Goal: Task Accomplishment & Management: Complete application form

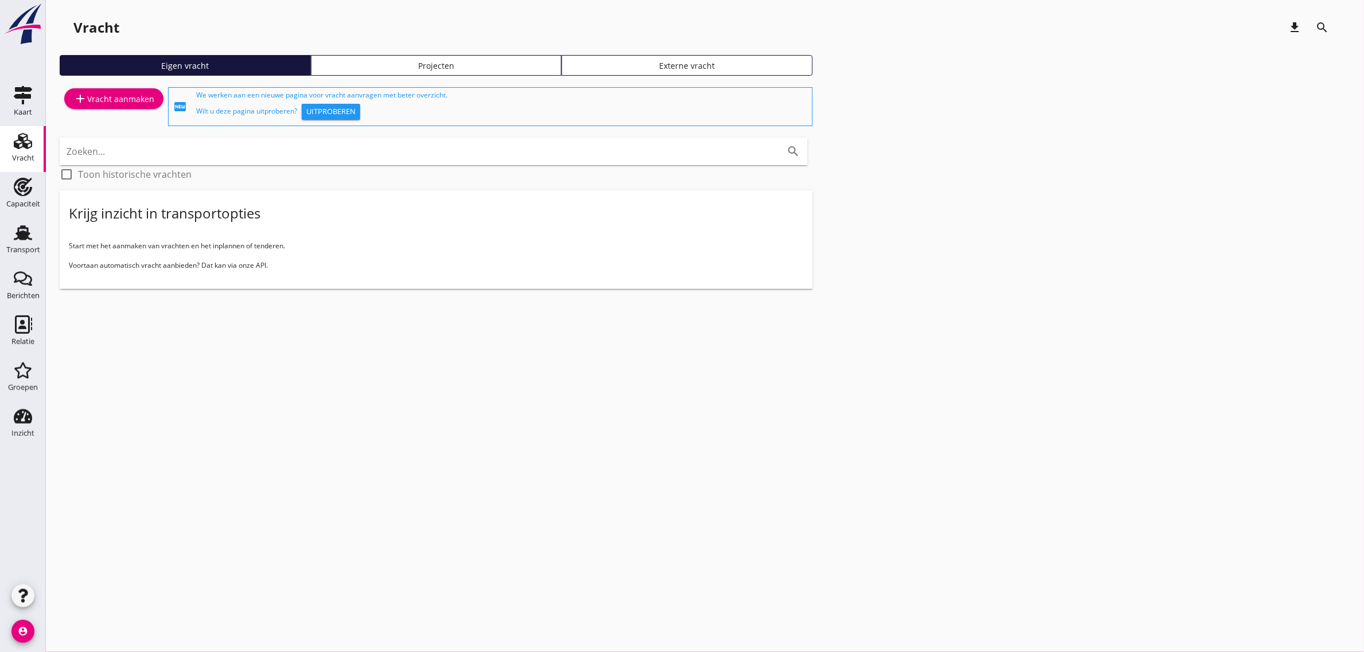
click at [145, 99] on div "add Vracht aanmaken" at bounding box center [113, 99] width 81 height 14
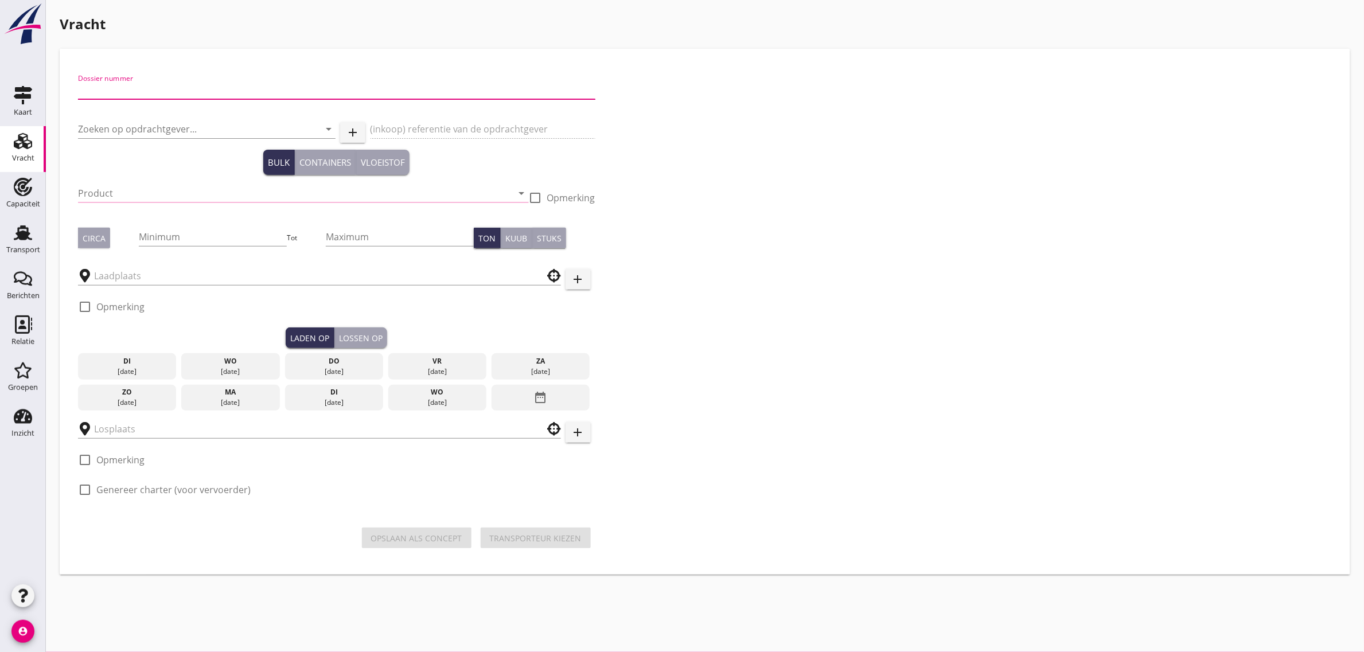
click at [205, 92] on input "Dossier nummer" at bounding box center [336, 90] width 517 height 18
type input "20250600"
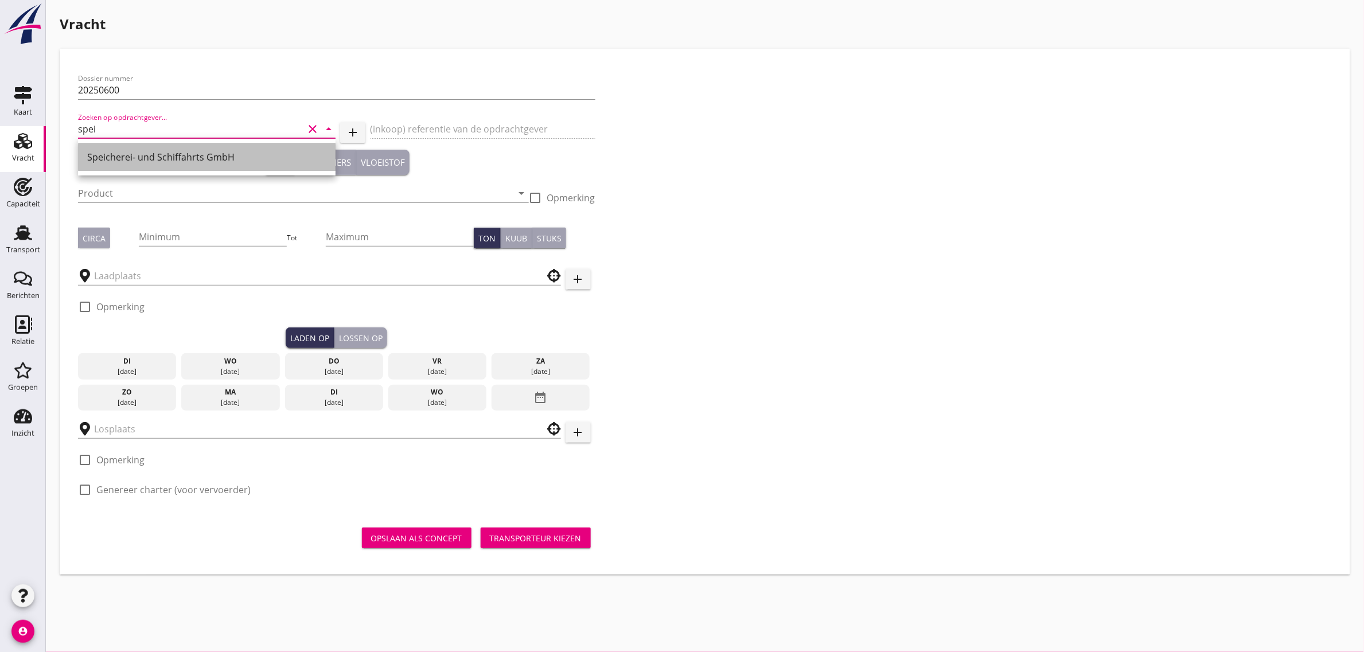
click at [167, 162] on div "Speicherei- und Schiffahrts GmbH" at bounding box center [206, 157] width 239 height 14
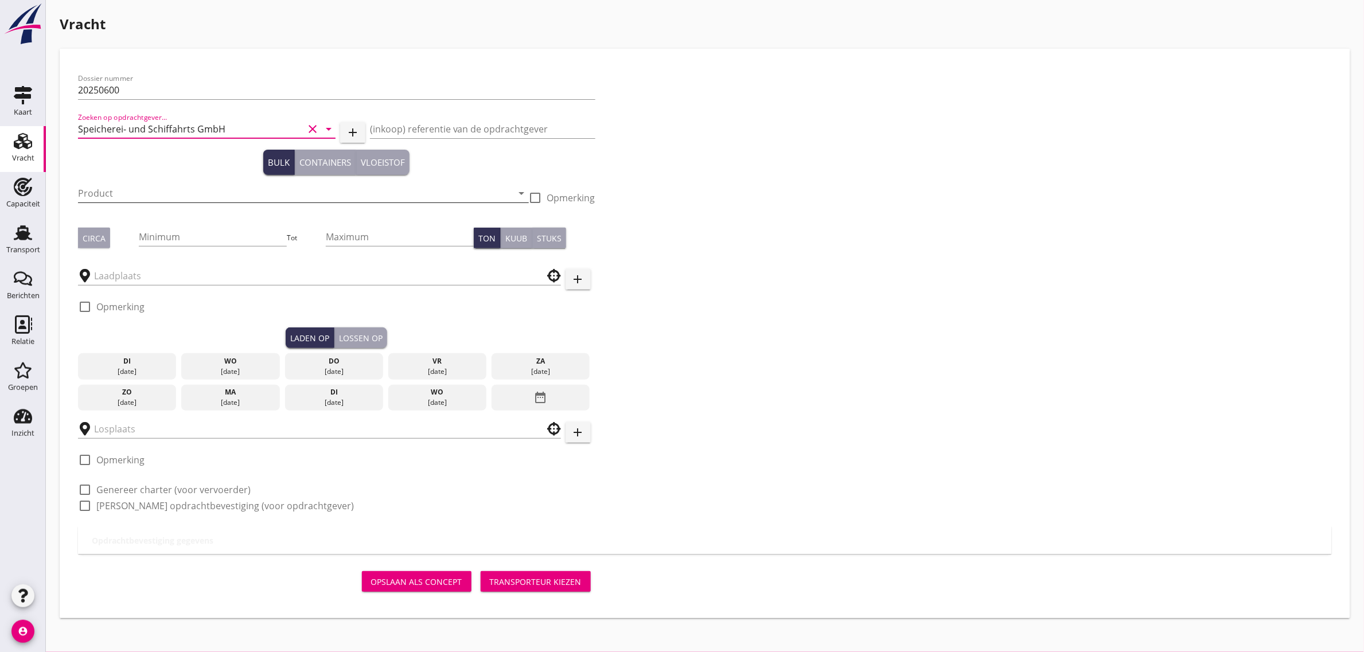
type input "Speicherei- und Schiffahrts GmbH"
click at [135, 185] on input "Product" at bounding box center [295, 193] width 435 height 18
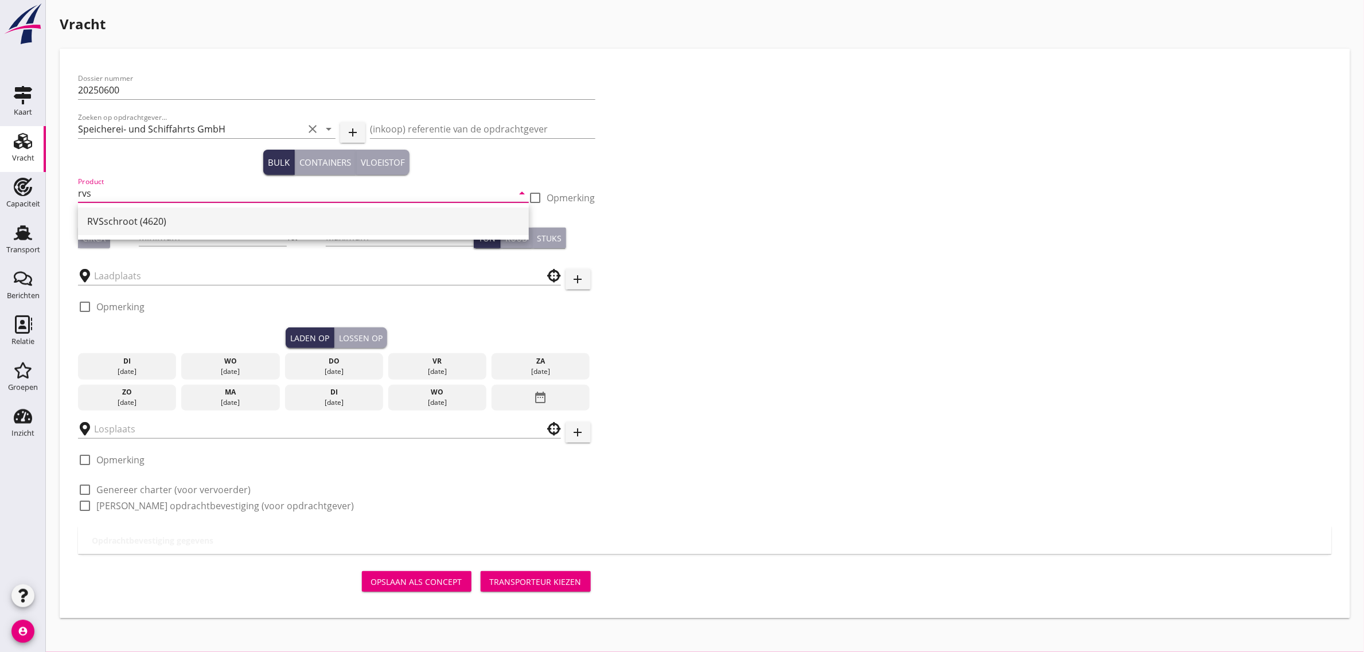
click at [122, 221] on div "RVSschroot (4620)" at bounding box center [303, 222] width 432 height 14
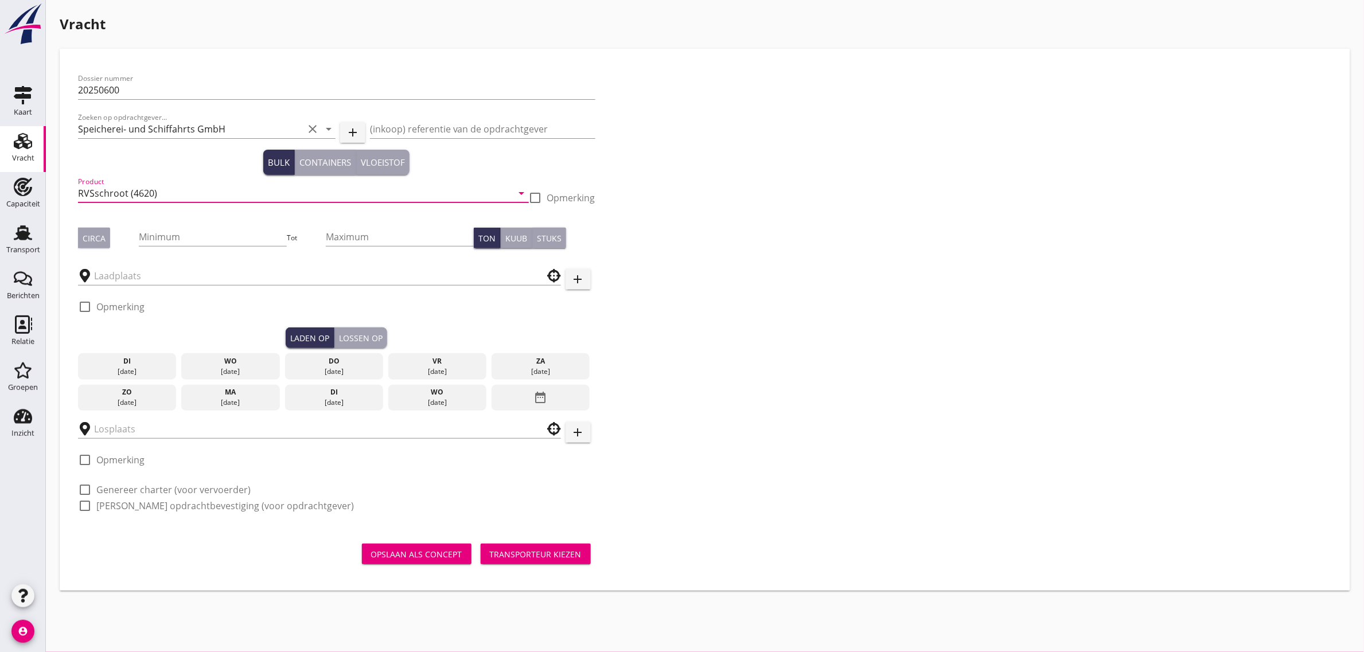
type input "RVSschroot (4620)"
click at [99, 233] on div "Circa" at bounding box center [94, 238] width 23 height 12
click at [193, 236] on input "Minimum" at bounding box center [213, 237] width 148 height 18
type input "2000"
drag, startPoint x: 173, startPoint y: 263, endPoint x: 169, endPoint y: 276, distance: 14.3
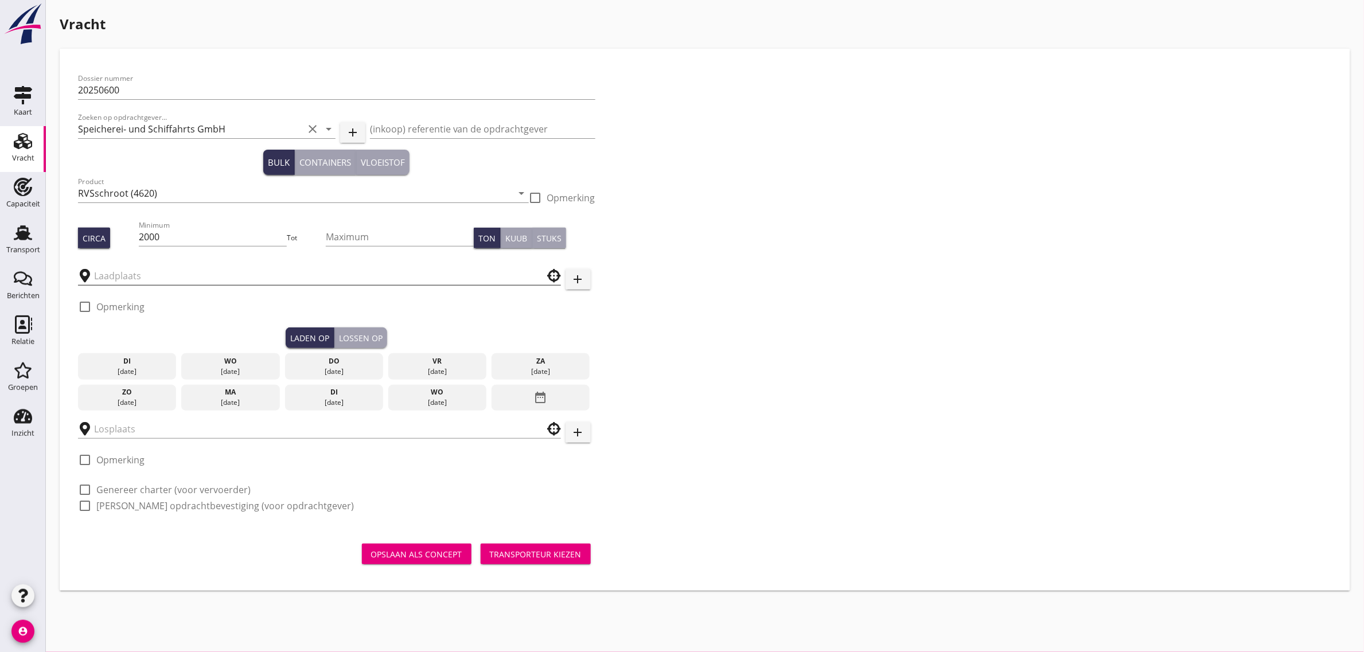
click at [171, 272] on div at bounding box center [319, 272] width 483 height 25
click at [168, 276] on input "text" at bounding box center [311, 276] width 435 height 18
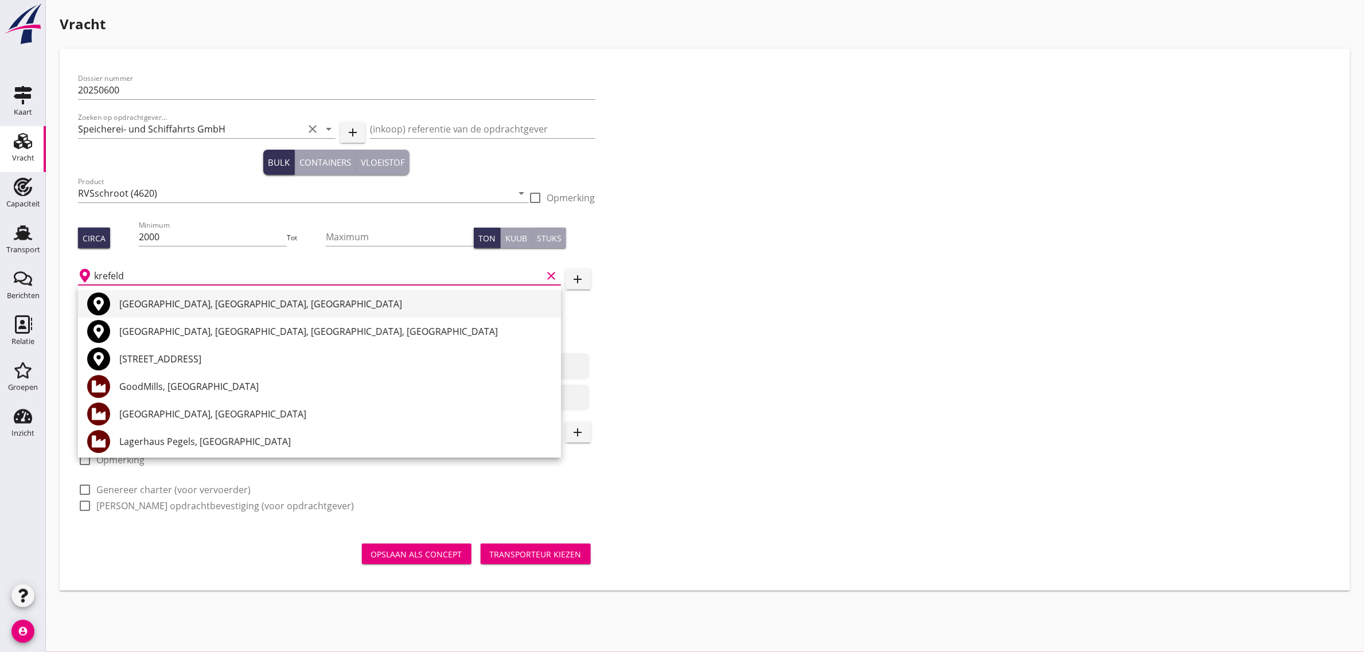
click at [176, 298] on div "[GEOGRAPHIC_DATA], [GEOGRAPHIC_DATA], [GEOGRAPHIC_DATA]" at bounding box center [335, 304] width 432 height 14
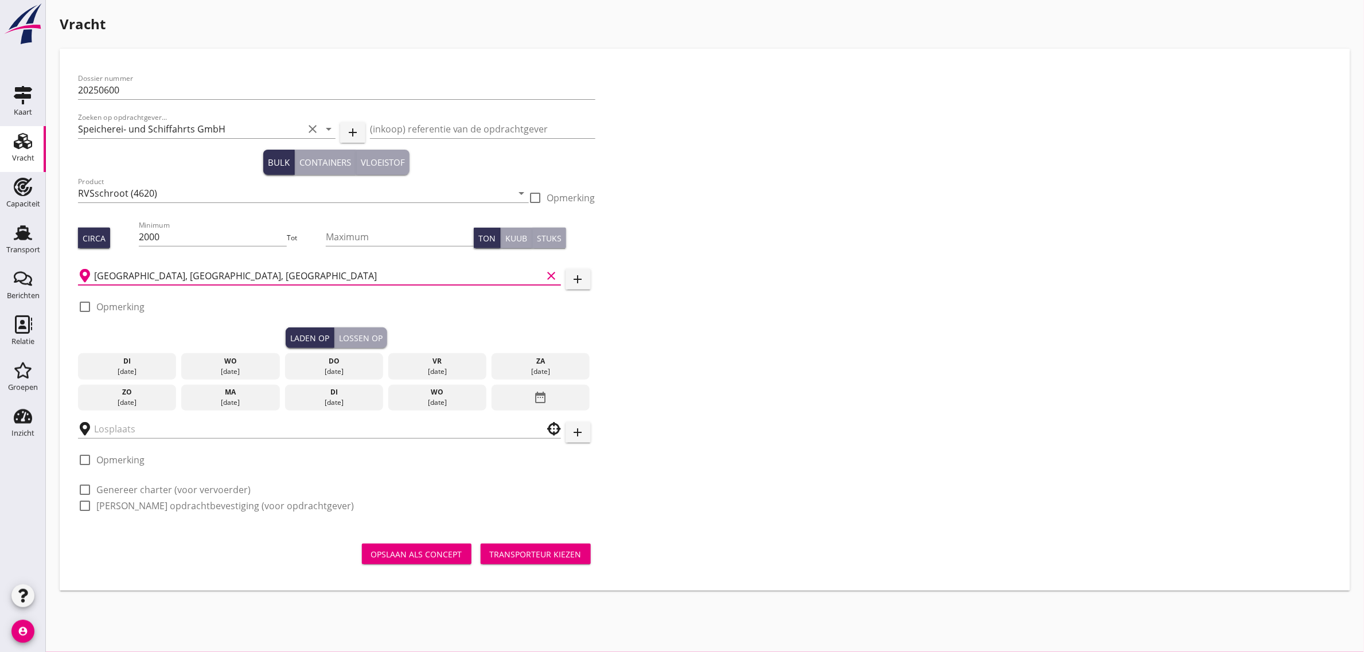
type input "[GEOGRAPHIC_DATA], [GEOGRAPHIC_DATA], [GEOGRAPHIC_DATA]"
click at [233, 362] on div "wo" at bounding box center [230, 361] width 93 height 10
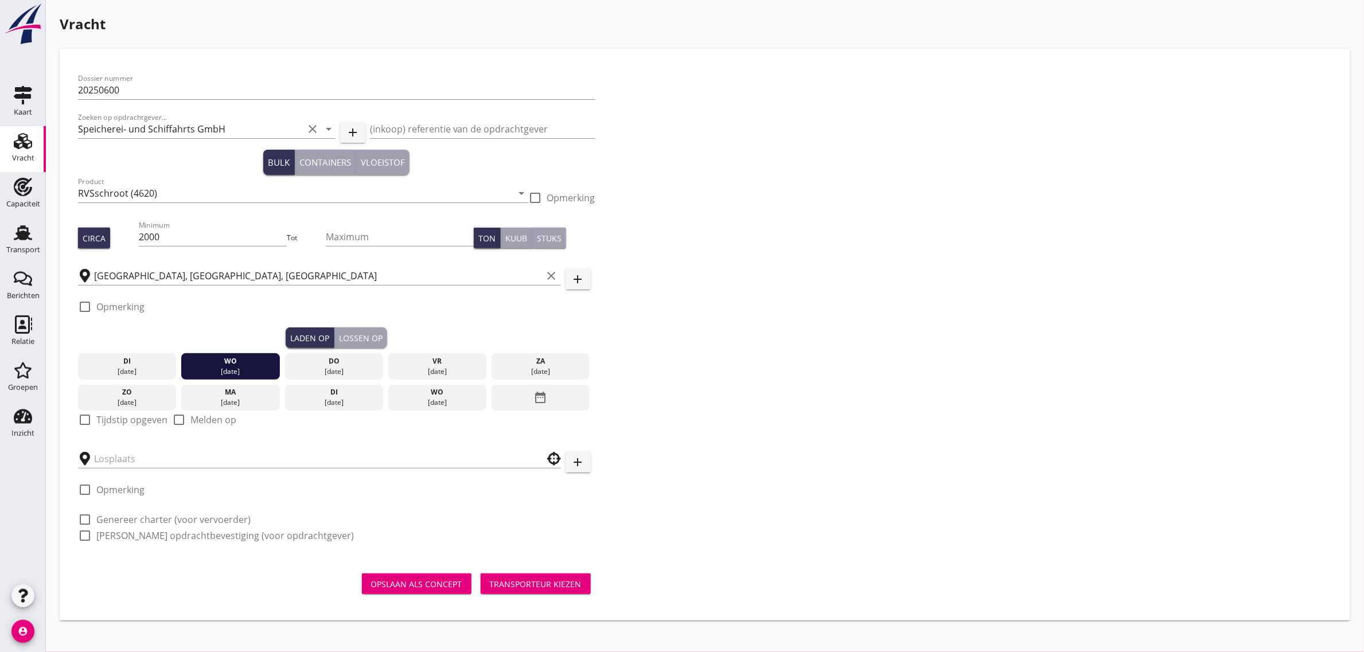
click at [142, 418] on label "Tijdstip opgeven" at bounding box center [131, 419] width 71 height 11
checkbox input "true"
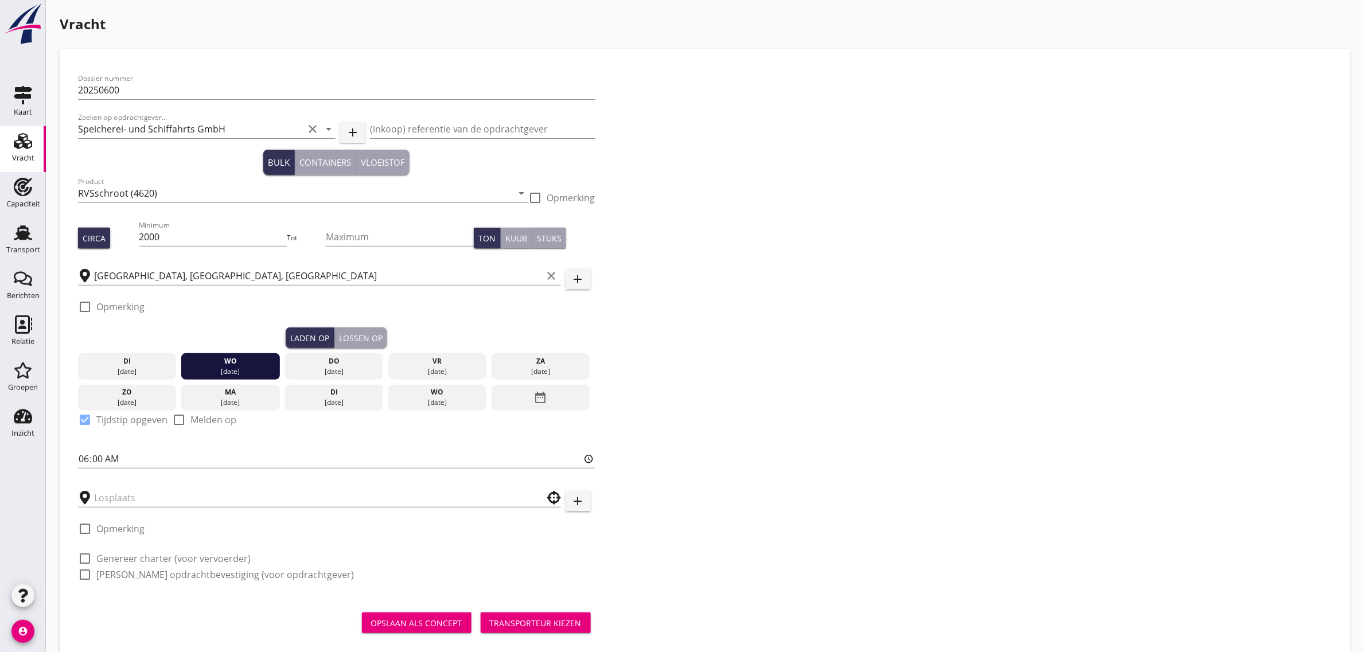
click at [349, 345] on button "Lossen op" at bounding box center [360, 338] width 53 height 21
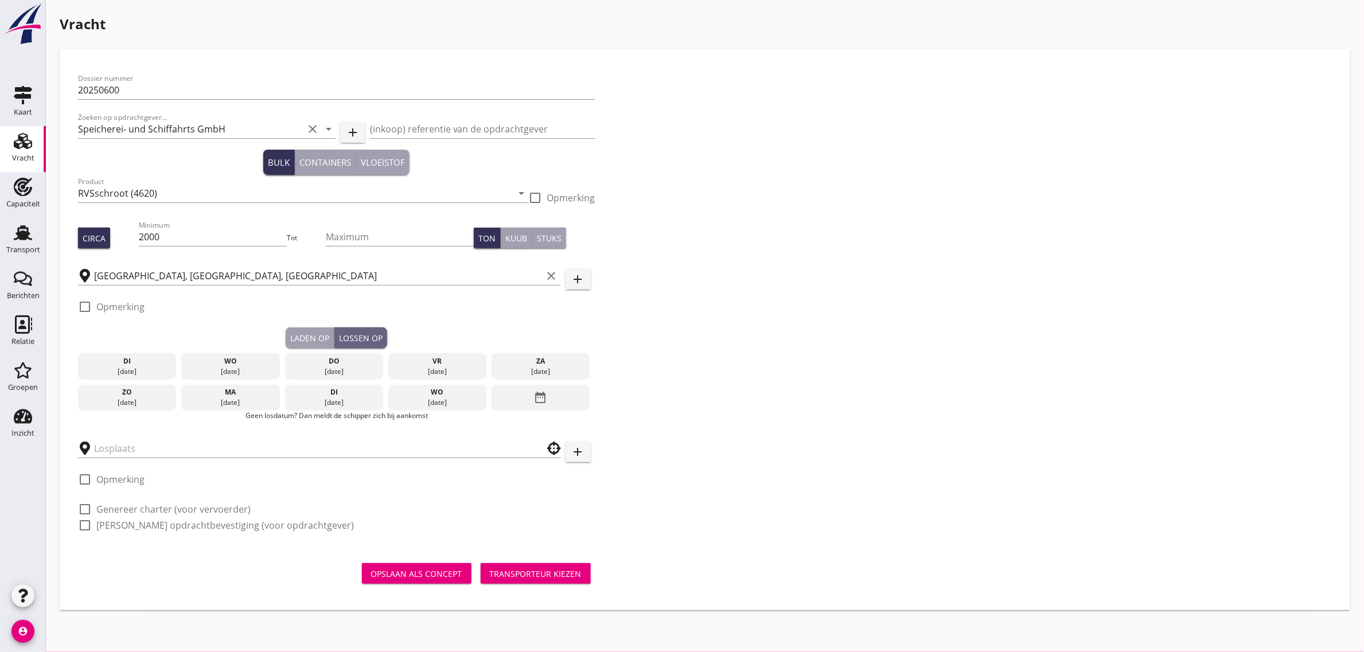
click at [217, 386] on div "[DATE]" at bounding box center [230, 398] width 98 height 26
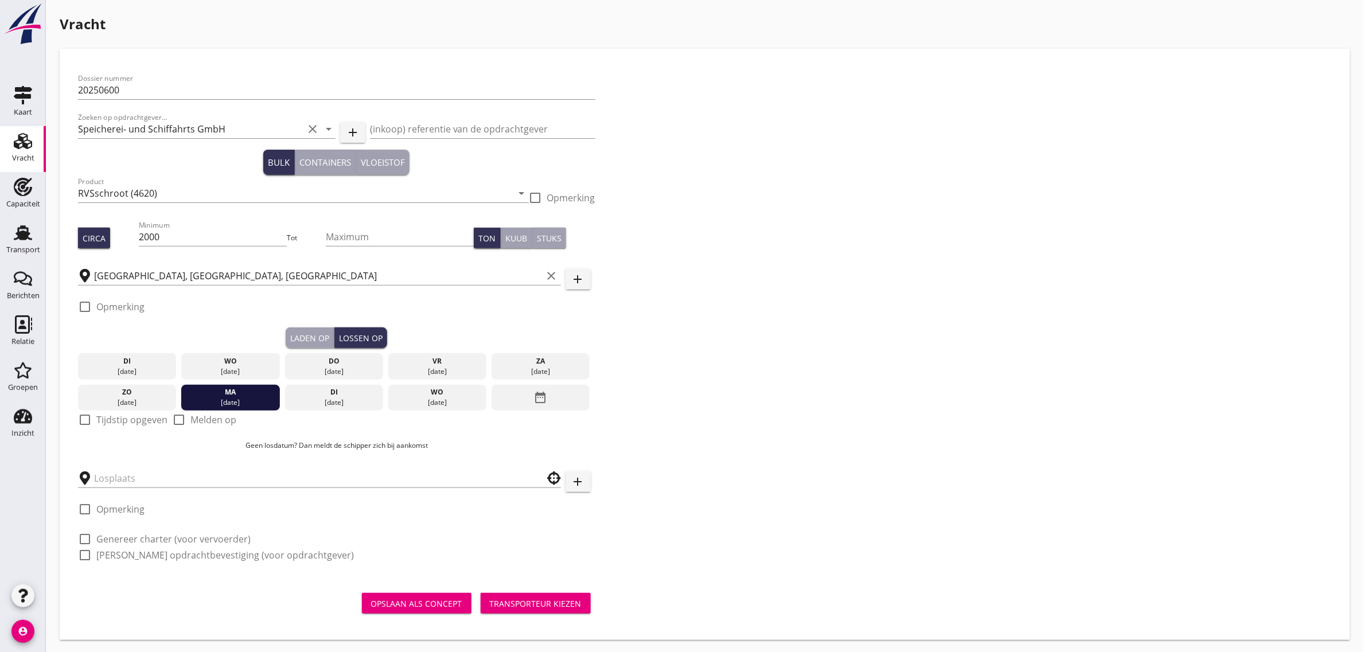
click at [110, 420] on label "Tijdstip opgeven" at bounding box center [131, 419] width 71 height 11
checkbox input "true"
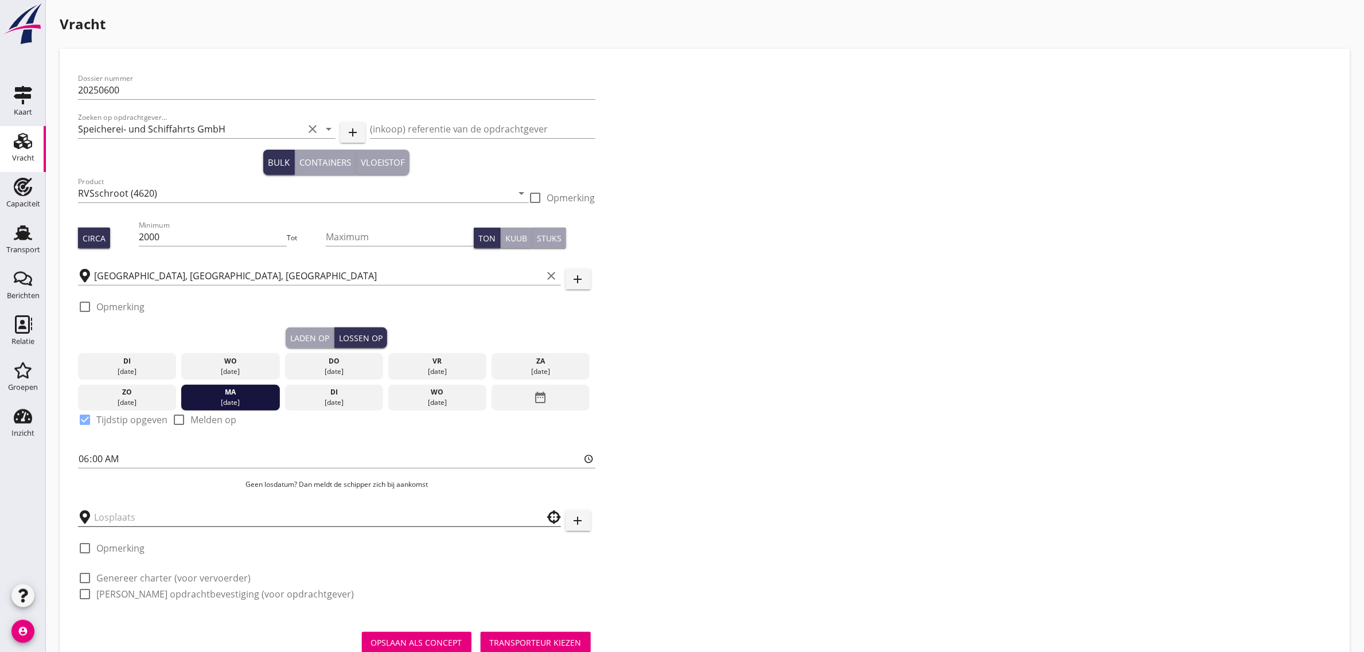
click at [132, 521] on input "text" at bounding box center [311, 517] width 435 height 18
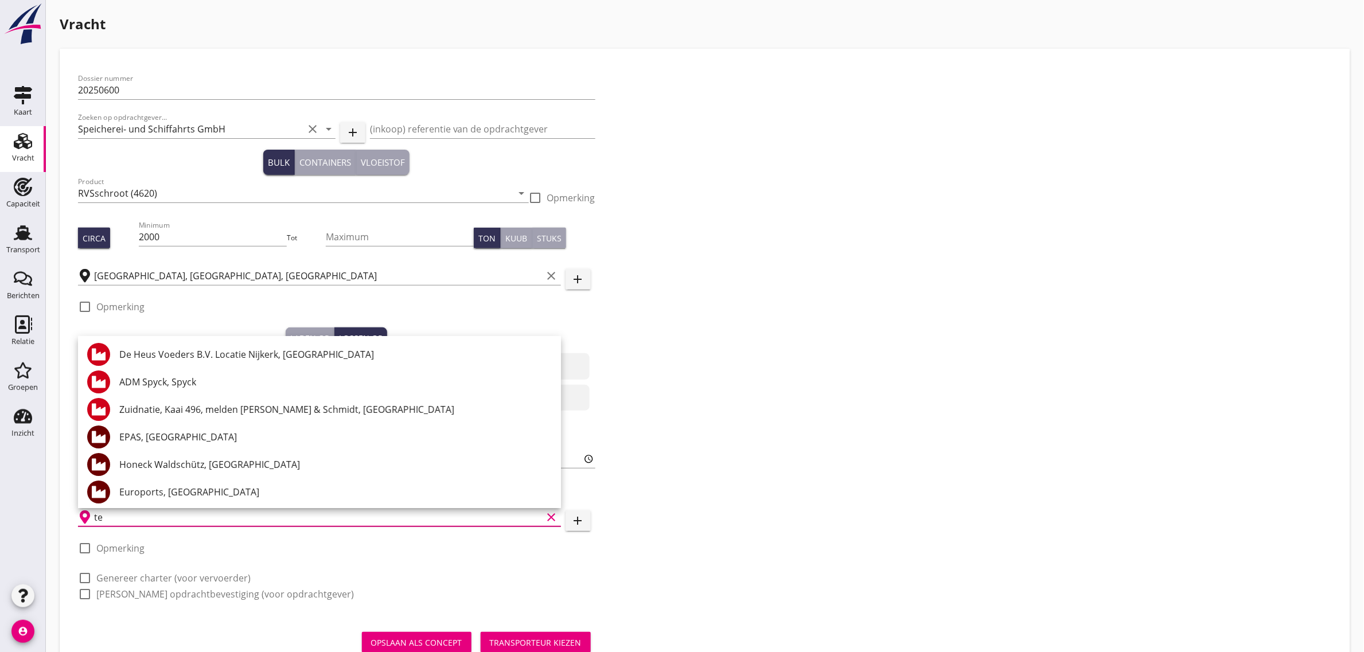
type input "t"
type input "n"
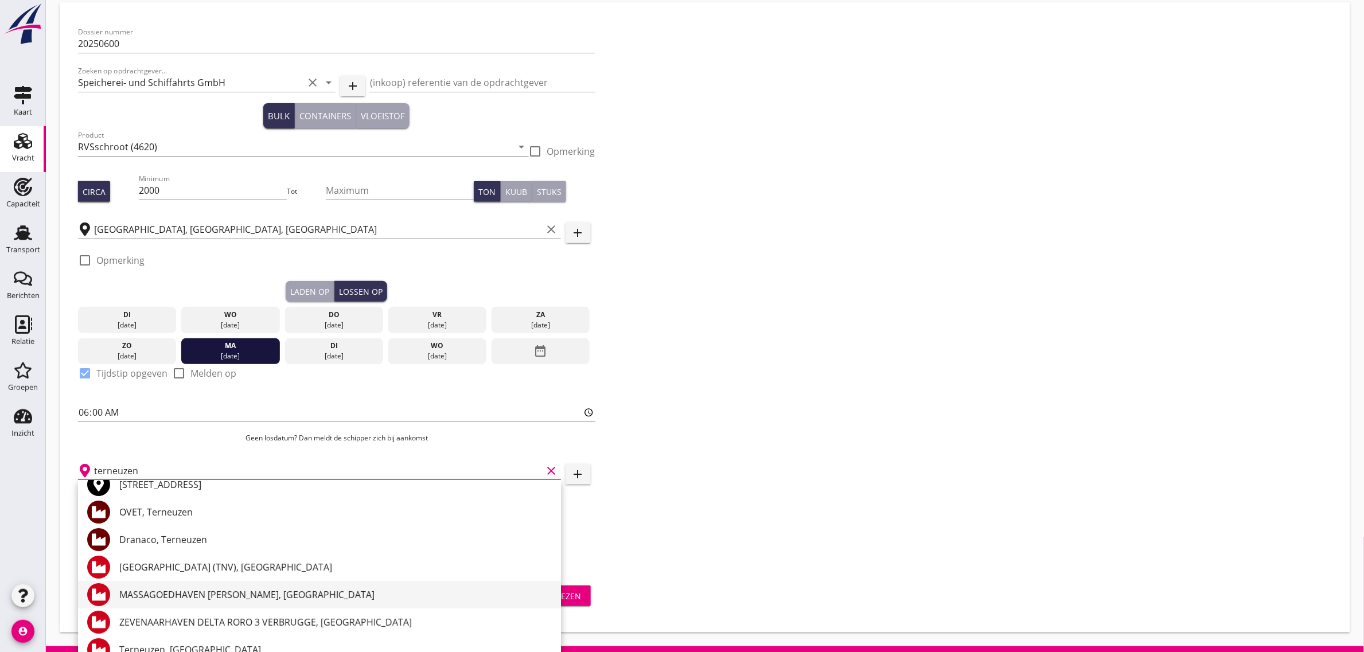
scroll to position [72, 0]
click at [153, 473] on input "terneuzen" at bounding box center [318, 471] width 449 height 18
type input "w"
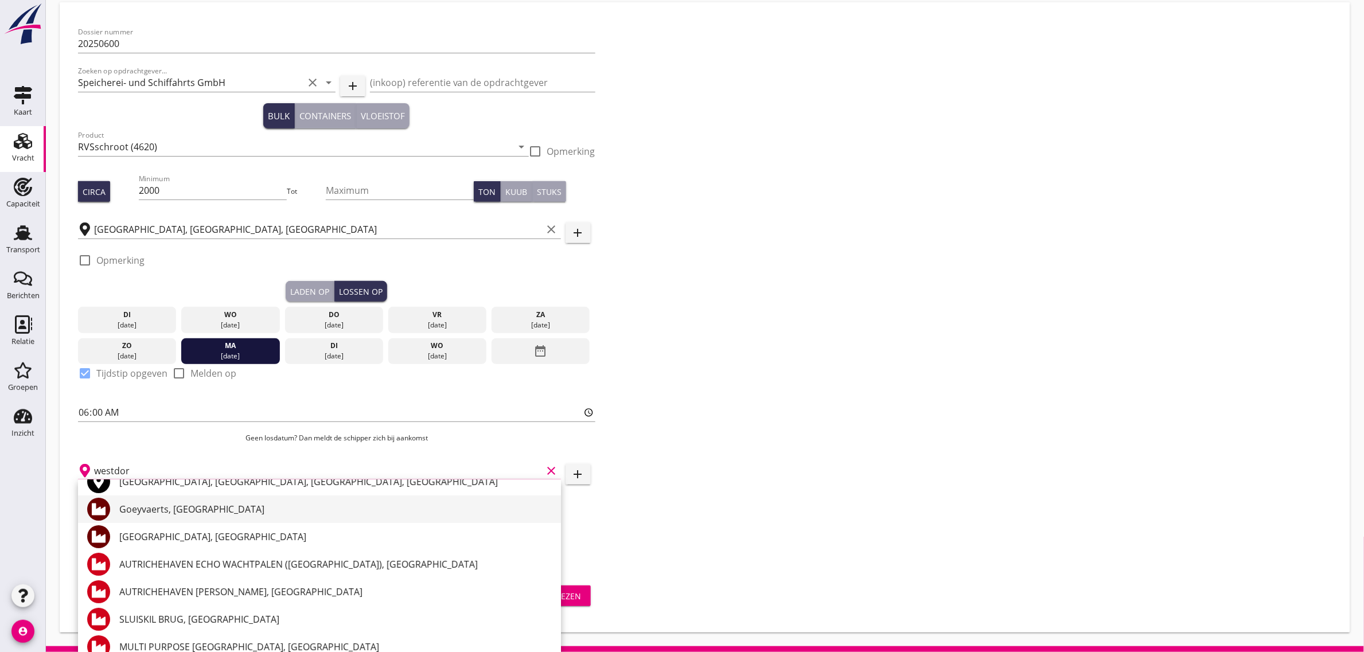
click at [176, 513] on div "Goeyvaerts, [GEOGRAPHIC_DATA]" at bounding box center [335, 509] width 432 height 14
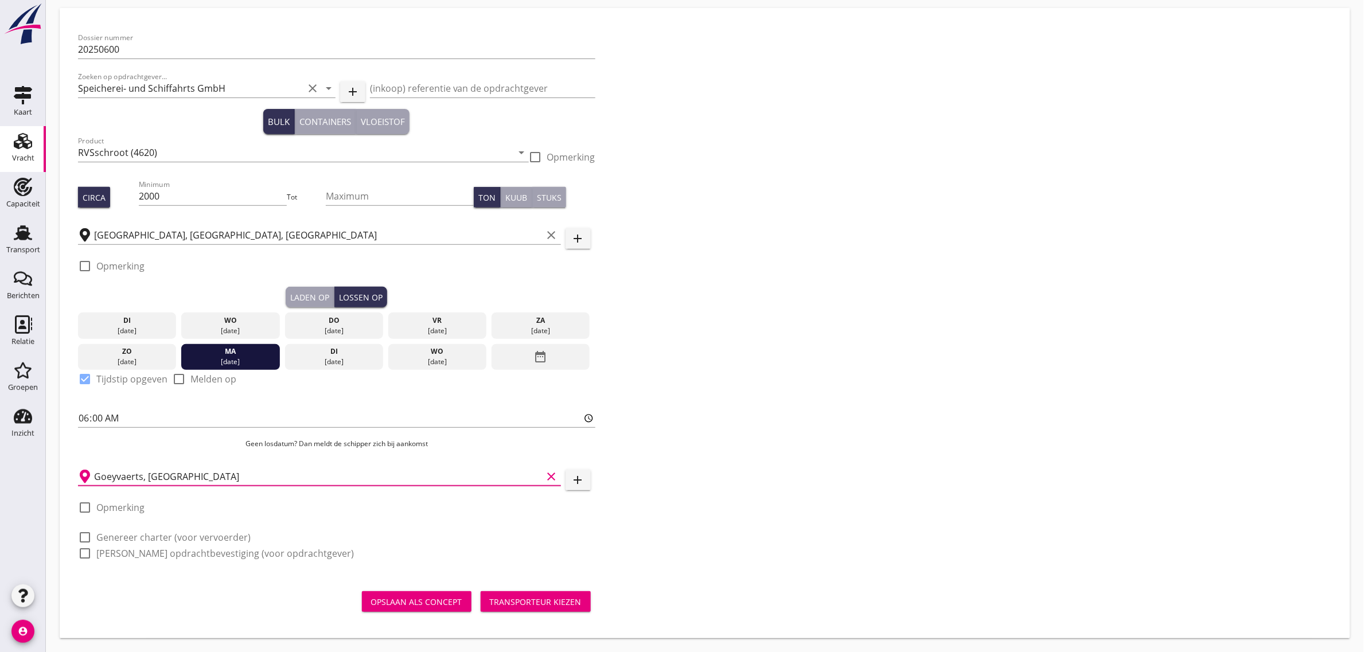
scroll to position [40, 0]
type input "Goeyvaerts, [GEOGRAPHIC_DATA]"
drag, startPoint x: 153, startPoint y: 532, endPoint x: 149, endPoint y: 552, distance: 20.5
click at [153, 532] on label "Genereer charter (voor vervoerder)" at bounding box center [173, 537] width 154 height 11
click at [149, 552] on label "[PERSON_NAME] opdrachtbevestiging (voor opdrachtgever)" at bounding box center [225, 553] width 258 height 11
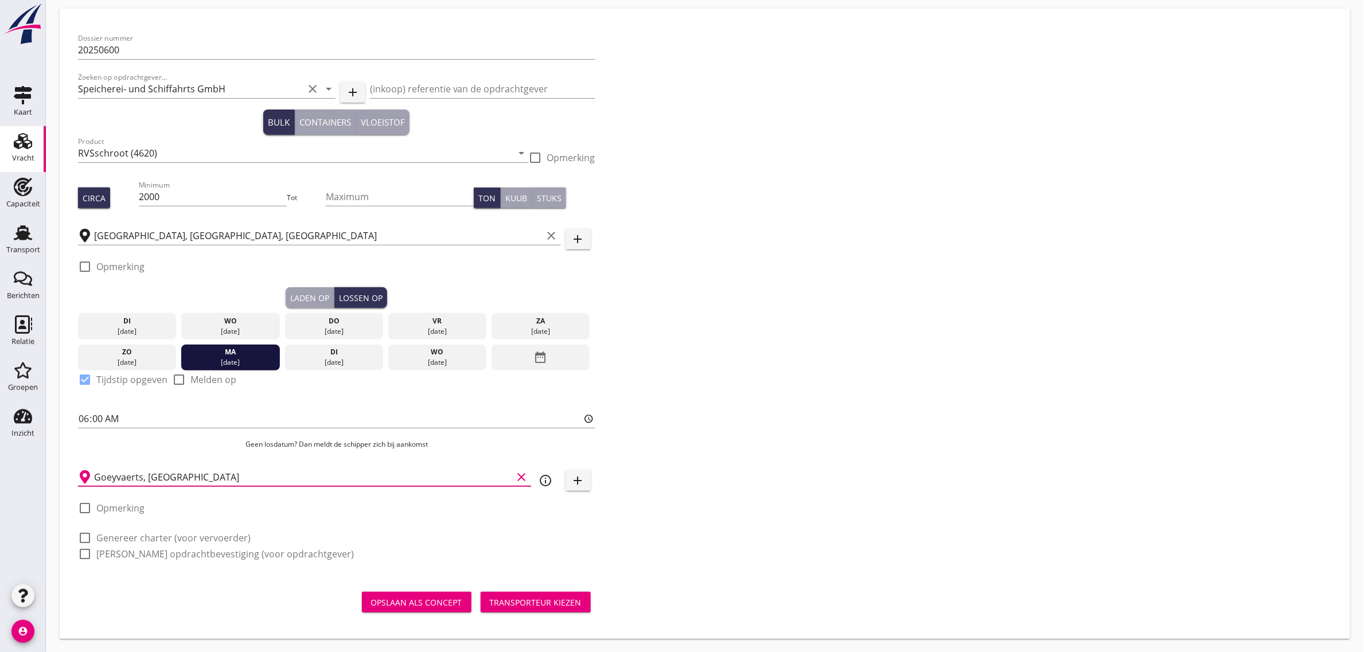
checkbox input "true"
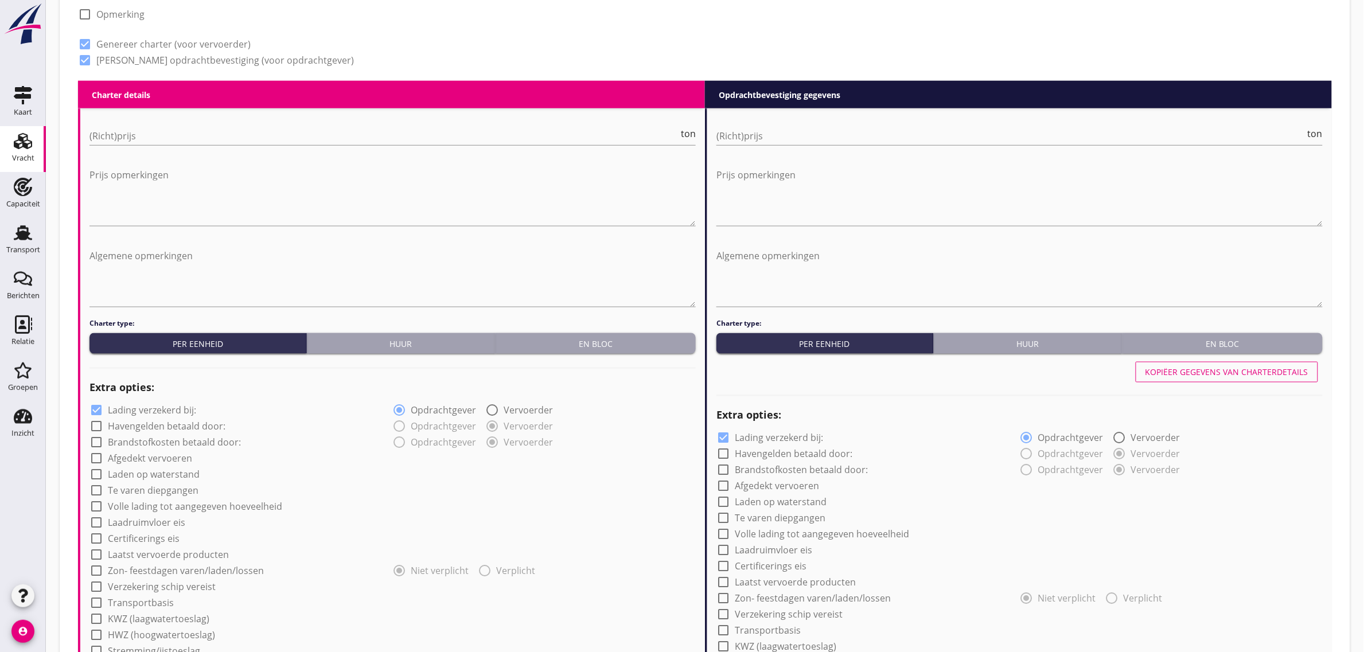
scroll to position [542, 0]
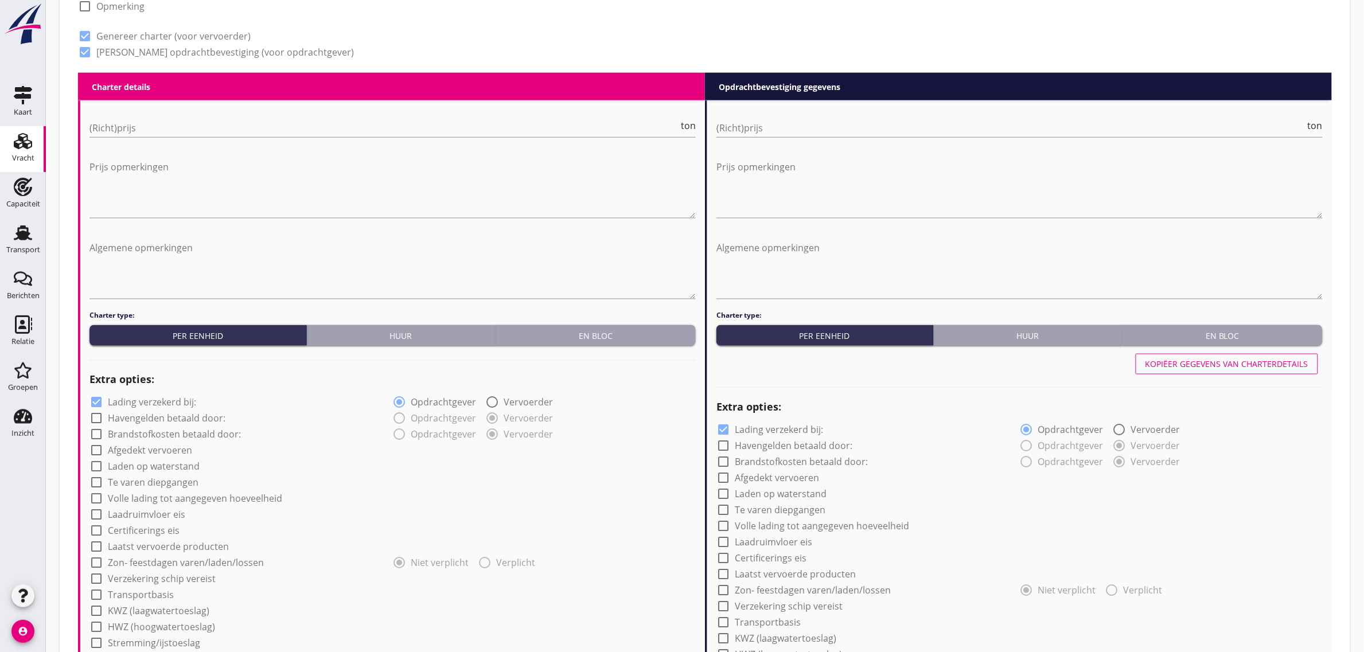
click at [578, 333] on div "En bloc" at bounding box center [595, 336] width 191 height 12
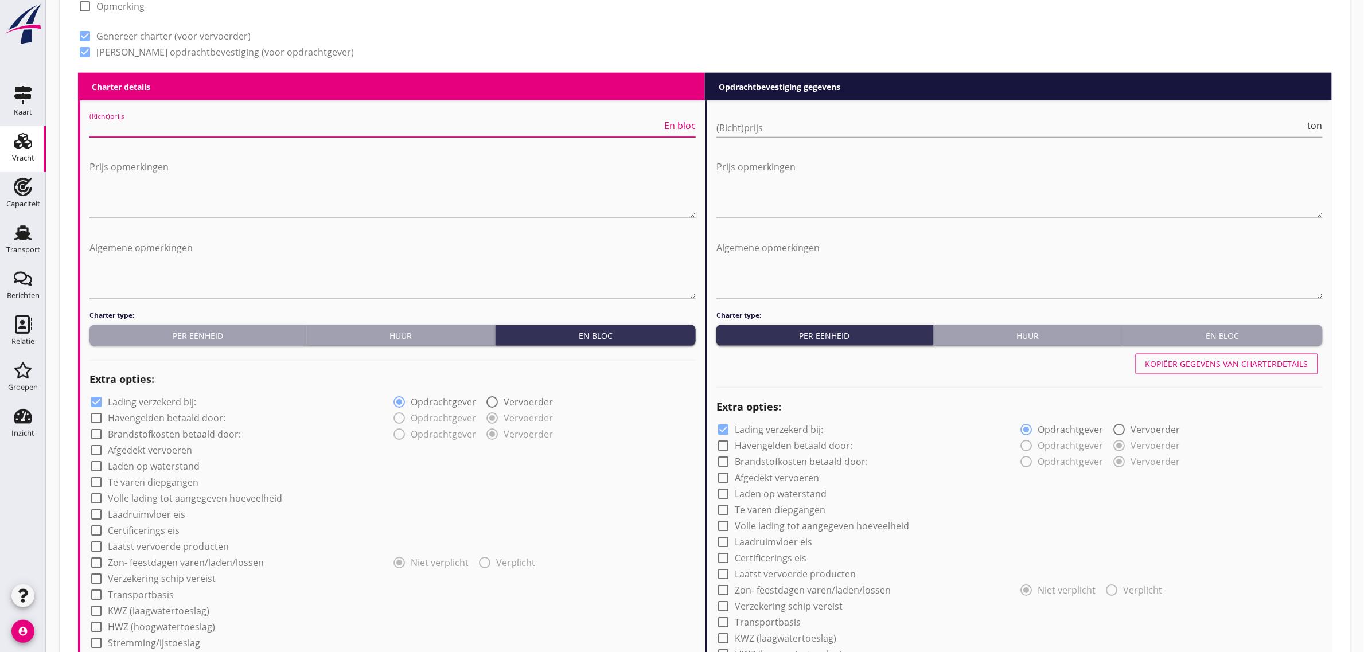
click at [142, 129] on input "(Richt)prijs" at bounding box center [375, 128] width 572 height 18
type input "0"
click at [549, 44] on div "check_box [PERSON_NAME] opdrachtbevestiging (voor opdrachtgever)" at bounding box center [336, 51] width 517 height 16
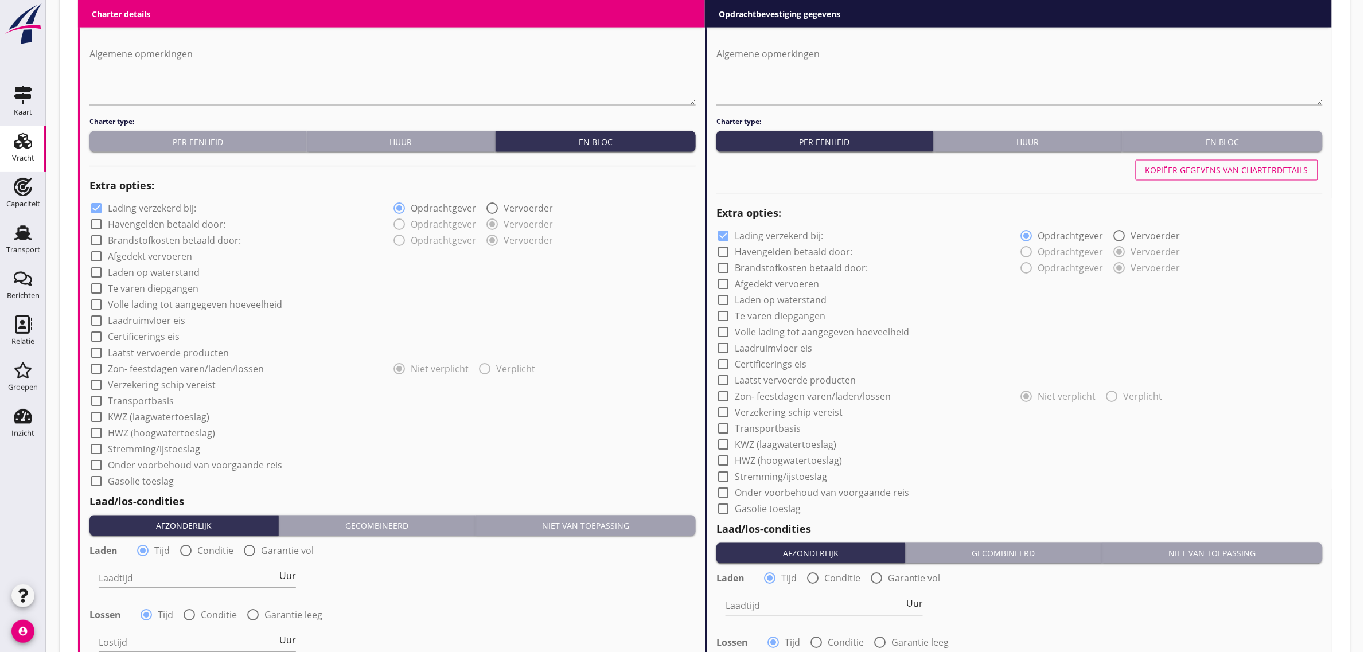
scroll to position [757, 0]
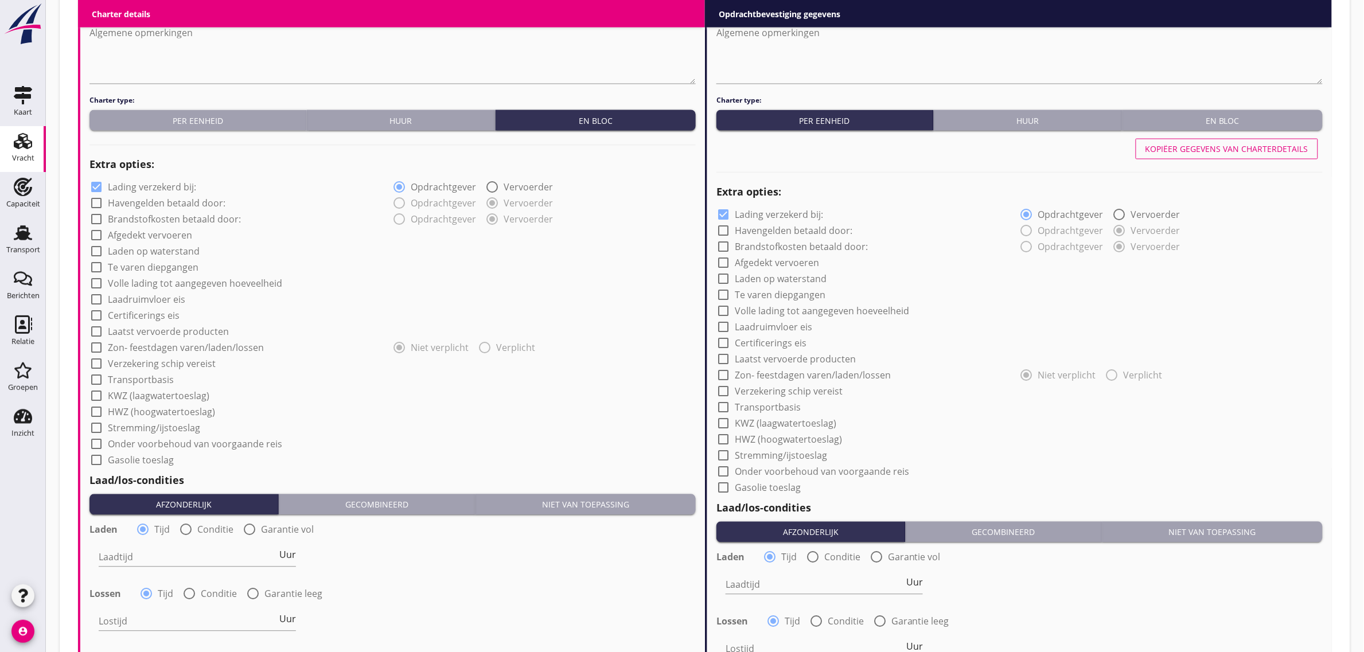
click at [132, 255] on label "Laden op waterstand" at bounding box center [154, 251] width 92 height 11
checkbox input "true"
click at [139, 300] on label "Laadruimvloer eis" at bounding box center [146, 299] width 77 height 11
checkbox input "true"
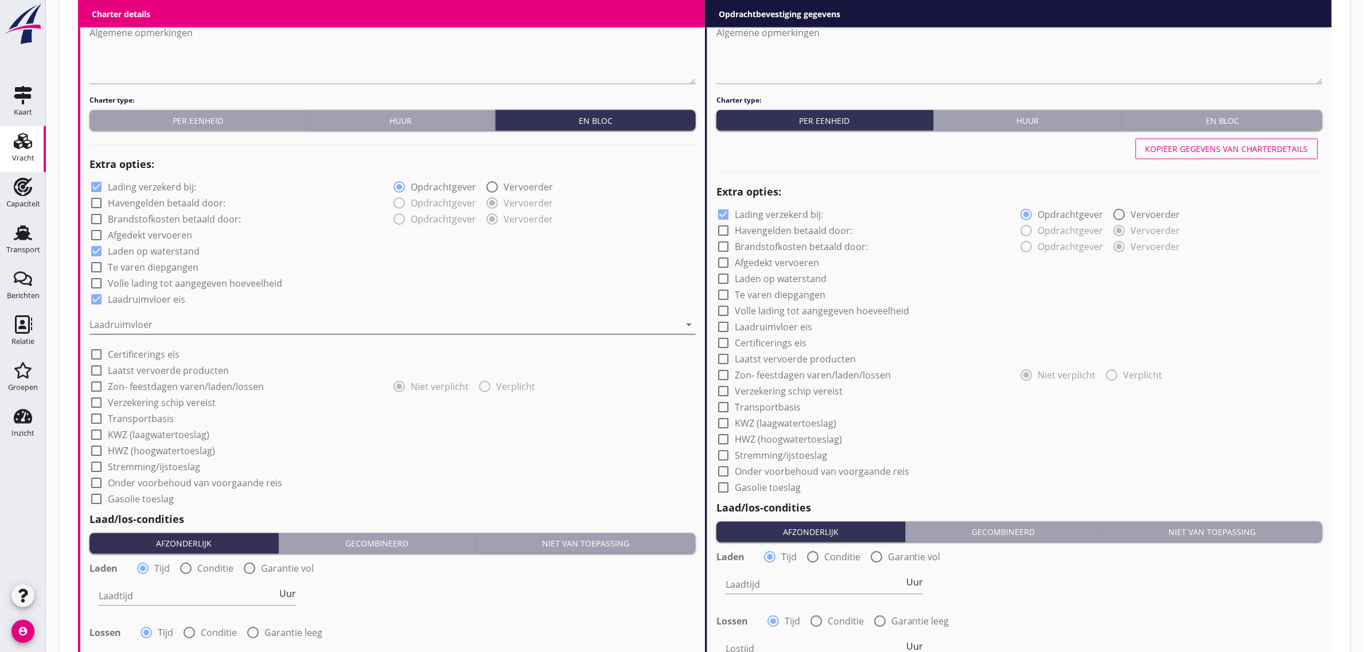
click at [133, 321] on div at bounding box center [384, 325] width 590 height 18
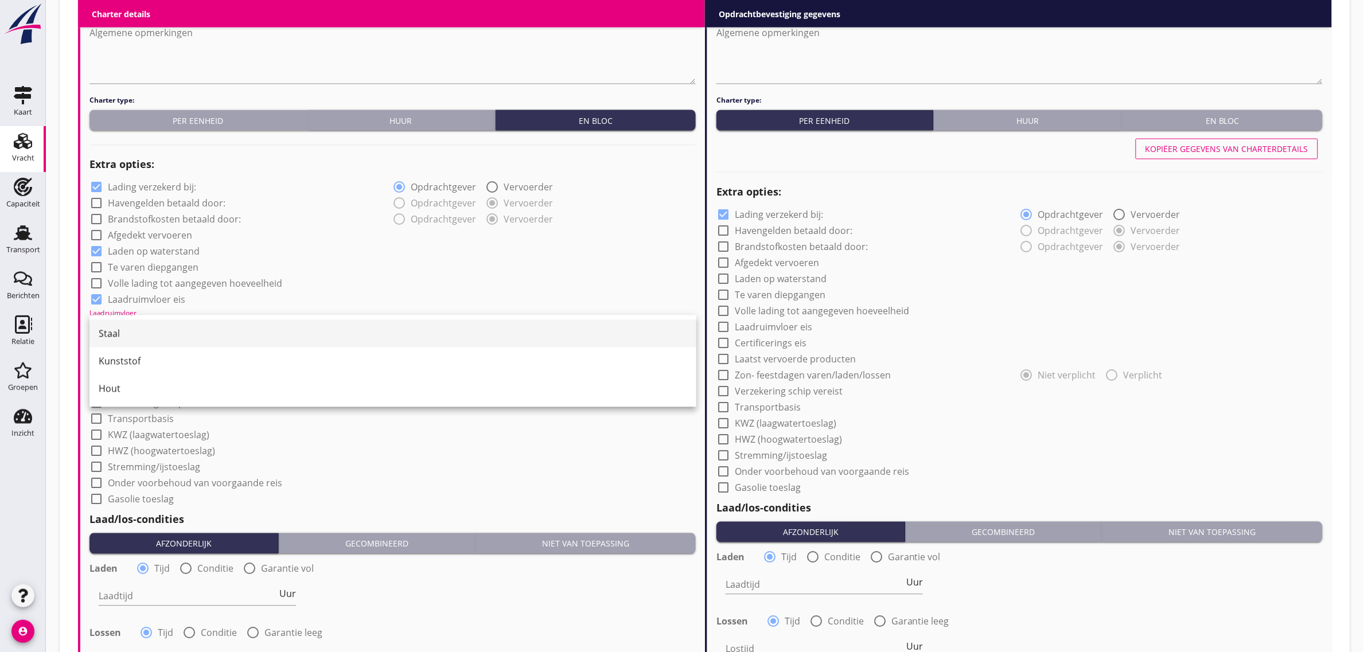
click at [131, 336] on div "Staal" at bounding box center [393, 334] width 588 height 14
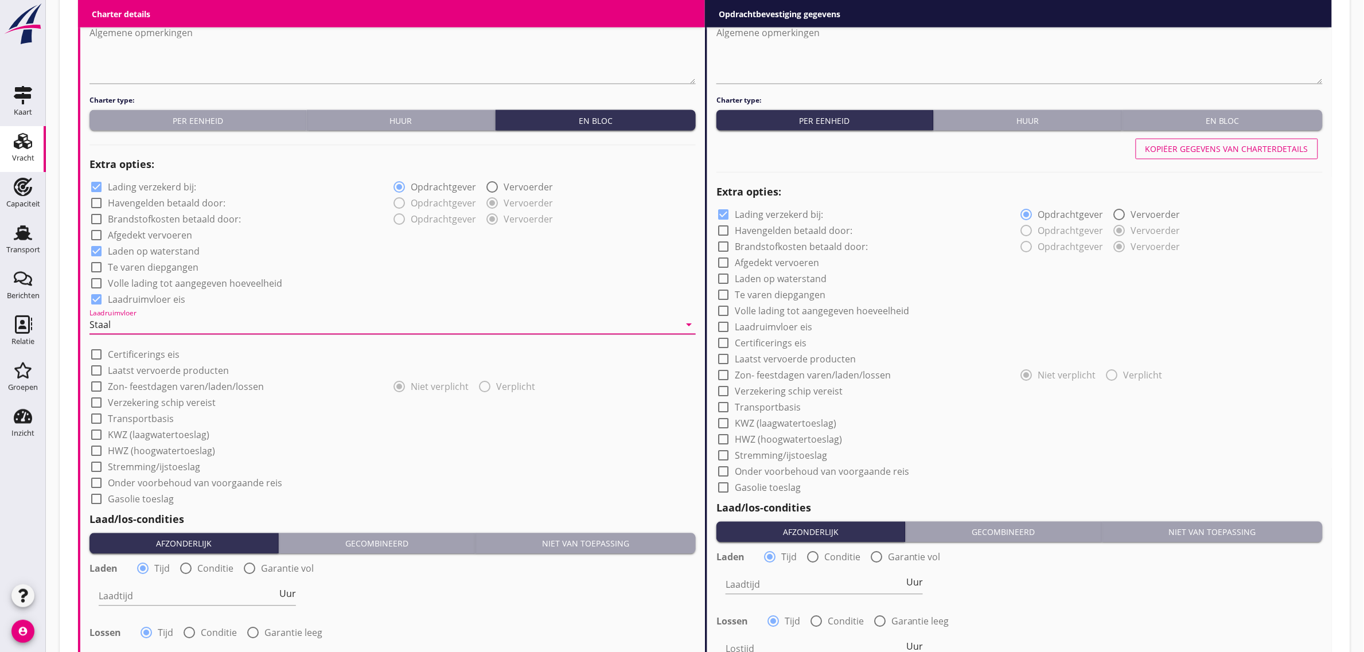
click at [138, 419] on label "Transportbasis" at bounding box center [141, 419] width 66 height 11
checkbox input "true"
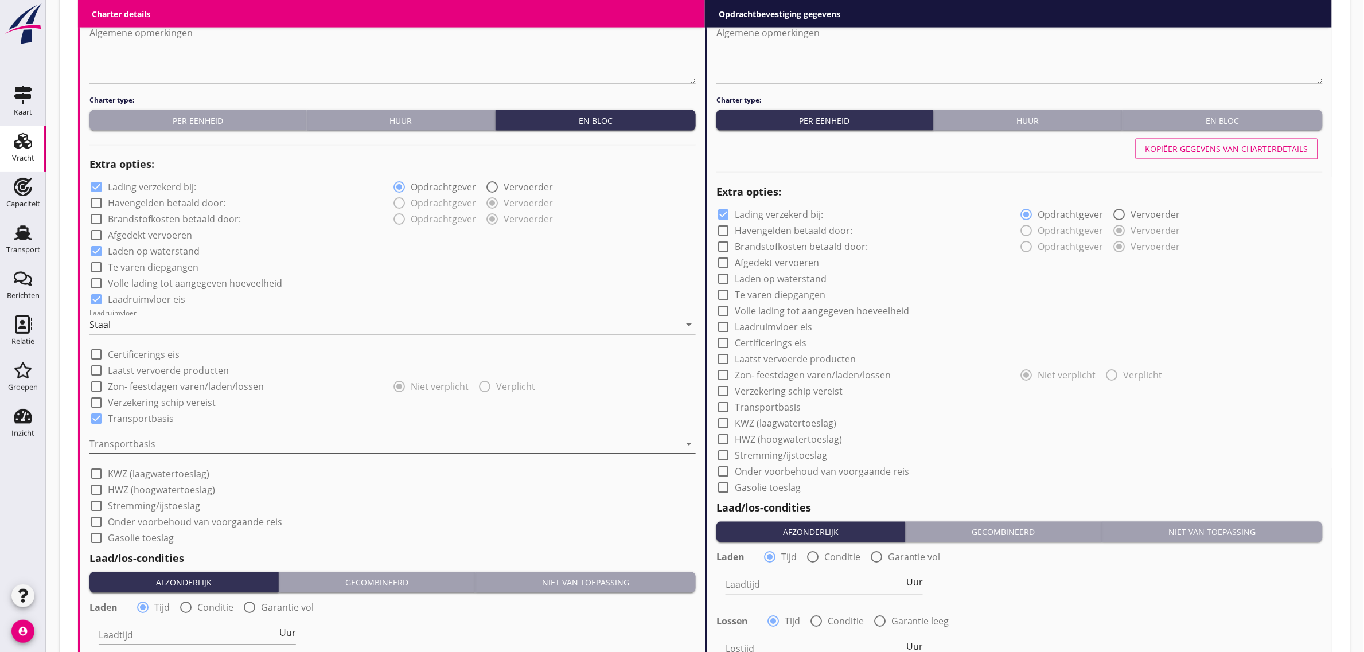
click at [142, 450] on div at bounding box center [384, 444] width 590 height 18
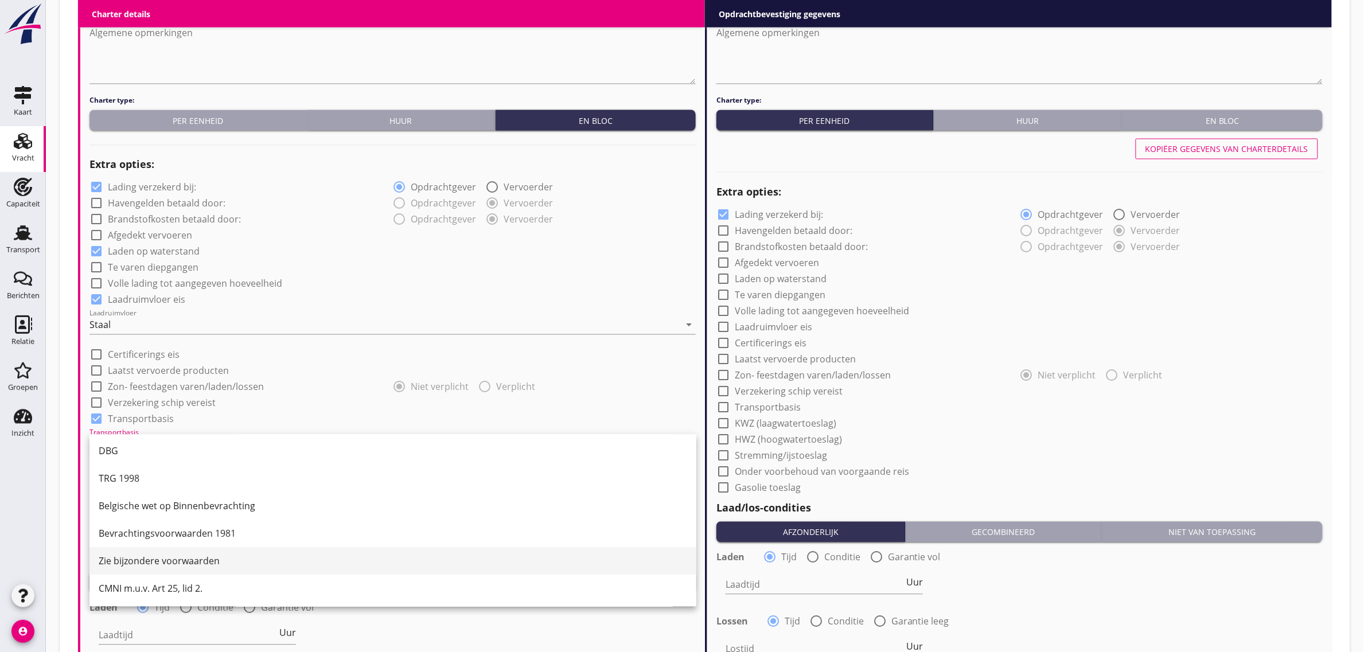
scroll to position [30, 0]
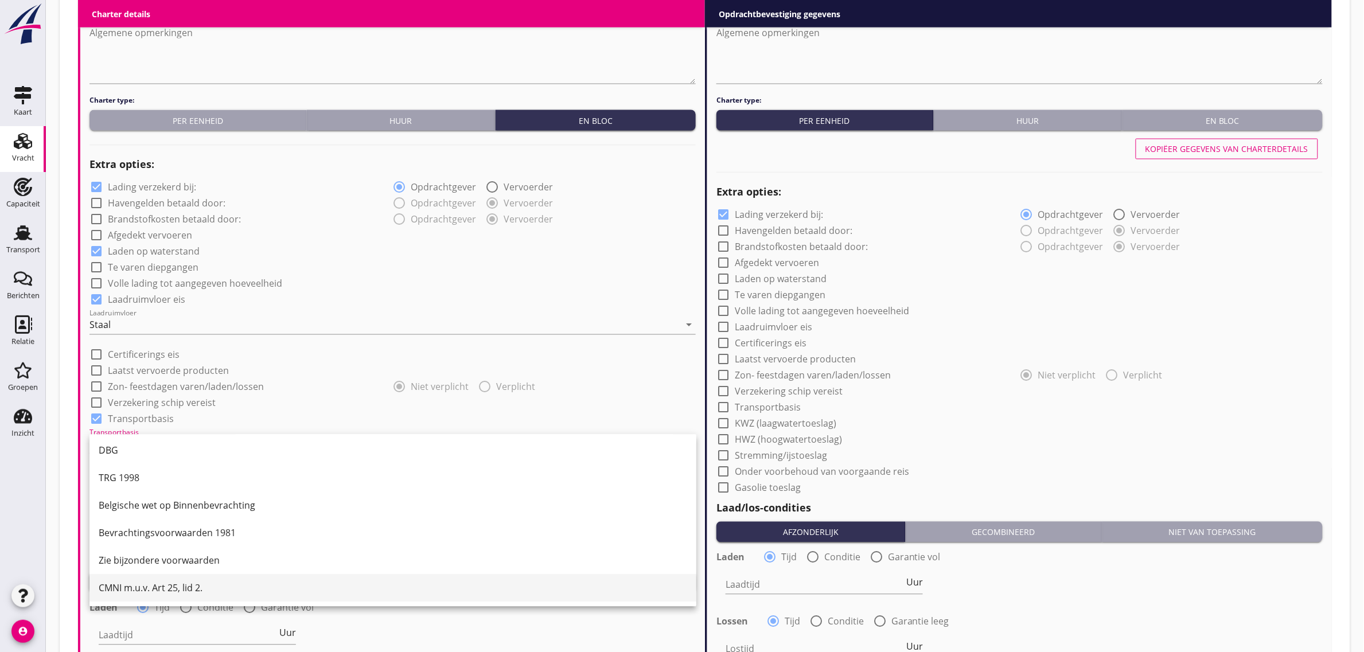
click at [141, 589] on div "CMNI m.u.v. Art 25, lid 2." at bounding box center [393, 589] width 588 height 14
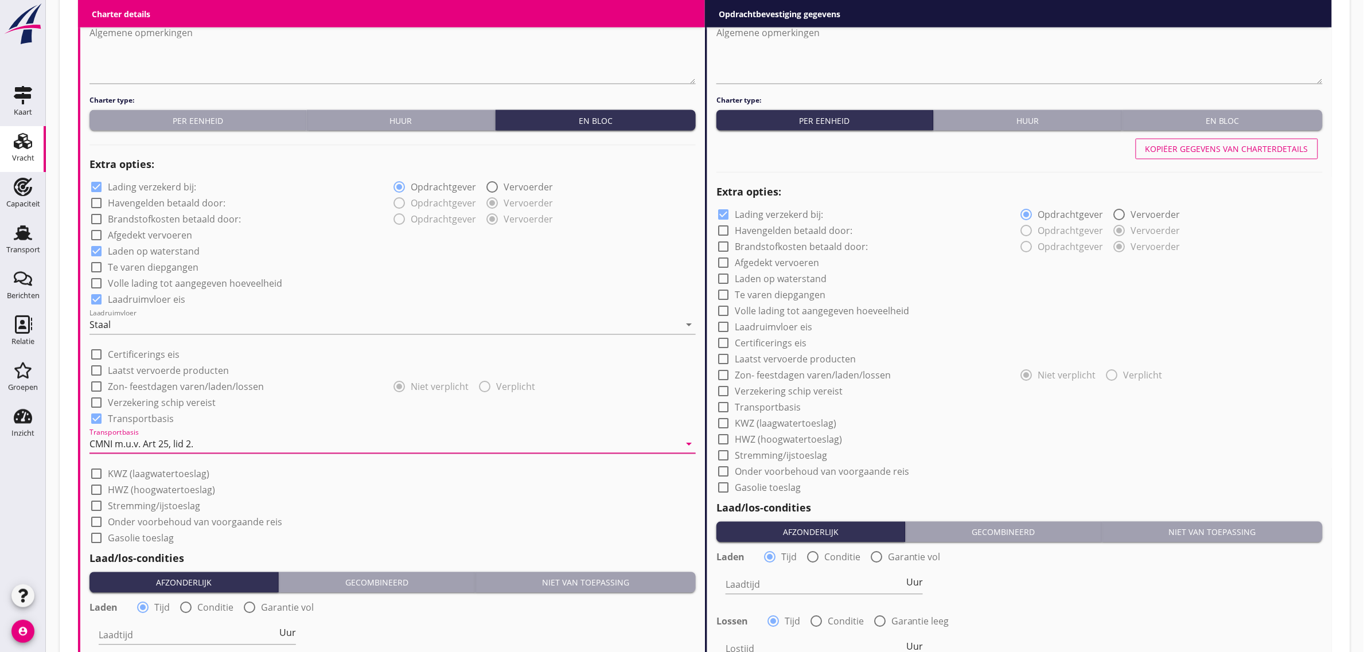
click at [411, 513] on div "check_box_outline_blank Onder voorbehoud van voorgaande reis" at bounding box center [392, 521] width 606 height 16
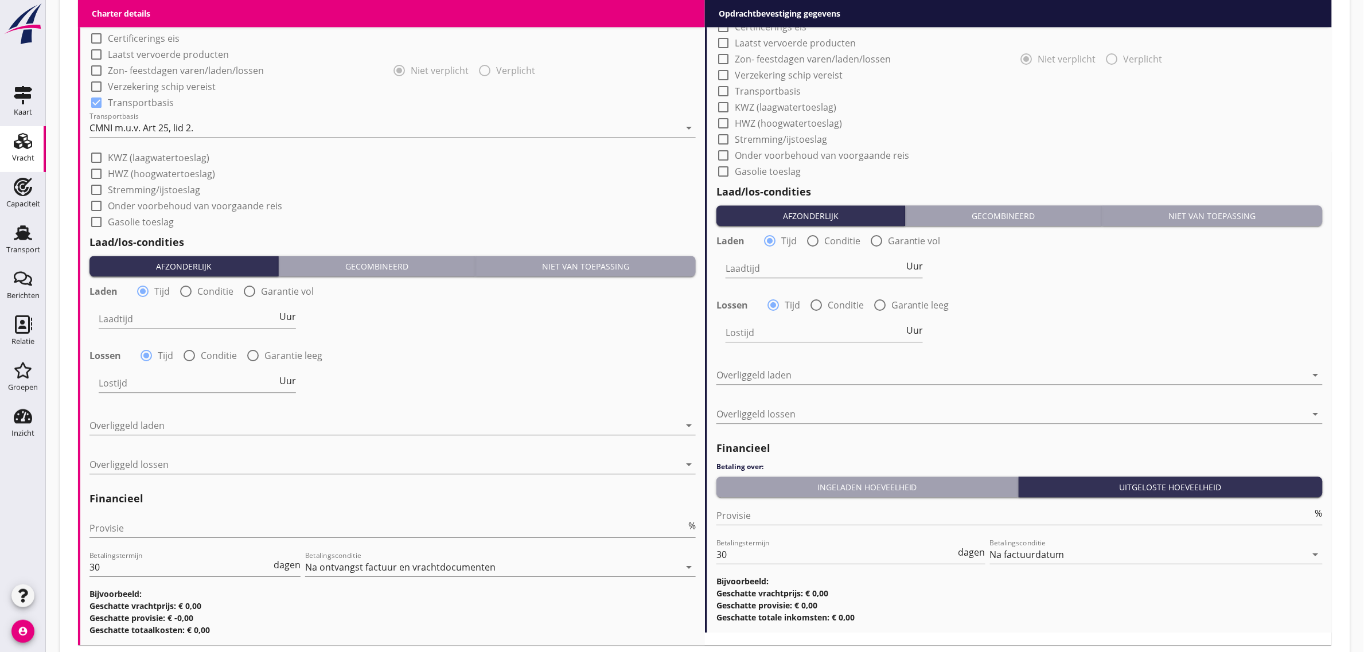
scroll to position [1116, 0]
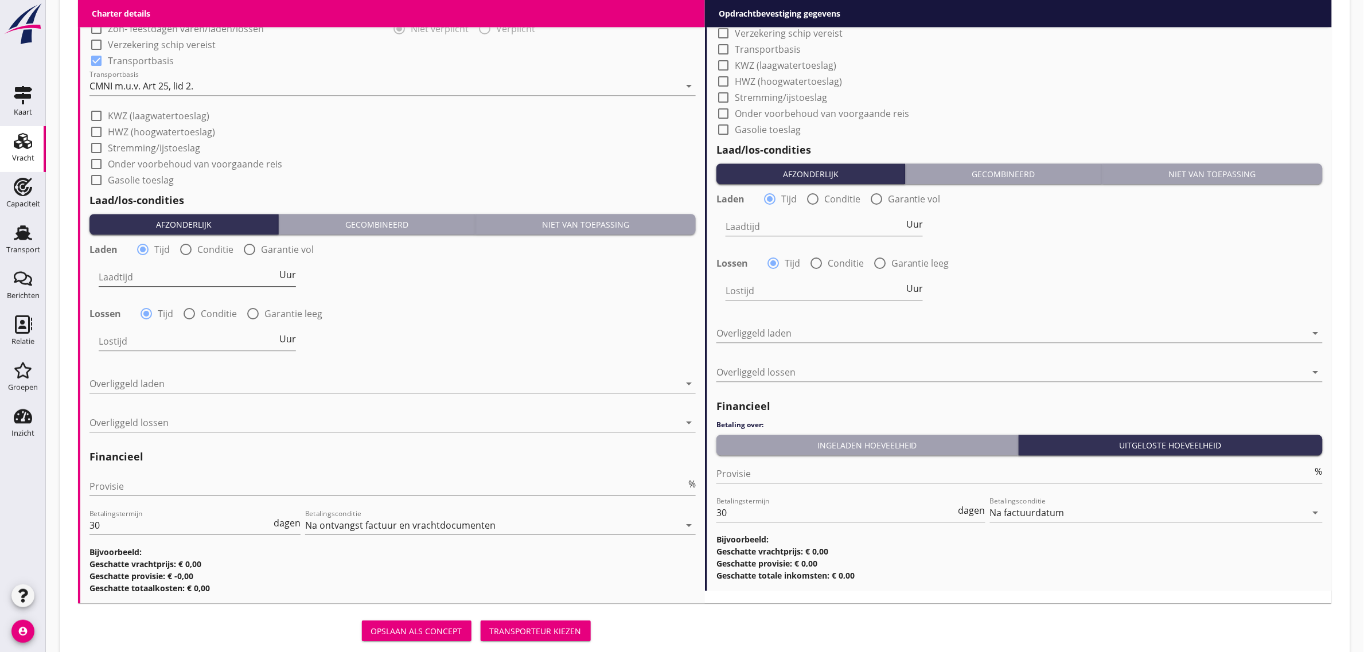
click at [141, 277] on input "Laadtijd" at bounding box center [188, 277] width 178 height 18
type input "48"
click at [139, 379] on div at bounding box center [384, 384] width 590 height 18
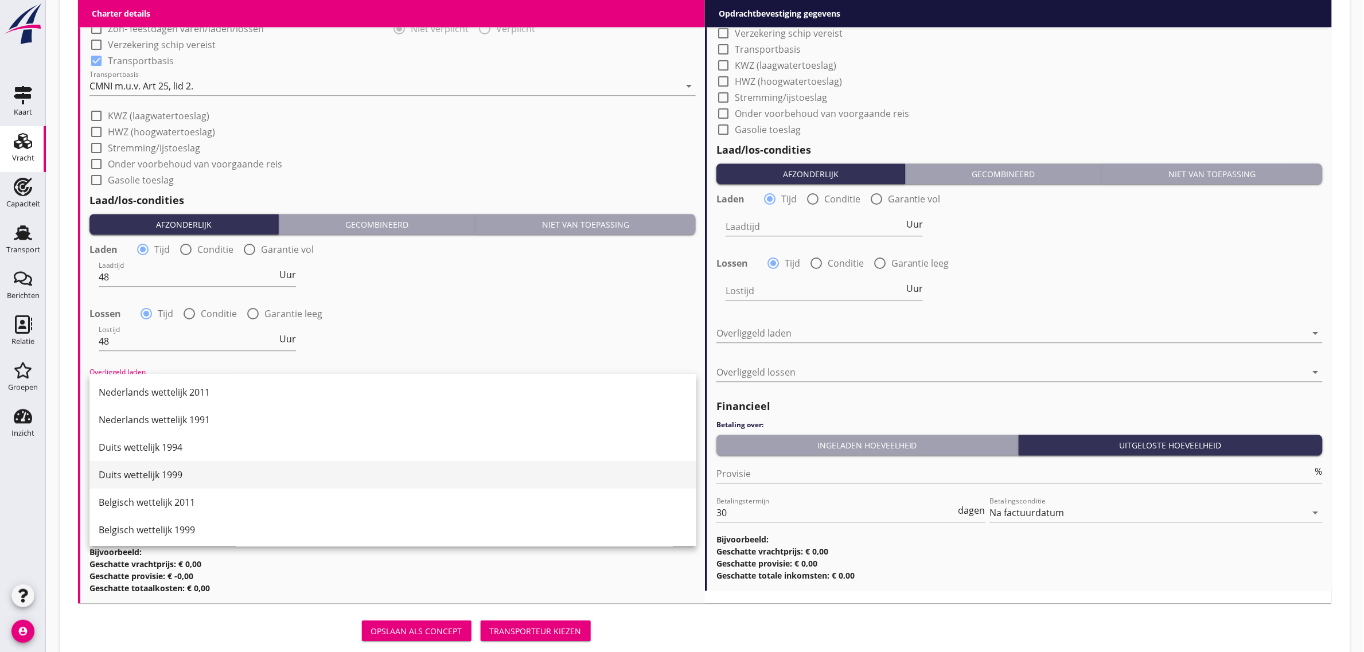
click at [217, 474] on div "Duits wettelijk 1999" at bounding box center [393, 475] width 588 height 14
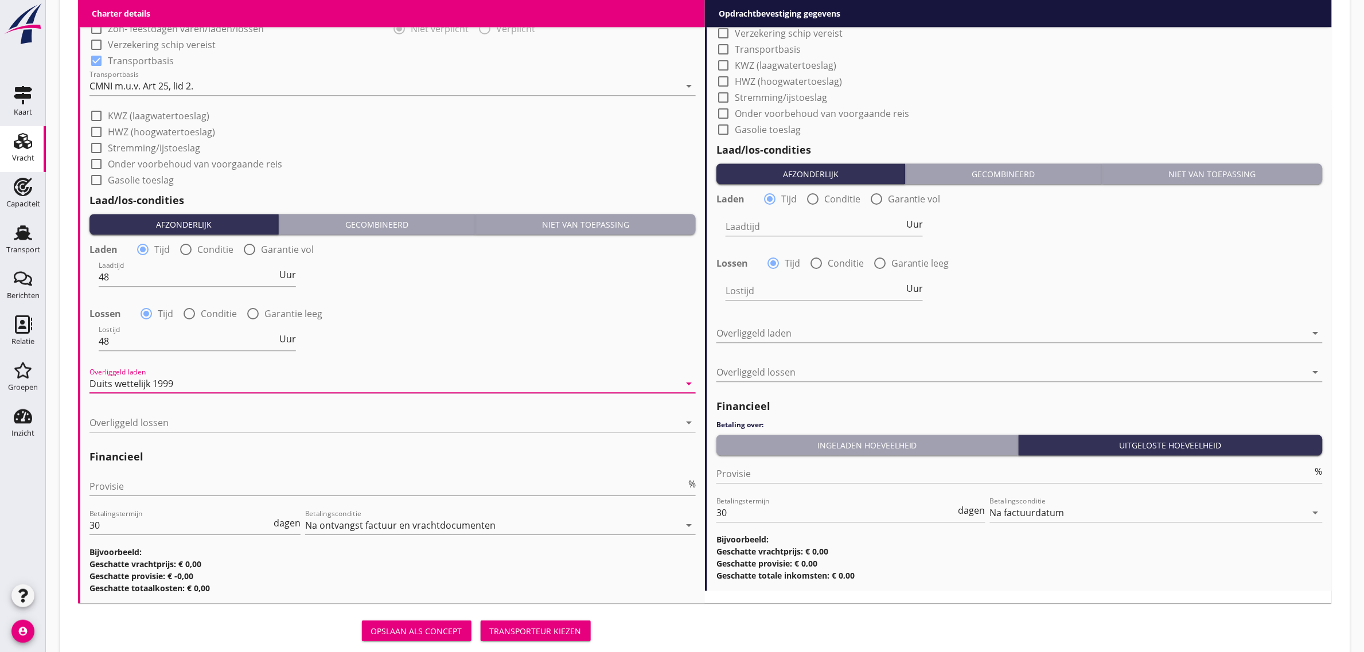
click at [158, 437] on div at bounding box center [392, 439] width 606 height 7
click at [156, 420] on div at bounding box center [384, 423] width 590 height 18
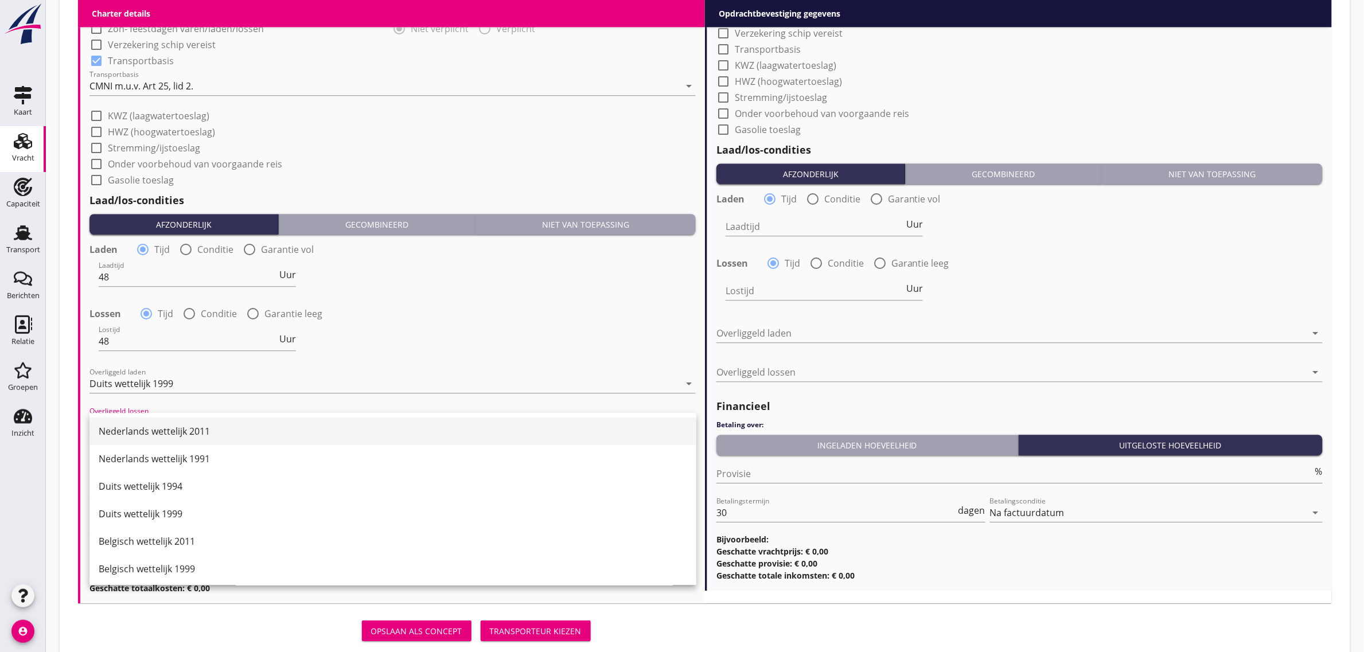
click at [204, 425] on div "Nederlands wettelijk 2011" at bounding box center [393, 431] width 588 height 14
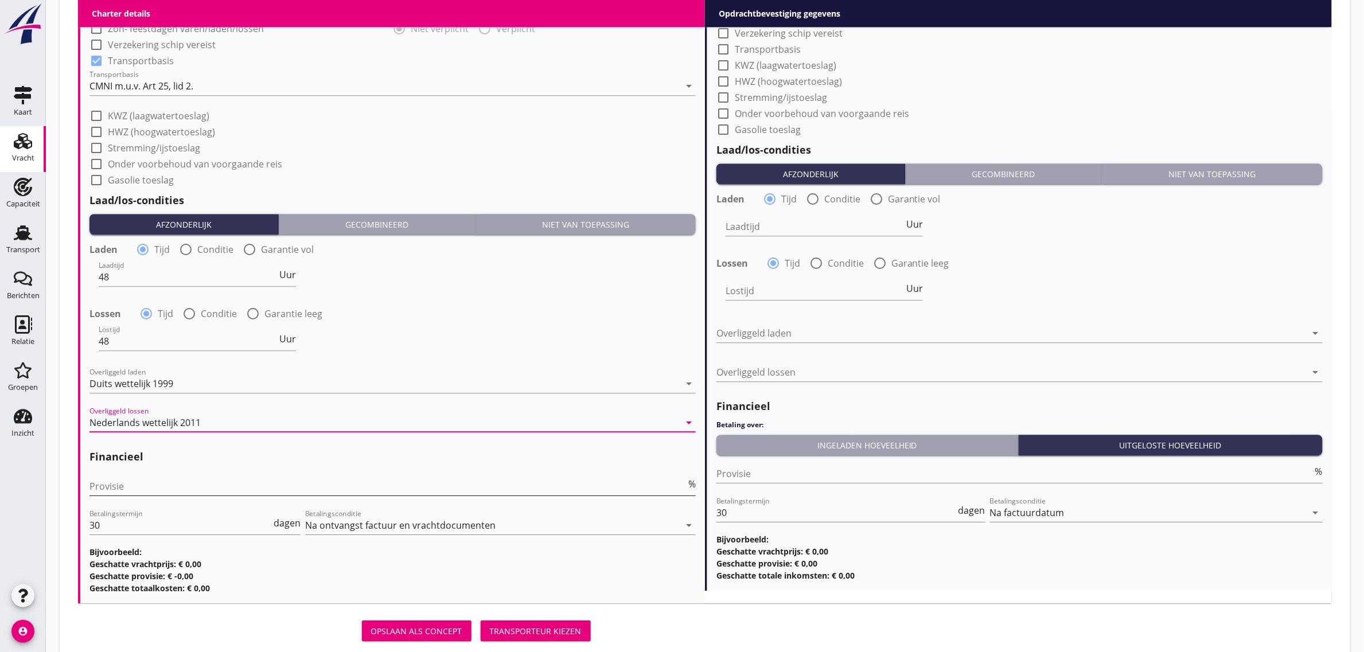
click at [141, 488] on input "Provisie" at bounding box center [387, 486] width 597 height 18
type input "5"
click at [431, 339] on div "Lostijd 48 Uur" at bounding box center [392, 342] width 609 height 41
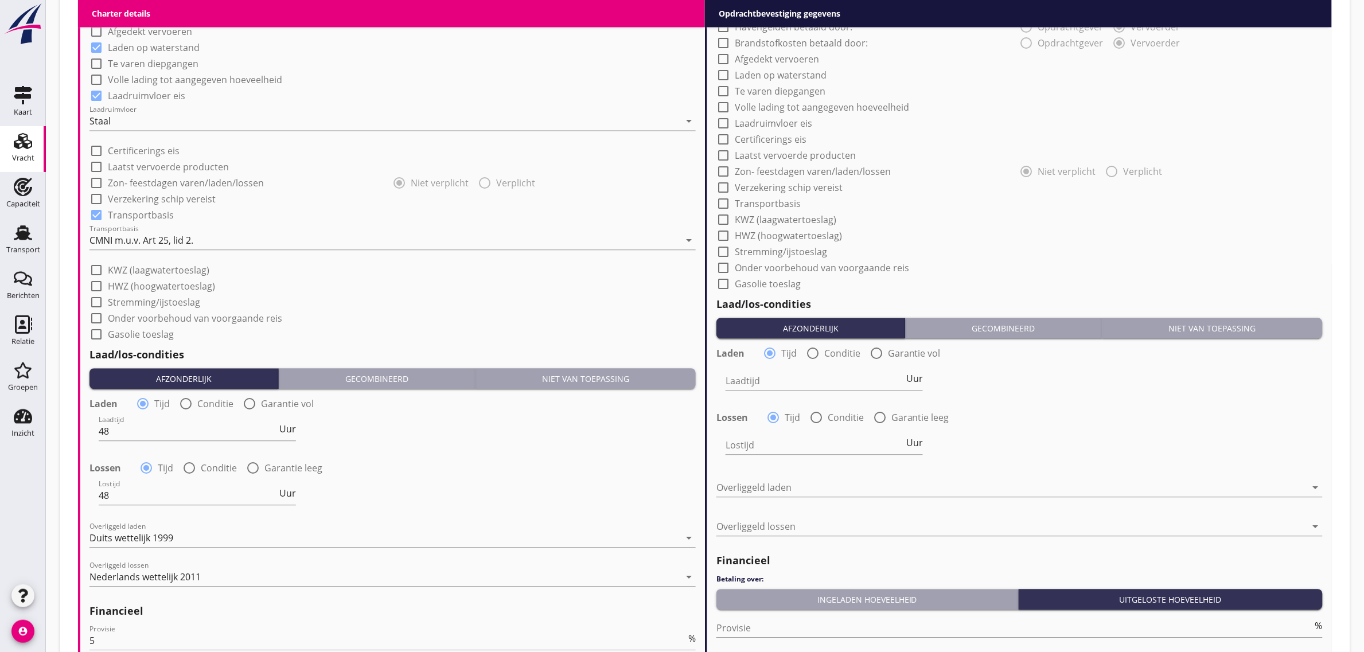
scroll to position [757, 0]
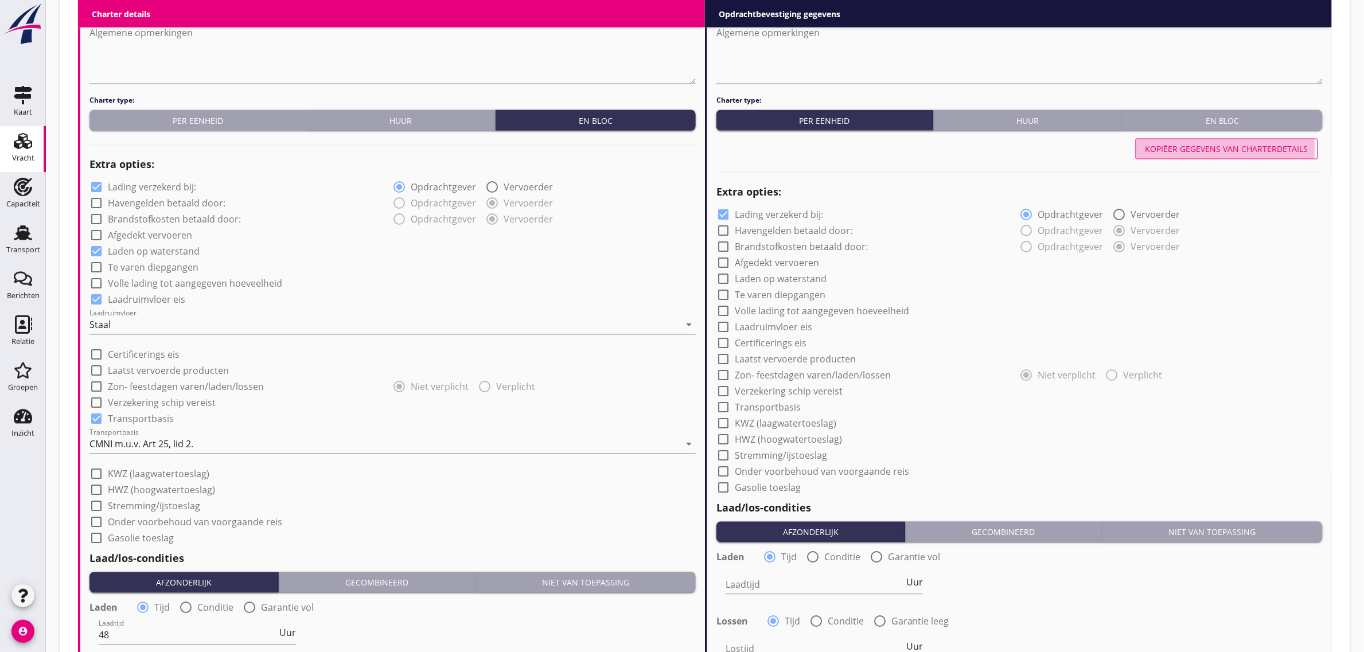
click at [1220, 139] on button "Kopiëer gegevens van charterdetails" at bounding box center [1227, 149] width 182 height 21
checkbox input "true"
type input "48"
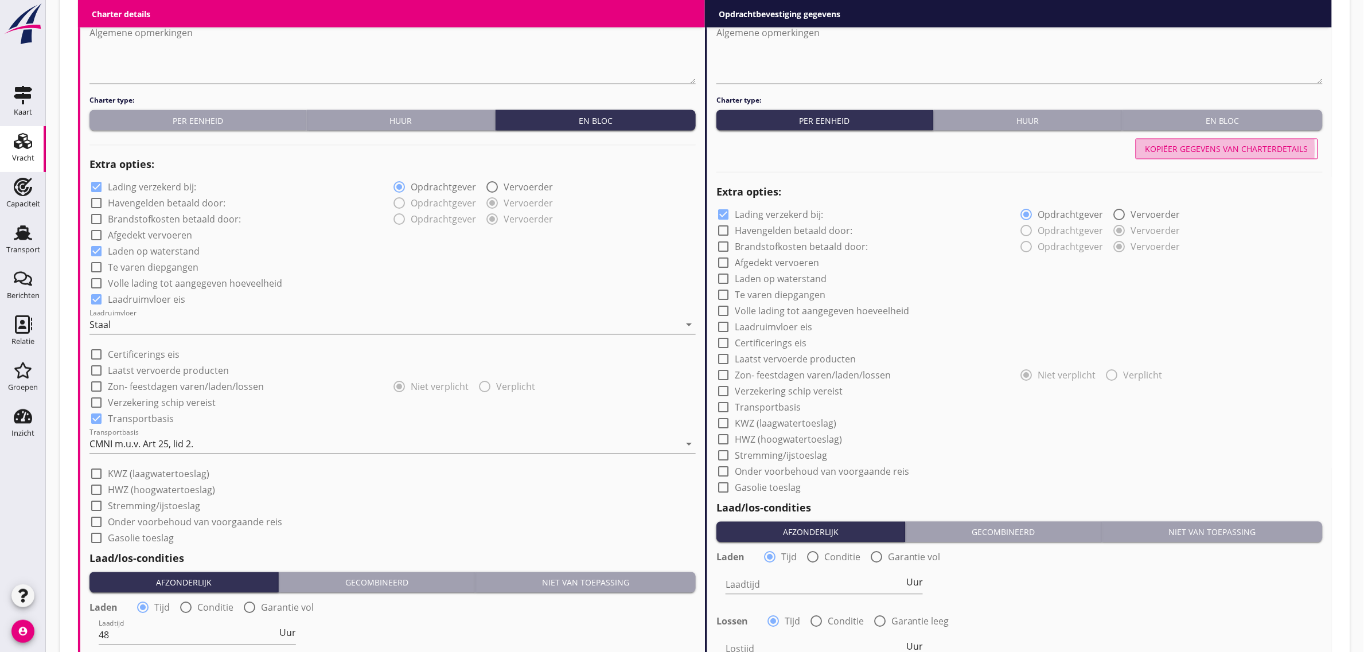
type input "48"
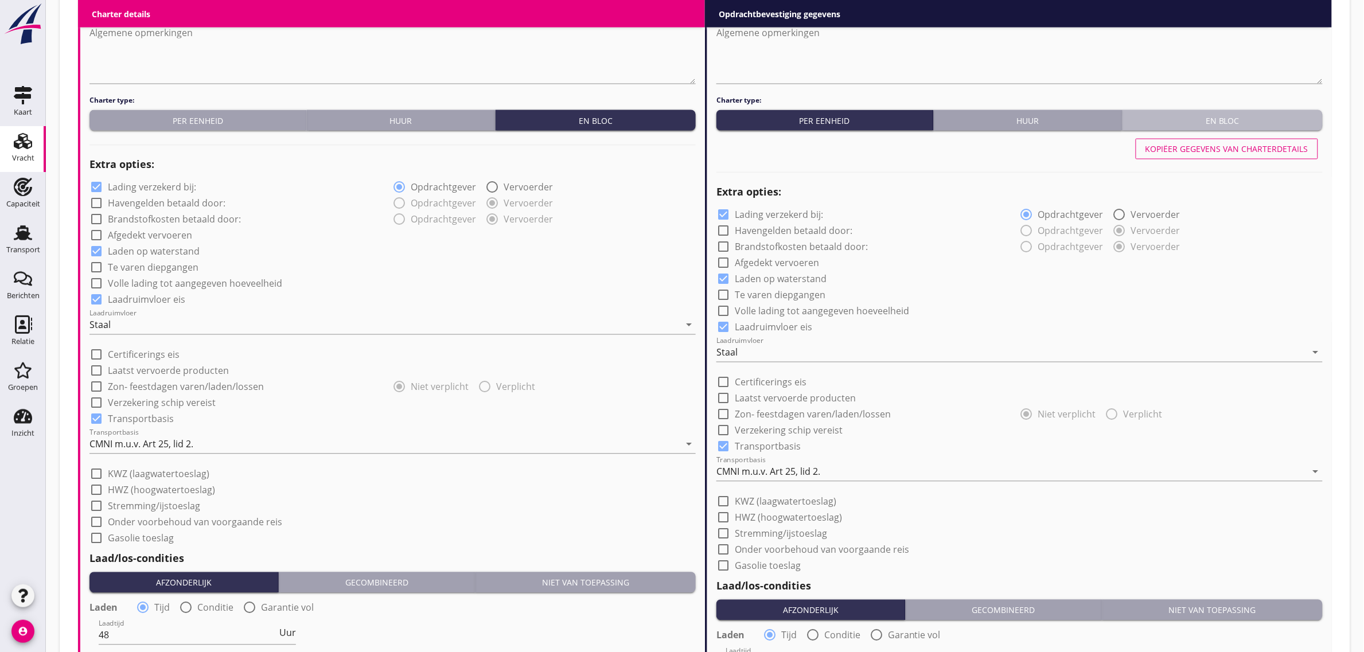
click at [1219, 112] on button "En bloc" at bounding box center [1222, 120] width 200 height 21
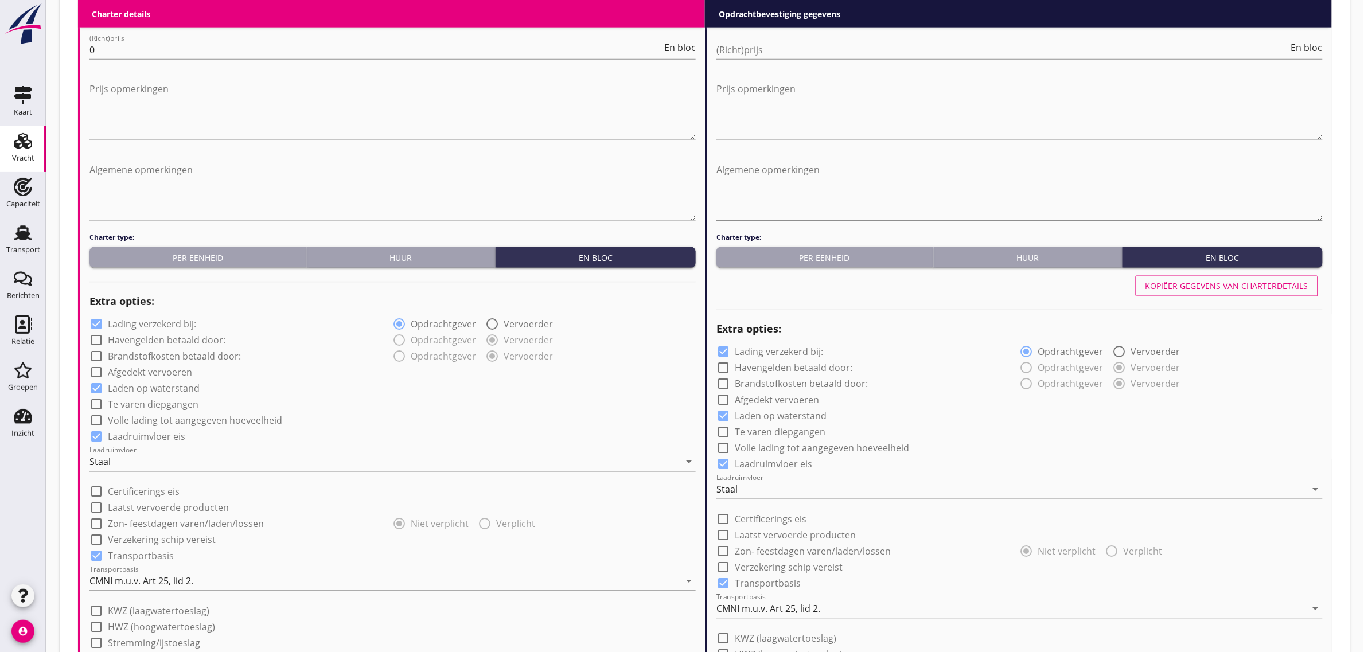
scroll to position [614, 0]
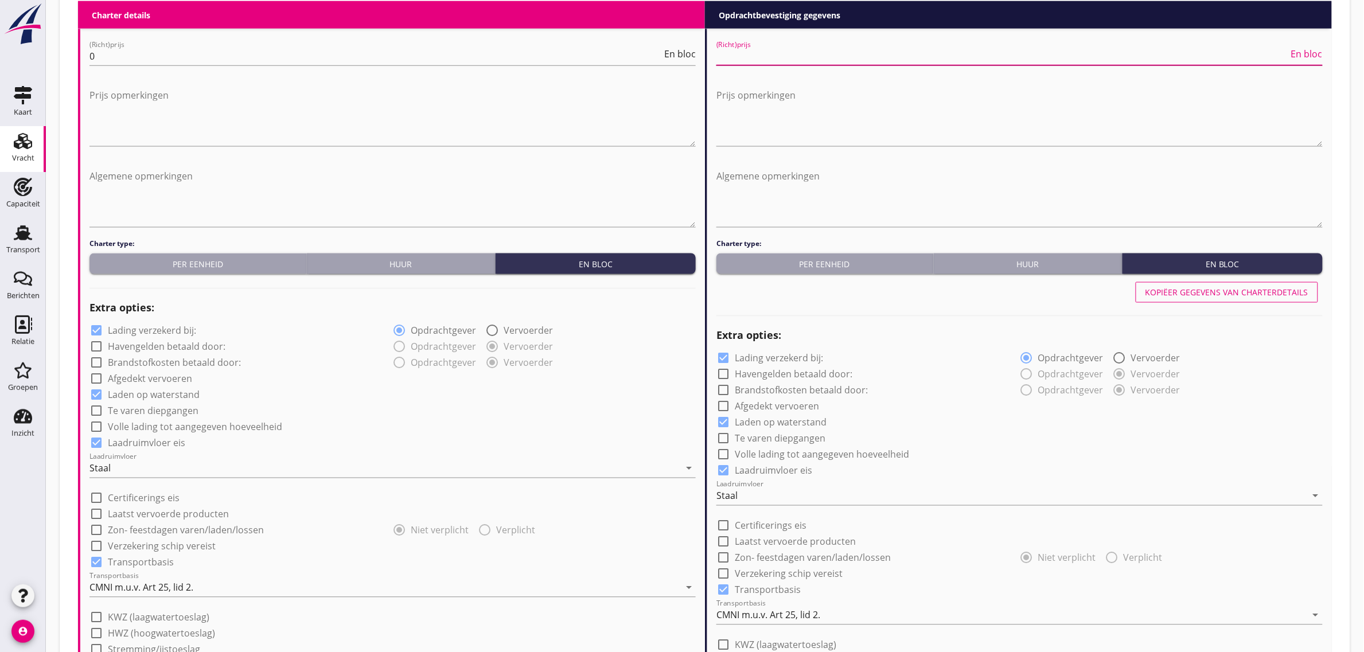
click at [740, 56] on input "(Richt)prijs" at bounding box center [1002, 56] width 572 height 18
type input "21500"
click at [716, 15] on li "Opdrachtbevestiging gegevens keyboard_arrow_down (Richt)prijs 21500 En bloc Pri…" at bounding box center [1018, 567] width 627 height 1132
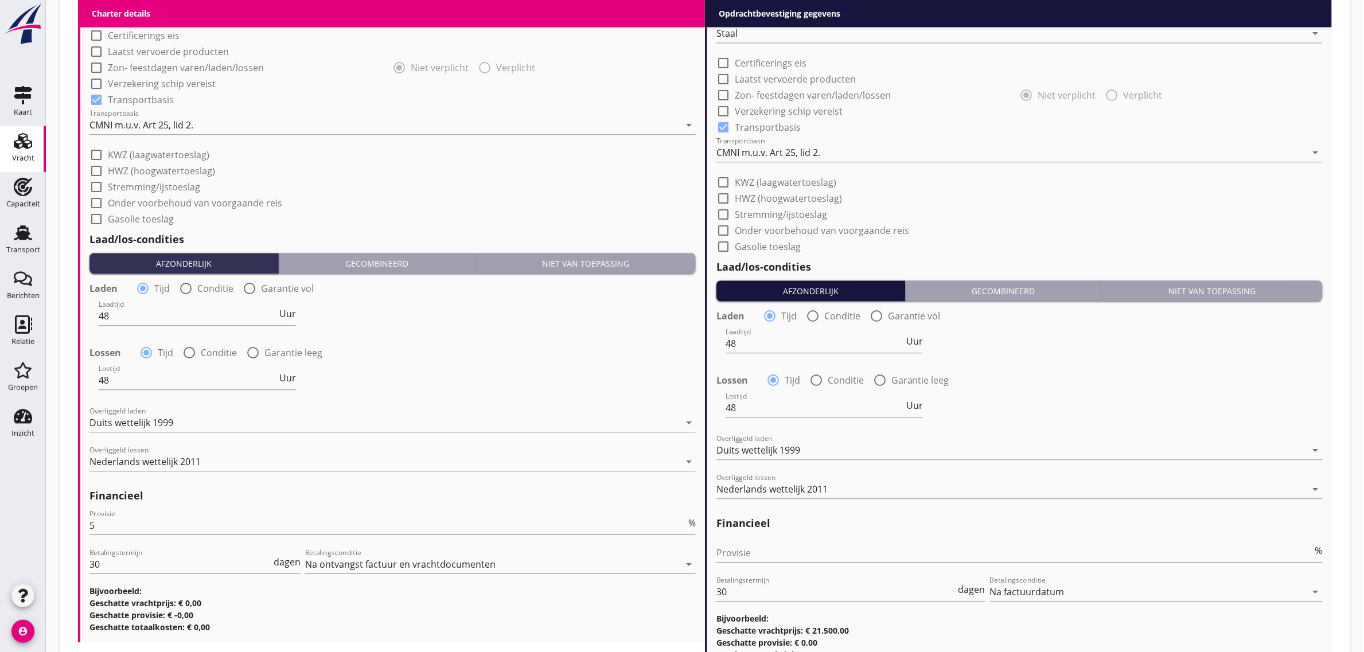
scroll to position [1116, 0]
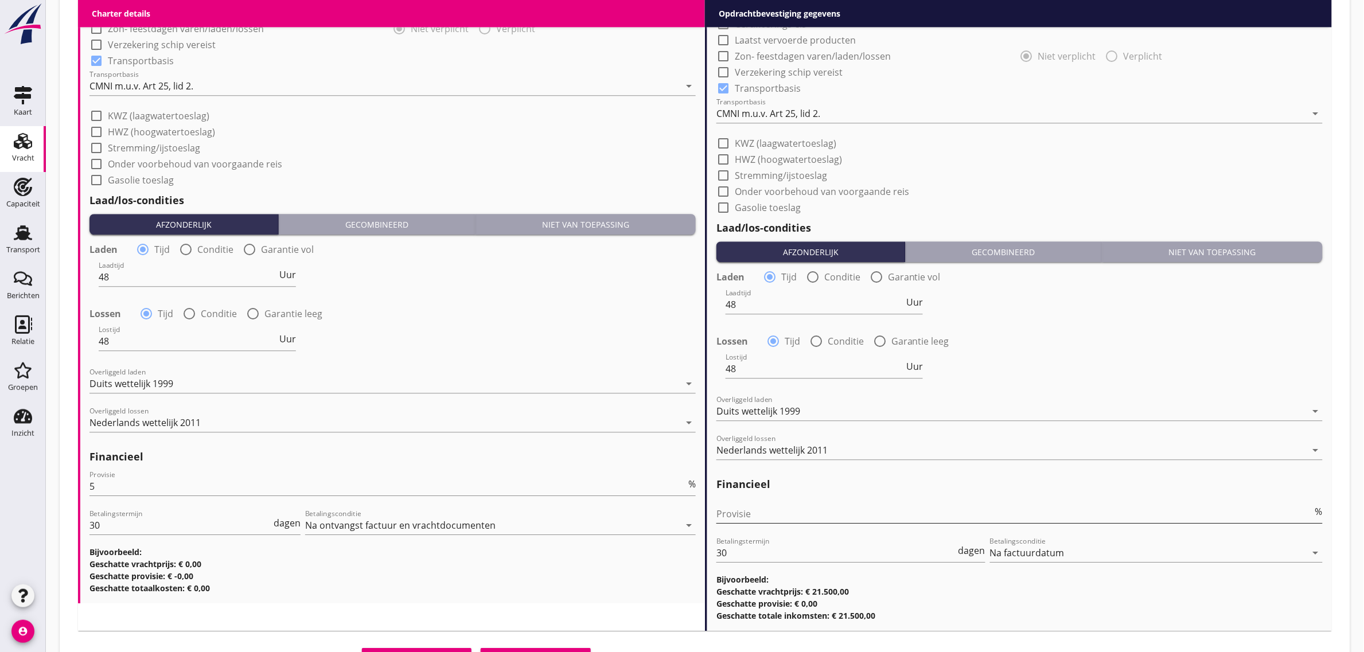
click at [762, 520] on input "Provisie" at bounding box center [1014, 514] width 597 height 18
type input "0"
click at [579, 589] on h3 "Geschatte totaalkosten: € 0,00" at bounding box center [392, 588] width 606 height 12
click at [536, 649] on button "Transporteur kiezen" at bounding box center [536, 658] width 110 height 21
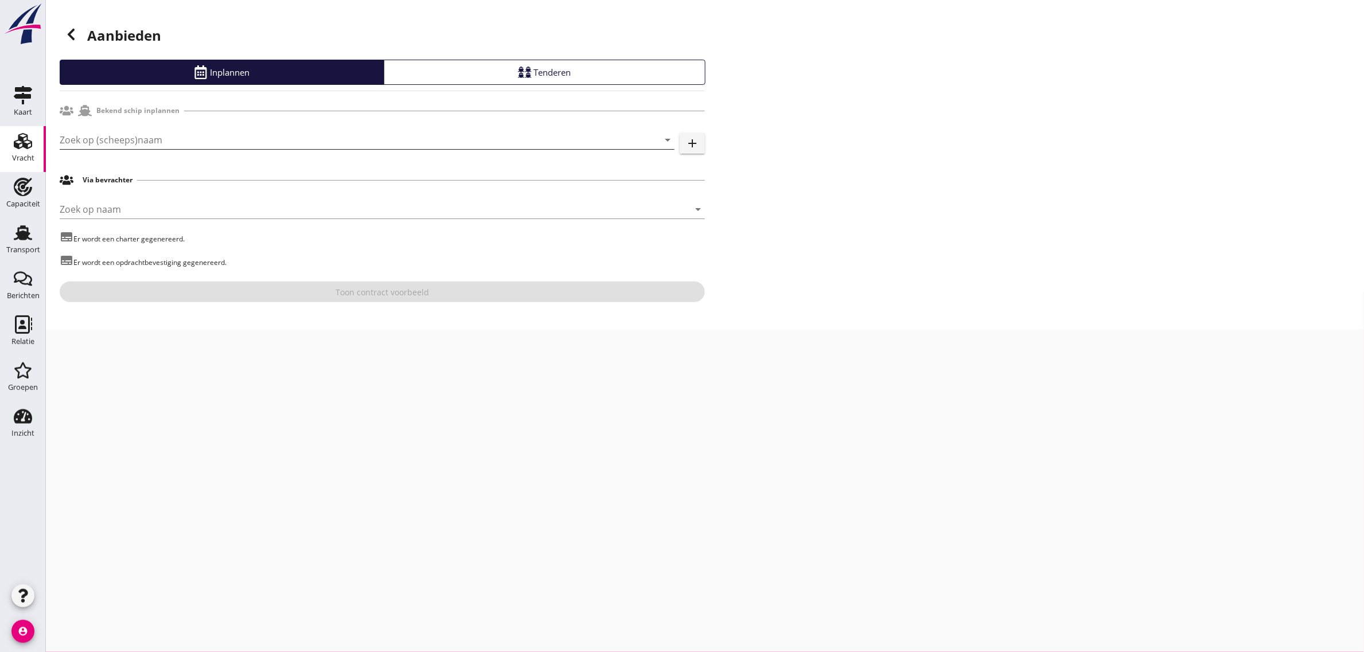
click at [104, 142] on input "Zoek op (scheeps)naam" at bounding box center [351, 140] width 583 height 18
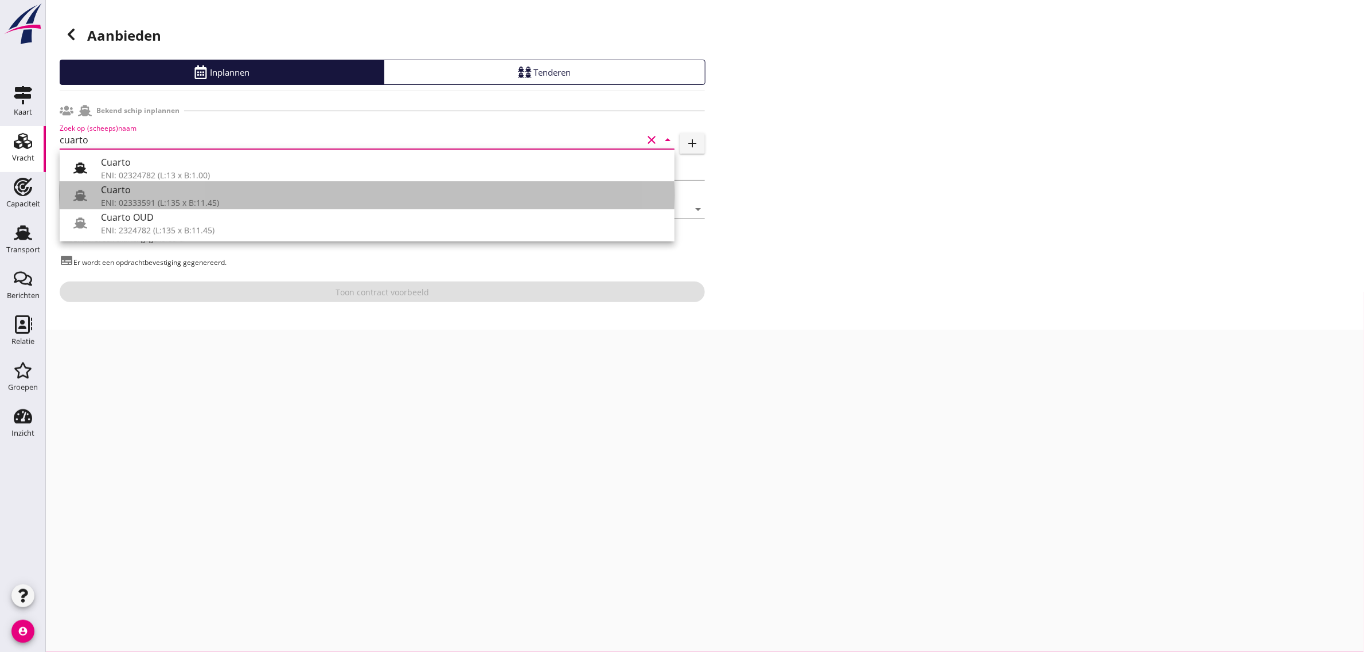
click at [132, 190] on div "Cuarto" at bounding box center [383, 190] width 564 height 14
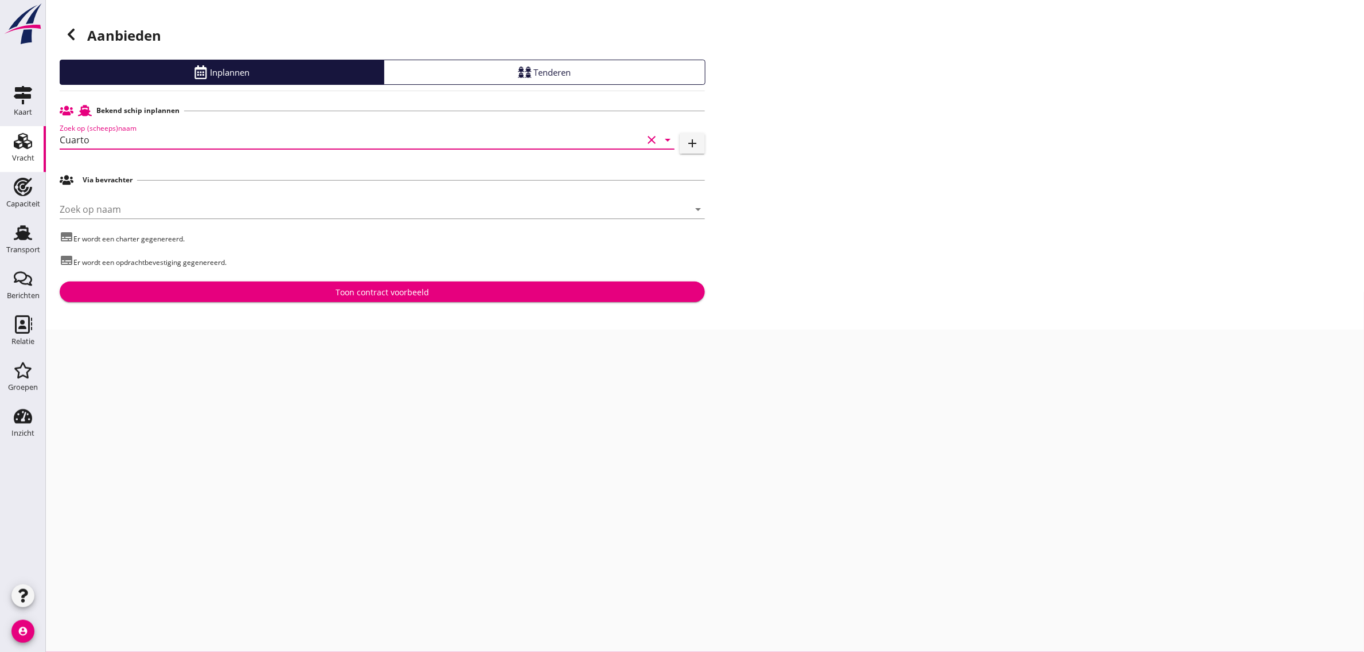
type input "Cuarto"
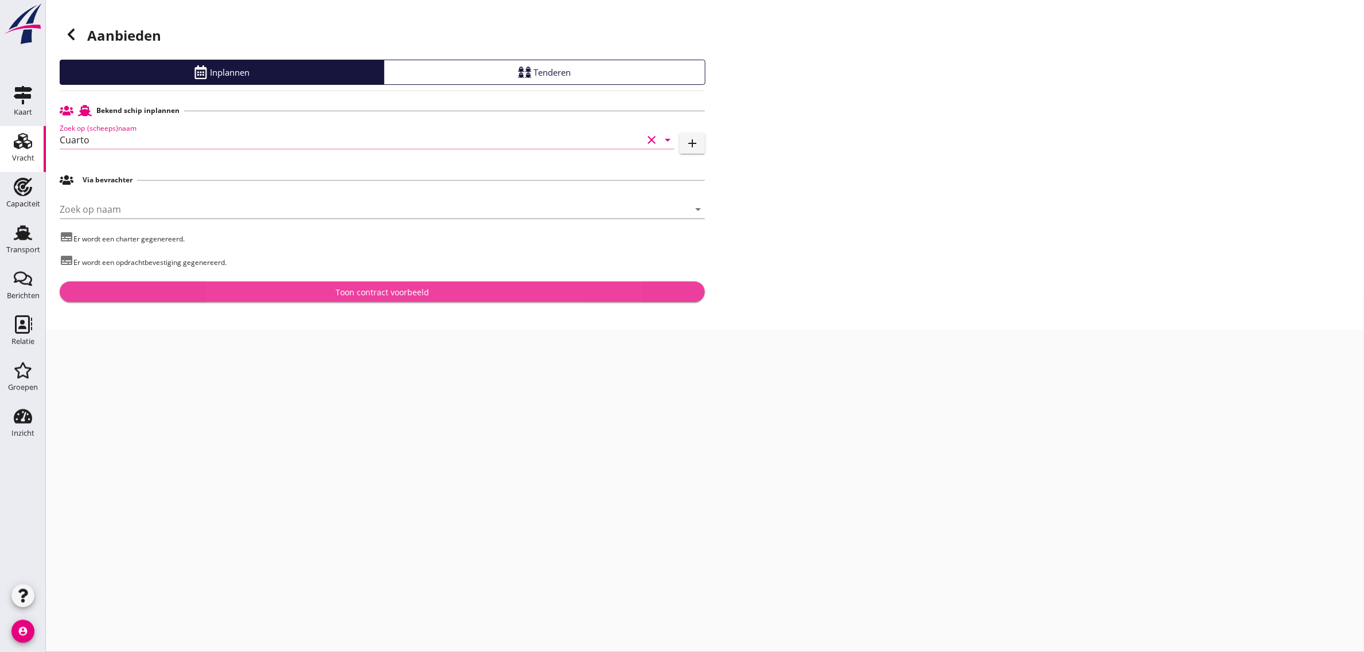
click at [332, 297] on div "Toon contract voorbeeld" at bounding box center [382, 292] width 627 height 12
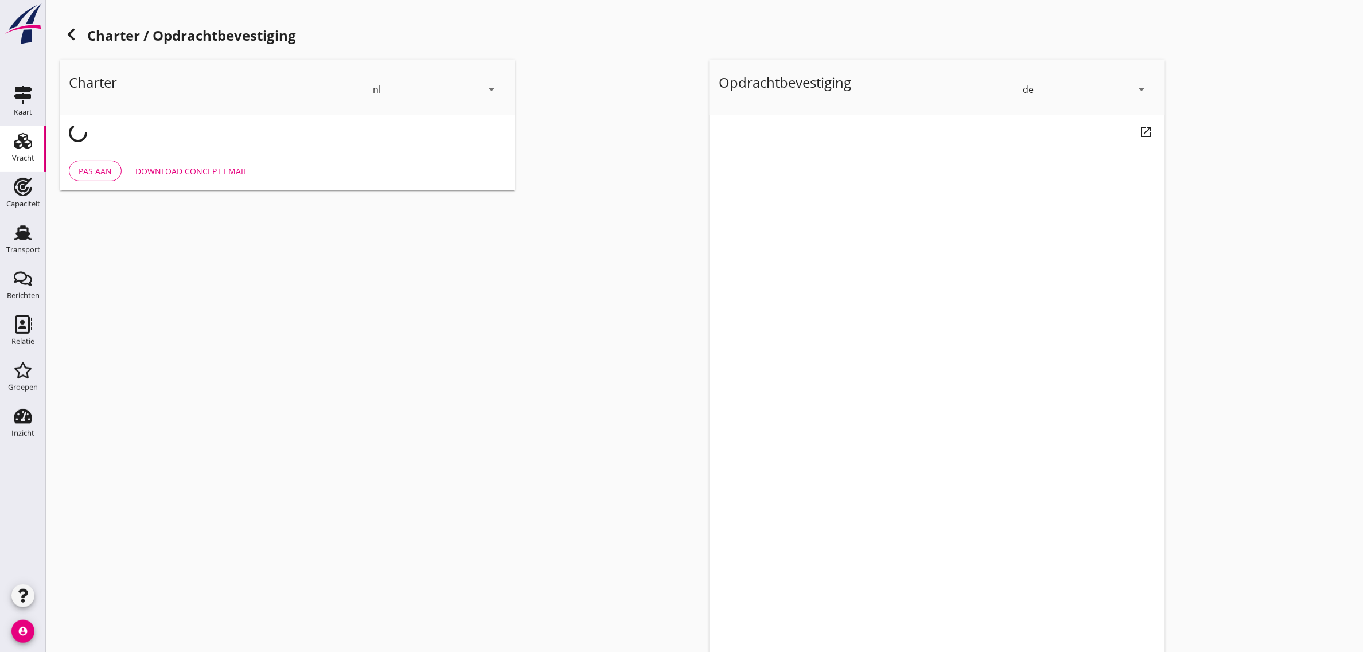
click at [1036, 83] on div "de" at bounding box center [1078, 89] width 110 height 18
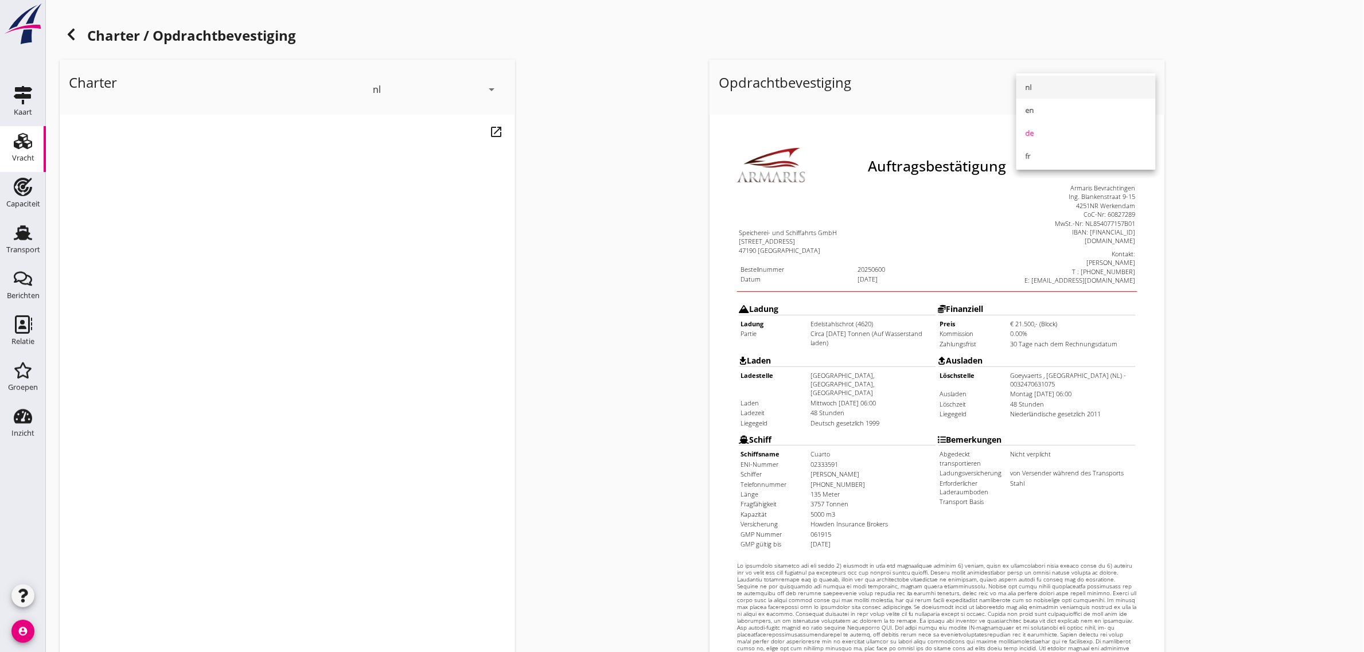
click at [1053, 87] on div "nl" at bounding box center [1086, 87] width 121 height 14
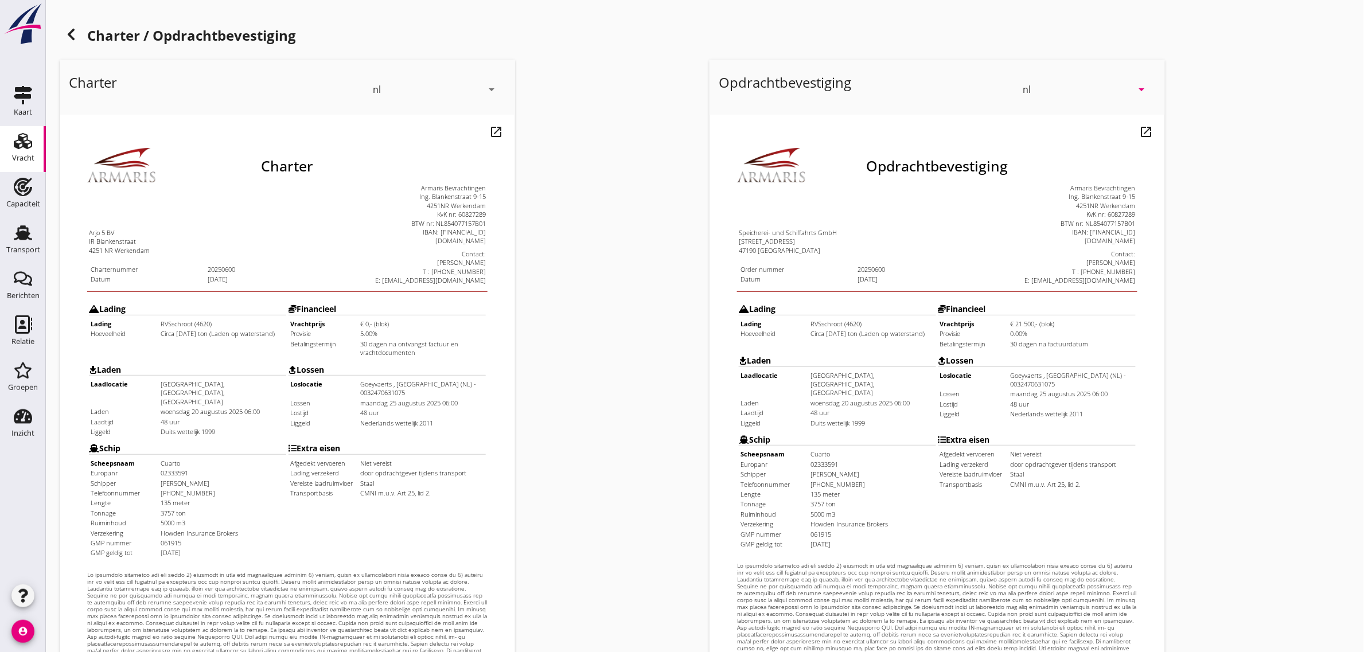
click at [551, 327] on div "Charter nl arrow_drop_down open_in_new Pas aan Download concept email" at bounding box center [380, 428] width 650 height 747
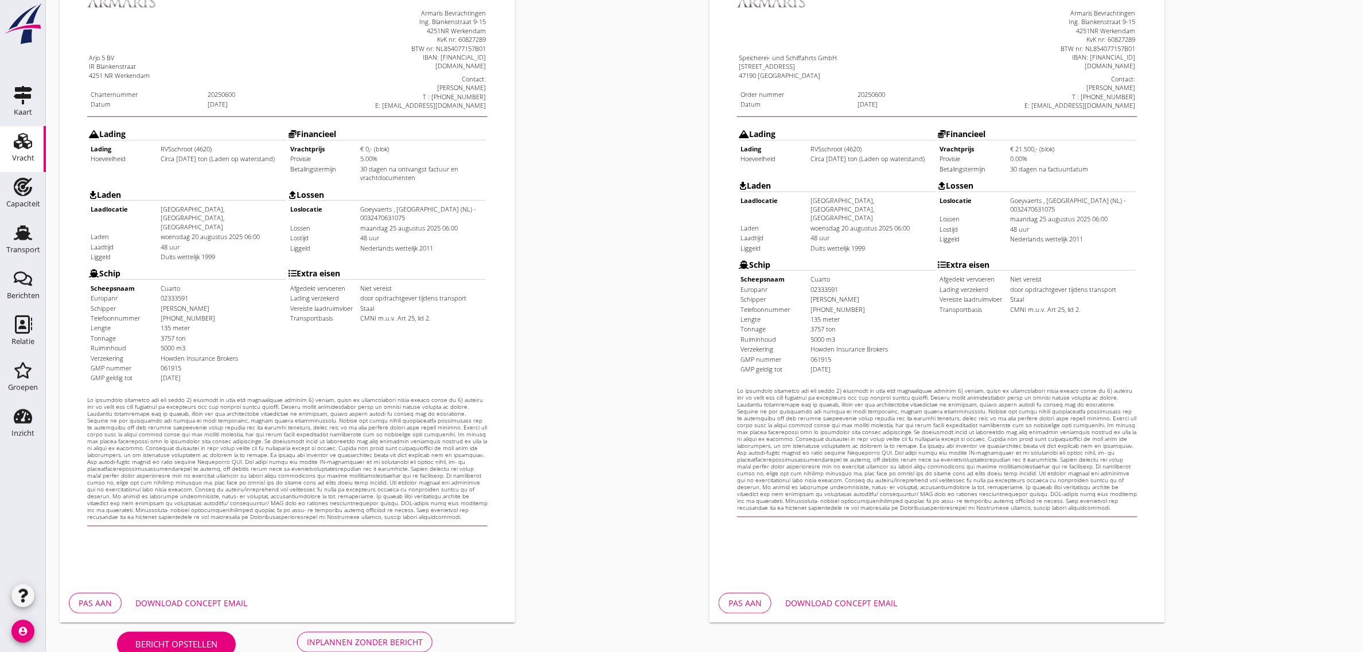
scroll to position [196, 0]
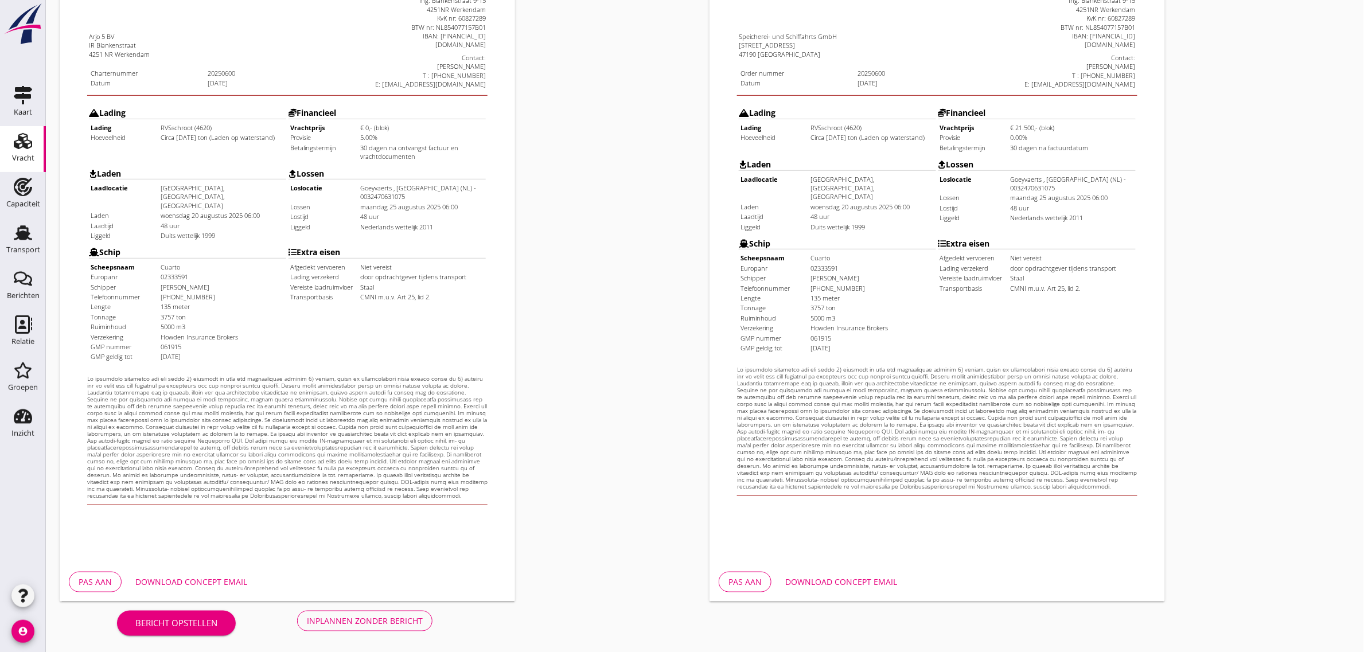
click at [357, 620] on div "Inplannen zonder bericht" at bounding box center [365, 621] width 116 height 12
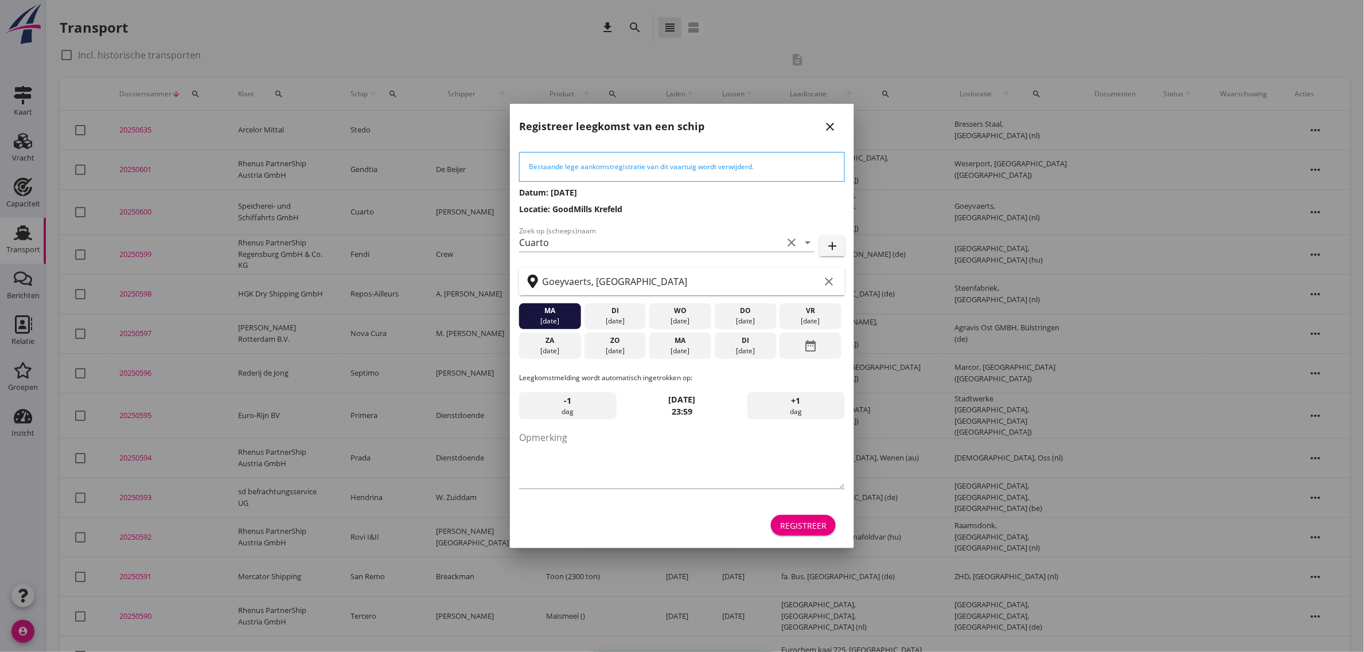
click at [812, 523] on div "Registreer" at bounding box center [803, 526] width 46 height 12
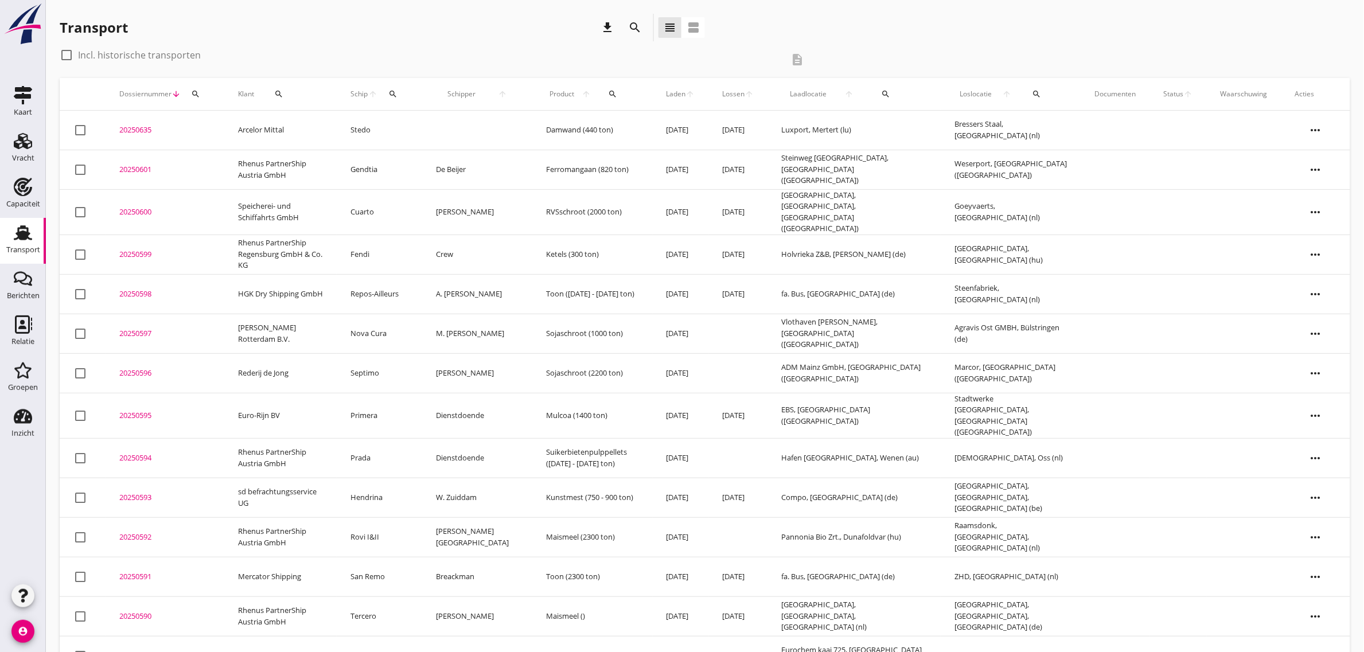
click at [381, 205] on td "Cuarto" at bounding box center [379, 211] width 85 height 45
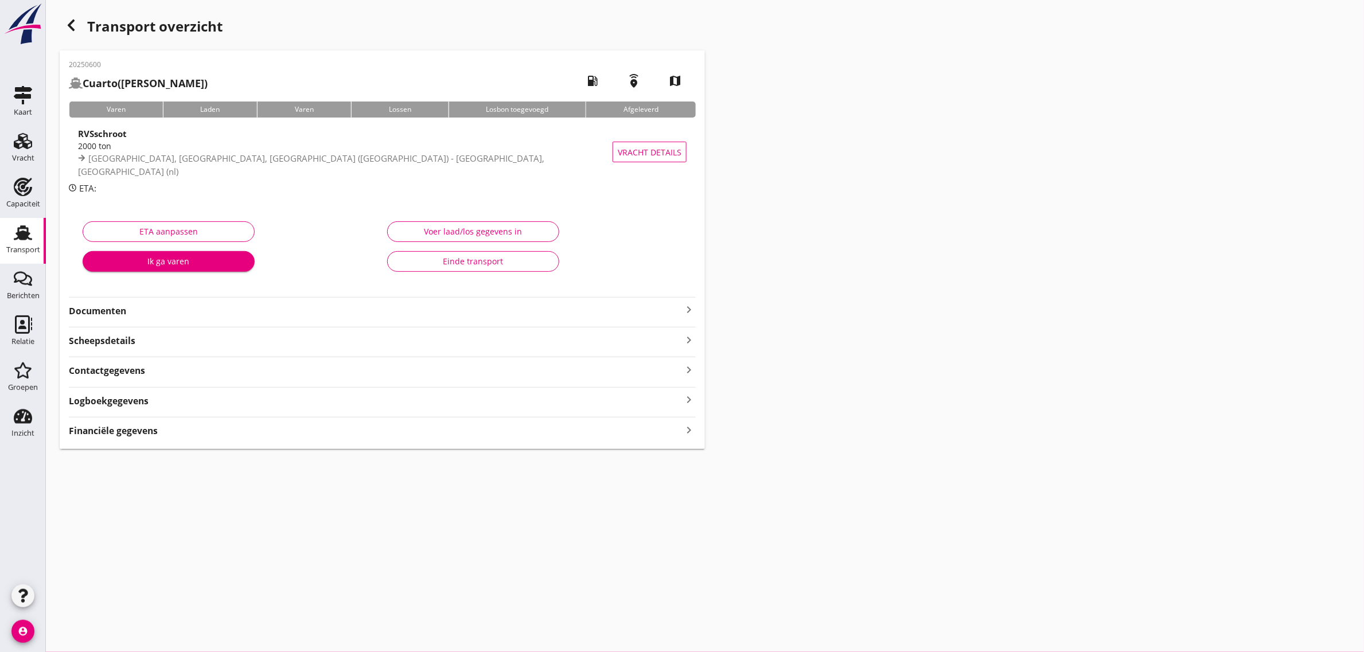
click at [144, 308] on strong "Documenten" at bounding box center [375, 311] width 613 height 13
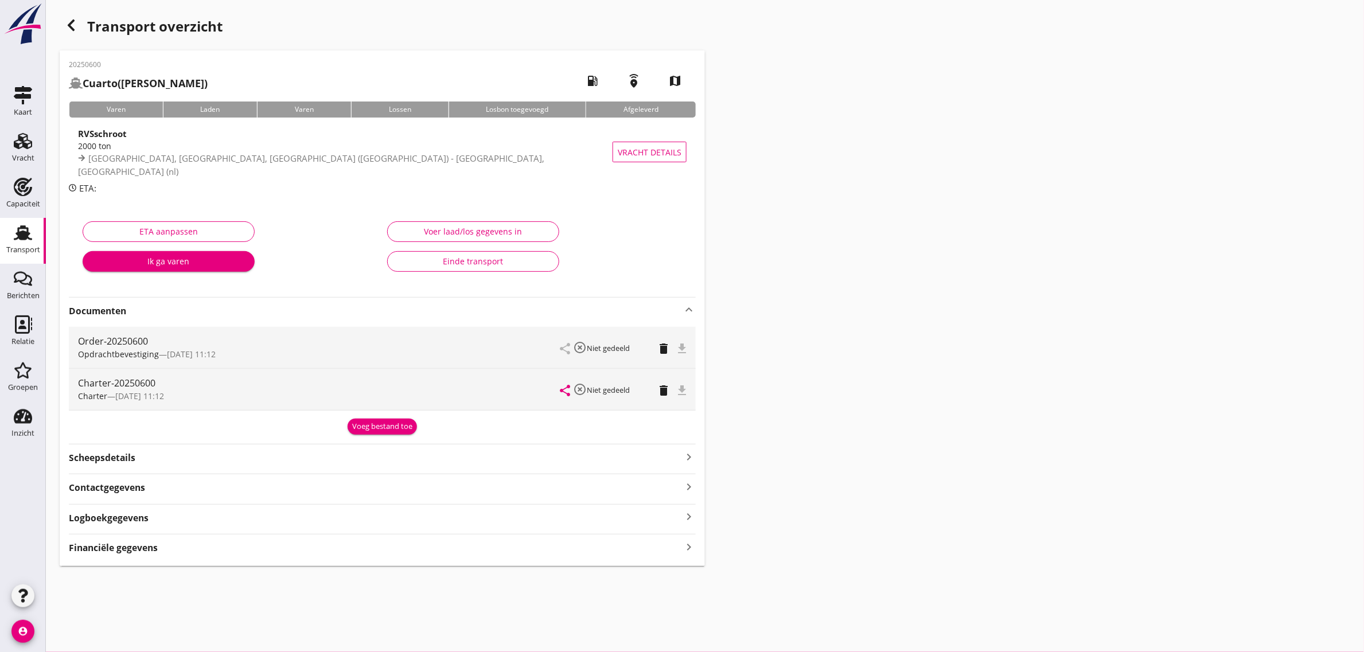
click at [107, 311] on strong "Documenten" at bounding box center [375, 311] width 613 height 13
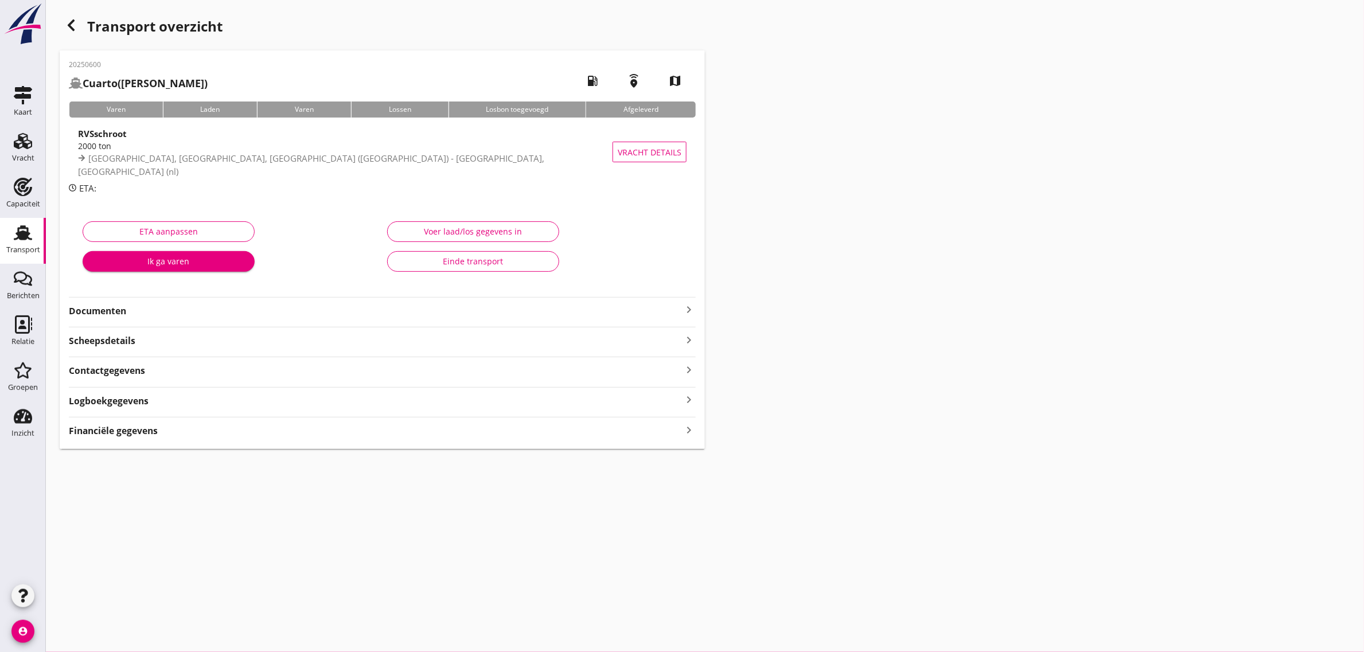
click at [279, 305] on strong "Documenten" at bounding box center [375, 311] width 613 height 13
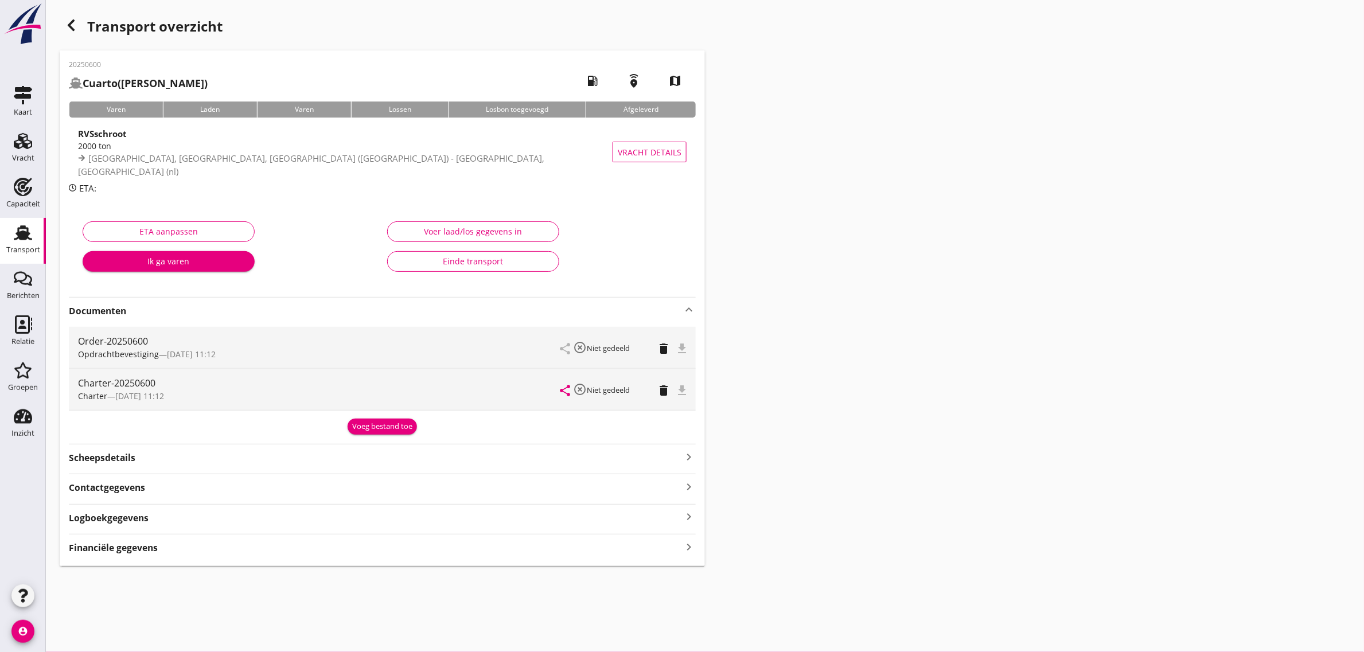
click at [681, 396] on div "file_download" at bounding box center [681, 390] width 9 height 14
click at [15, 241] on icon "Transport" at bounding box center [23, 233] width 18 height 18
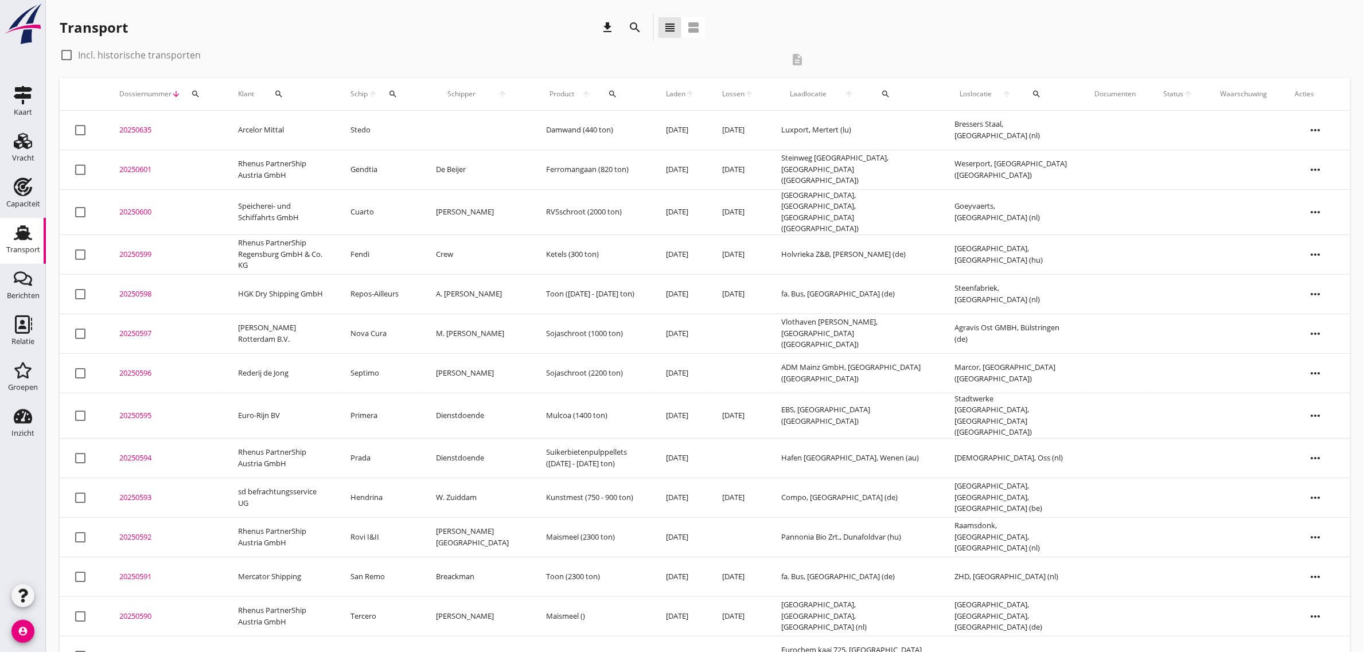
click at [379, 202] on td "Cuarto" at bounding box center [379, 211] width 85 height 45
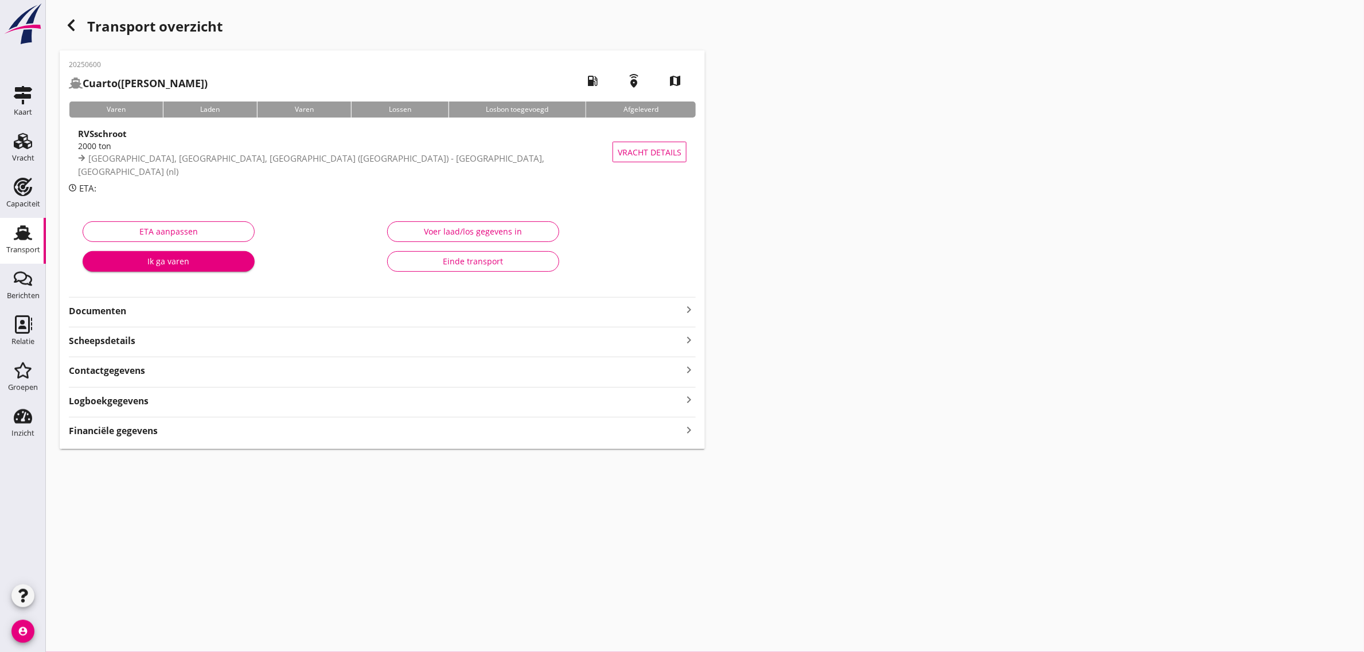
click at [104, 310] on strong "Documenten" at bounding box center [375, 311] width 613 height 13
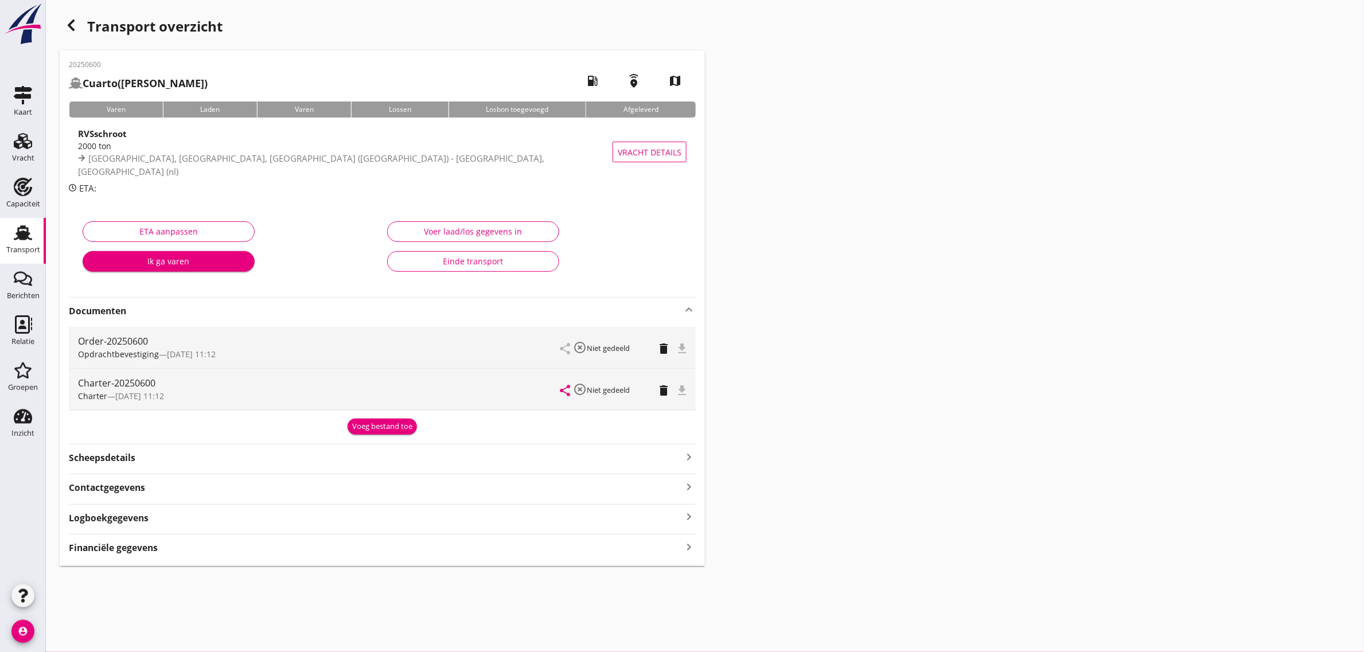
click at [681, 391] on div "file_download" at bounding box center [681, 390] width 9 height 14
click at [24, 242] on div "Transport" at bounding box center [23, 250] width 34 height 16
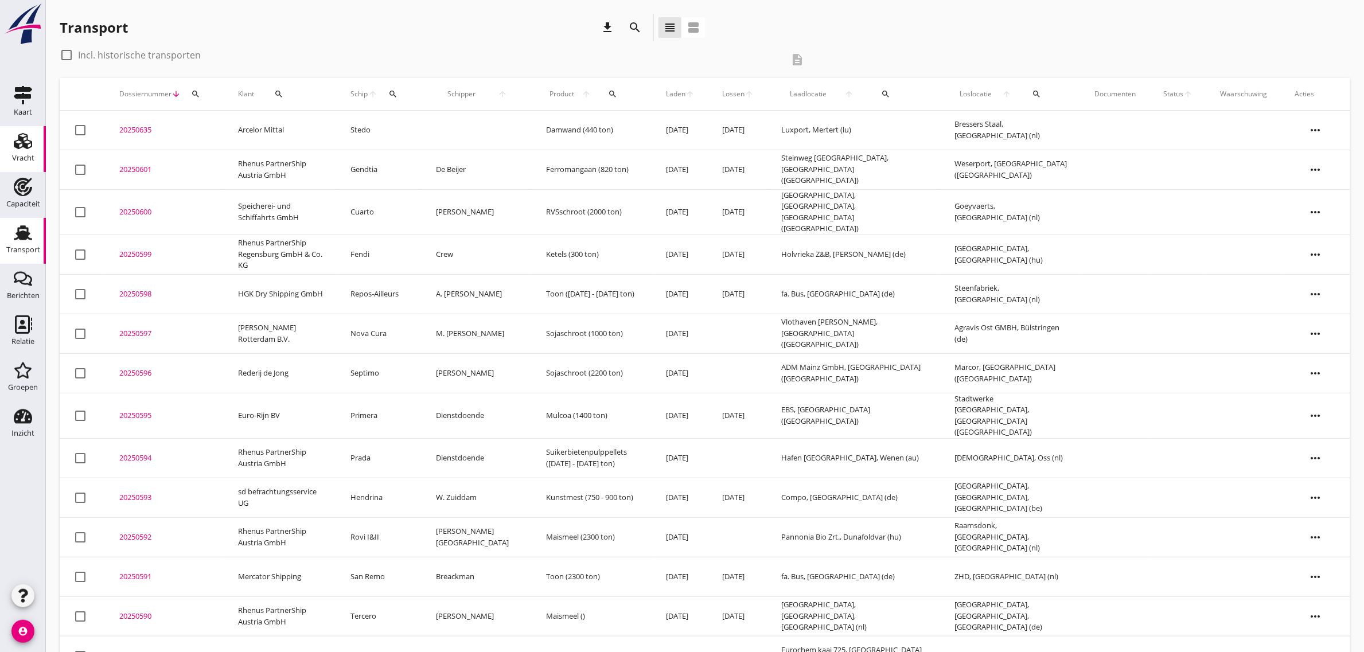
click at [28, 141] on use at bounding box center [23, 141] width 18 height 16
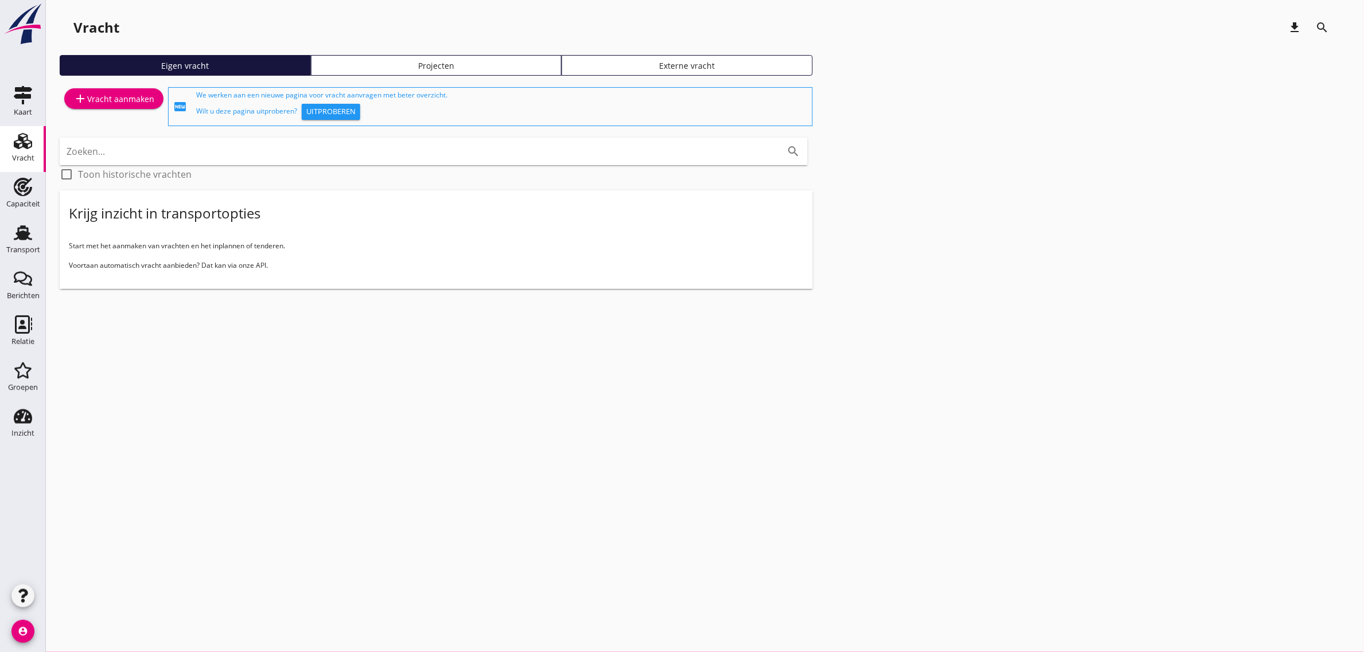
click at [111, 95] on div "add Vracht aanmaken" at bounding box center [113, 99] width 81 height 14
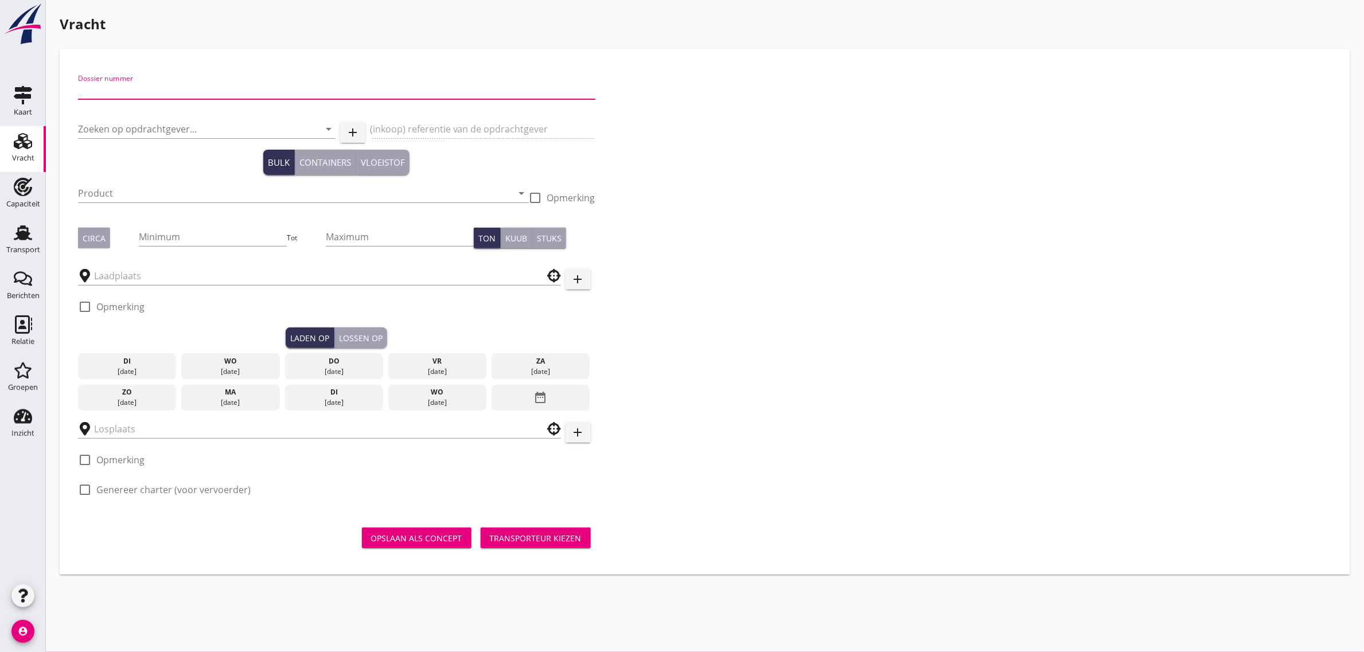
drag, startPoint x: 111, startPoint y: 95, endPoint x: 155, endPoint y: 90, distance: 45.0
click at [155, 90] on input "Dossier nummer" at bounding box center [336, 90] width 517 height 18
type input "20250603"
click at [146, 129] on input "Zoeken op opdrachtgever..." at bounding box center [190, 129] width 225 height 18
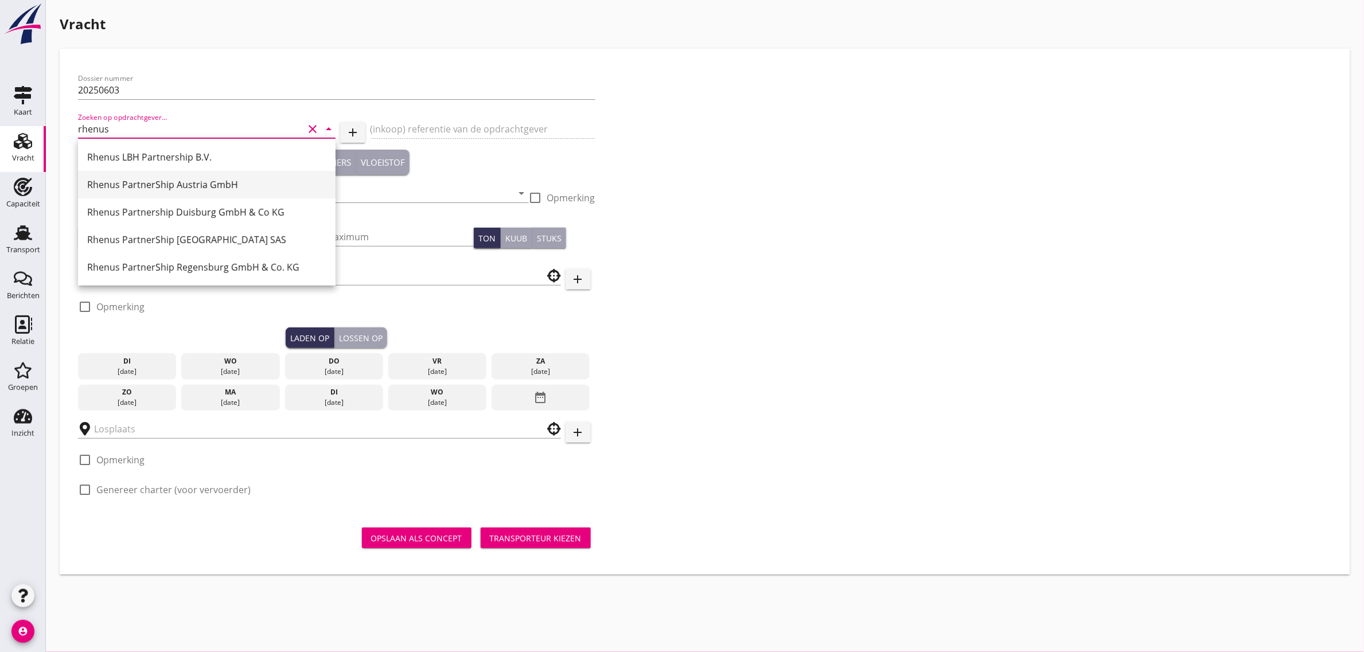
click at [184, 188] on div "Rhenus PartnerShip Austria GmbH" at bounding box center [206, 185] width 239 height 14
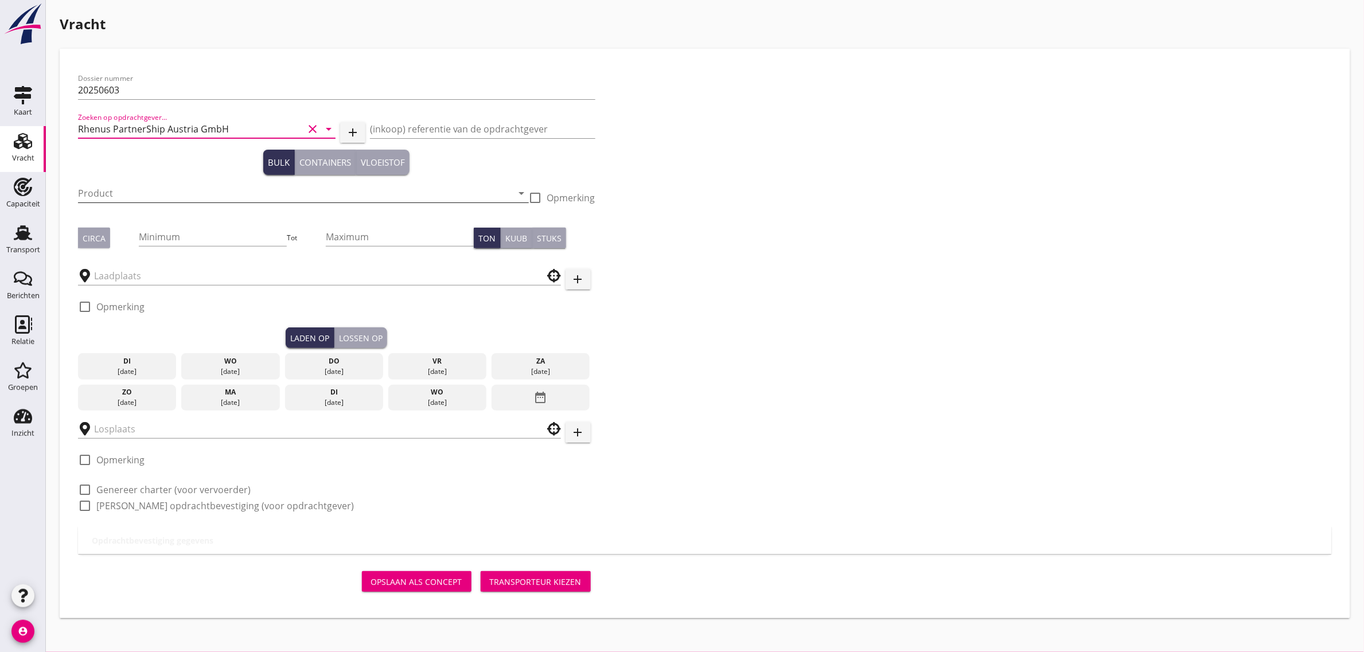
type input "Rhenus PartnerShip Austria GmbH"
click at [159, 191] on input "Product" at bounding box center [295, 193] width 435 height 18
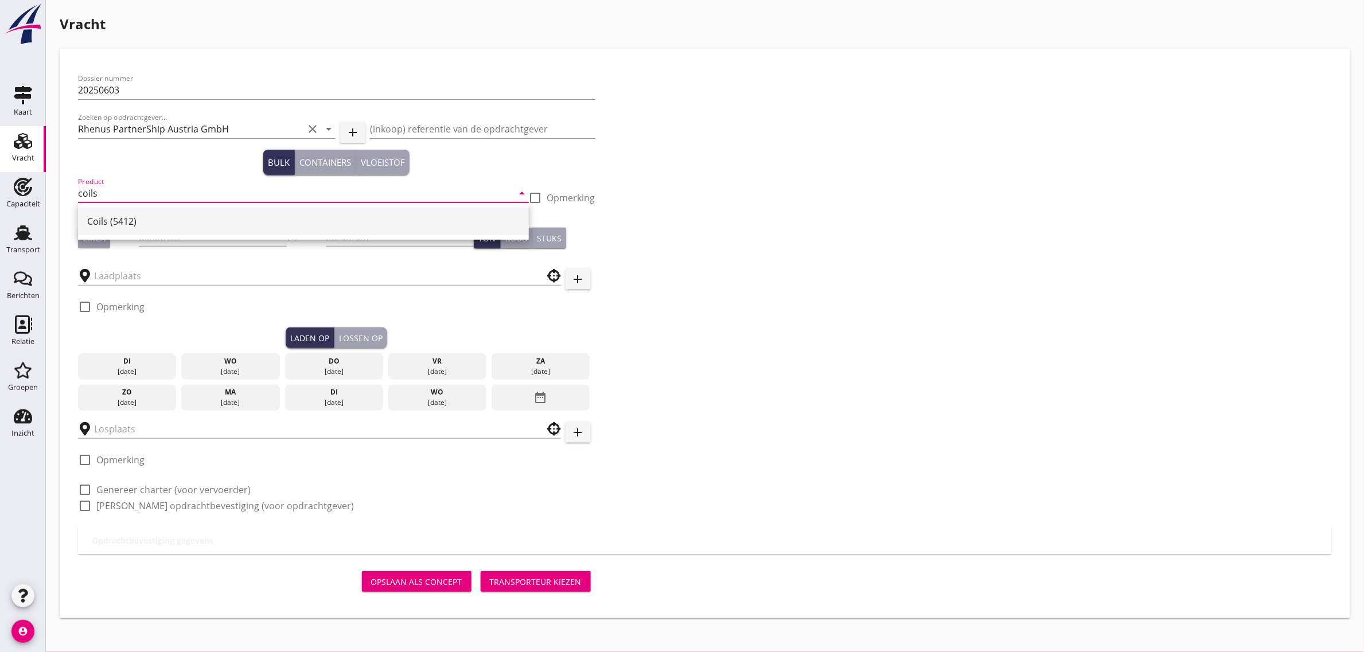
click at [141, 219] on div "Coils (5412)" at bounding box center [303, 222] width 432 height 14
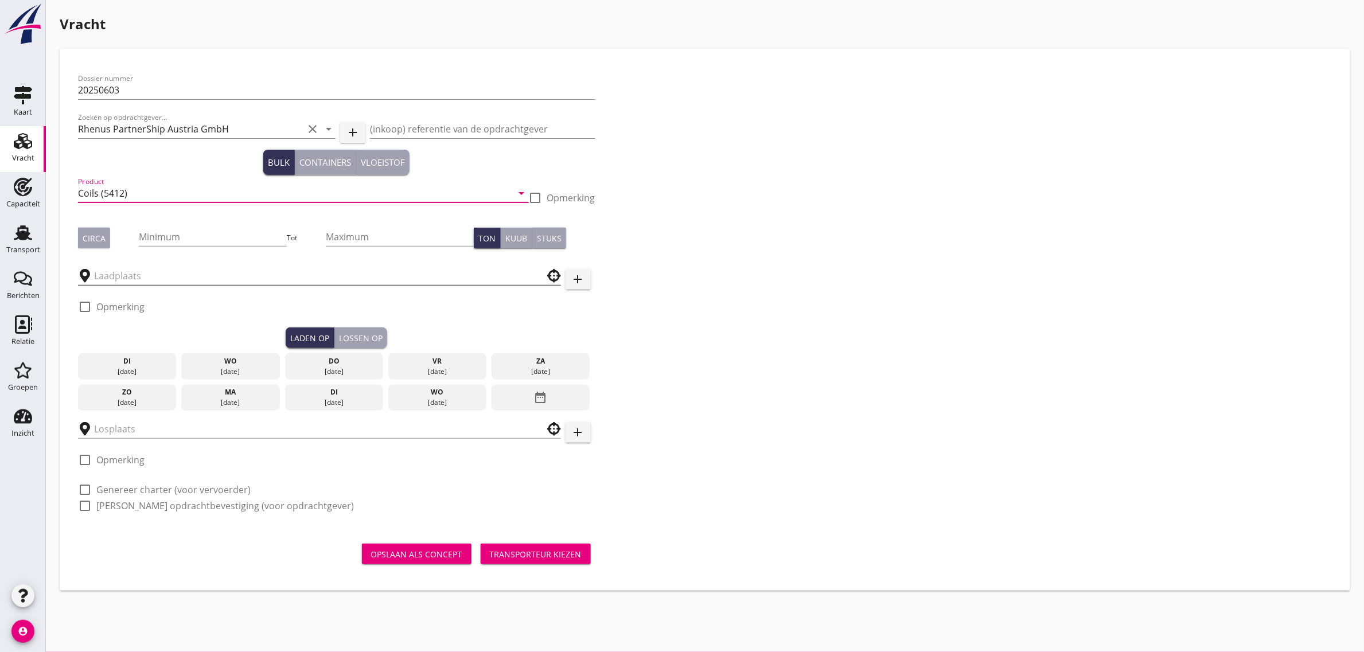
type input "Coils (5412)"
click at [112, 270] on input "text" at bounding box center [311, 276] width 435 height 18
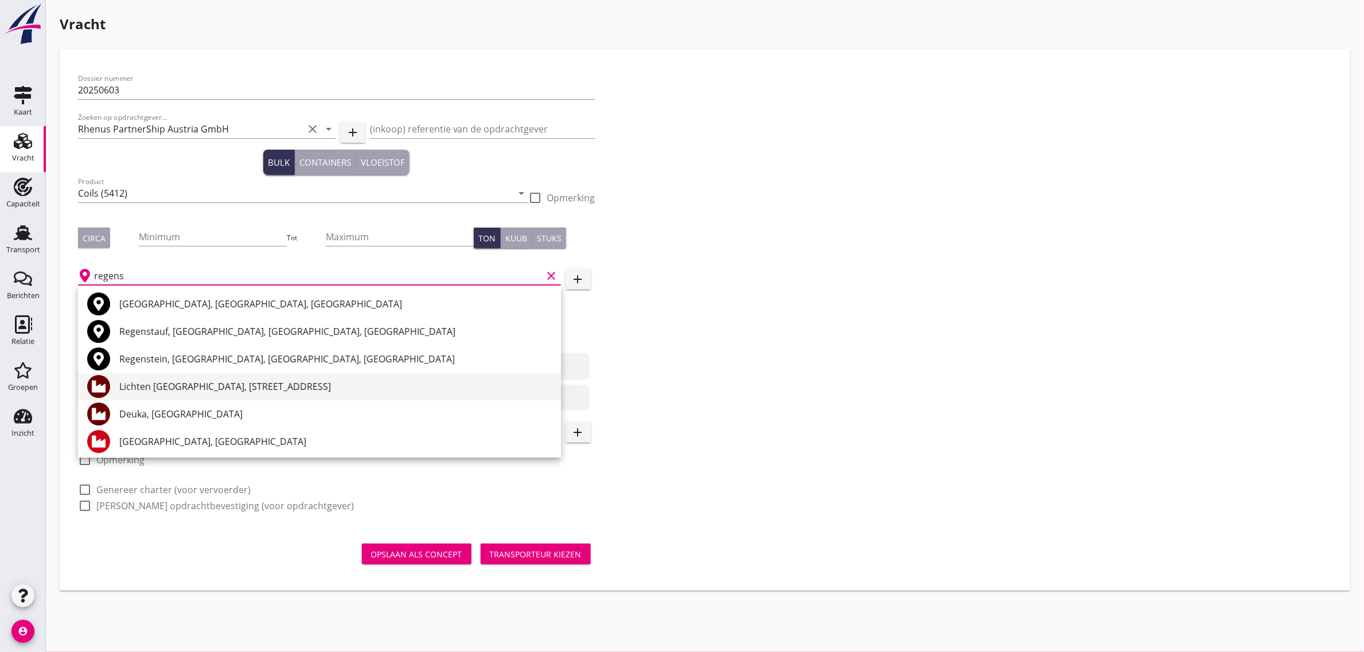
click at [199, 384] on div "Lichten [GEOGRAPHIC_DATA], [STREET_ADDRESS]" at bounding box center [335, 387] width 432 height 14
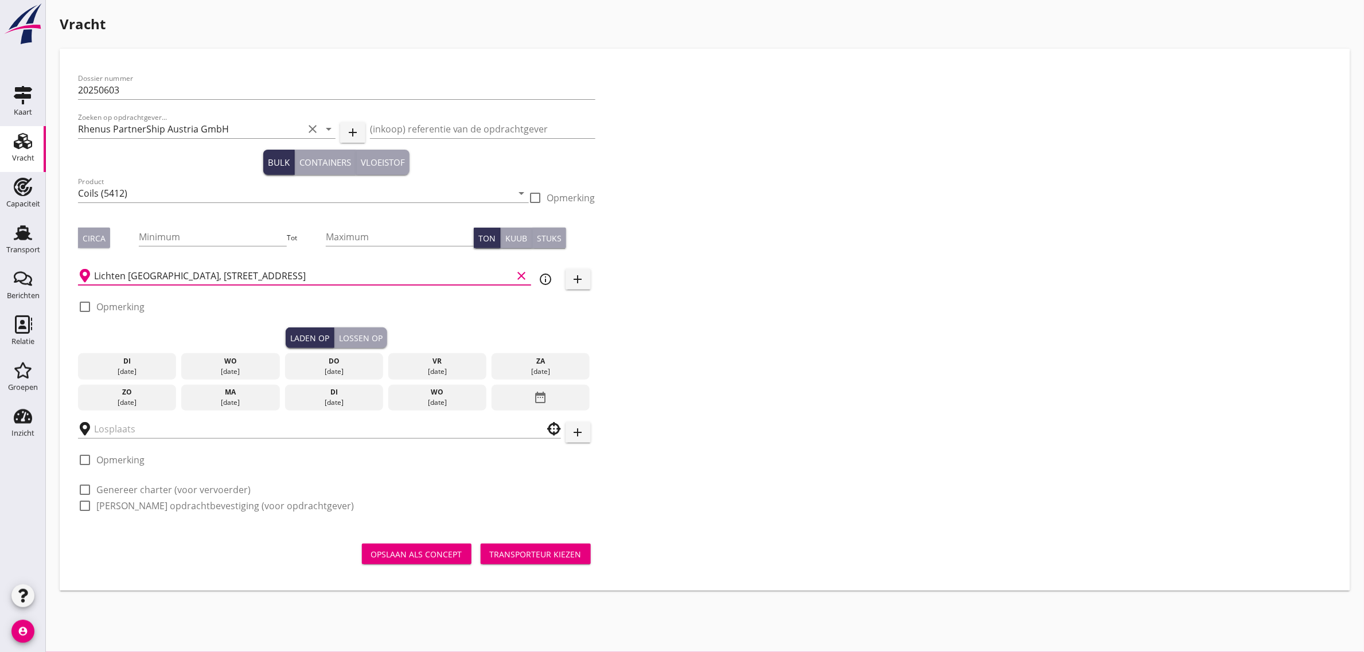
type input "Lichten [GEOGRAPHIC_DATA], [STREET_ADDRESS]"
click at [423, 371] on div "[DATE]" at bounding box center [437, 372] width 93 height 10
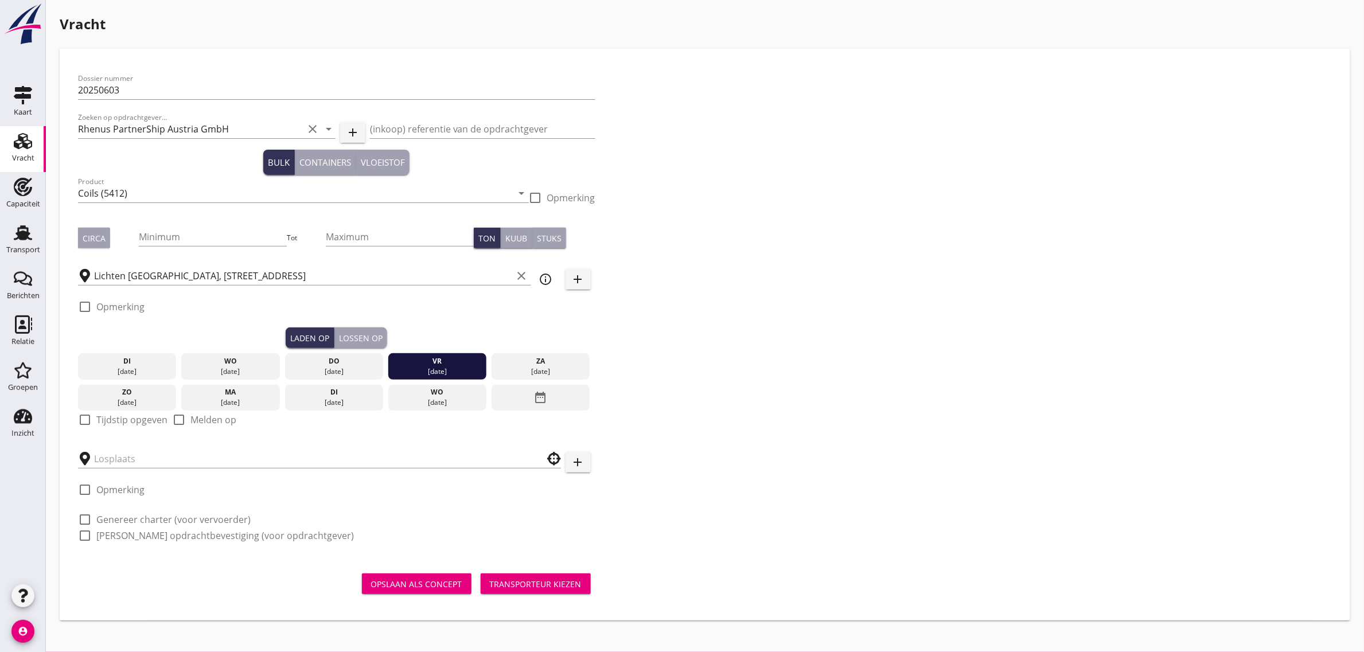
click at [139, 419] on label "Tijdstip opgeven" at bounding box center [131, 419] width 71 height 11
checkbox input "true"
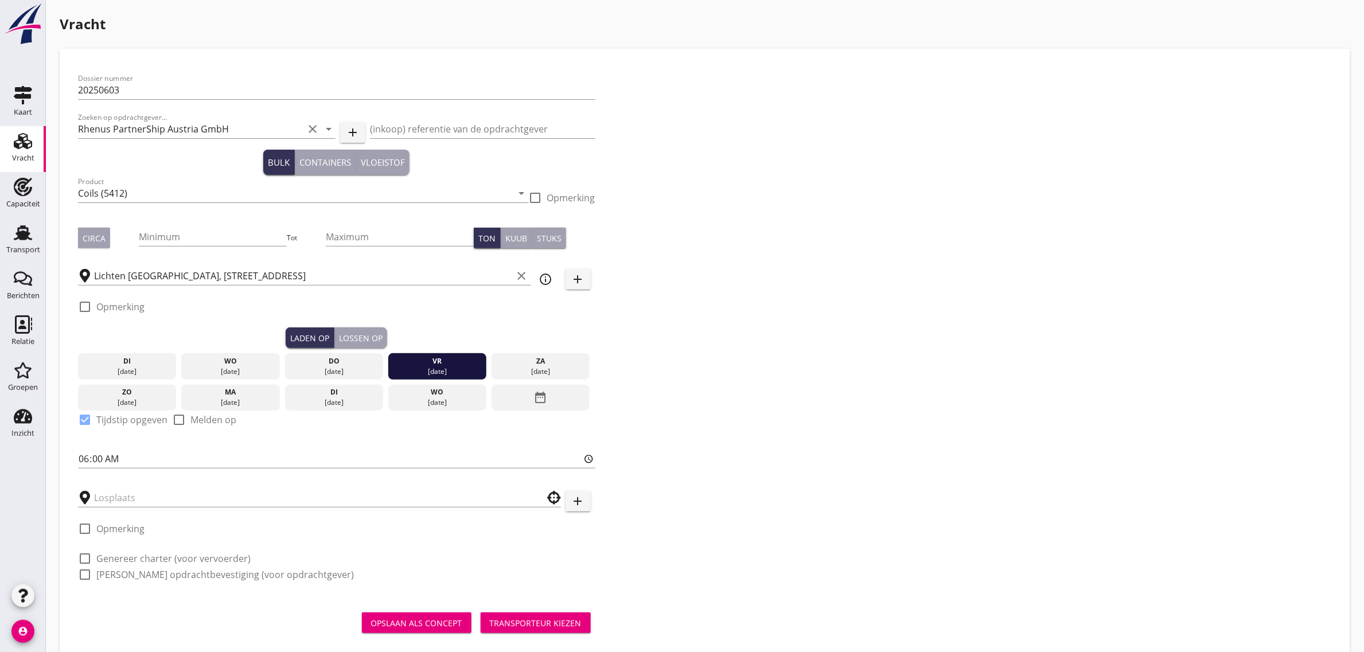
click at [351, 336] on div "Lossen op" at bounding box center [361, 338] width 44 height 12
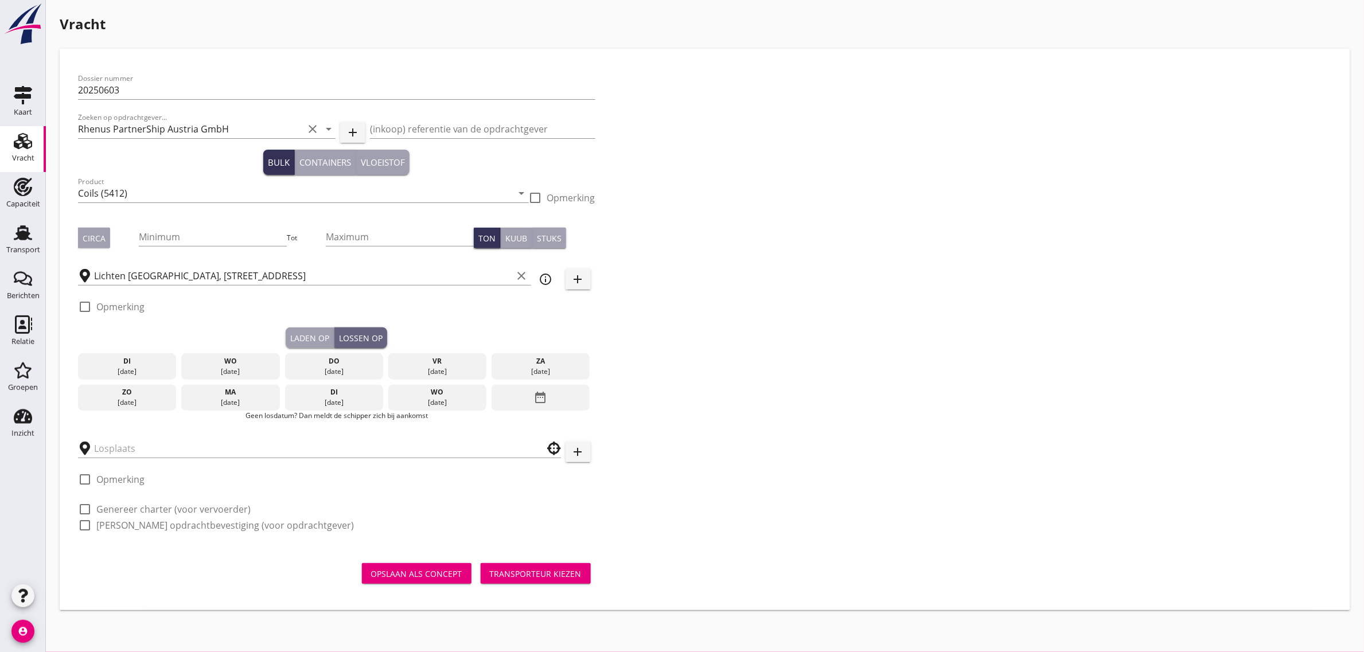
click at [232, 392] on div "ma" at bounding box center [230, 392] width 93 height 10
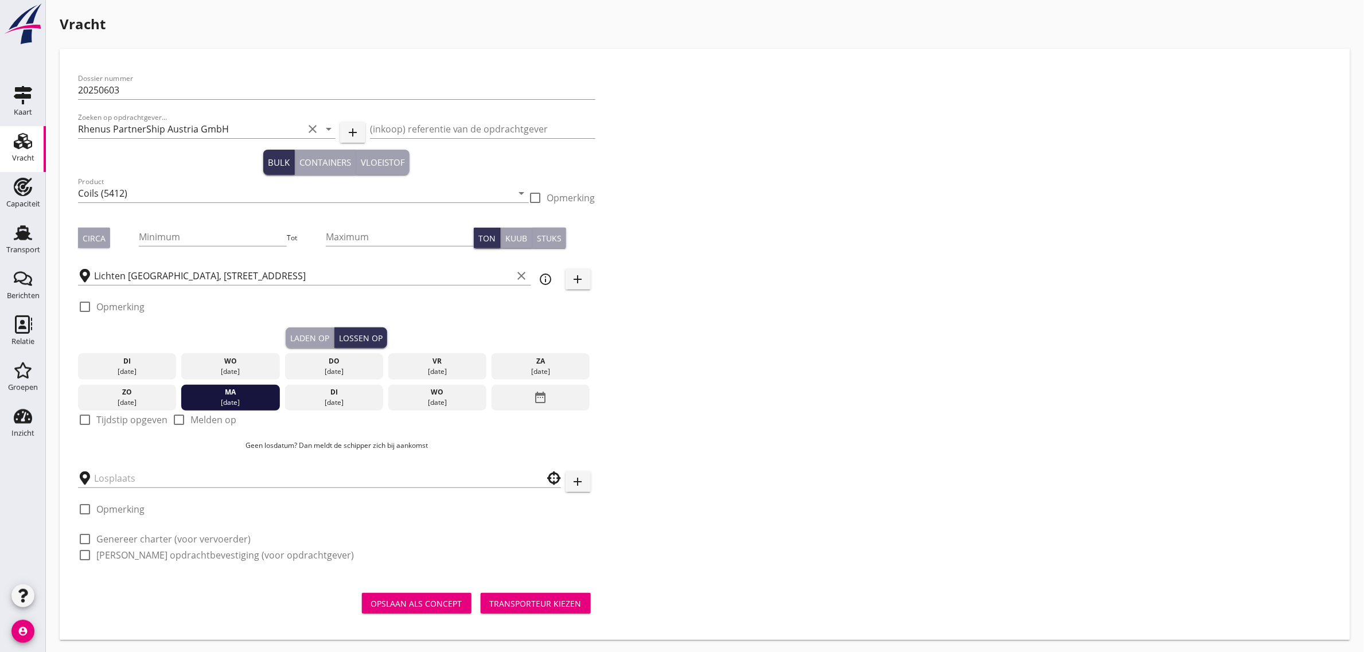
click at [116, 419] on label "Tijdstip opgeven" at bounding box center [131, 419] width 71 height 11
checkbox input "true"
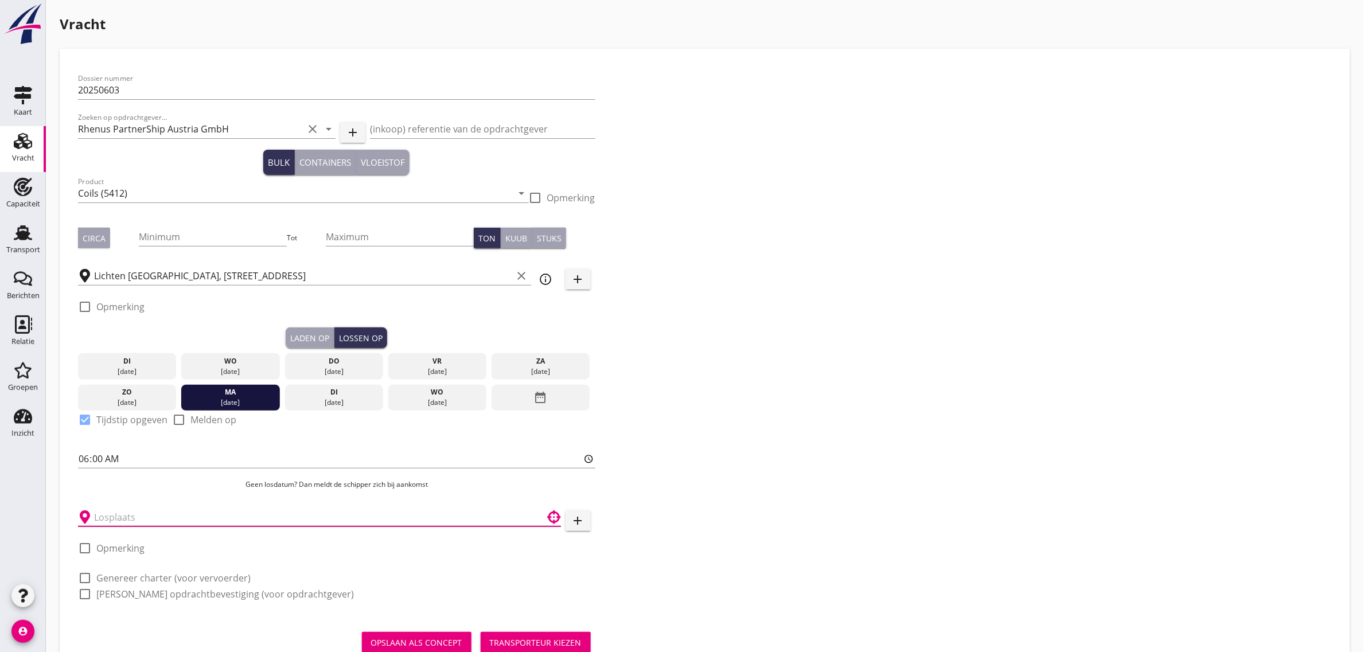
click at [130, 525] on input "text" at bounding box center [311, 517] width 435 height 18
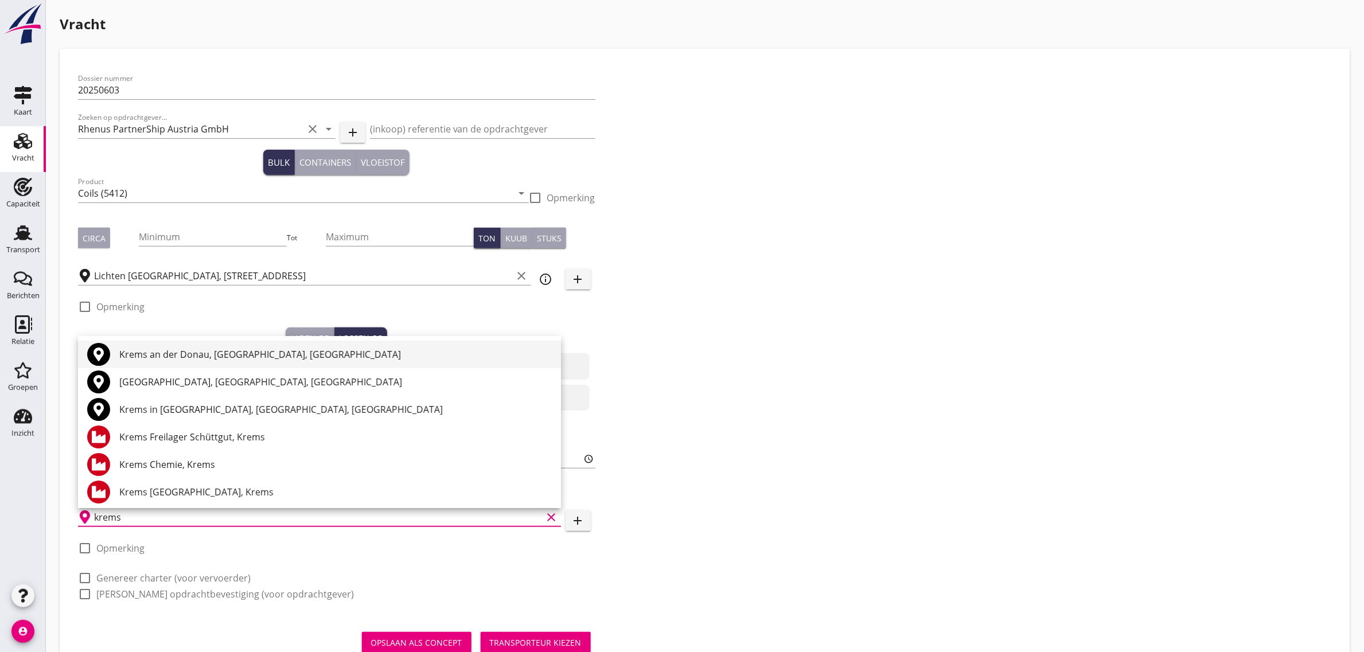
click at [162, 345] on div "Krems an der Donau, [GEOGRAPHIC_DATA], [GEOGRAPHIC_DATA]" at bounding box center [335, 355] width 432 height 28
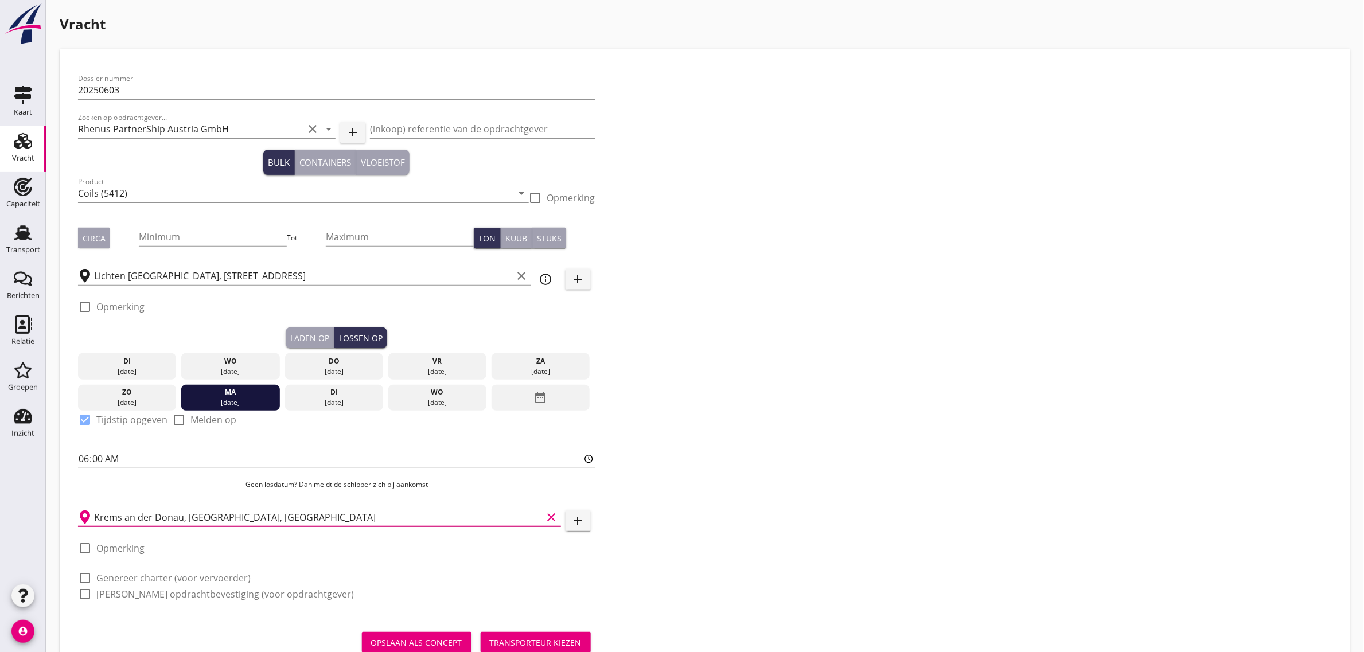
type input "Krems an der Donau, [GEOGRAPHIC_DATA], [GEOGRAPHIC_DATA]"
drag, startPoint x: 150, startPoint y: 579, endPoint x: 155, endPoint y: 601, distance: 21.8
click at [150, 580] on label "Genereer charter (voor vervoerder)" at bounding box center [173, 577] width 154 height 11
checkbox input "true"
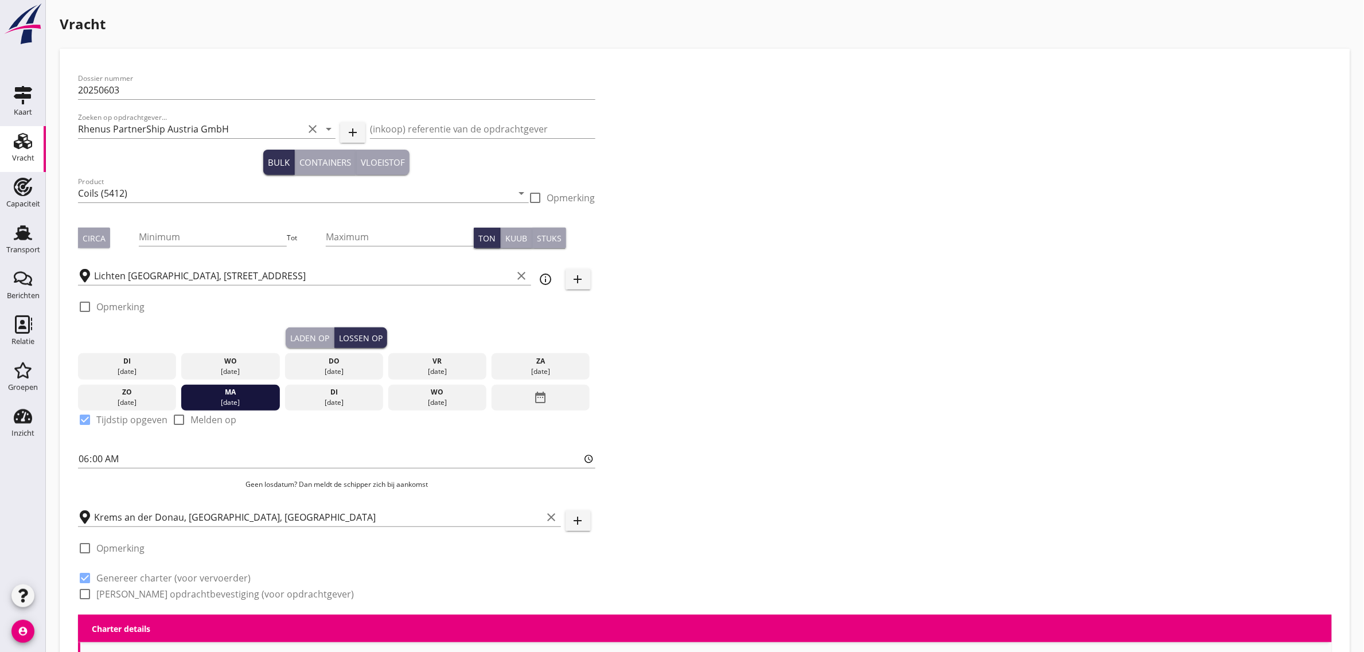
click at [155, 601] on div "check_box_outline_blank [PERSON_NAME] opdrachtbevestiging (voor opdrachtgever)" at bounding box center [216, 594] width 276 height 14
click at [256, 588] on label "[PERSON_NAME] opdrachtbevestiging (voor opdrachtgever)" at bounding box center [225, 593] width 258 height 11
checkbox input "true"
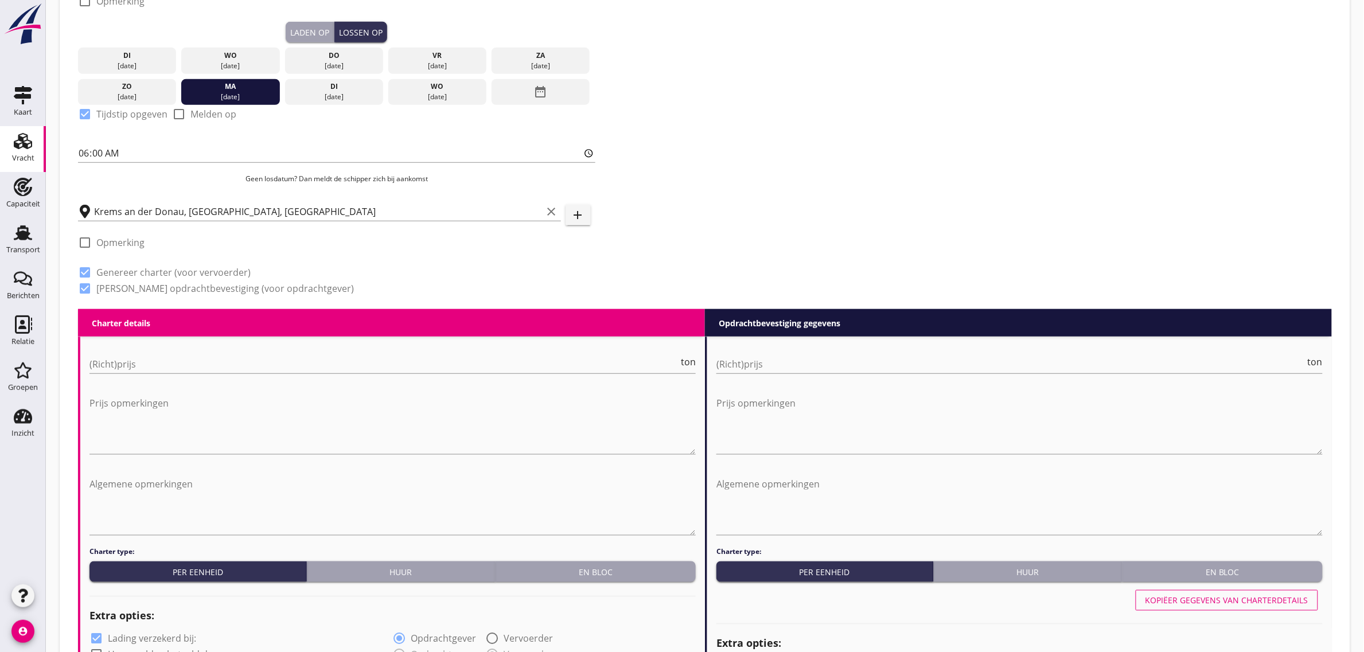
scroll to position [574, 0]
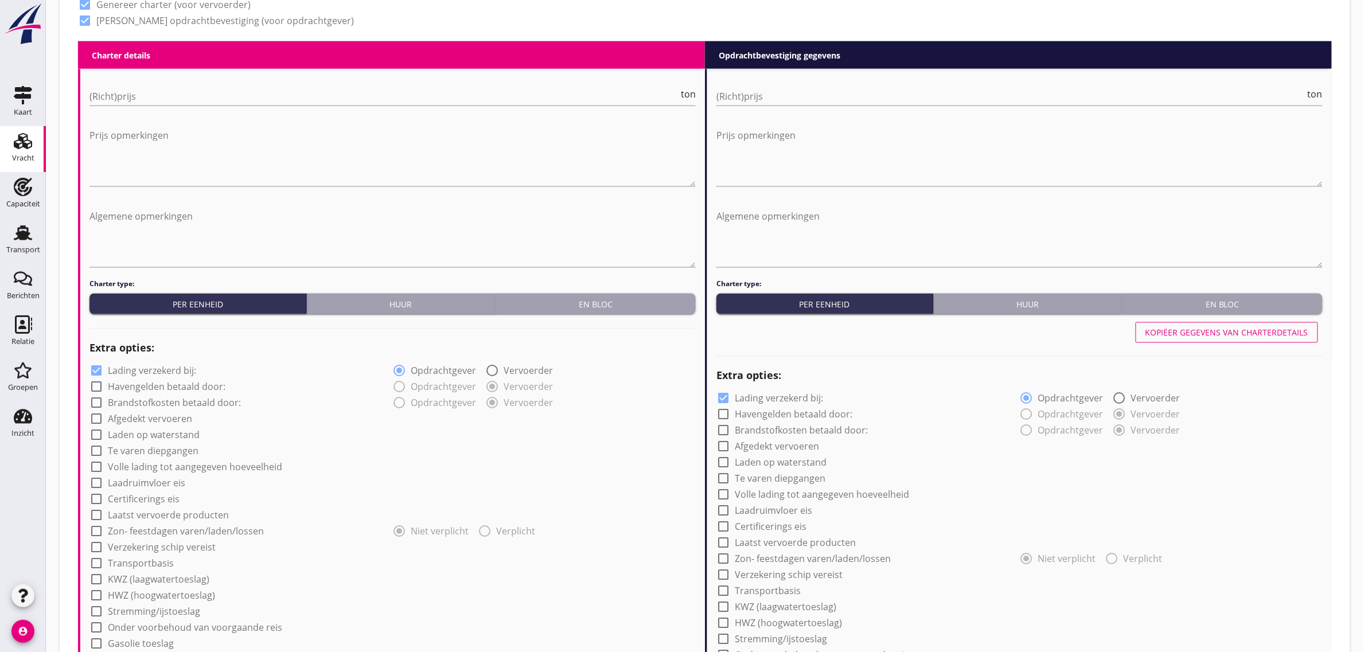
click at [548, 302] on div "En bloc" at bounding box center [595, 304] width 191 height 12
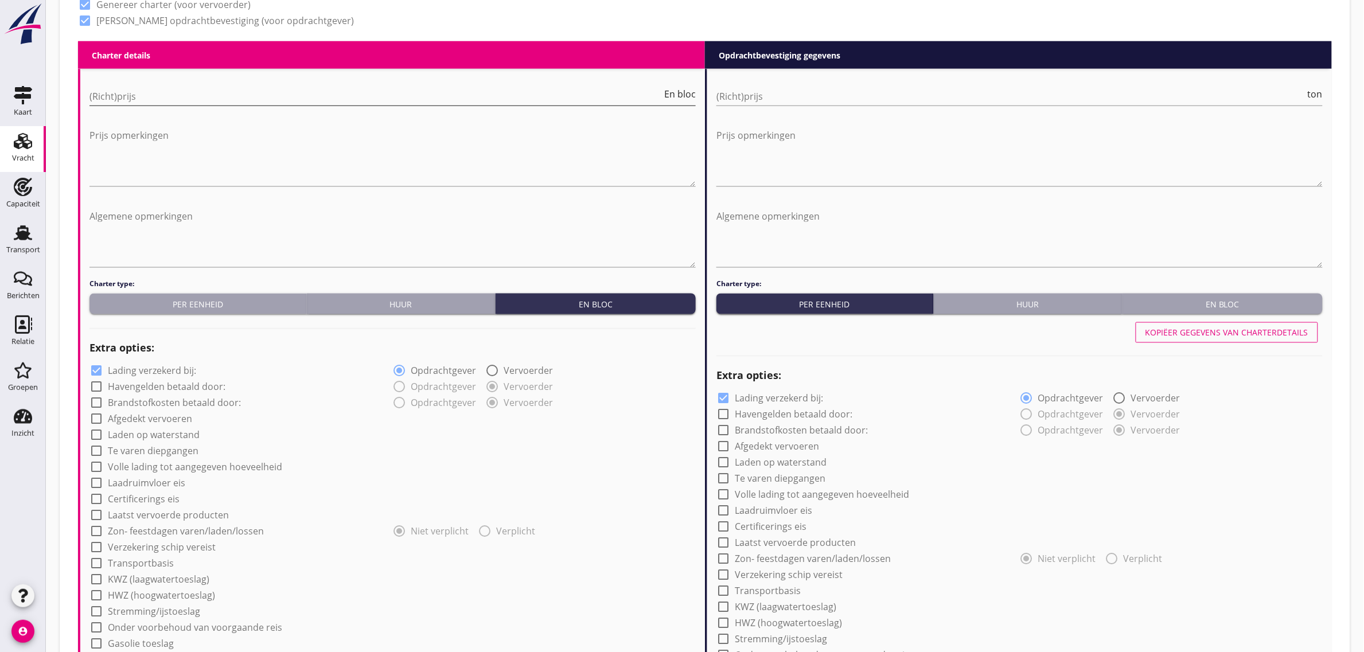
click at [136, 90] on input "(Richt)prijs" at bounding box center [375, 96] width 572 height 18
type input "13000"
click at [393, 26] on div "check_box [PERSON_NAME] opdrachtbevestiging (voor opdrachtgever)" at bounding box center [336, 19] width 517 height 16
click at [216, 211] on textarea "Algemene opmerkingen" at bounding box center [392, 237] width 606 height 60
click at [630, 393] on div "radio_button_unchecked Opdrachtgever radio_button_checked Vervoerder" at bounding box center [544, 386] width 303 height 16
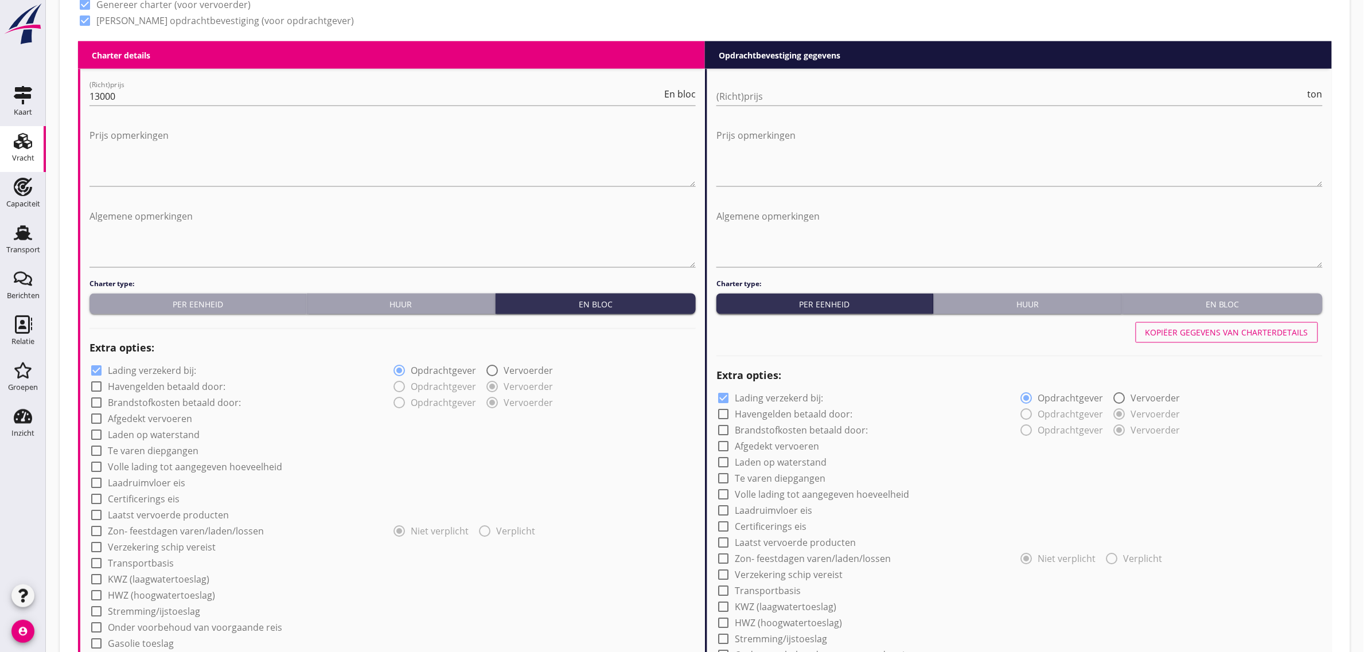
click at [130, 418] on label "Afgedekt vervoeren" at bounding box center [150, 419] width 84 height 11
checkbox input "true"
click at [143, 434] on label "Laden op waterstand" at bounding box center [154, 435] width 92 height 11
checkbox input "true"
click at [148, 458] on div "check_box_outline_blank Volle lading tot aangegeven hoeveelheid" at bounding box center [392, 466] width 606 height 16
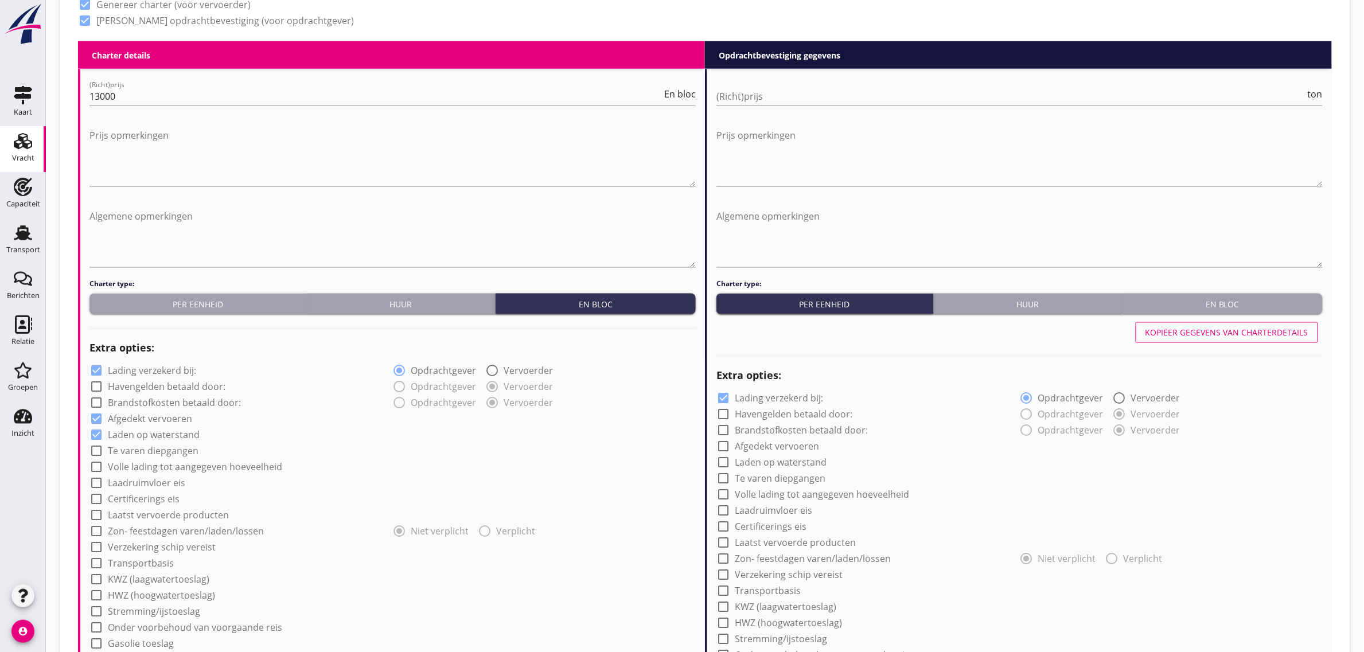
click at [149, 454] on label "Te varen diepgangen" at bounding box center [153, 451] width 91 height 11
checkbox input "true"
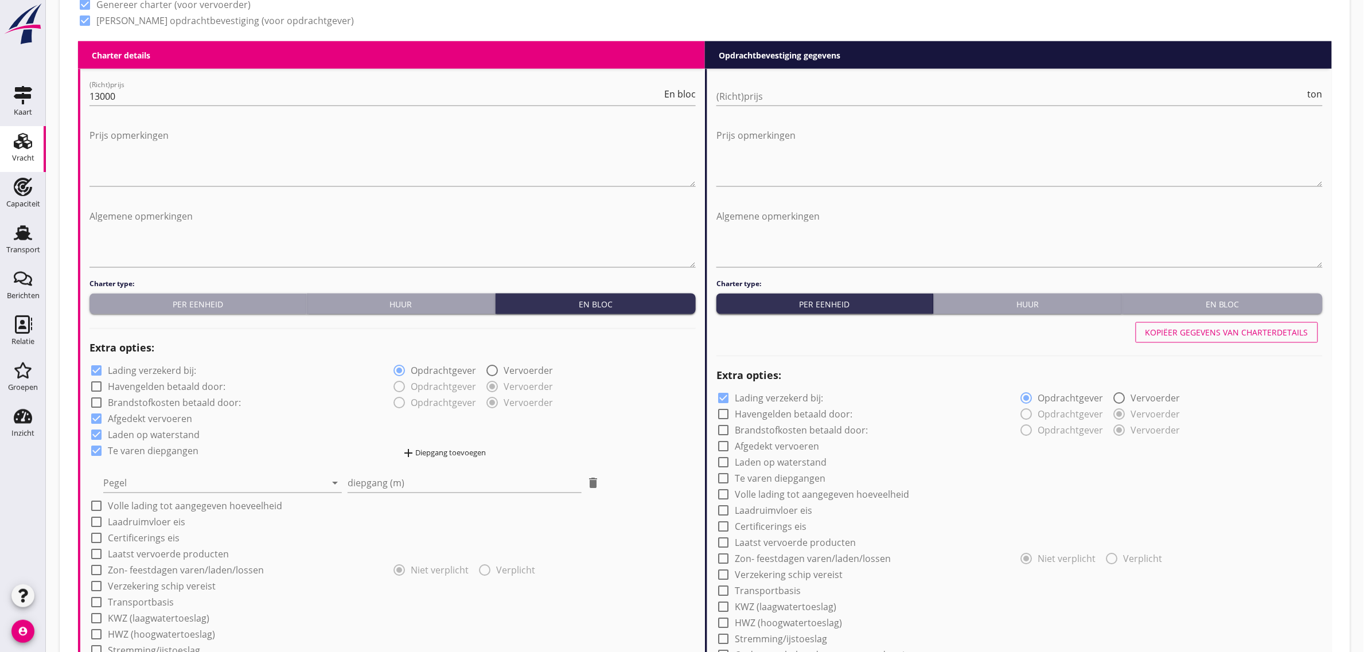
click at [141, 472] on div "Pegel arrow_drop_down" at bounding box center [222, 479] width 239 height 25
click at [141, 485] on div at bounding box center [214, 483] width 223 height 18
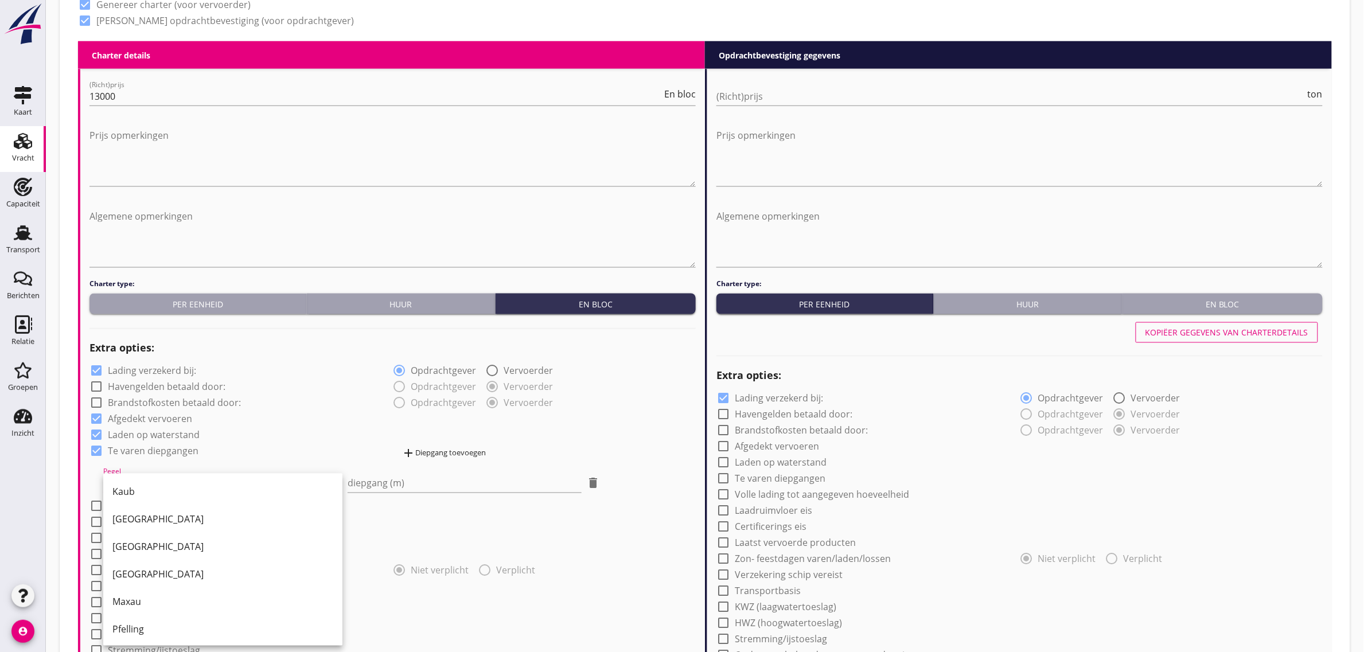
click at [184, 483] on div "Kaub" at bounding box center [222, 492] width 221 height 28
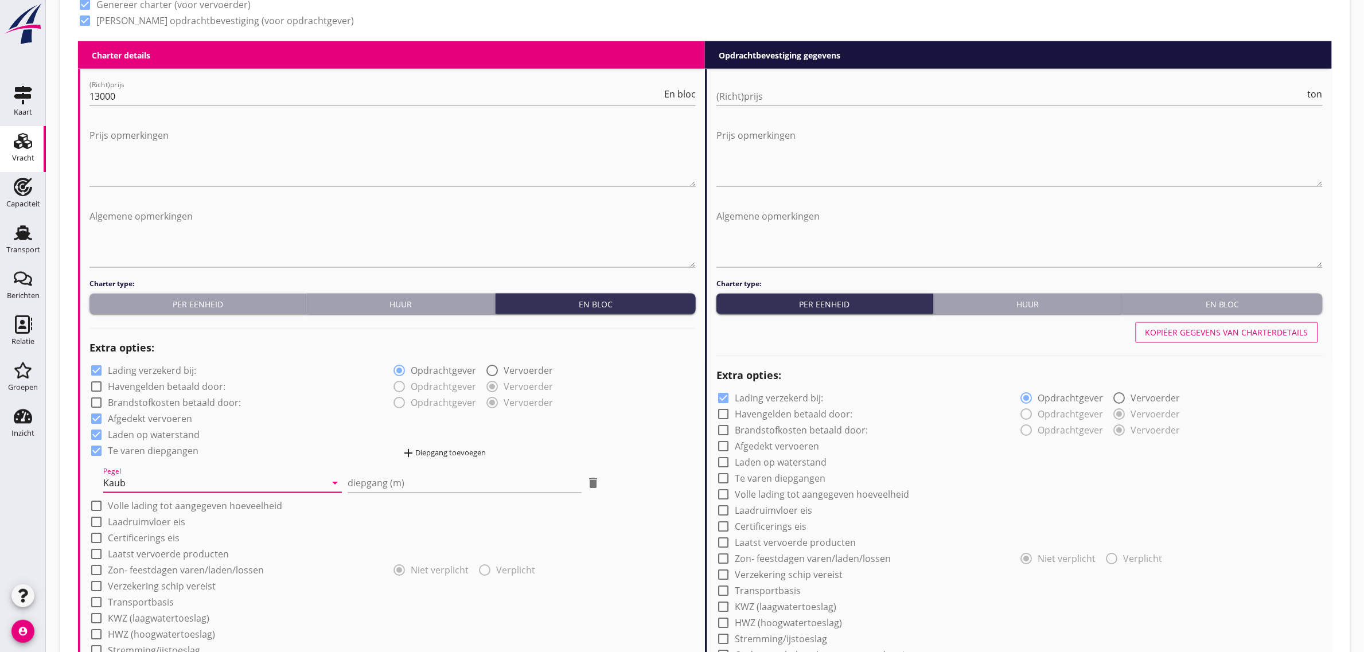
click at [182, 480] on div "Kaub" at bounding box center [214, 483] width 223 height 18
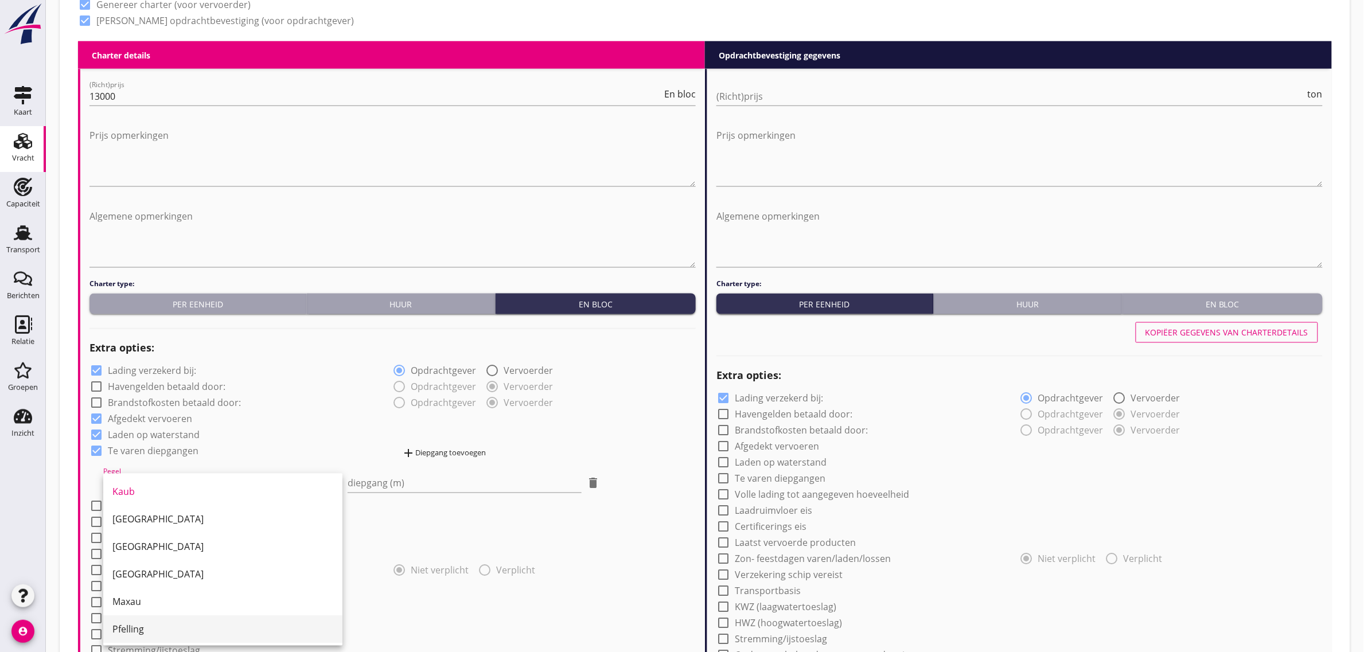
click at [165, 627] on div "Pfelling" at bounding box center [222, 630] width 221 height 14
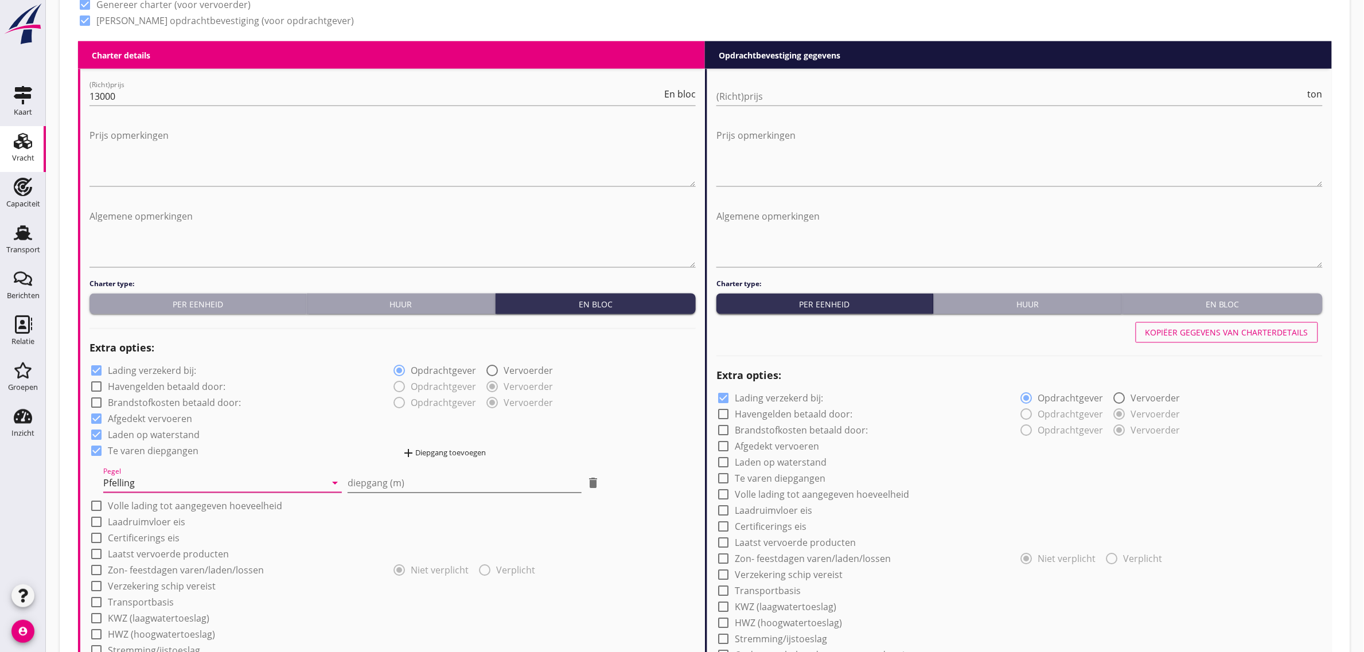
click at [390, 489] on input "diepgang (m)" at bounding box center [464, 483] width 233 height 18
type input "1"
click at [348, 388] on div "check_box_outline_blank Havengelden betaald door:" at bounding box center [240, 386] width 303 height 16
click at [350, 482] on input "1.20" at bounding box center [464, 483] width 233 height 18
type input "-1.20"
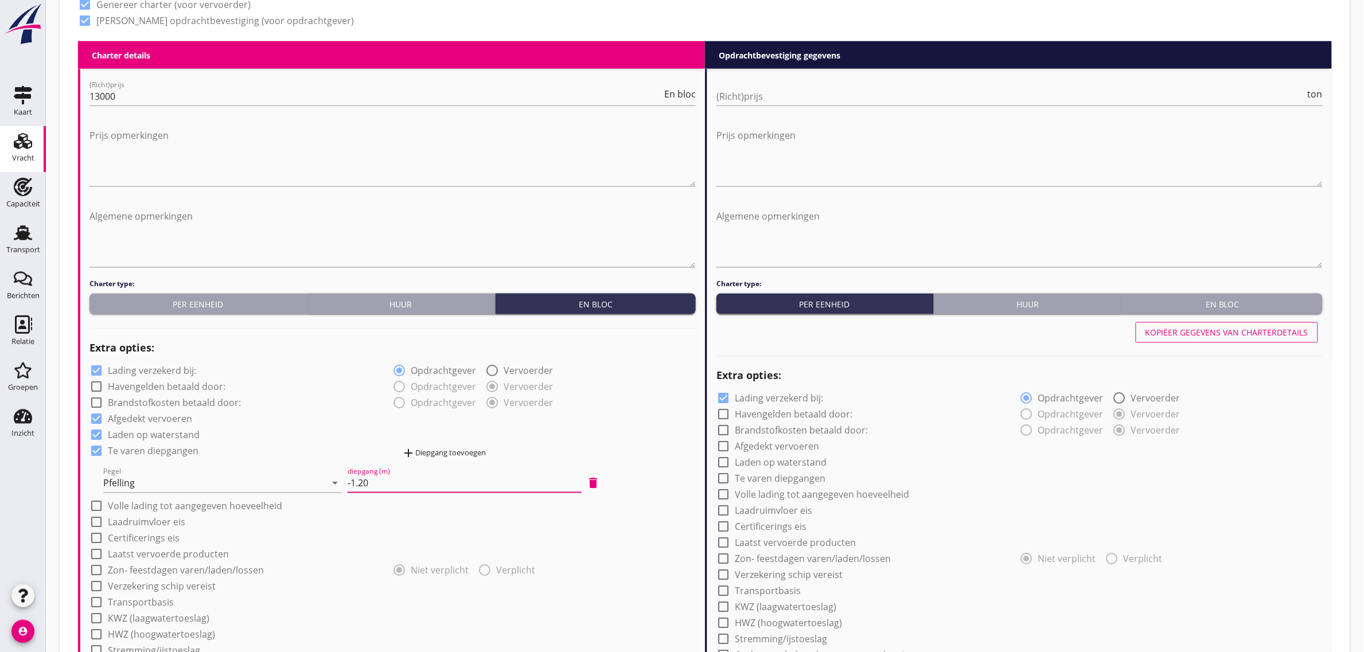
click at [334, 390] on div "check_box_outline_blank Havengelden betaald door:" at bounding box center [240, 386] width 303 height 16
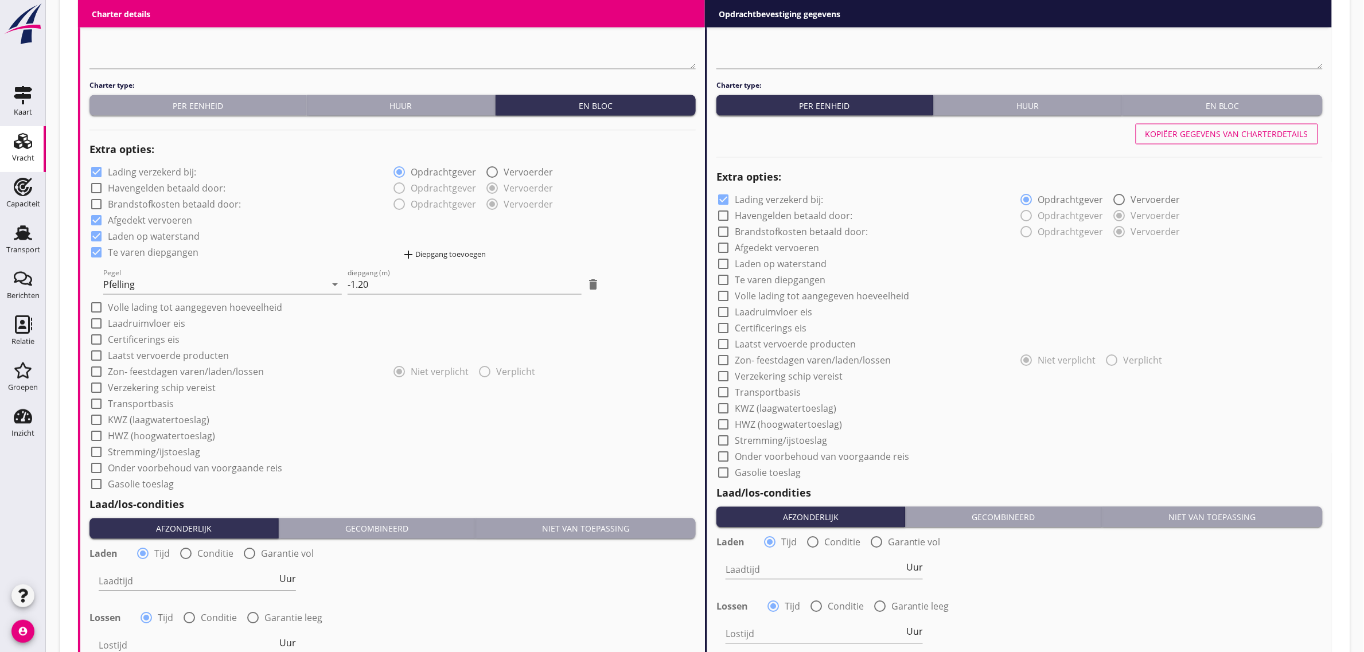
scroll to position [789, 0]
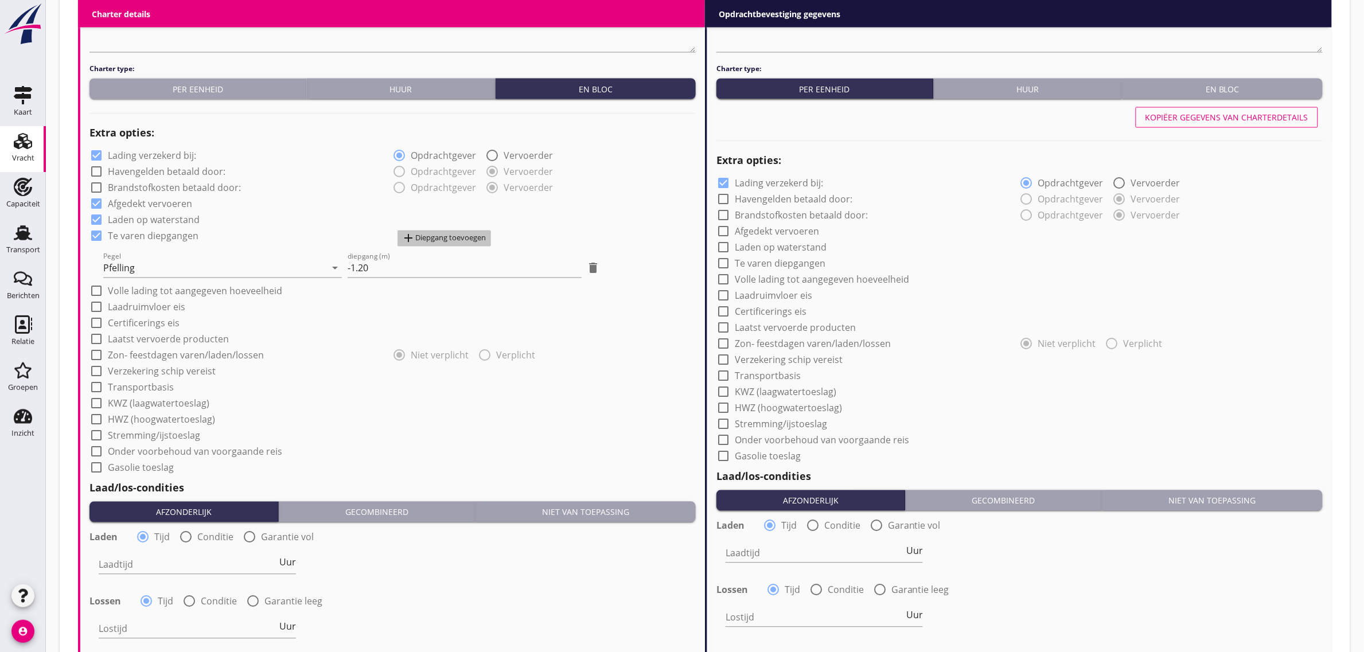
click at [439, 241] on div "add Diepgang toevoegen" at bounding box center [444, 239] width 84 height 14
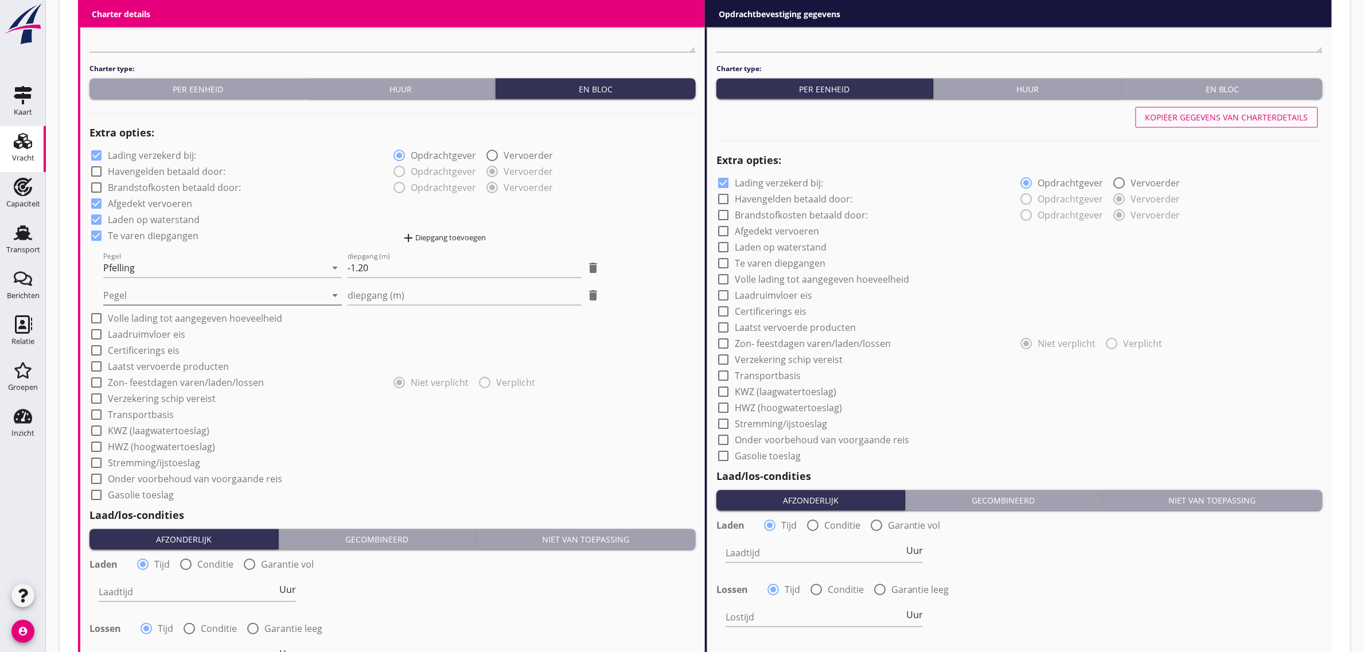
click at [196, 295] on div at bounding box center [214, 296] width 223 height 18
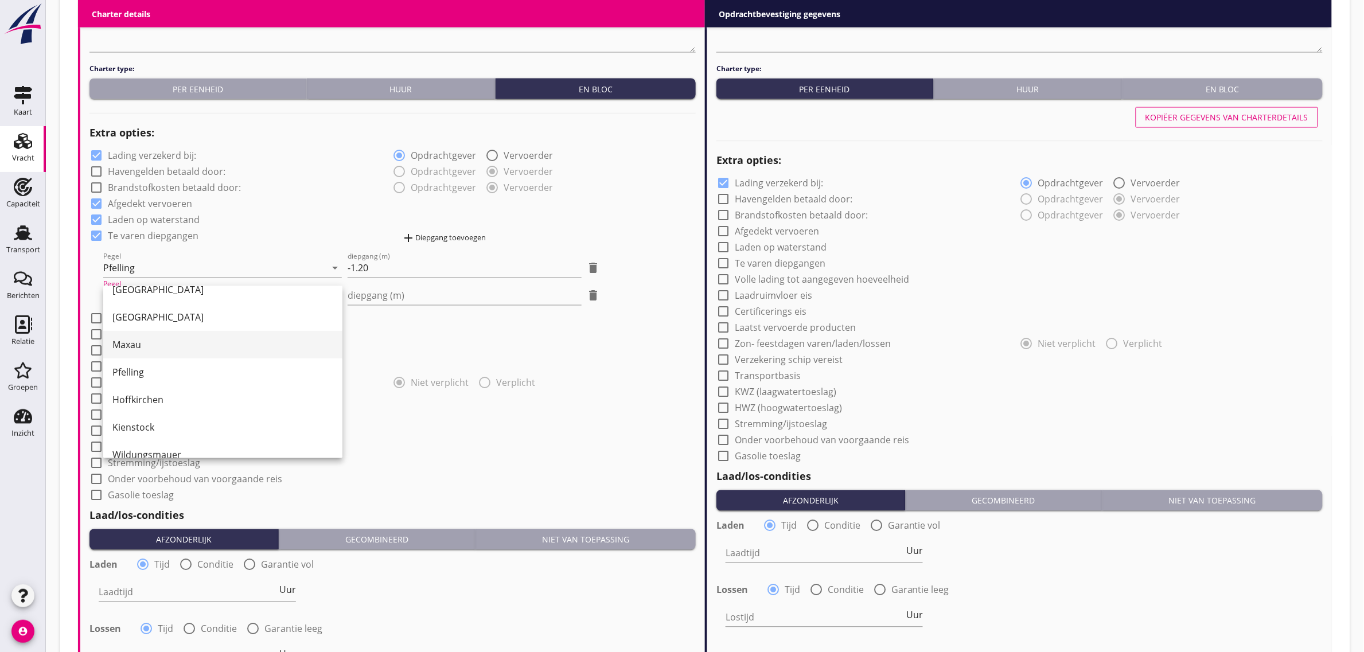
scroll to position [72, 0]
click at [181, 393] on div "Hoffkirchen" at bounding box center [222, 398] width 221 height 14
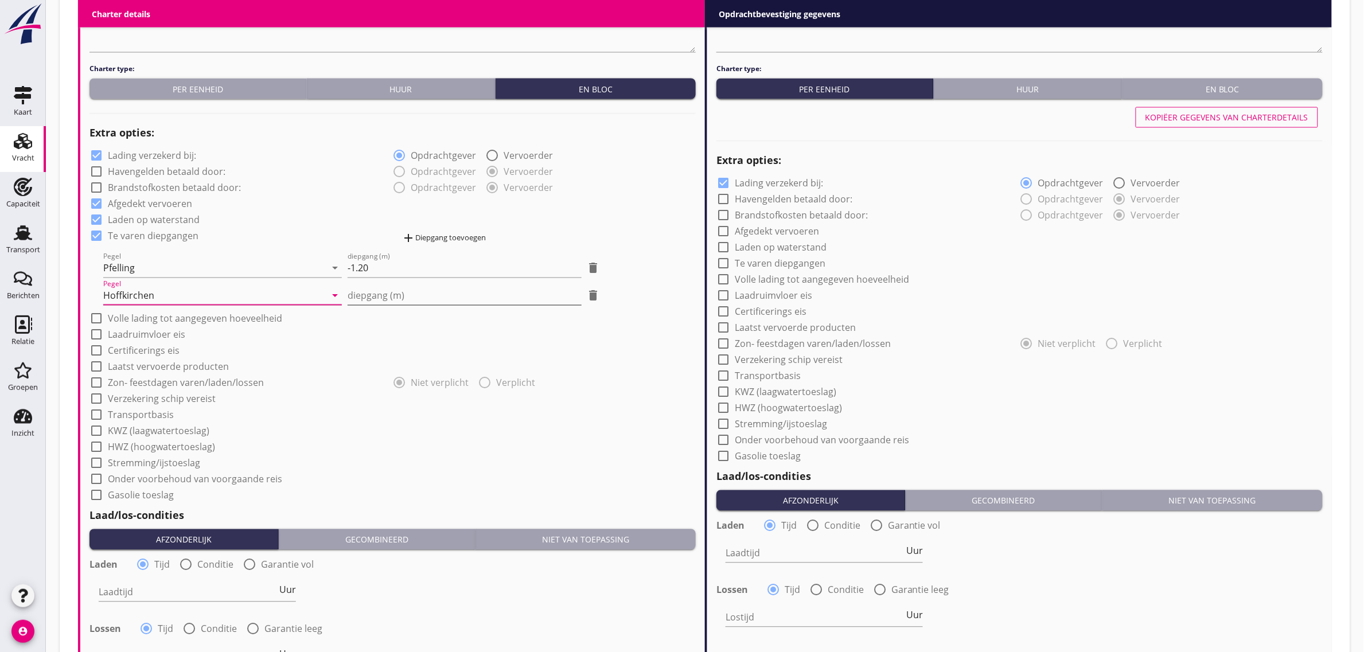
click at [380, 298] on input "diepgang (m)" at bounding box center [464, 296] width 233 height 18
type input "-0"
type input "-0.40"
click at [453, 241] on div "add Diepgang toevoegen" at bounding box center [444, 239] width 84 height 14
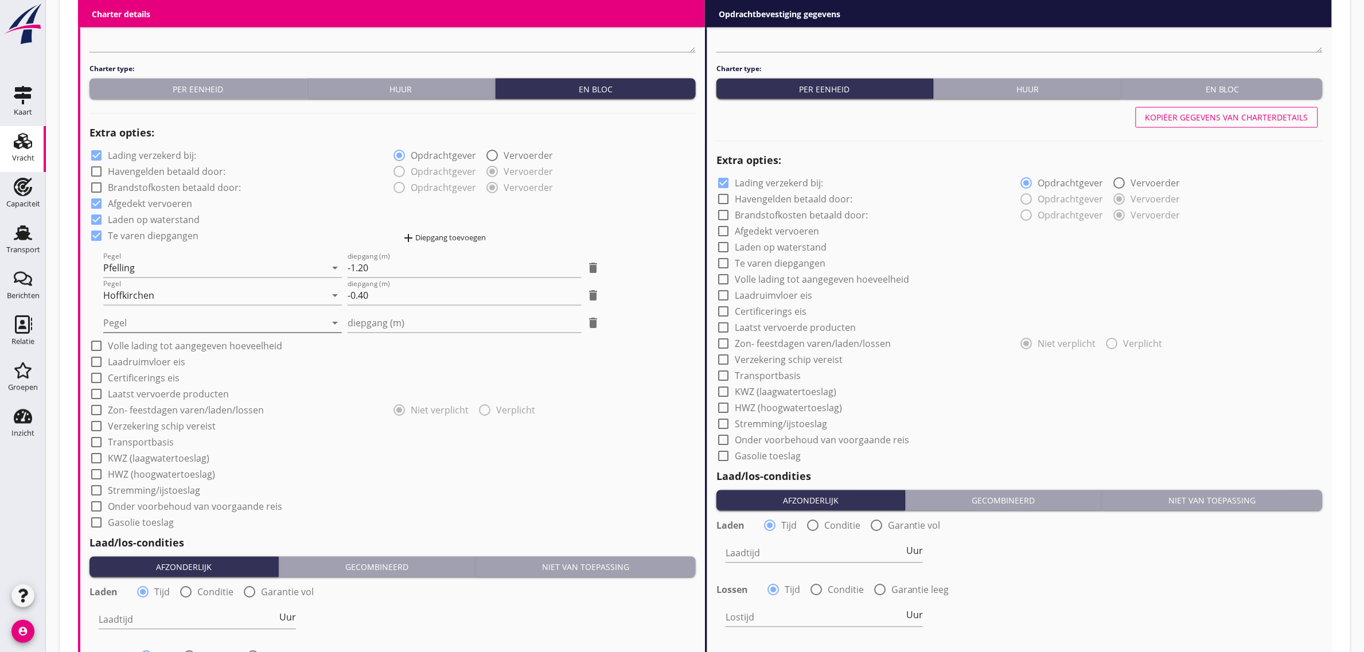
click at [166, 324] on div at bounding box center [214, 323] width 223 height 18
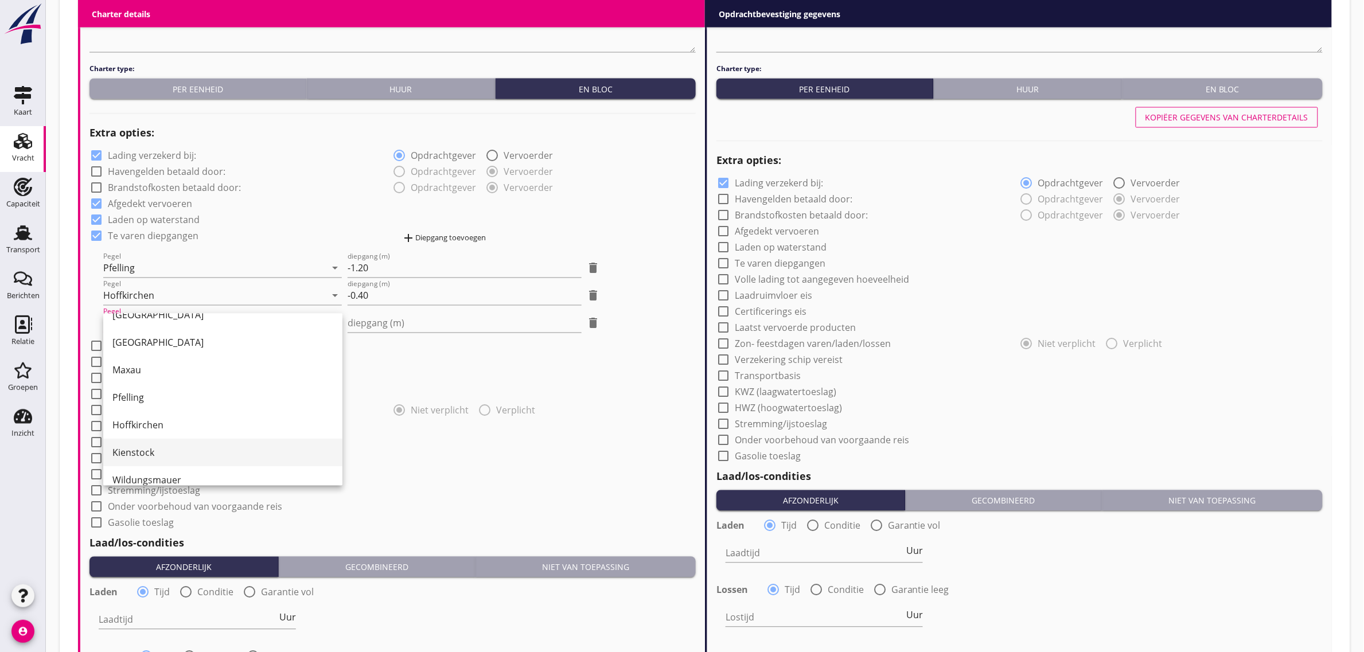
click at [175, 446] on div "Kienstock" at bounding box center [222, 453] width 221 height 14
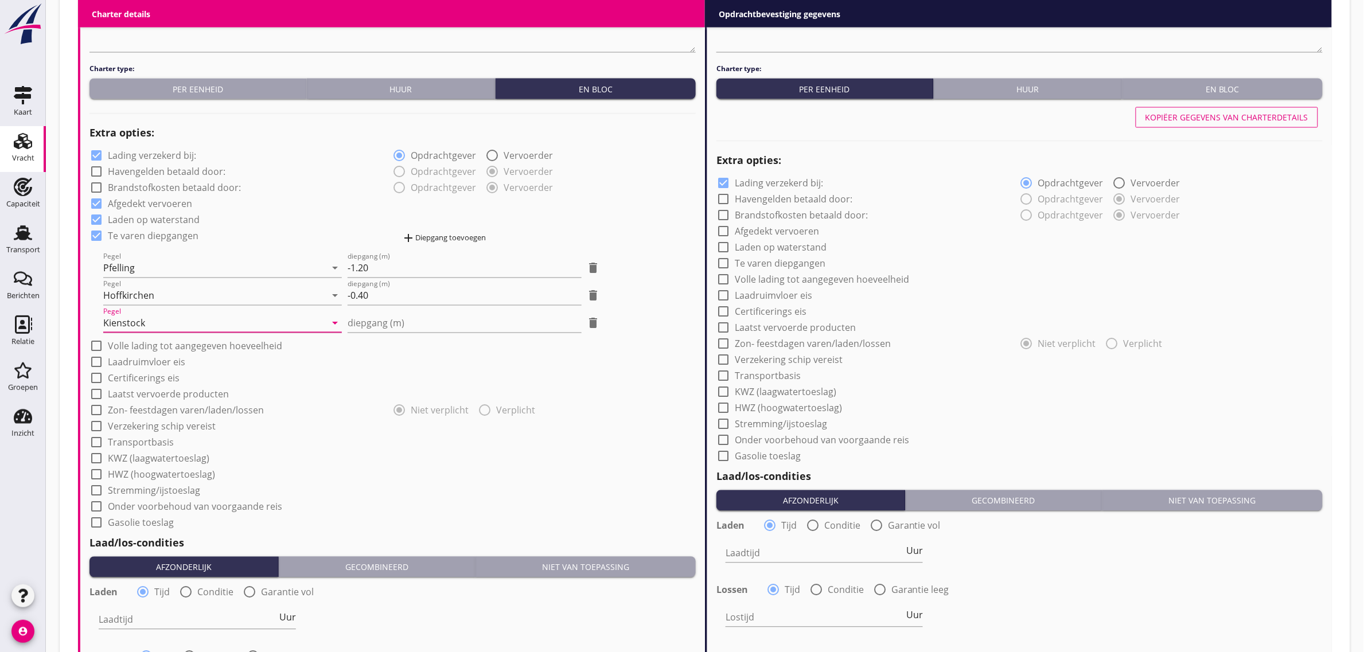
click at [379, 334] on div "check_box Lading verzekerd bij: radio_button_checked Opdrachtgever radio_button…" at bounding box center [392, 338] width 606 height 383
click at [382, 325] on input "diepgang (m)" at bounding box center [464, 323] width 233 height 18
type input "0"
type input "0.30"
click at [182, 360] on label "Laadruimvloer eis" at bounding box center [146, 362] width 77 height 11
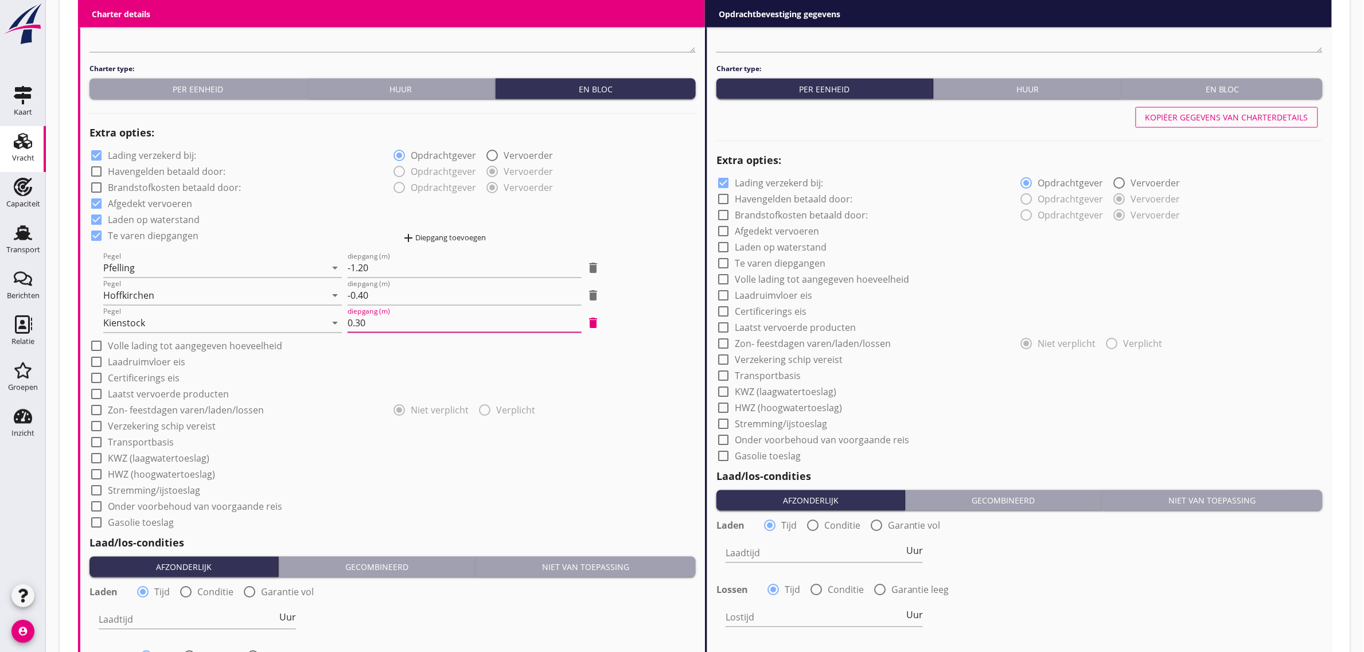
checkbox input "true"
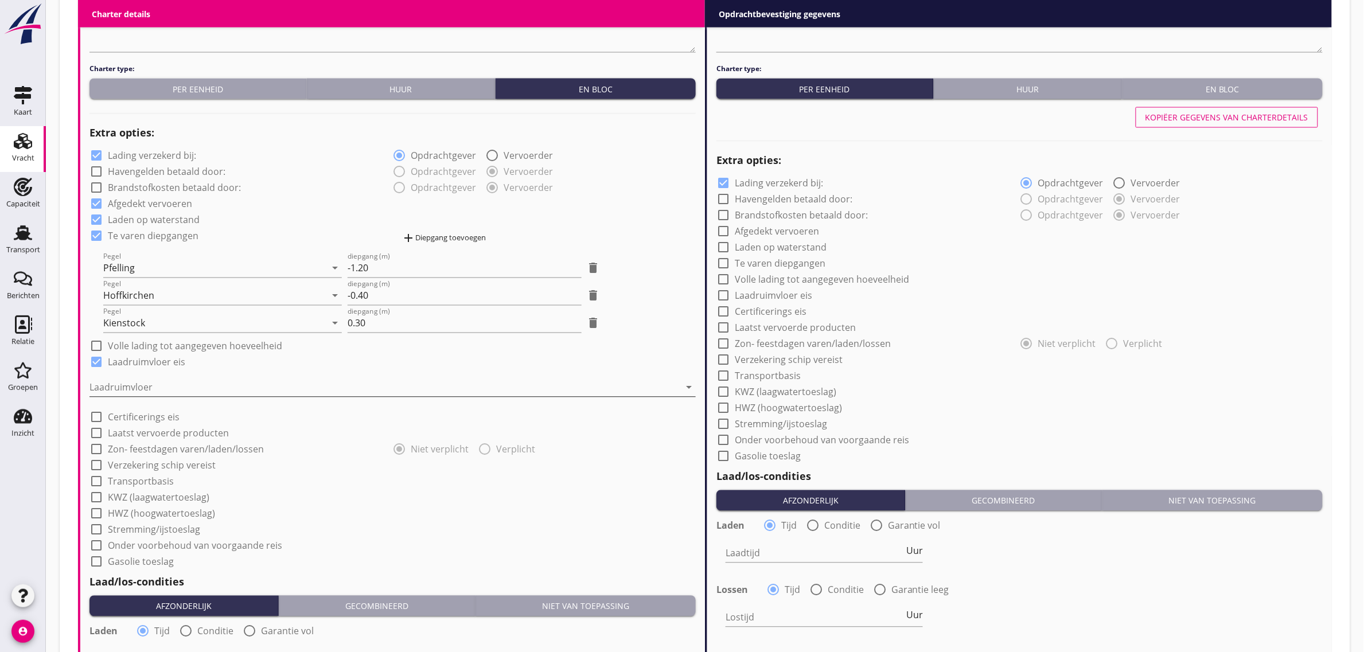
click at [173, 377] on div "Laadruimvloer arrow_drop_down" at bounding box center [392, 390] width 606 height 37
click at [135, 395] on div at bounding box center [384, 388] width 590 height 18
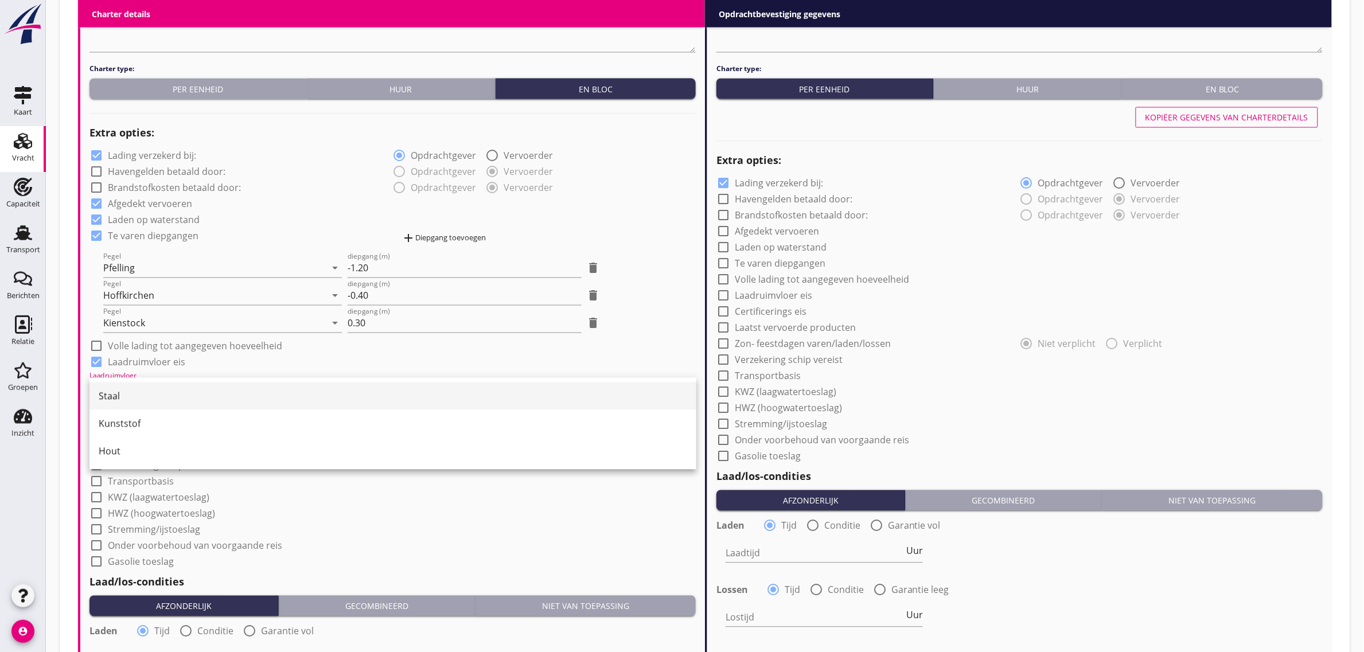
click at [134, 392] on div "Staal" at bounding box center [393, 396] width 588 height 14
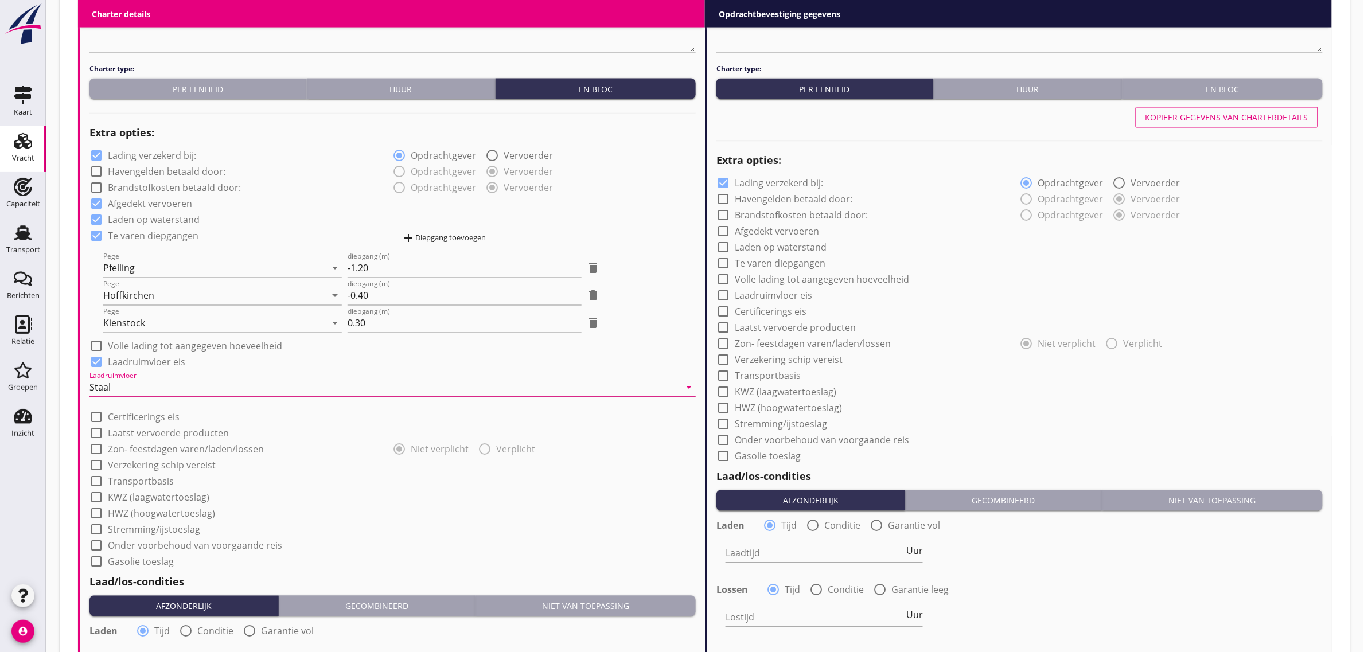
click at [142, 475] on div "check_box_outline_blank Transportbasis" at bounding box center [131, 482] width 84 height 14
click at [142, 479] on label "Transportbasis" at bounding box center [141, 481] width 66 height 11
checkbox input "true"
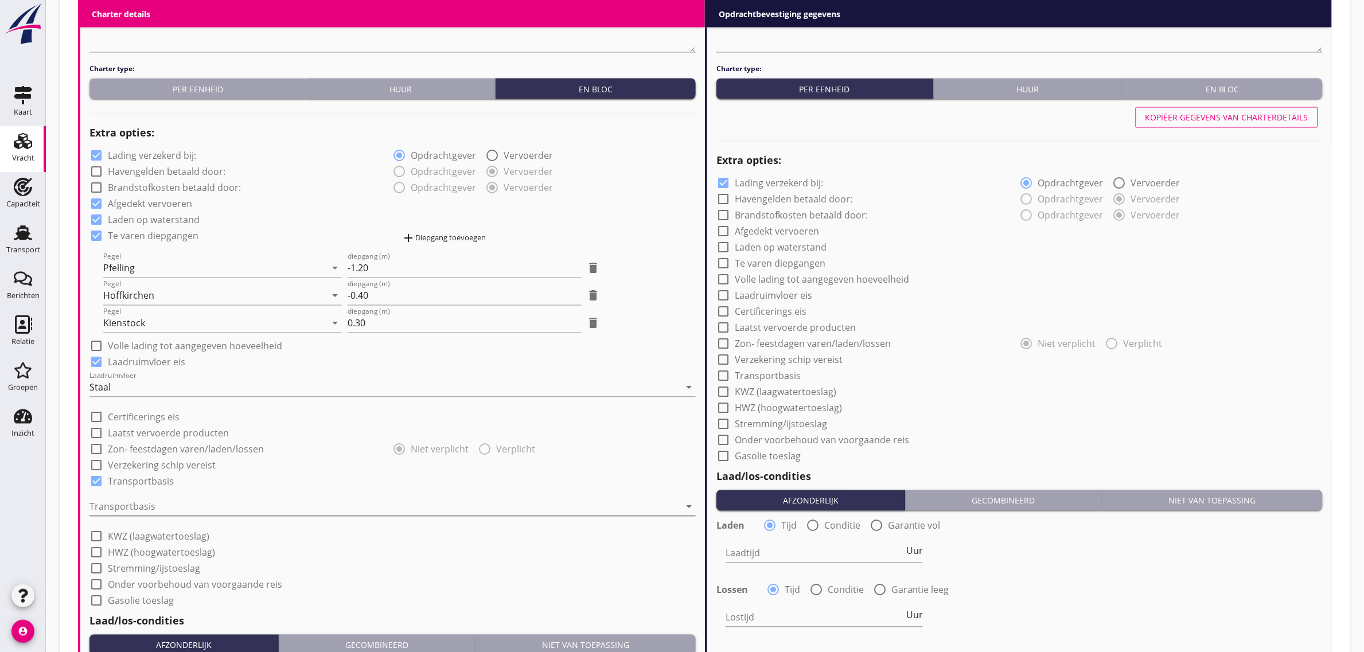
click at [150, 501] on div at bounding box center [384, 507] width 590 height 18
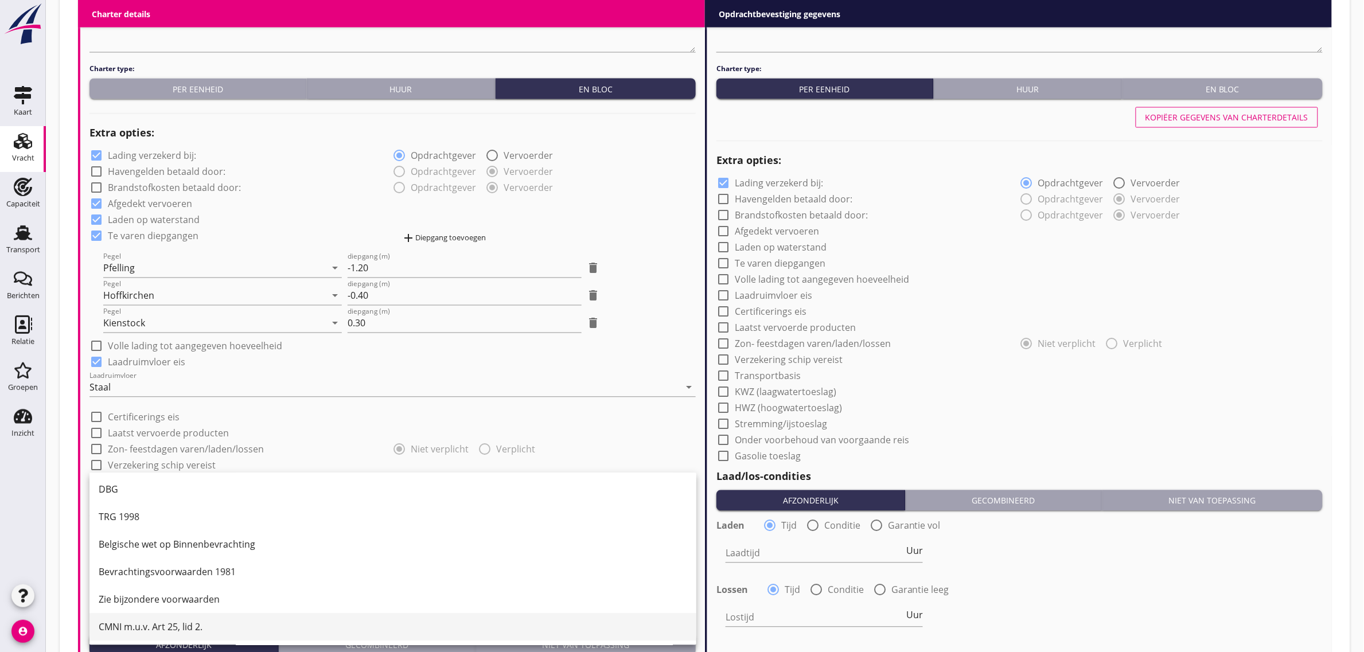
scroll to position [30, 0]
click at [152, 629] on div "CMNI m.u.v. Art 25, lid 2." at bounding box center [393, 627] width 588 height 14
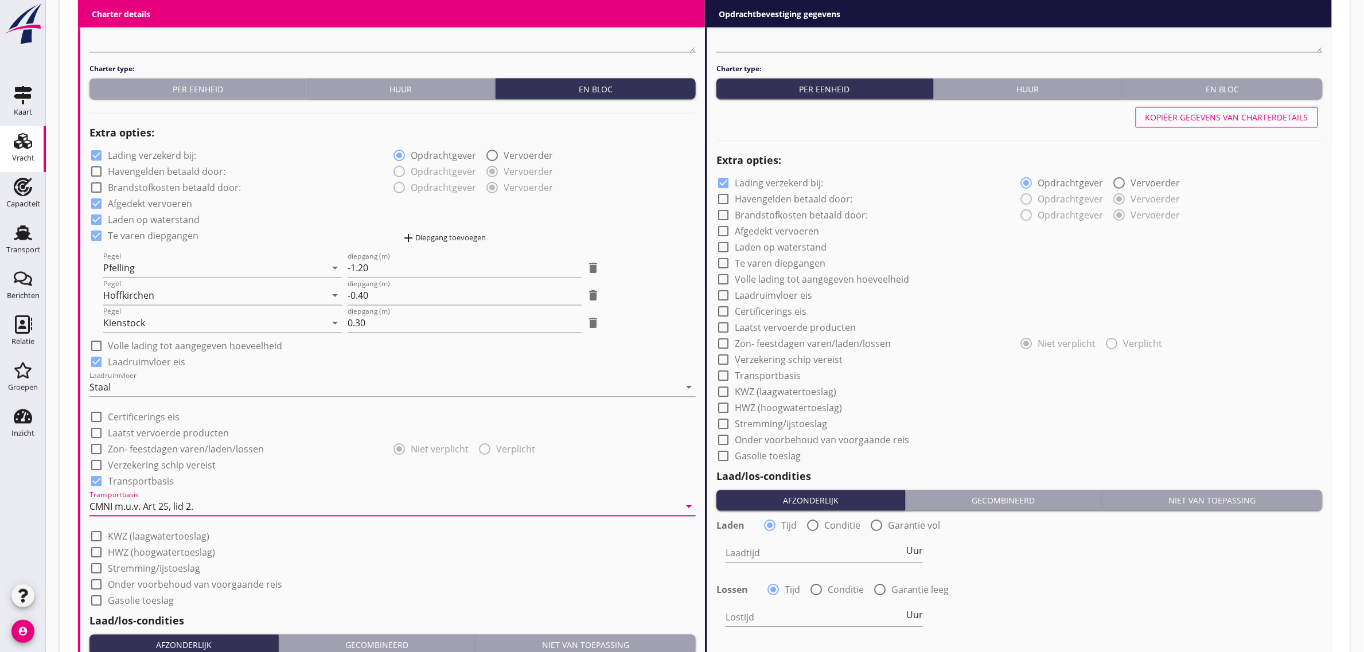
click at [431, 540] on div "check_box_outline_blank KWZ (laagwatertoeslag)" at bounding box center [392, 536] width 606 height 16
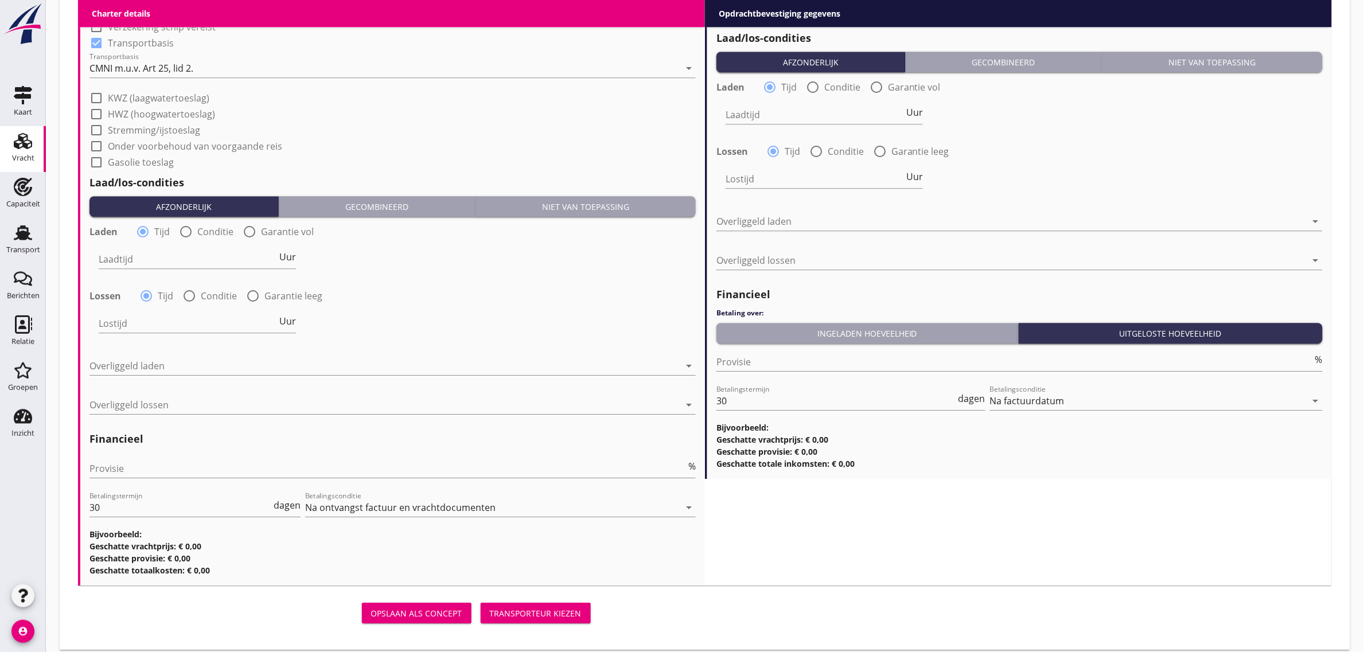
scroll to position [1238, 0]
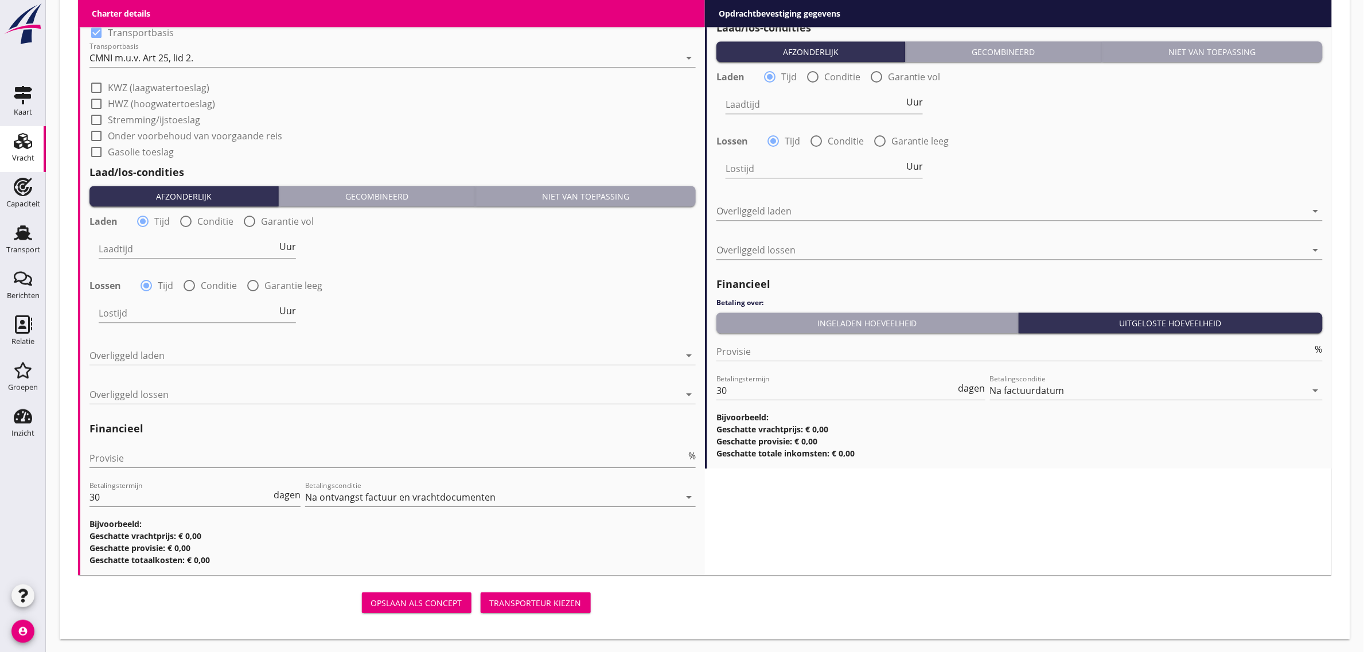
drag, startPoint x: 268, startPoint y: 223, endPoint x: 293, endPoint y: 227, distance: 25.1
click at [270, 223] on label "Garantie vol" at bounding box center [287, 221] width 53 height 11
radio input "false"
radio input "true"
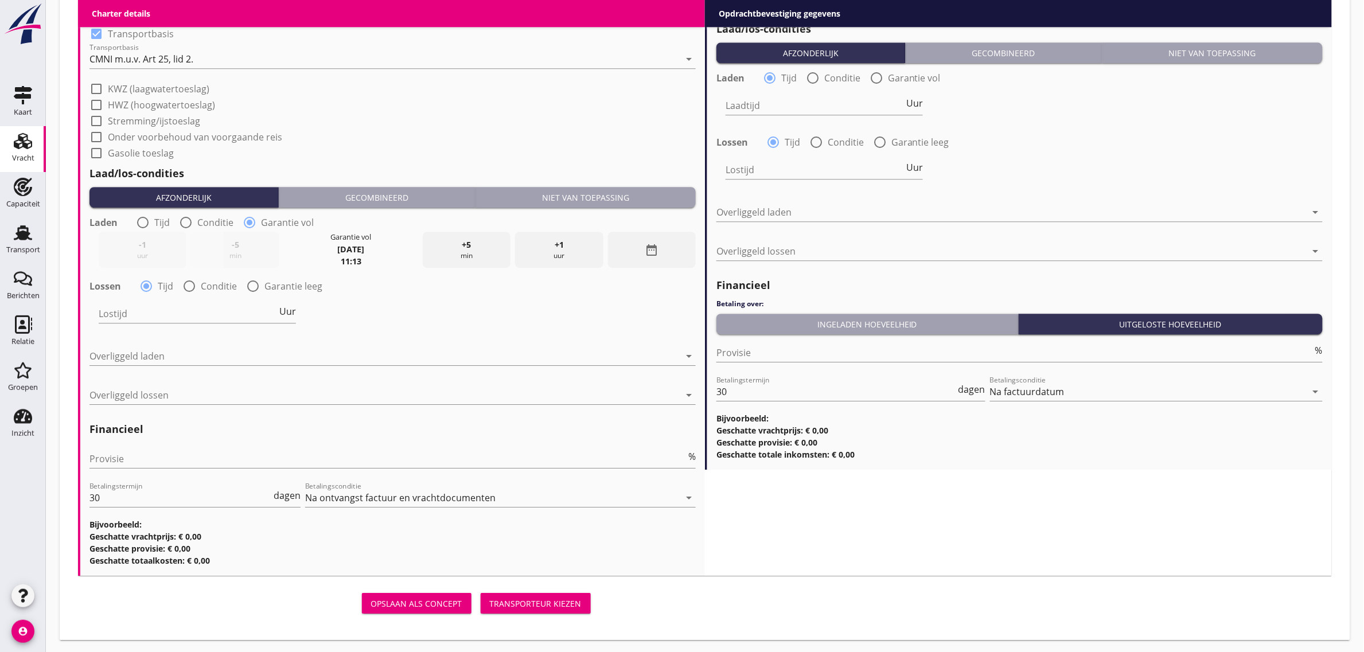
click at [678, 255] on div "date_range" at bounding box center [652, 250] width 88 height 36
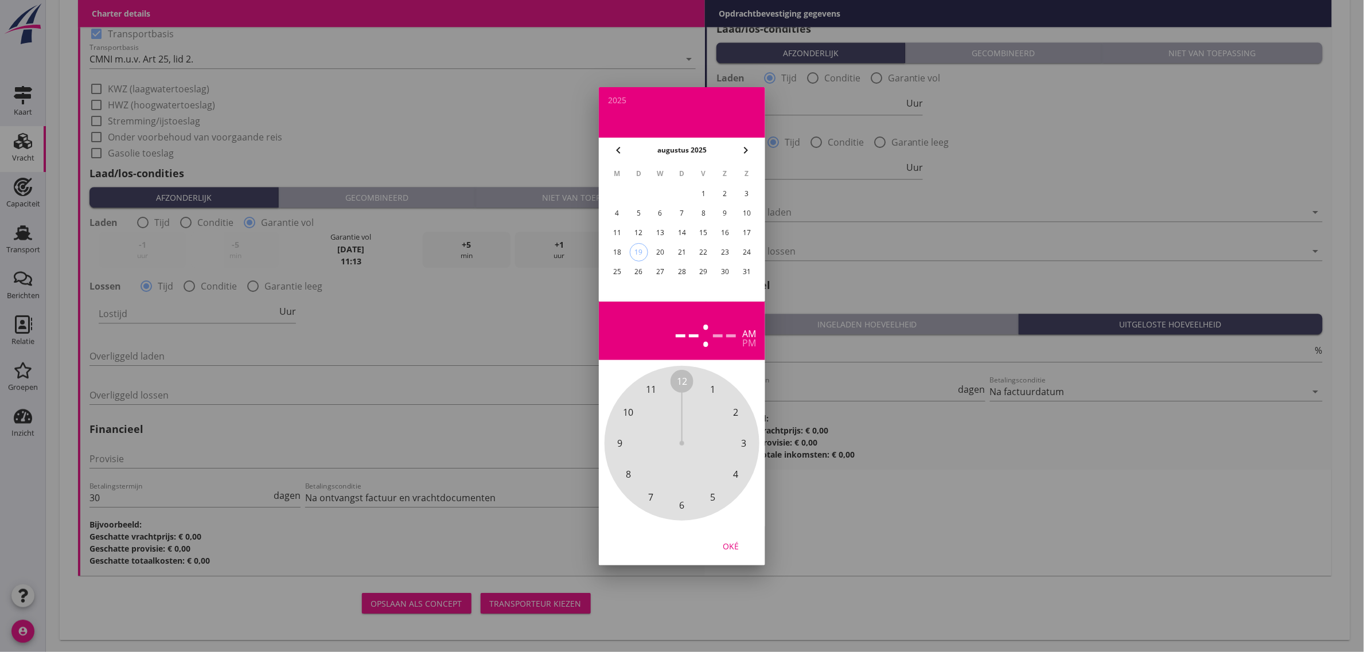
click at [706, 251] on div "22" at bounding box center [704, 252] width 18 height 18
click at [754, 342] on div "pm" at bounding box center [749, 342] width 14 height 9
click at [654, 395] on span "11" at bounding box center [651, 390] width 10 height 14
click at [676, 383] on div "00 05 10 15 20 25 30 35 40 45 50 55" at bounding box center [682, 443] width 124 height 124
click at [730, 548] on div "Oké" at bounding box center [731, 546] width 32 height 12
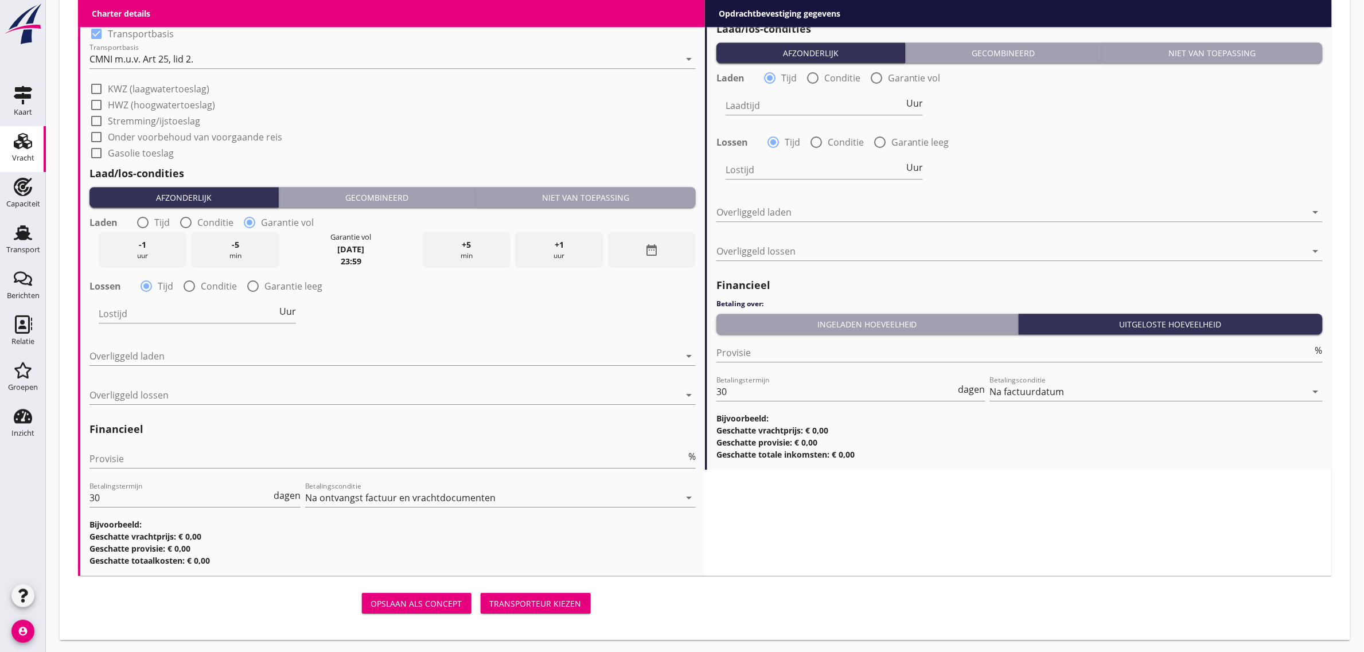
click at [282, 285] on label "Garantie leeg" at bounding box center [293, 285] width 58 height 11
radio input "false"
radio input "true"
click at [654, 307] on icon "date_range" at bounding box center [652, 314] width 14 height 14
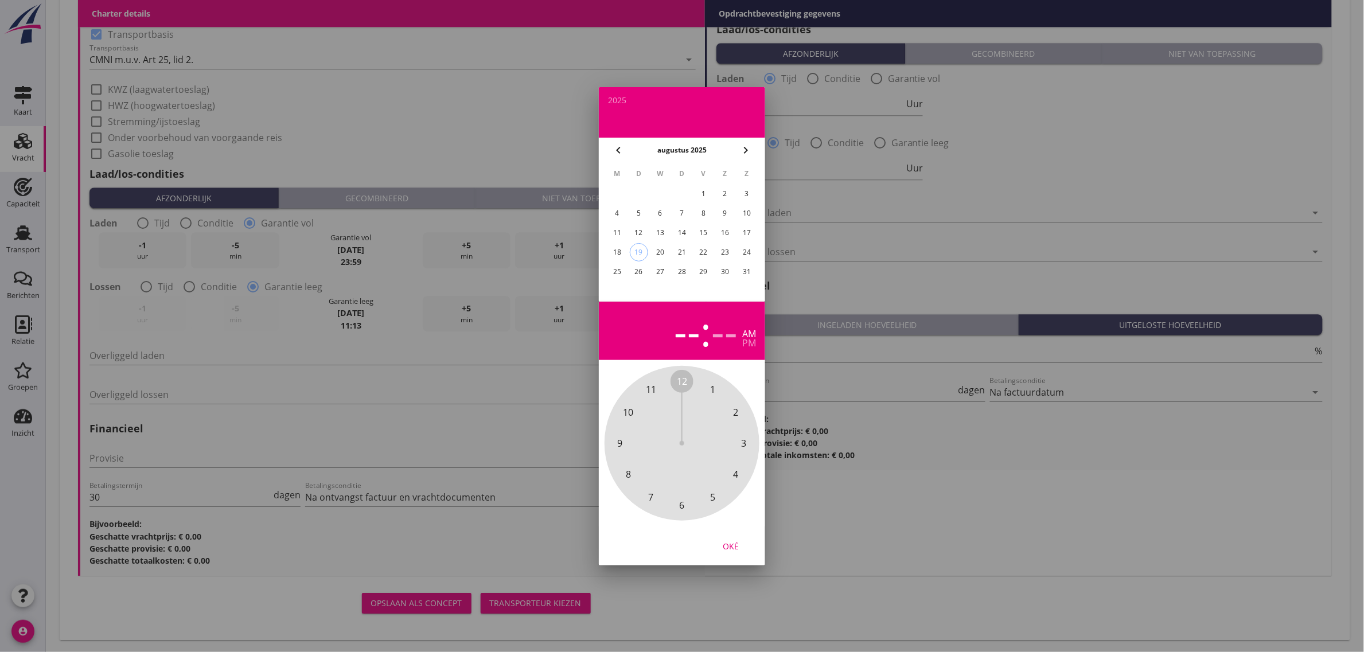
click at [619, 268] on div "25" at bounding box center [617, 272] width 18 height 18
click at [746, 344] on div "pm" at bounding box center [749, 342] width 14 height 9
click at [664, 380] on div "12 1 2 3 4 5 6 7 8 9 10 11" at bounding box center [682, 443] width 155 height 155
click at [680, 379] on span "00" at bounding box center [682, 382] width 10 height 14
click at [676, 376] on span "00" at bounding box center [682, 381] width 23 height 23
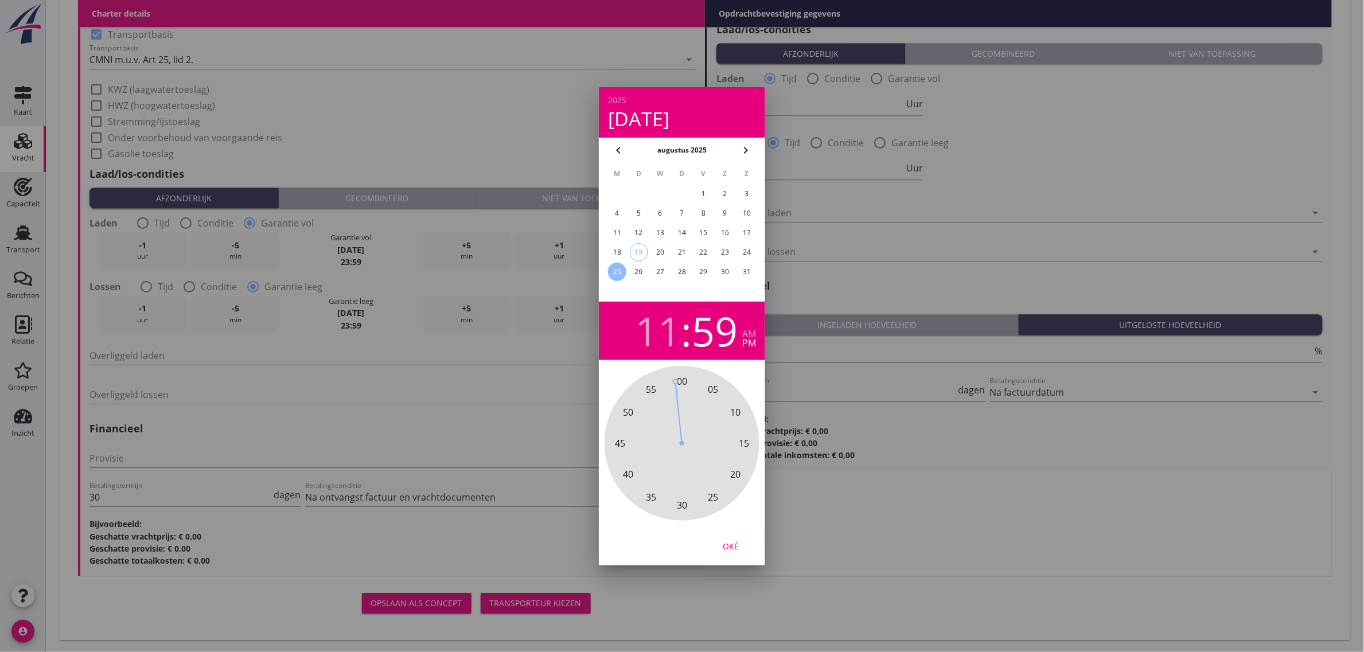
click at [732, 545] on div "Oké" at bounding box center [731, 546] width 32 height 12
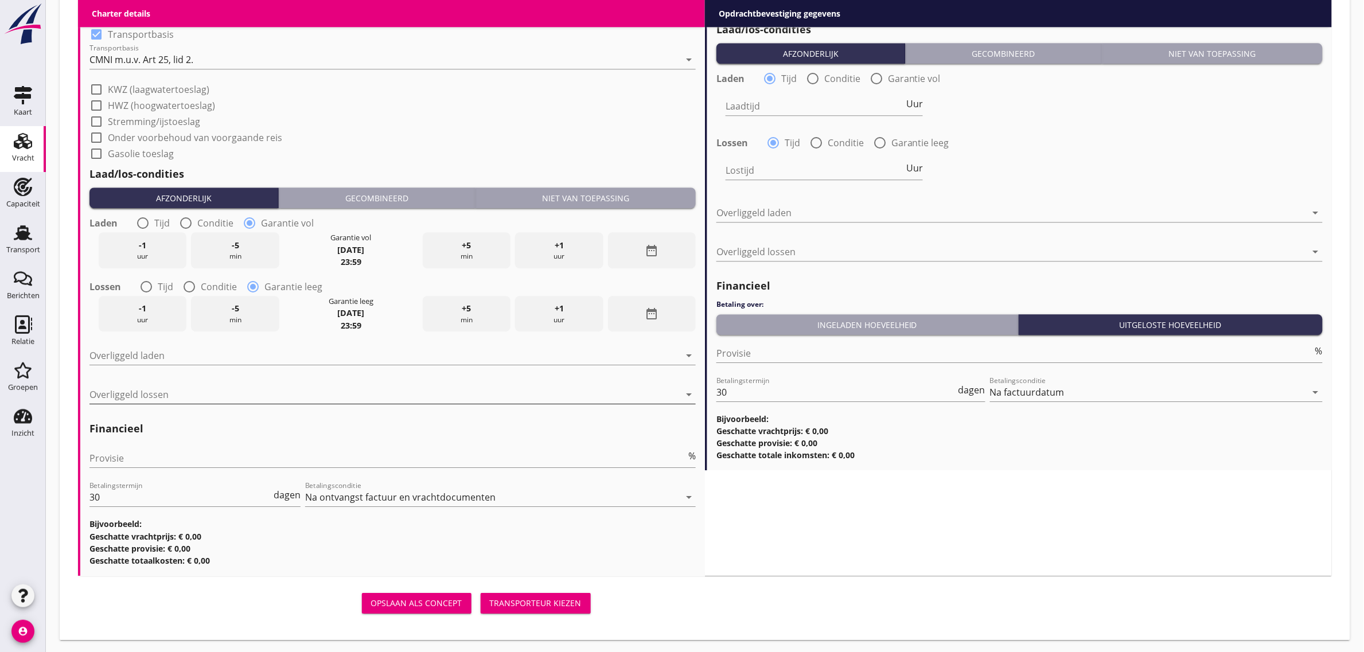
drag, startPoint x: 81, startPoint y: 352, endPoint x: 118, endPoint y: 396, distance: 57.8
click at [130, 362] on div at bounding box center [384, 355] width 590 height 18
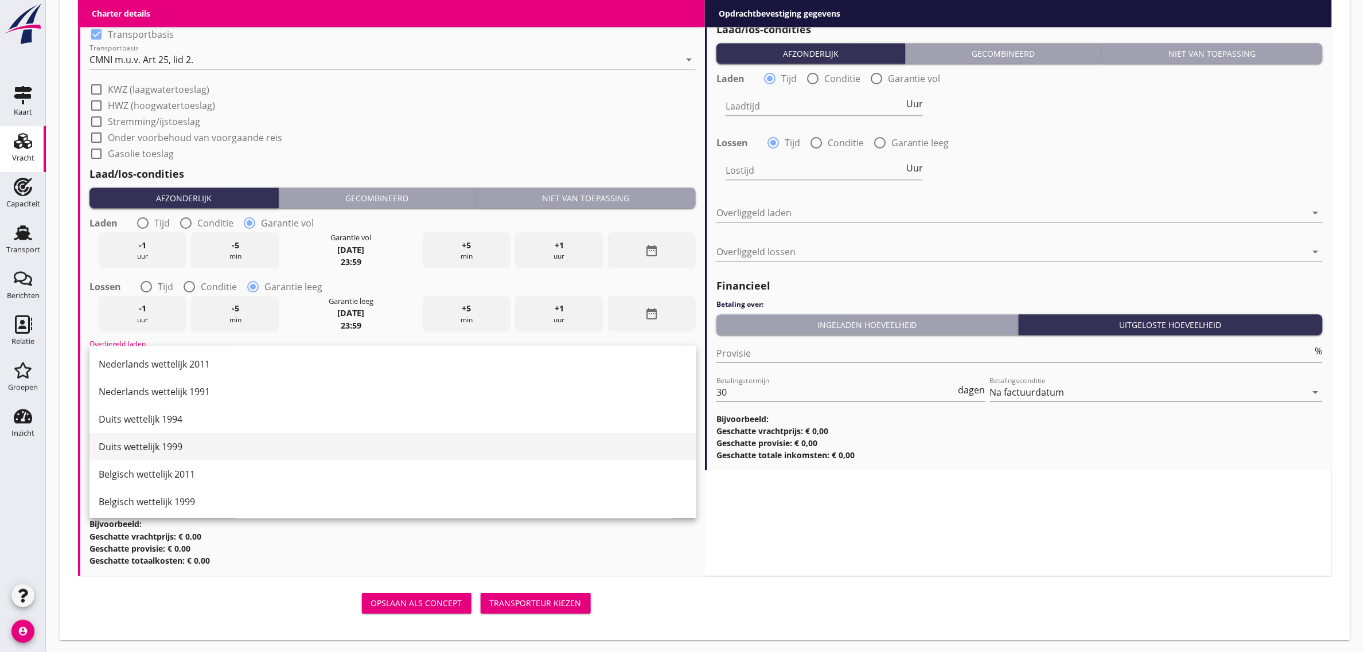
click at [159, 440] on div "Duits wettelijk 1999" at bounding box center [393, 447] width 588 height 14
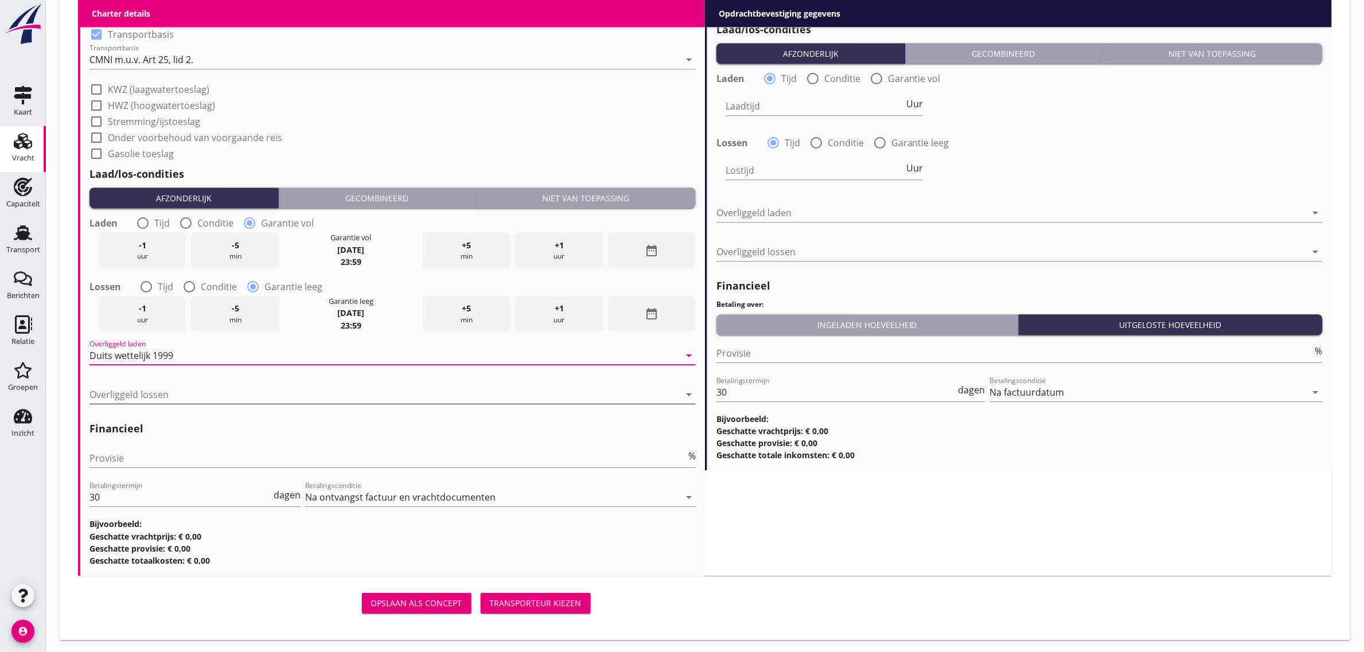
click at [145, 388] on div at bounding box center [384, 394] width 590 height 18
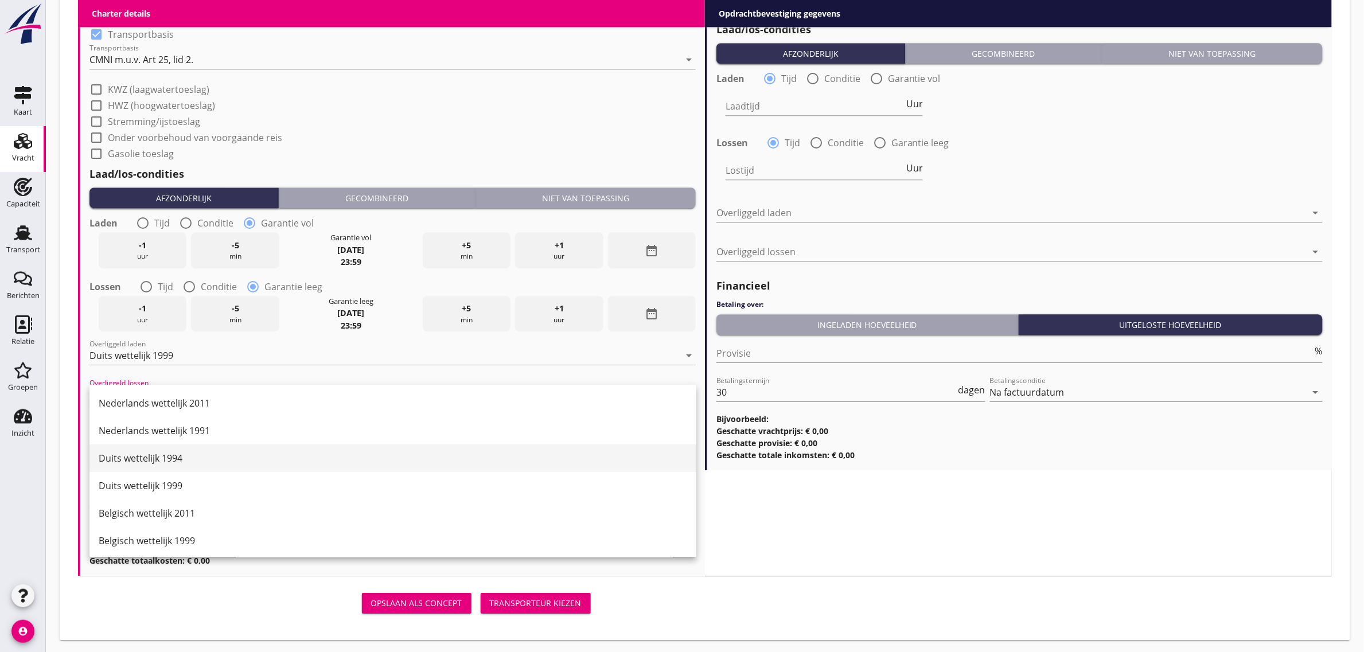
drag, startPoint x: 170, startPoint y: 462, endPoint x: 174, endPoint y: 480, distance: 18.1
click at [170, 465] on div "Duits wettelijk 1994" at bounding box center [393, 458] width 588 height 14
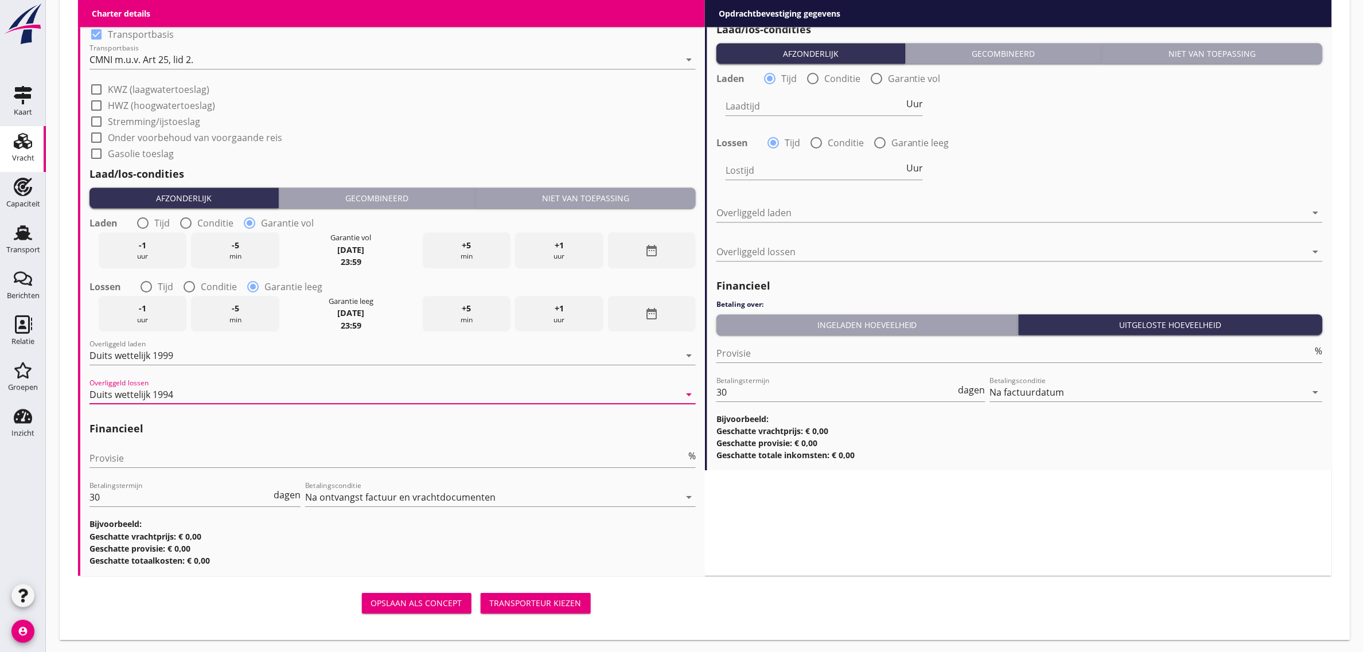
click at [161, 389] on div "Duits wettelijk 1994" at bounding box center [131, 394] width 84 height 10
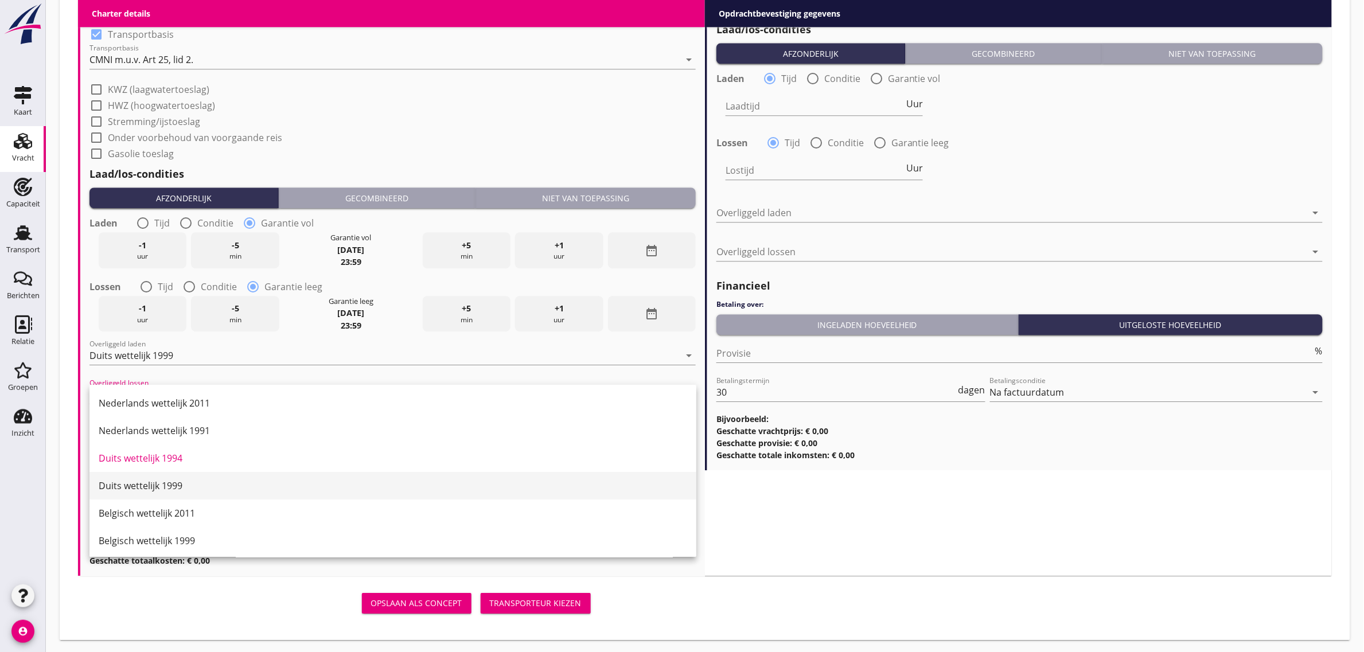
click at [177, 480] on div "Duits wettelijk 1999" at bounding box center [393, 486] width 588 height 14
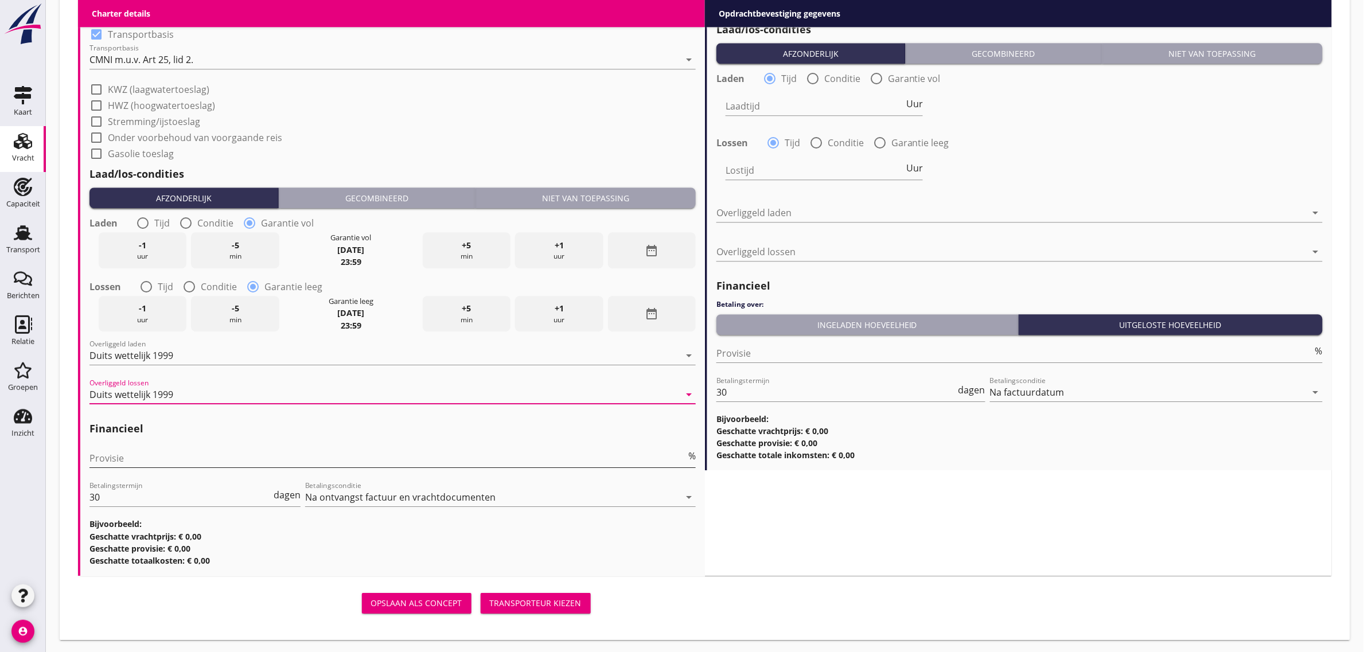
click at [175, 460] on input "Provisie" at bounding box center [387, 458] width 597 height 18
type input "0"
click at [354, 416] on div "Financieel Provisie 0 % Betalingstermijn 30 dagen Betalingsconditie Na ontvangs…" at bounding box center [392, 490] width 606 height 151
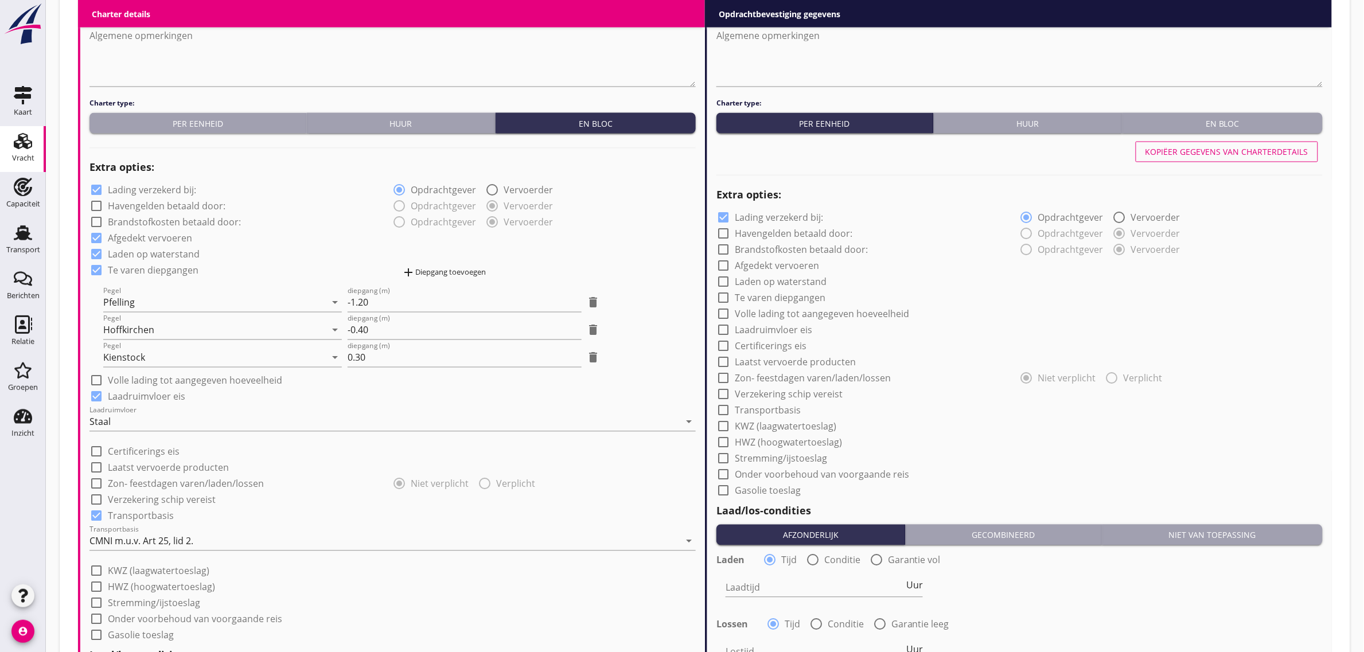
scroll to position [662, 0]
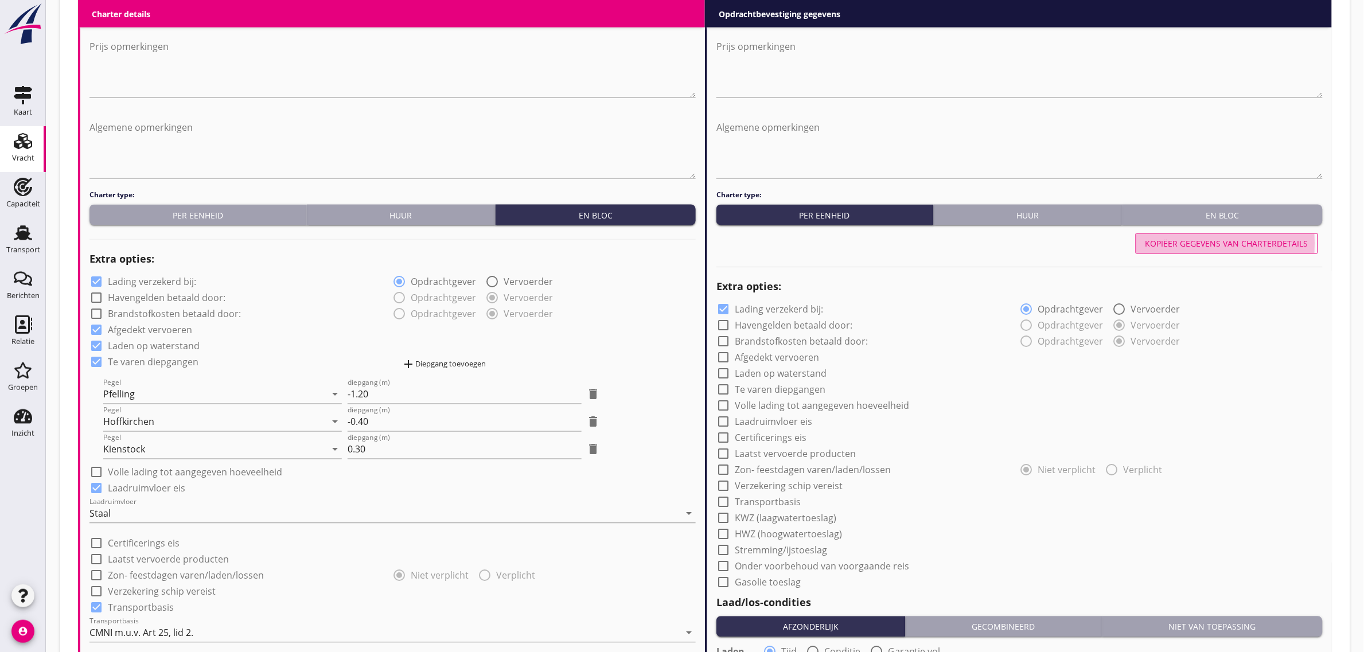
click at [1183, 239] on div "Kopiëer gegevens van charterdetails" at bounding box center [1226, 244] width 163 height 12
checkbox input "true"
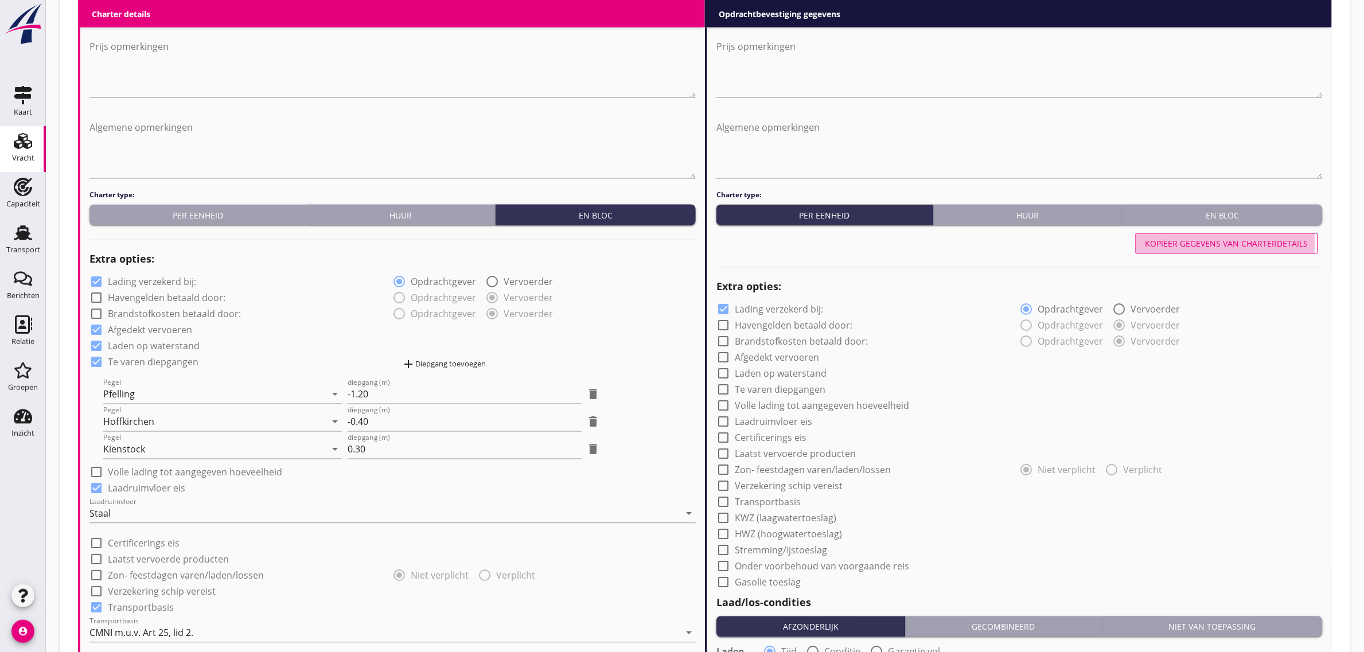
checkbox input "true"
radio input "false"
radio input "true"
radio input "false"
radio input "true"
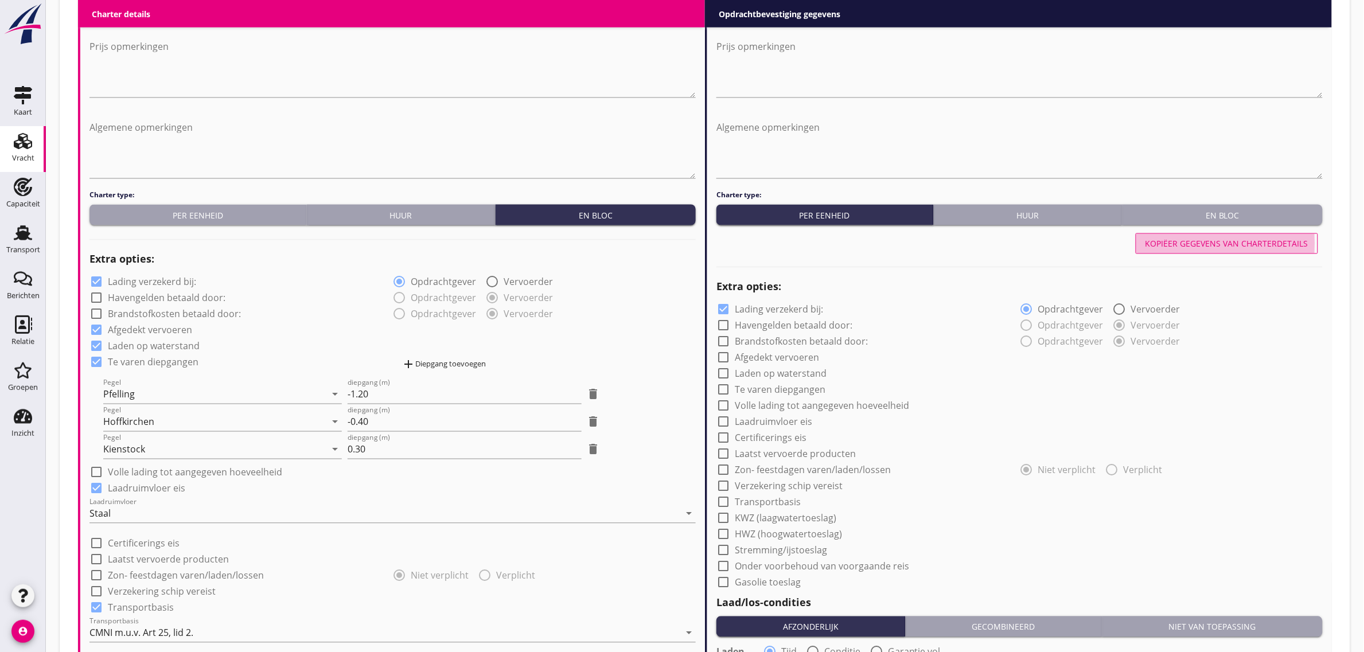
click at [1209, 219] on div "En bloc" at bounding box center [1222, 215] width 191 height 12
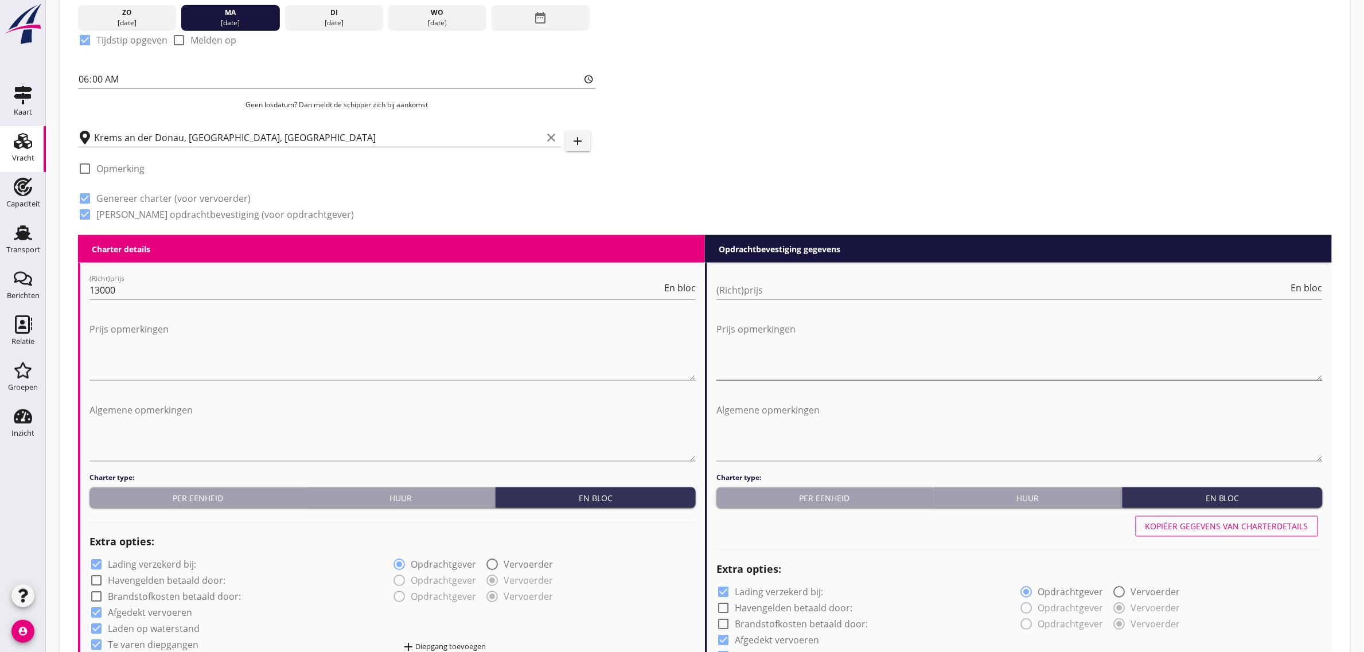
scroll to position [376, 0]
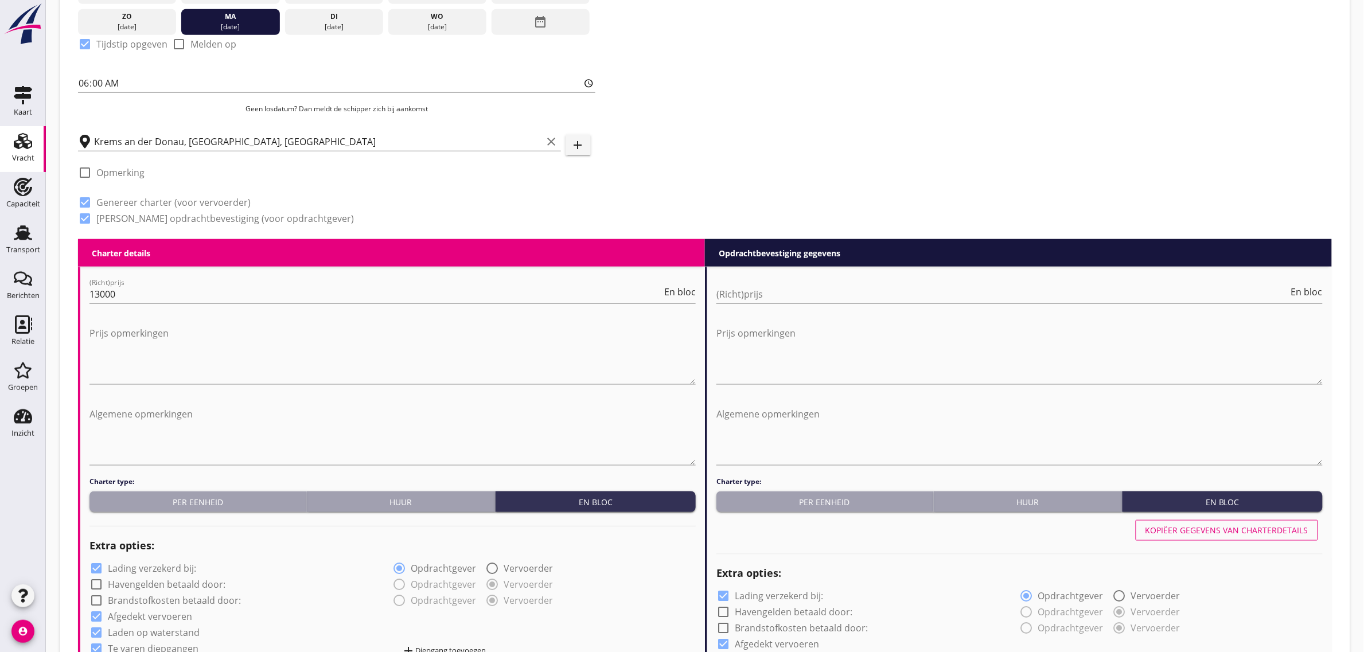
click at [786, 493] on button "Per eenheid" at bounding box center [824, 502] width 217 height 21
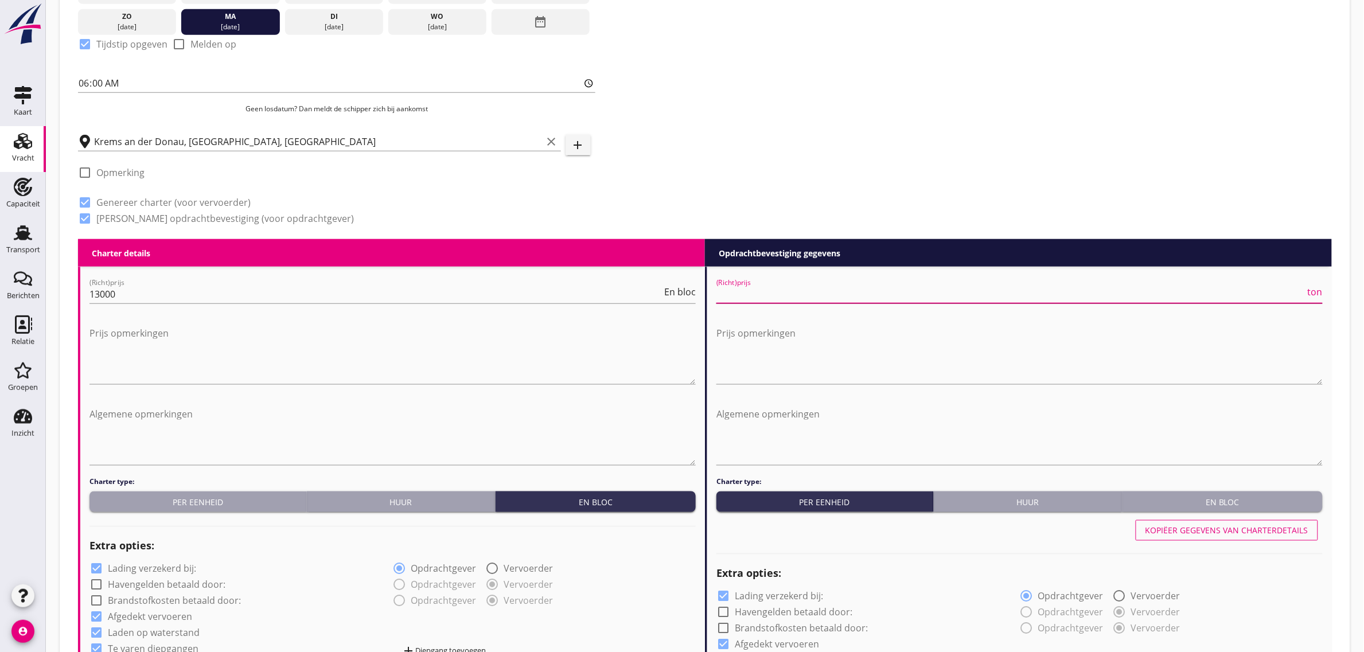
click at [746, 287] on input "(Richt)prijs" at bounding box center [1010, 294] width 589 height 18
type input "22"
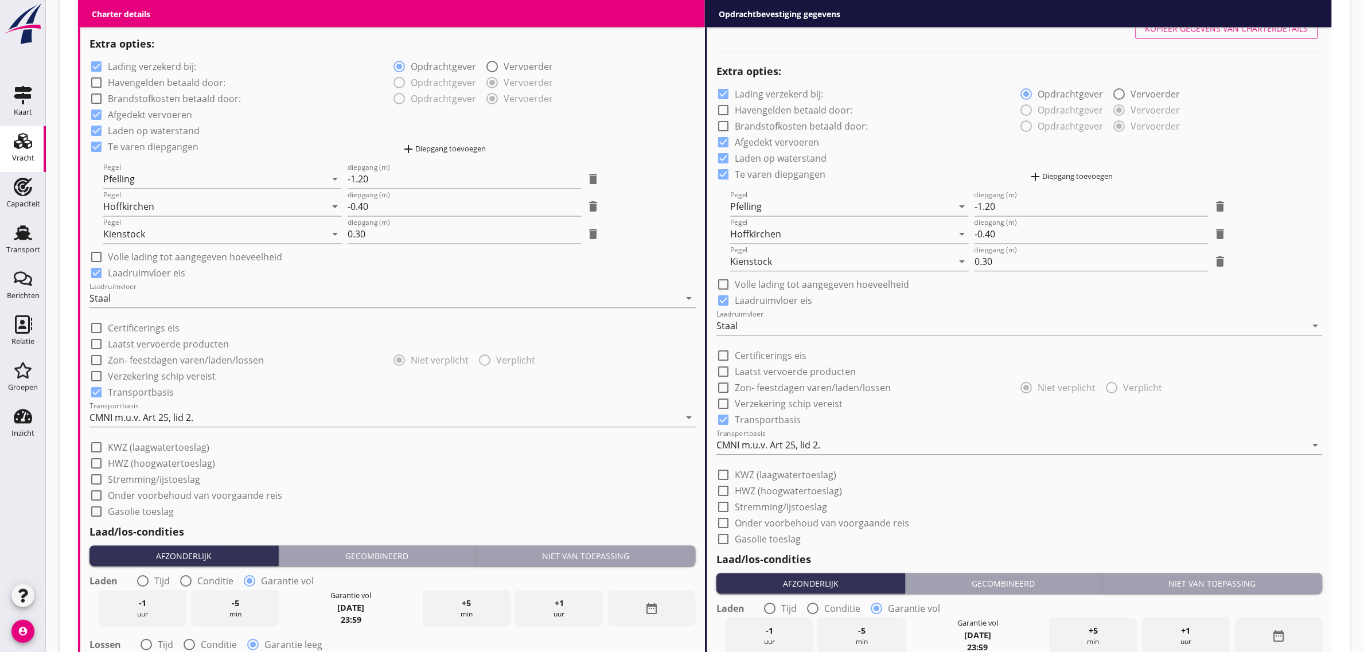
scroll to position [1302, 0]
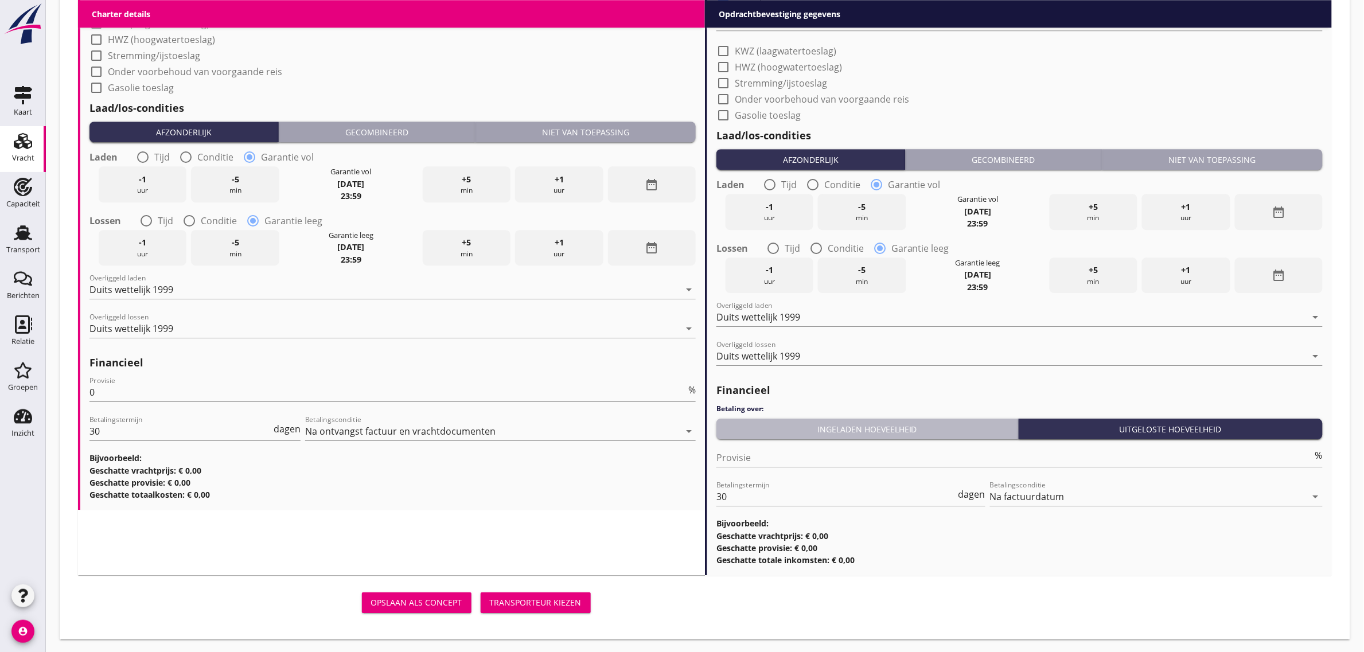
click at [790, 430] on div "Ingeladen hoeveelheid" at bounding box center [867, 429] width 293 height 12
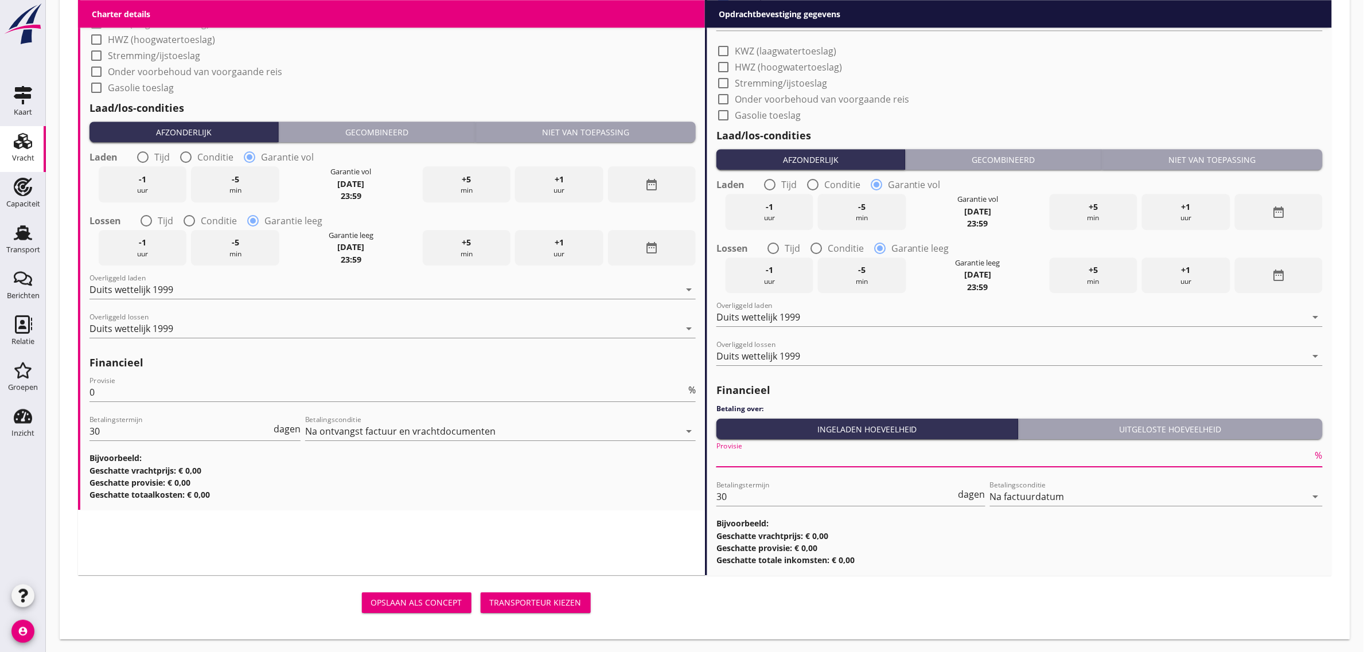
click at [781, 454] on input "Provisie" at bounding box center [1014, 458] width 597 height 18
type input "0"
drag, startPoint x: 572, startPoint y: 521, endPoint x: 548, endPoint y: 564, distance: 49.6
click at [542, 606] on div "Transporteur kiezen" at bounding box center [536, 603] width 92 height 12
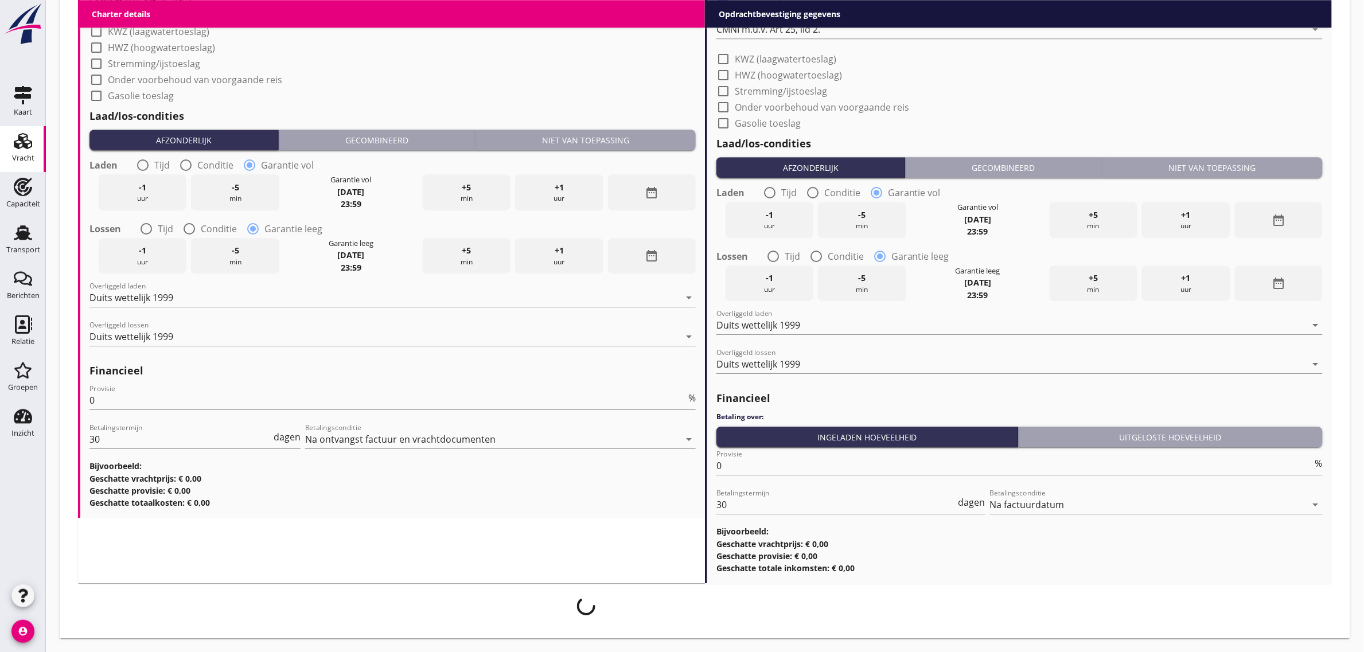
scroll to position [1292, 0]
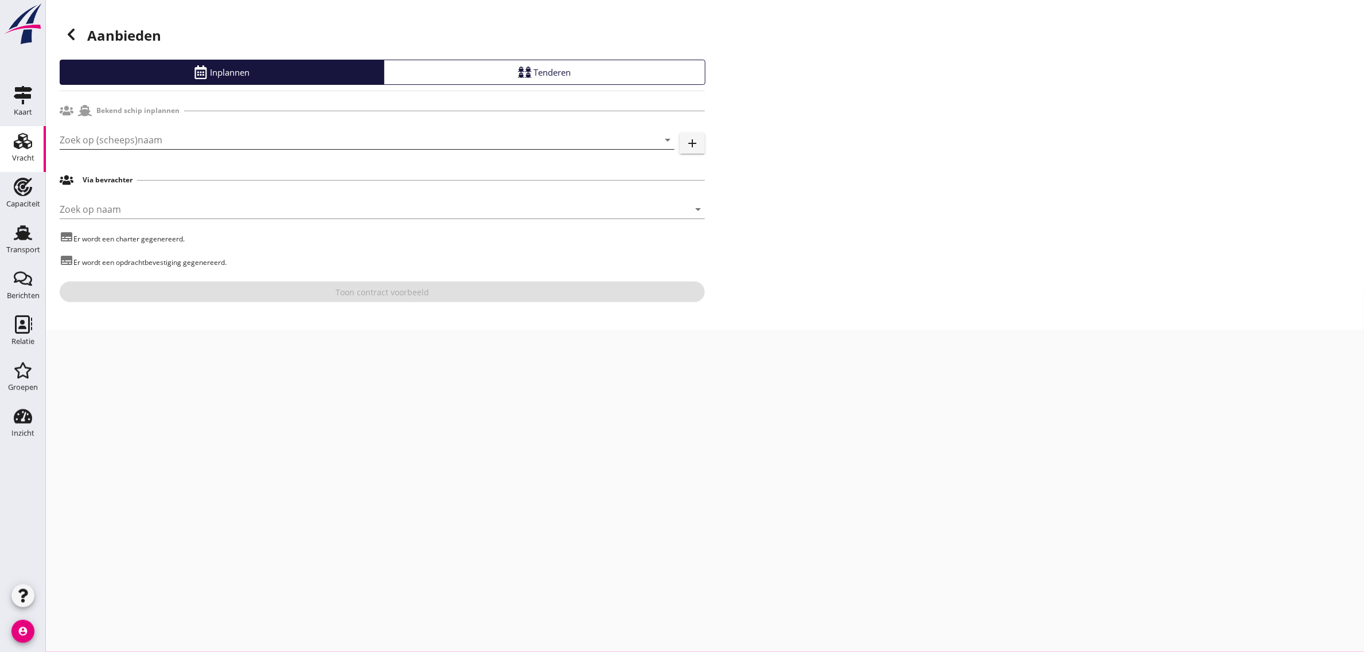
click at [109, 143] on input "Zoek op (scheeps)naam" at bounding box center [351, 140] width 583 height 18
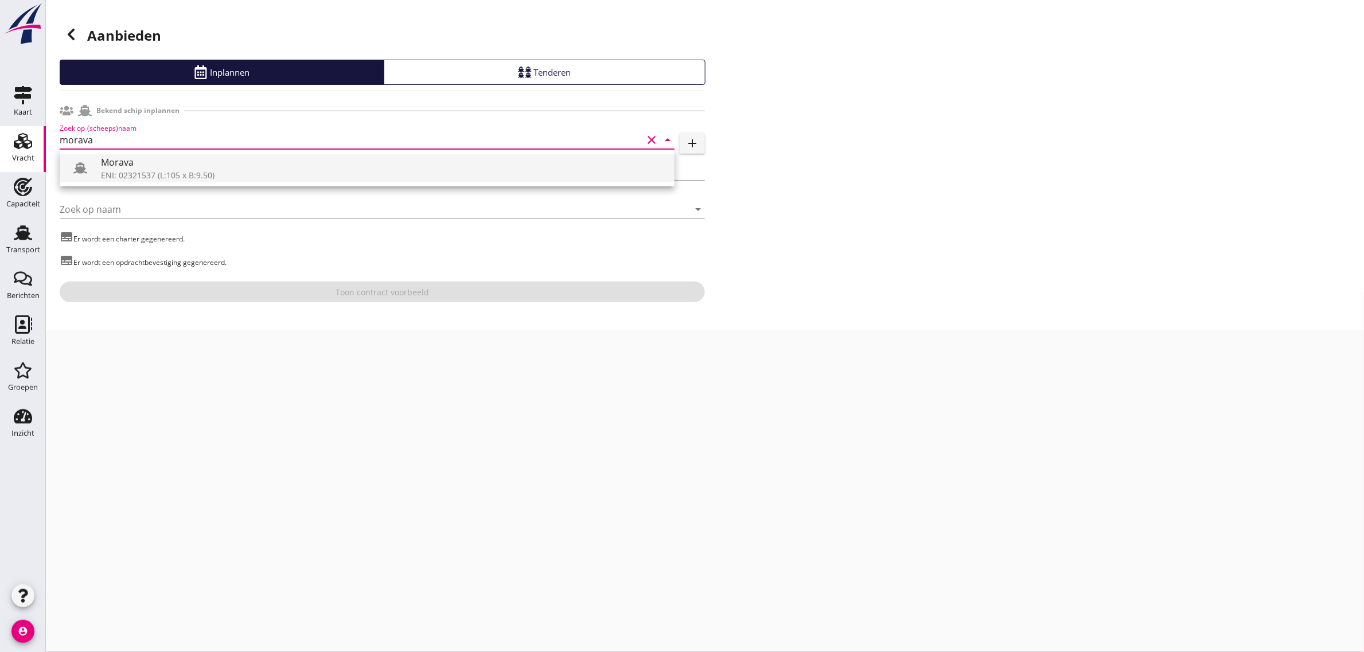
click at [114, 166] on div "Morava" at bounding box center [383, 162] width 564 height 14
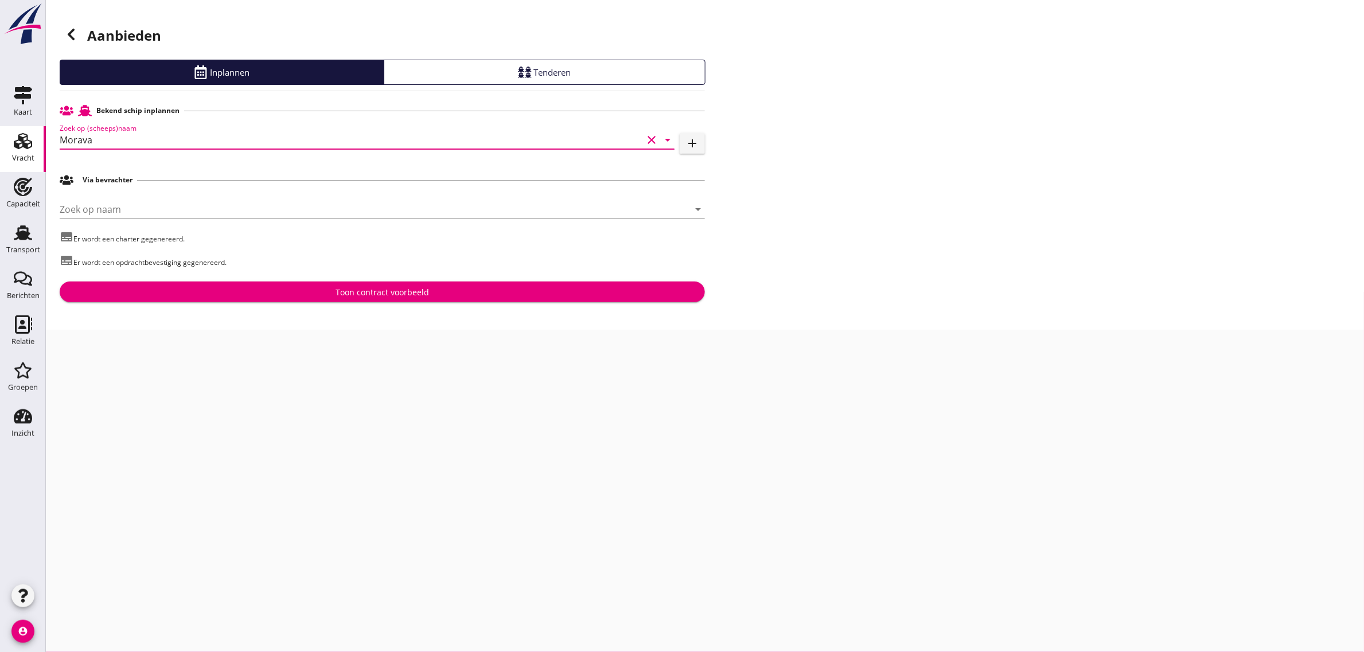
type input "Morava"
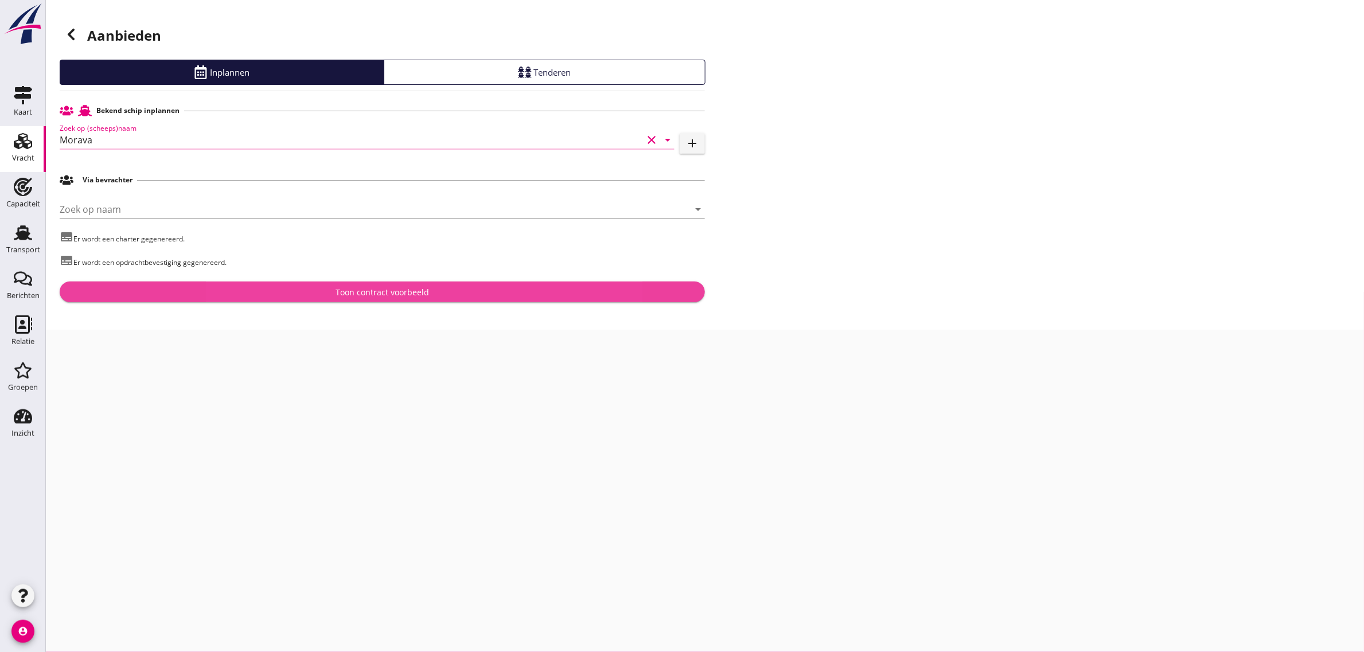
click at [213, 295] on div "Toon contract voorbeeld" at bounding box center [382, 292] width 627 height 12
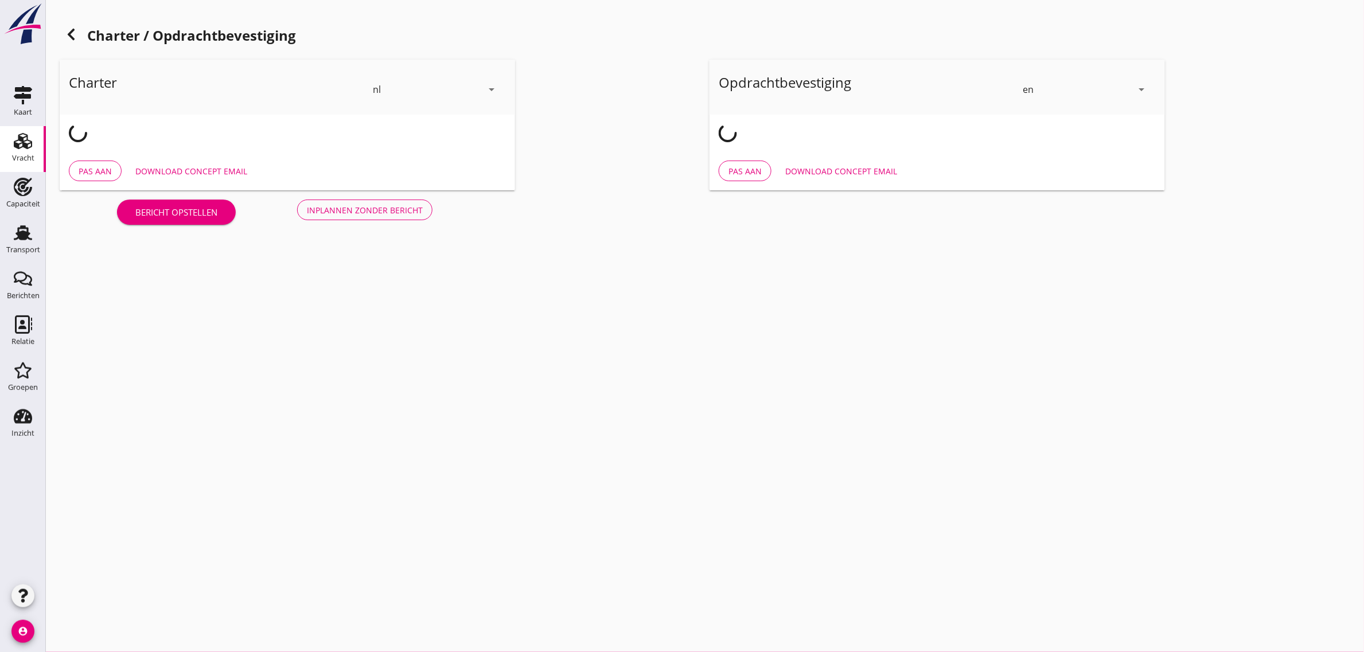
click at [1031, 87] on div "en" at bounding box center [1028, 89] width 11 height 10
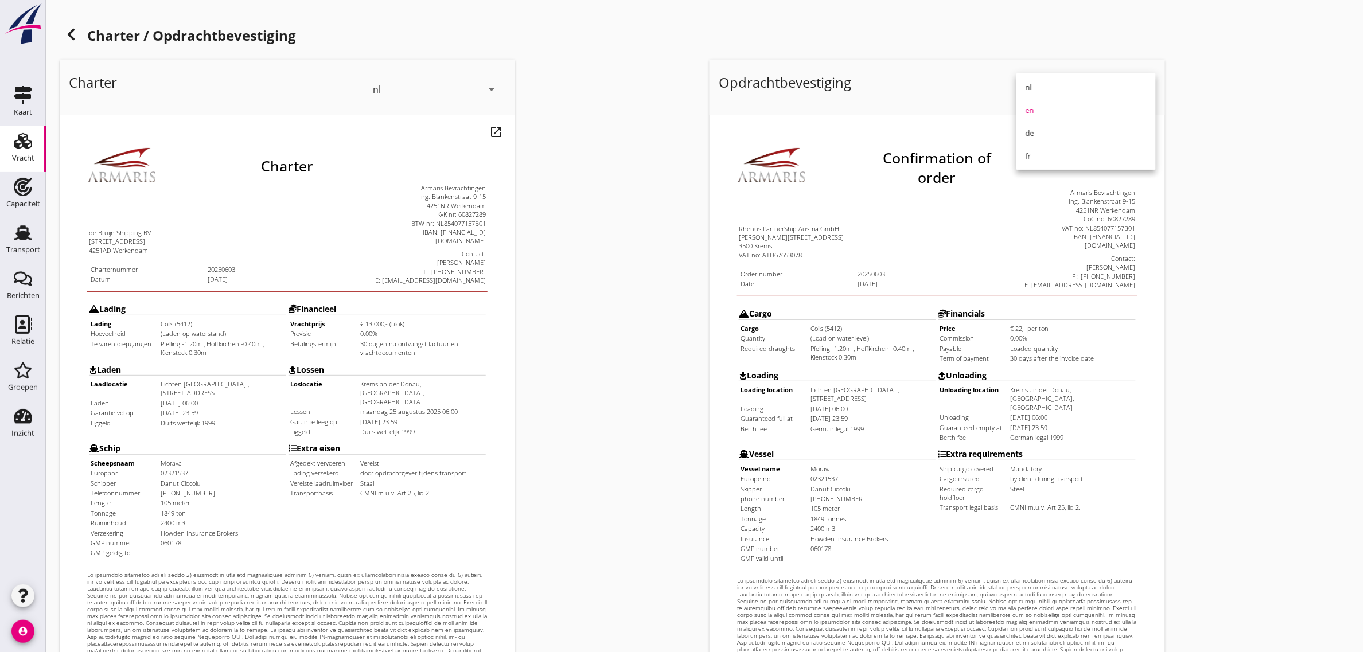
click at [1031, 87] on div "nl" at bounding box center [1086, 87] width 121 height 14
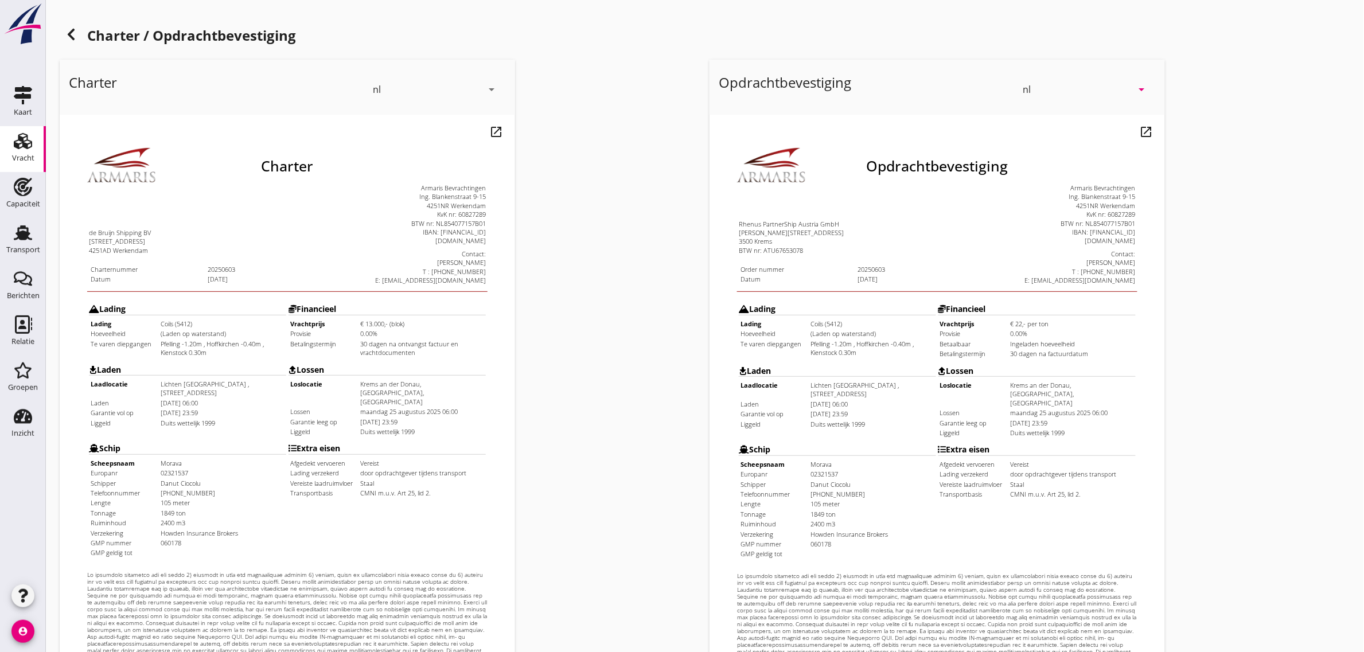
click at [72, 37] on use at bounding box center [71, 34] width 7 height 11
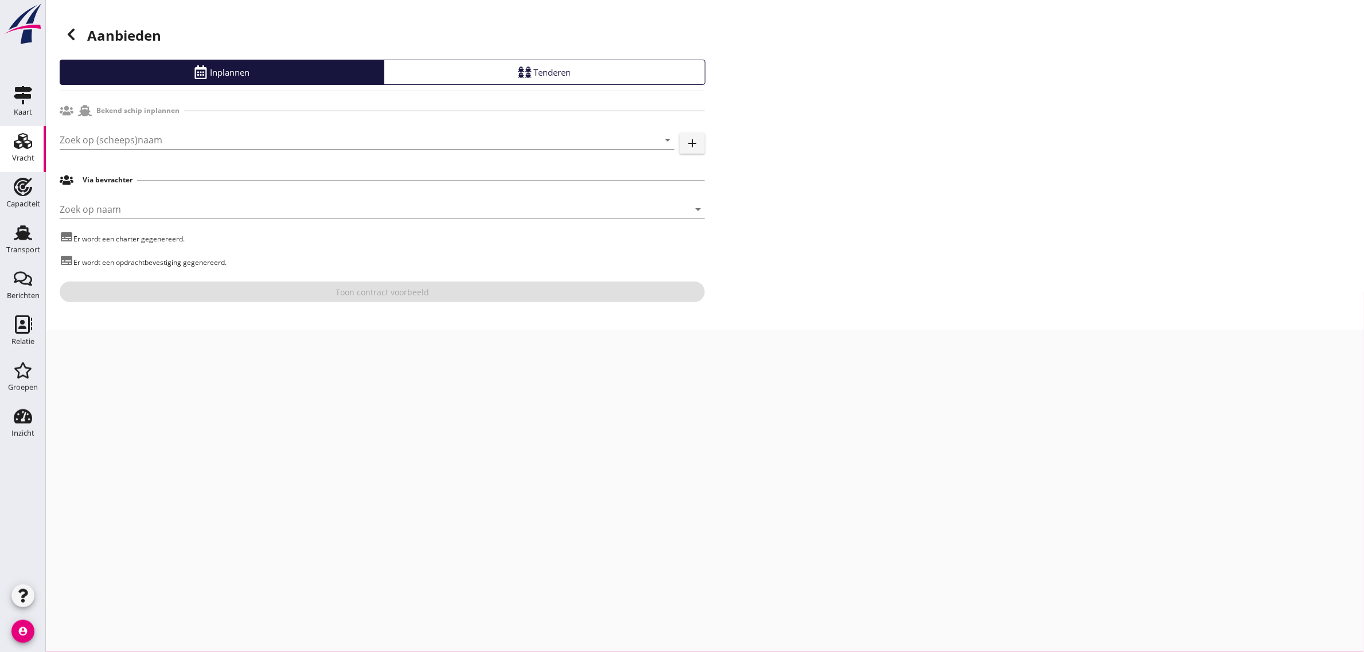
click at [72, 28] on icon at bounding box center [71, 35] width 14 height 14
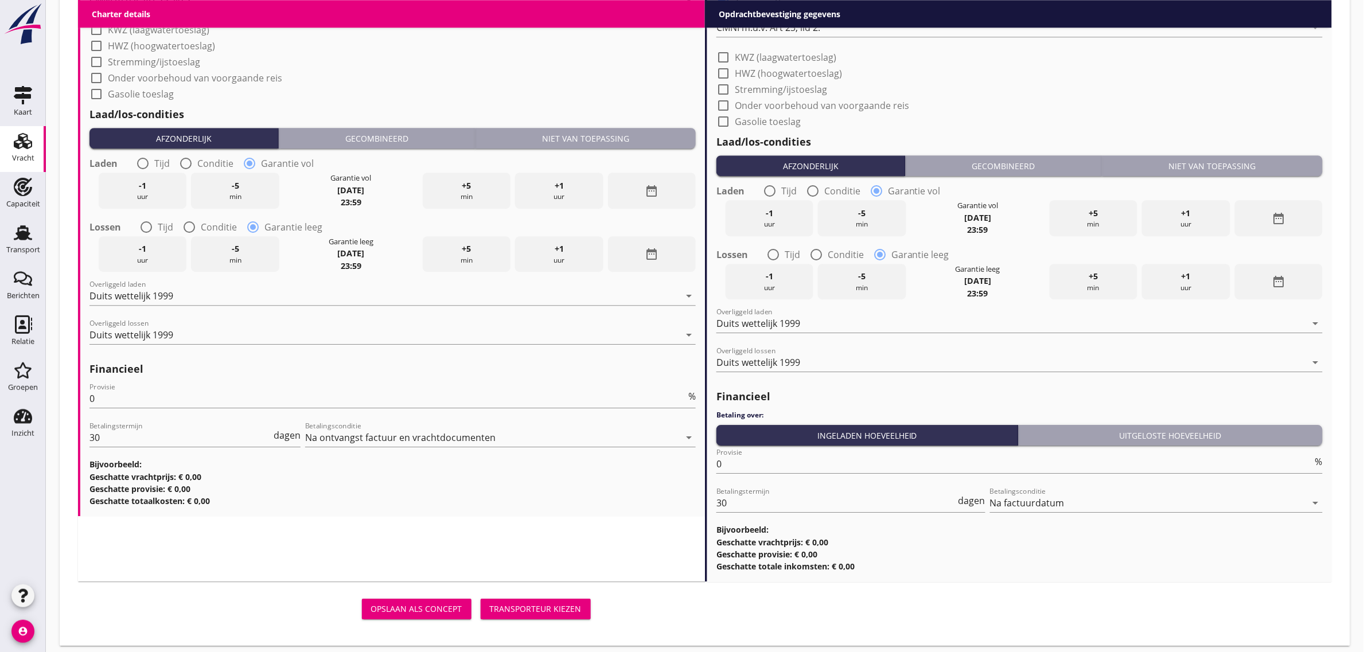
scroll to position [1282, 0]
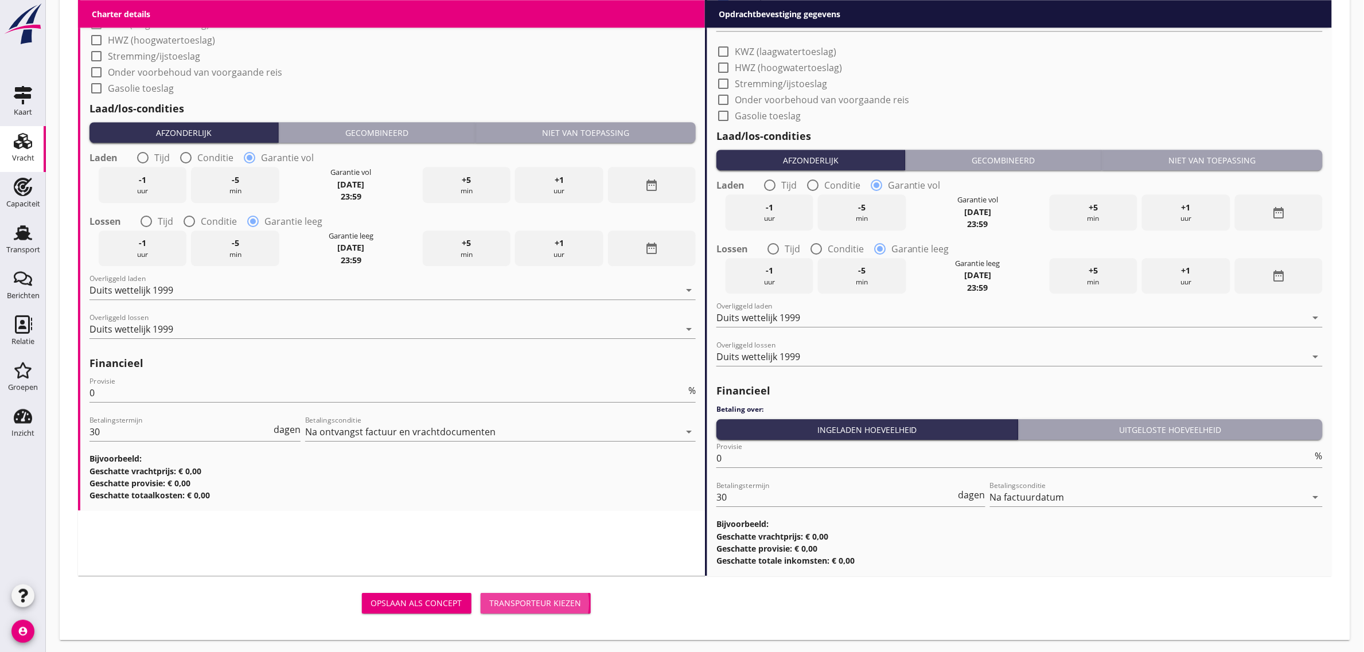
click at [563, 606] on div "Transporteur kiezen" at bounding box center [536, 603] width 92 height 12
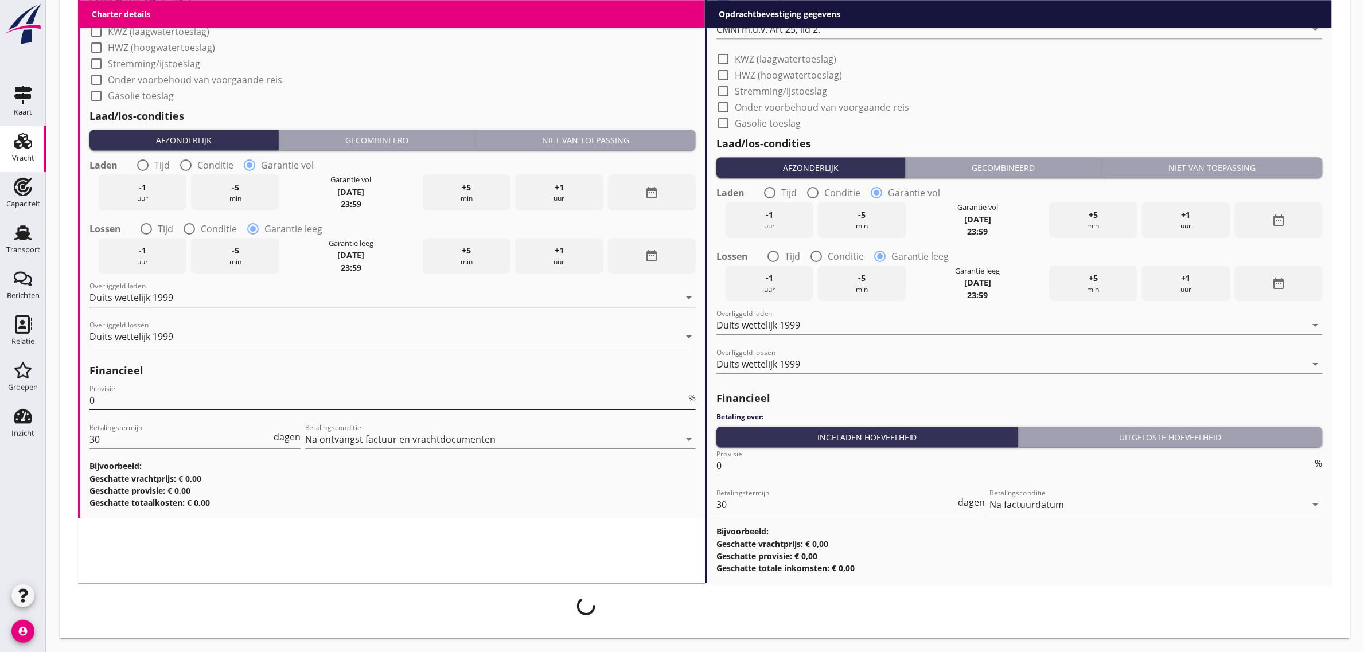
scroll to position [1273, 0]
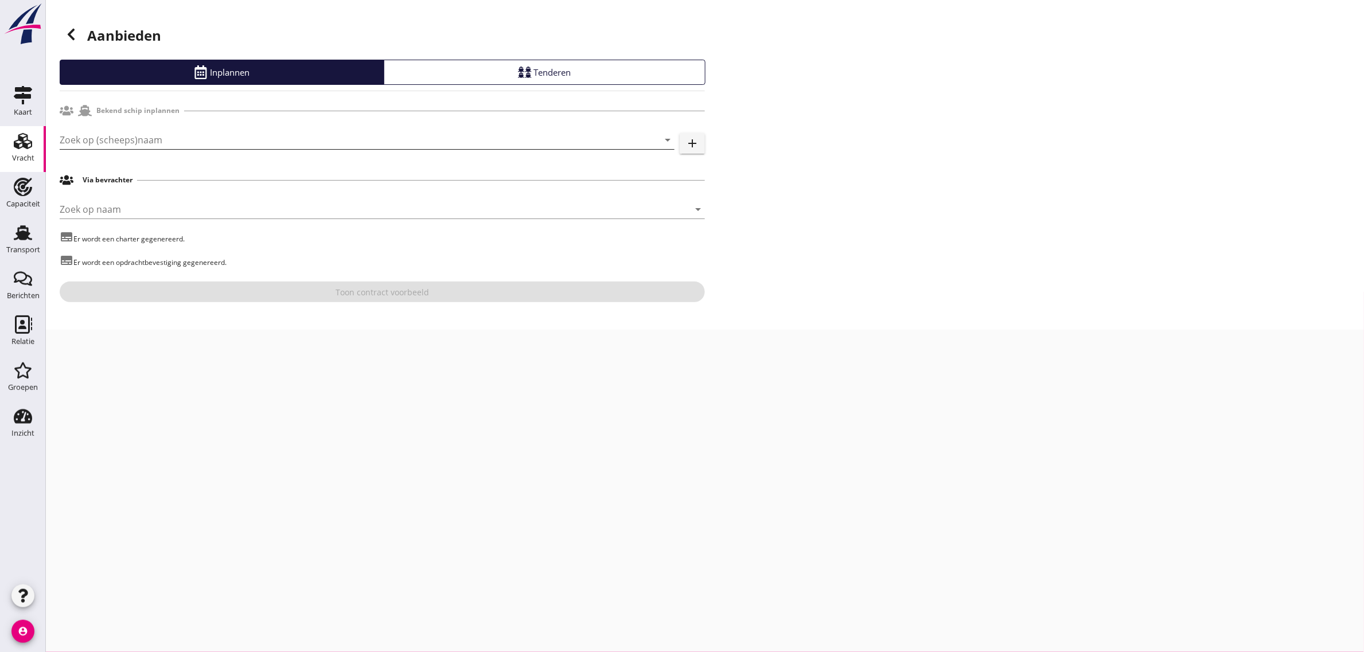
click at [163, 142] on input "Zoek op (scheeps)naam" at bounding box center [351, 140] width 583 height 18
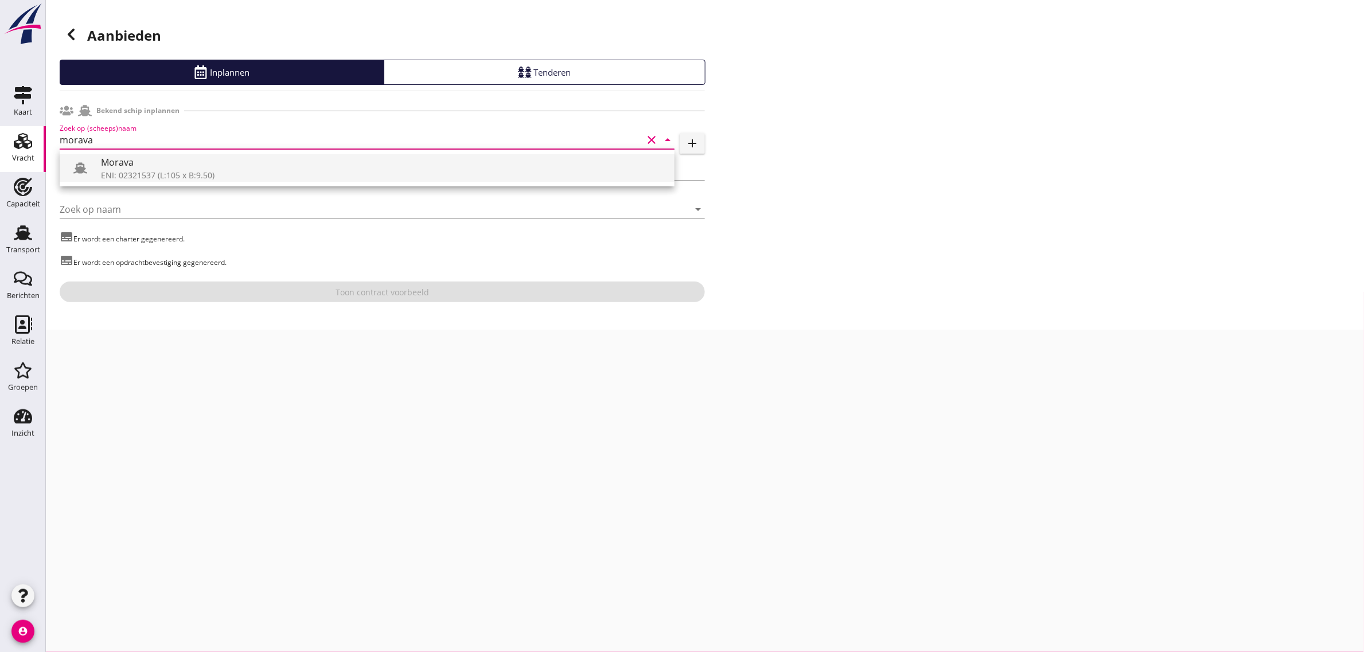
click at [135, 165] on div "Morava" at bounding box center [383, 162] width 564 height 14
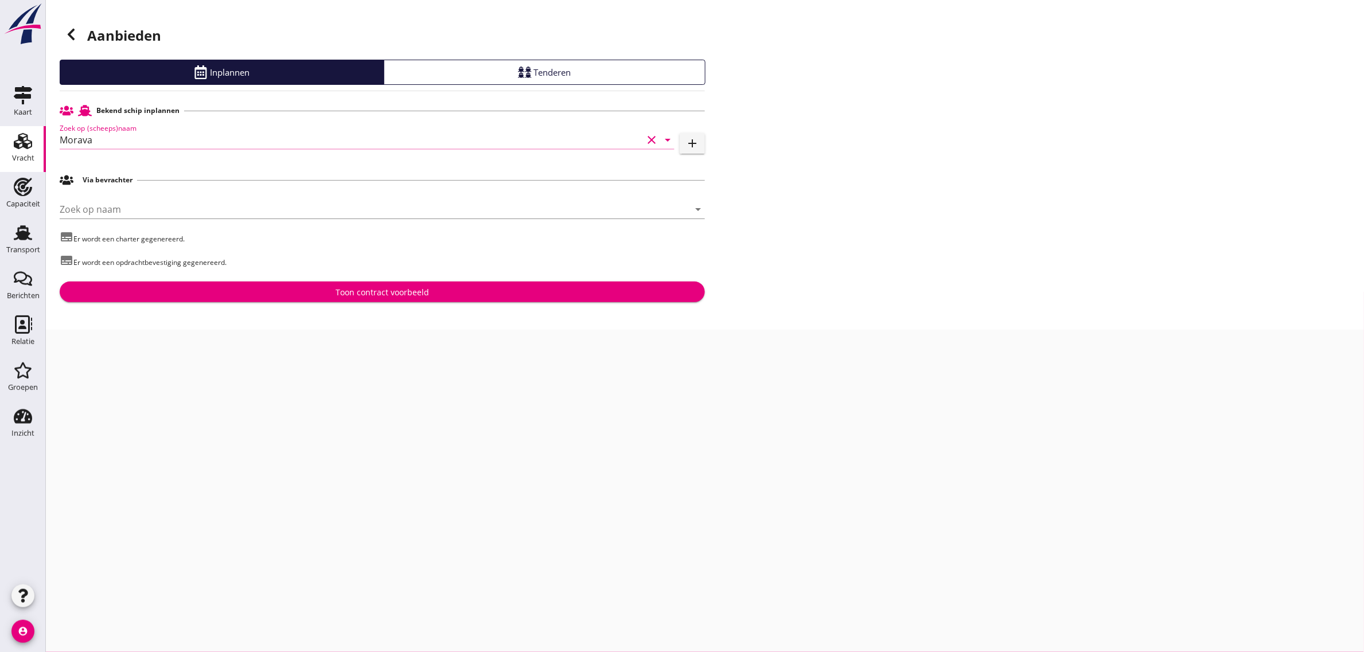
type input "Morava"
click at [328, 285] on button "Toon contract voorbeeld" at bounding box center [382, 292] width 645 height 21
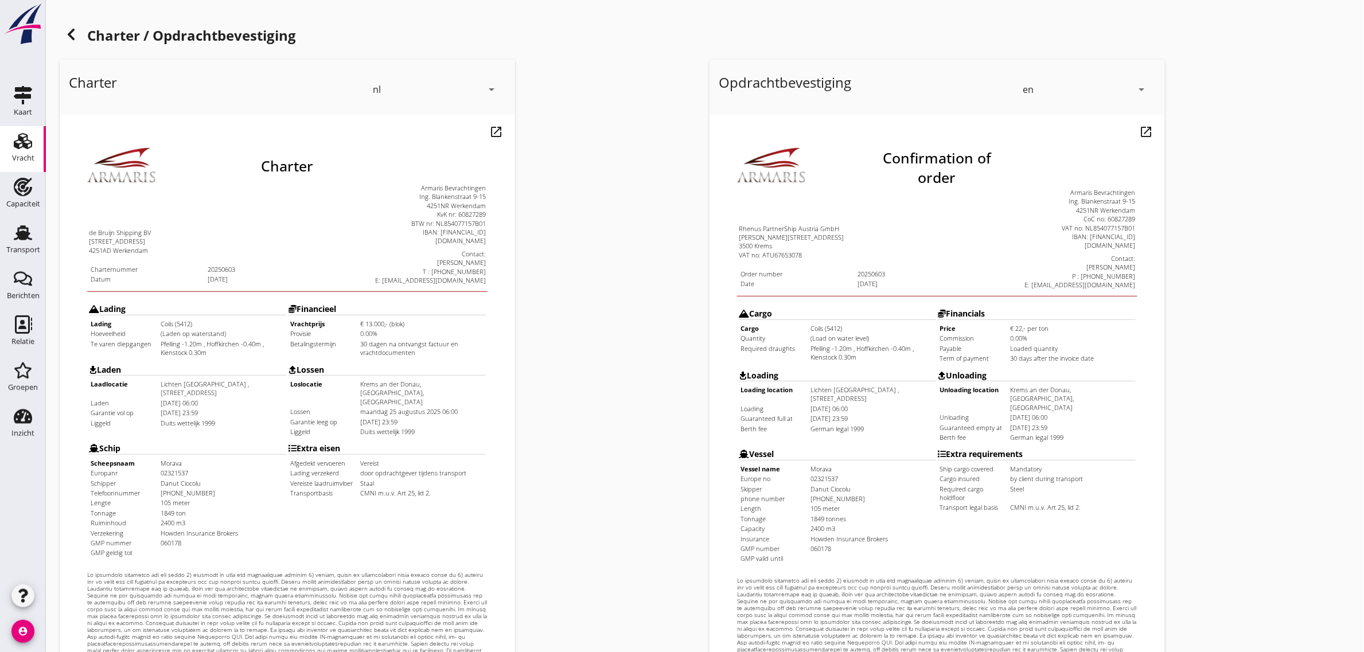
click at [1050, 86] on div "en" at bounding box center [1078, 89] width 110 height 18
click at [1042, 86] on div "nl" at bounding box center [1086, 87] width 121 height 14
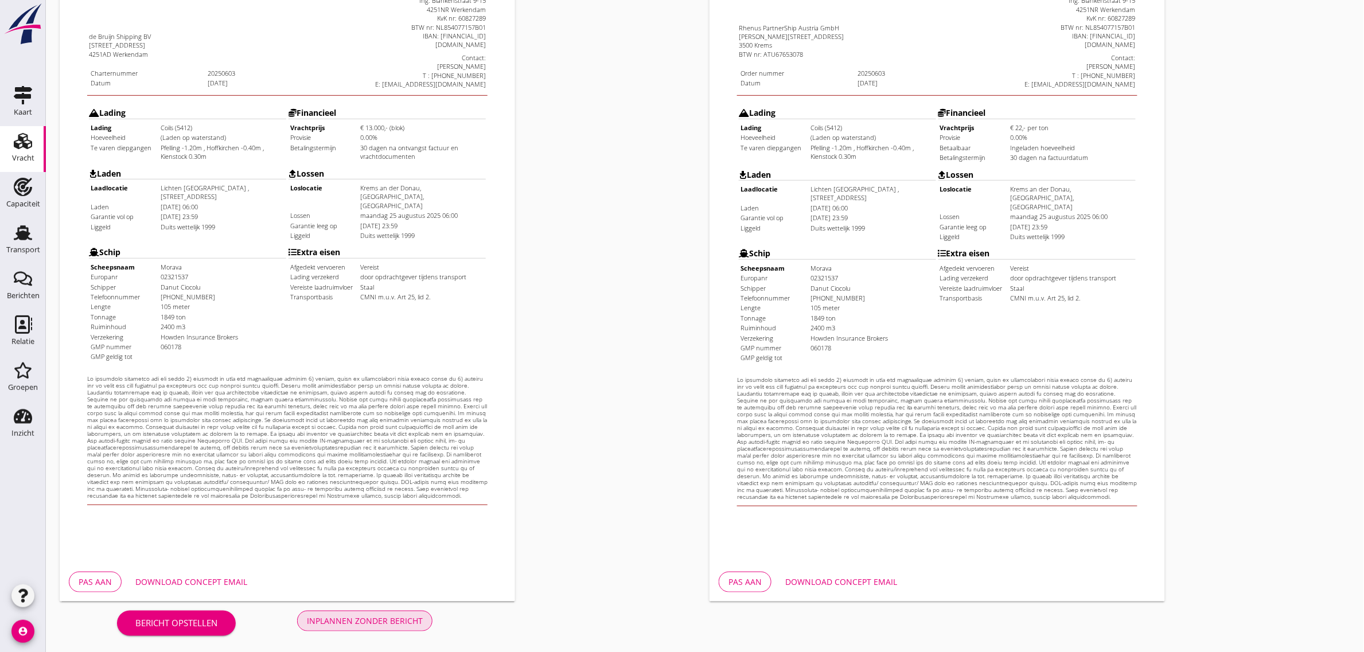
drag, startPoint x: 411, startPoint y: 622, endPoint x: 439, endPoint y: 582, distance: 49.0
click at [411, 623] on div "Inplannen zonder bericht" at bounding box center [365, 621] width 116 height 12
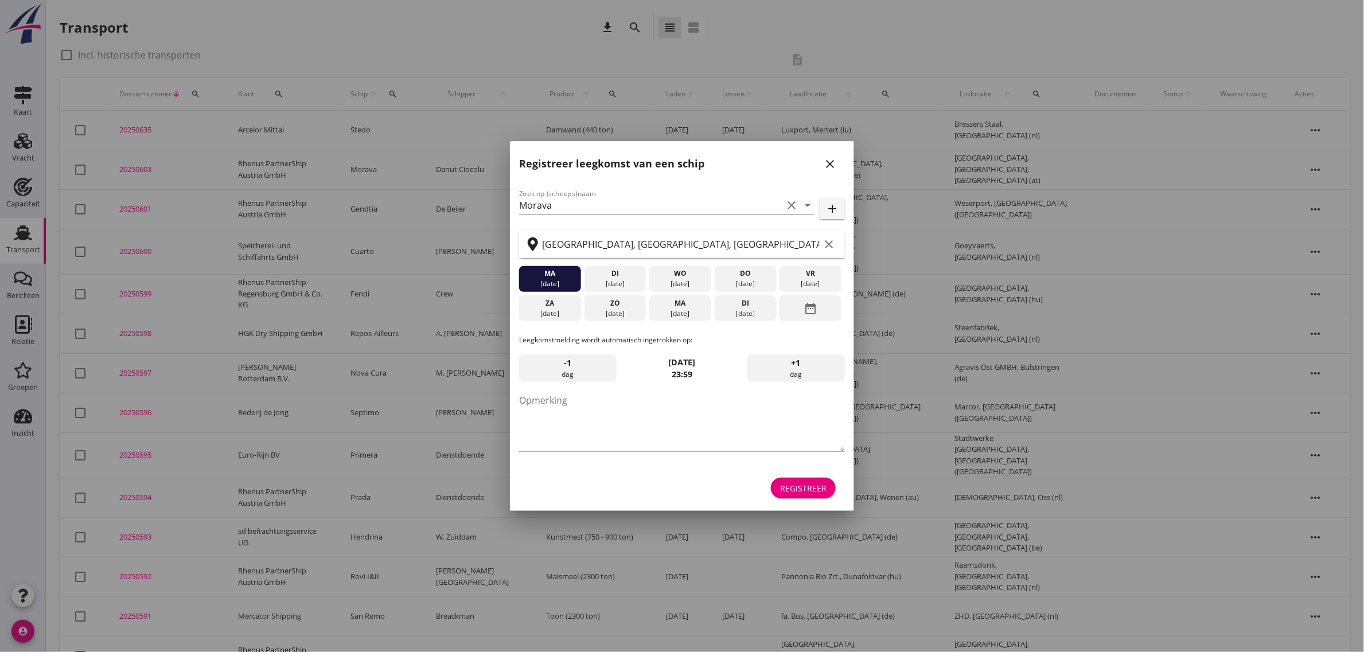
click at [825, 489] on div "Registreer" at bounding box center [803, 488] width 46 height 12
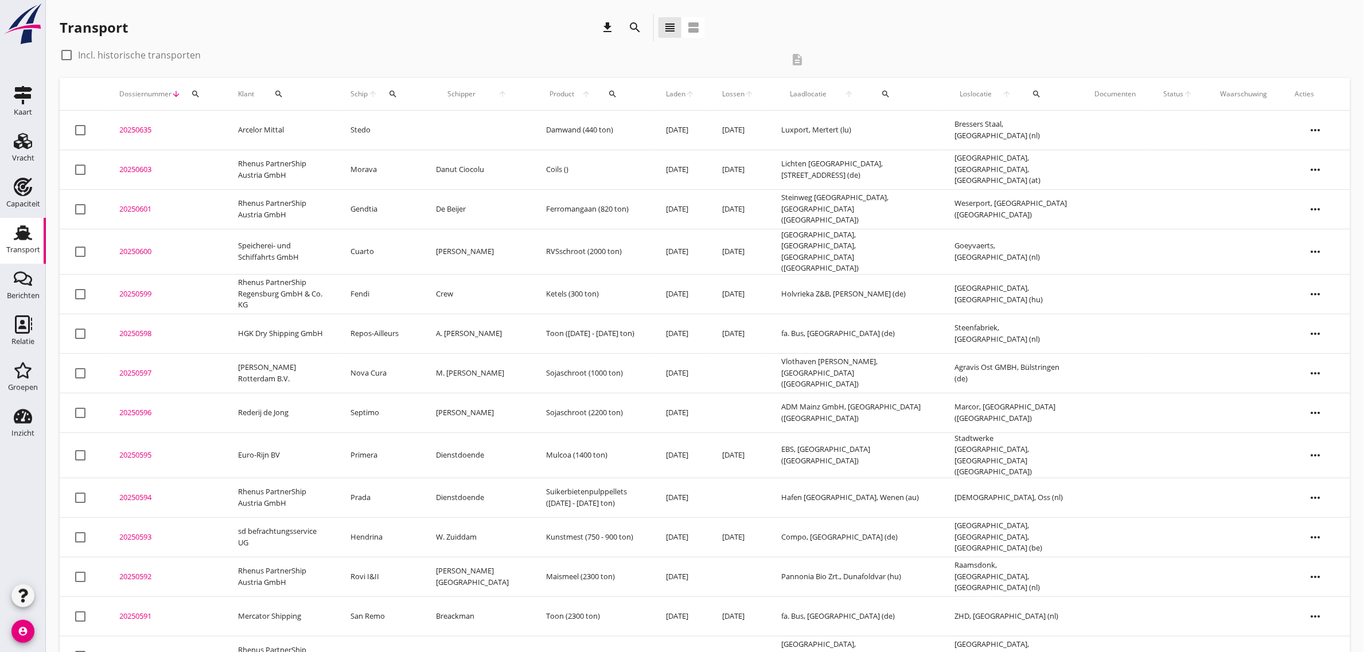
click at [254, 165] on td "Rhenus PartnerShip Austria GmbH" at bounding box center [280, 170] width 112 height 40
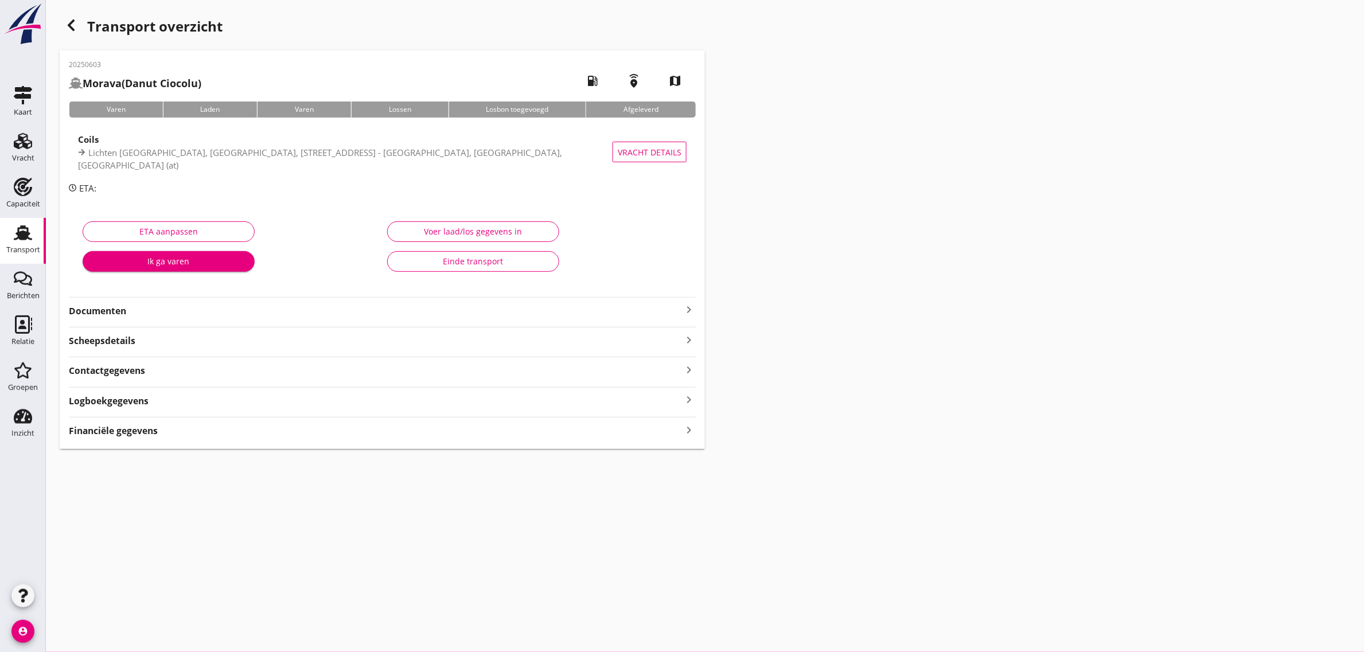
click at [108, 313] on strong "Documenten" at bounding box center [375, 311] width 613 height 13
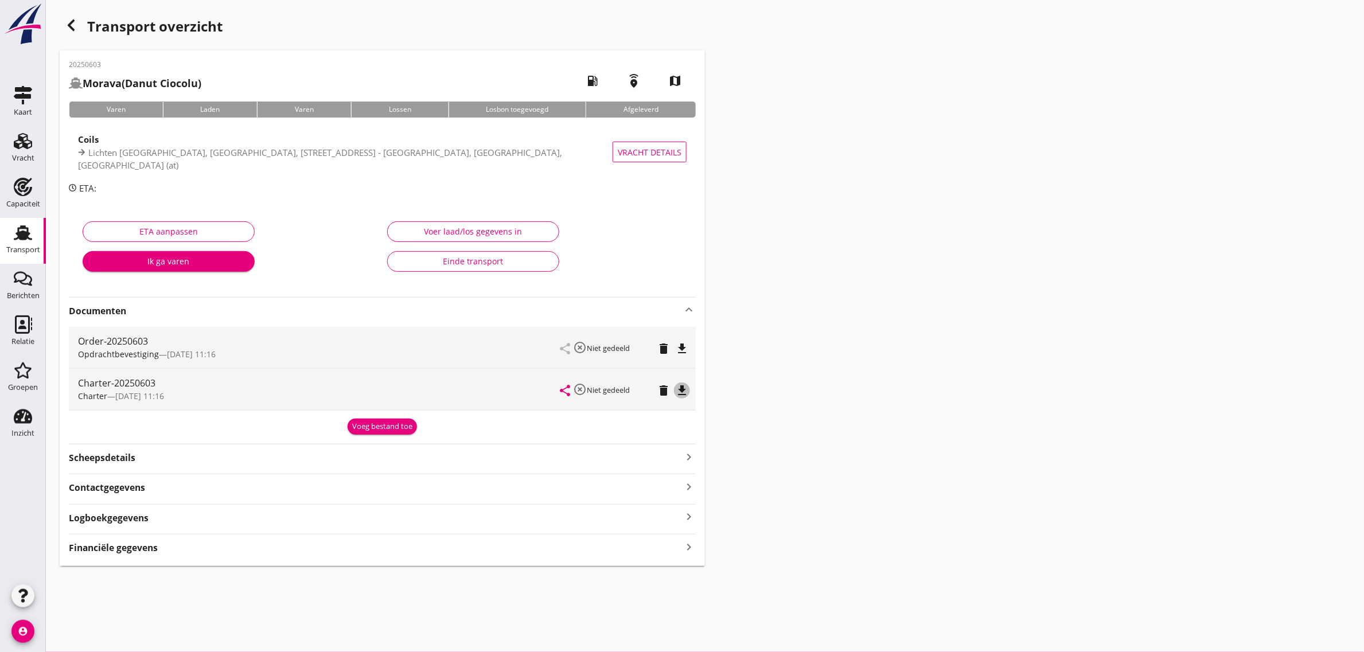
click at [684, 392] on icon "file_download" at bounding box center [682, 391] width 14 height 14
click at [26, 225] on icon "Transport" at bounding box center [23, 233] width 18 height 18
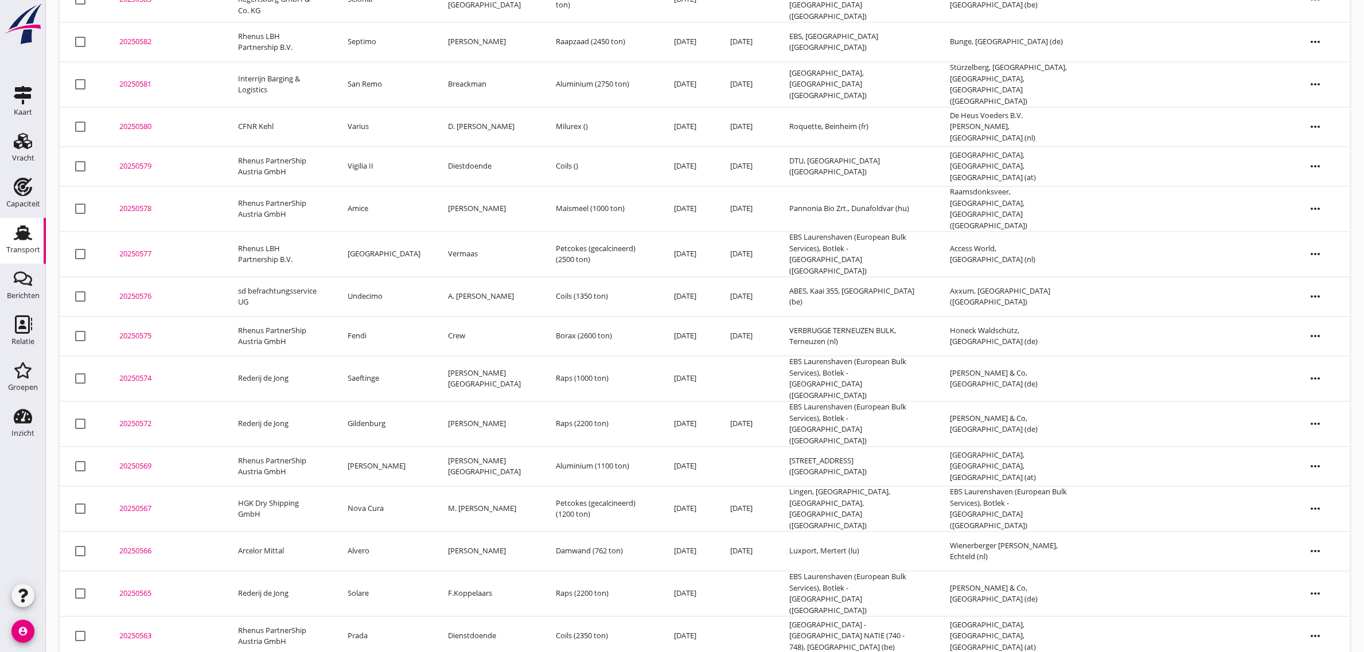
scroll to position [1019, 0]
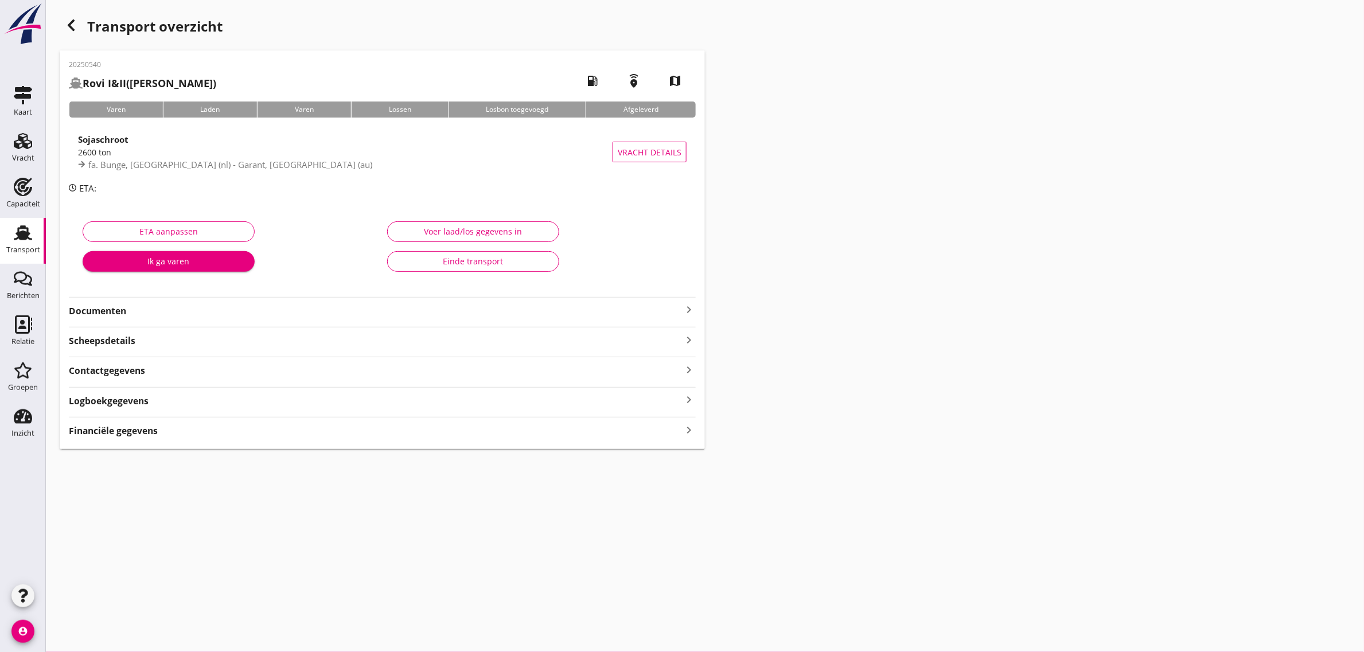
click at [475, 262] on div "Einde transport" at bounding box center [473, 261] width 153 height 12
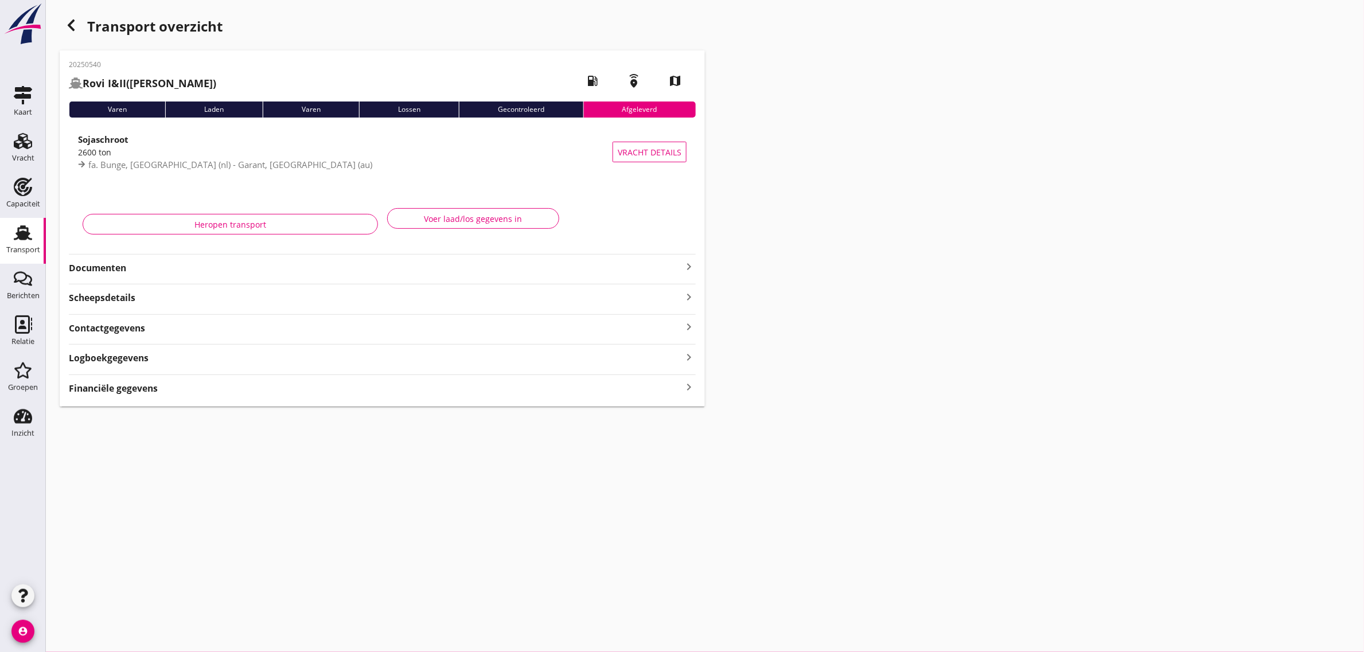
click at [78, 24] on div "button" at bounding box center [71, 25] width 23 height 23
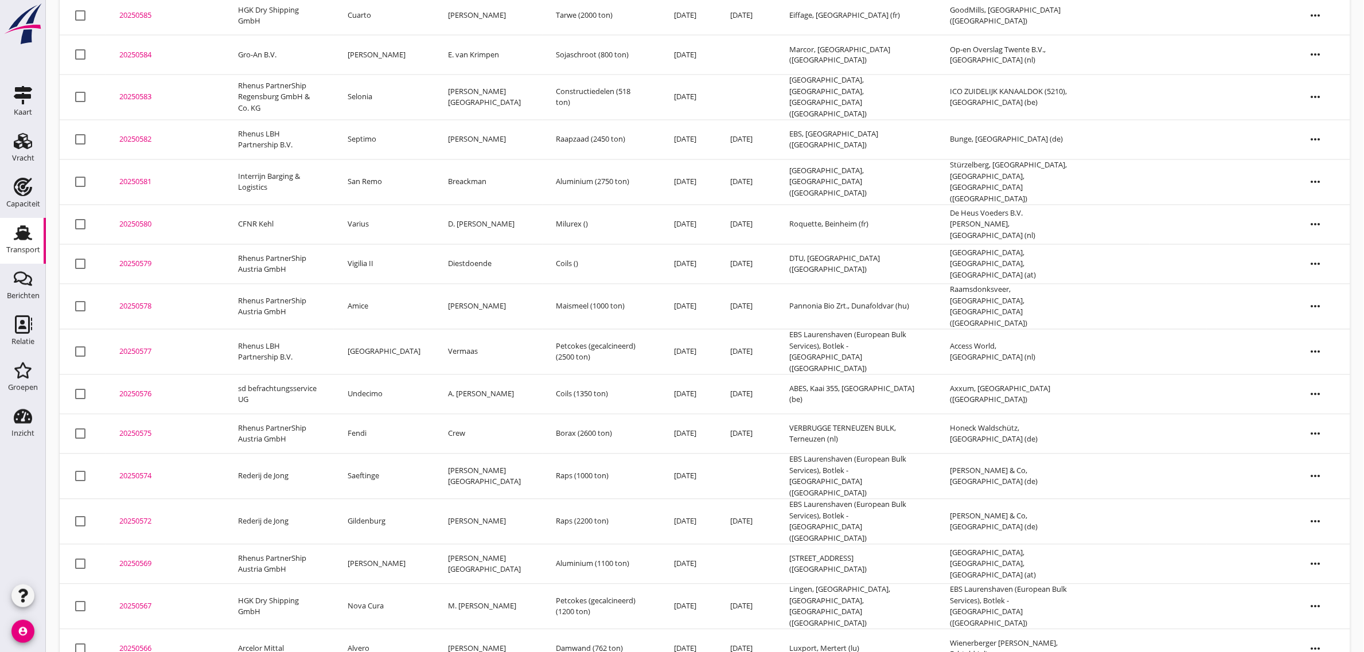
scroll to position [980, 0]
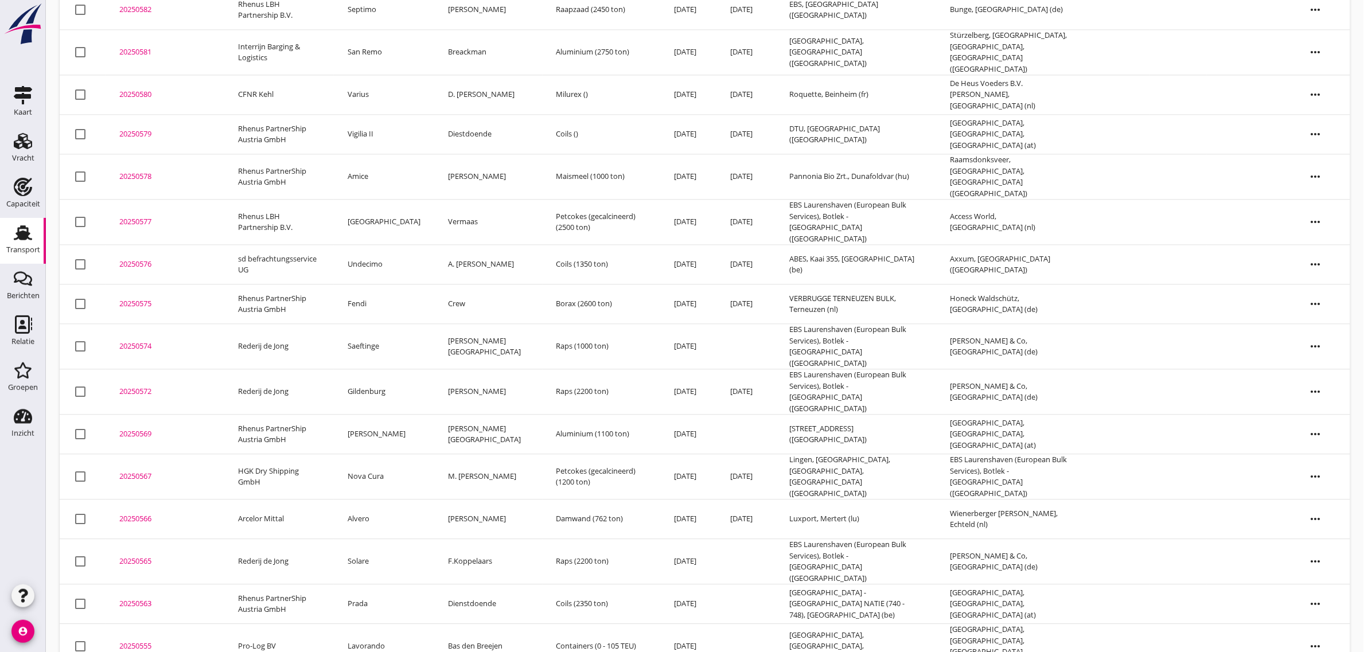
click at [380, 454] on td "Nova Cura" at bounding box center [384, 476] width 100 height 45
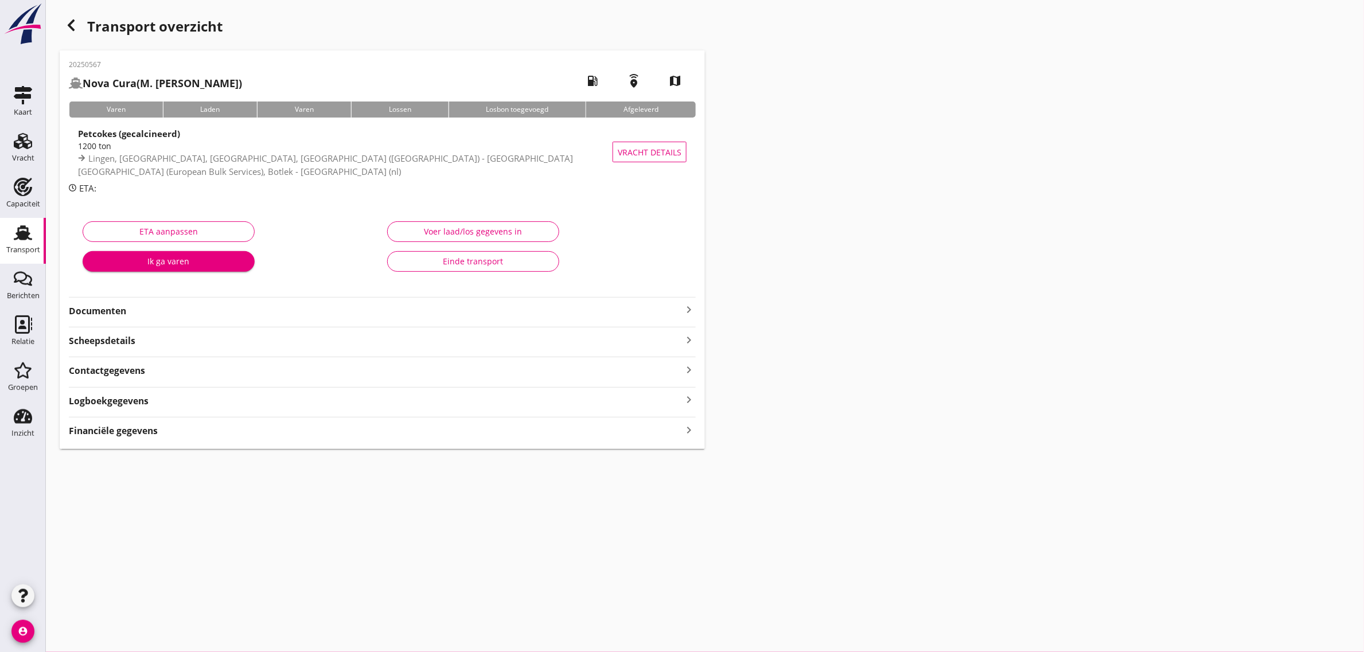
click at [523, 254] on button "Einde transport" at bounding box center [473, 261] width 172 height 21
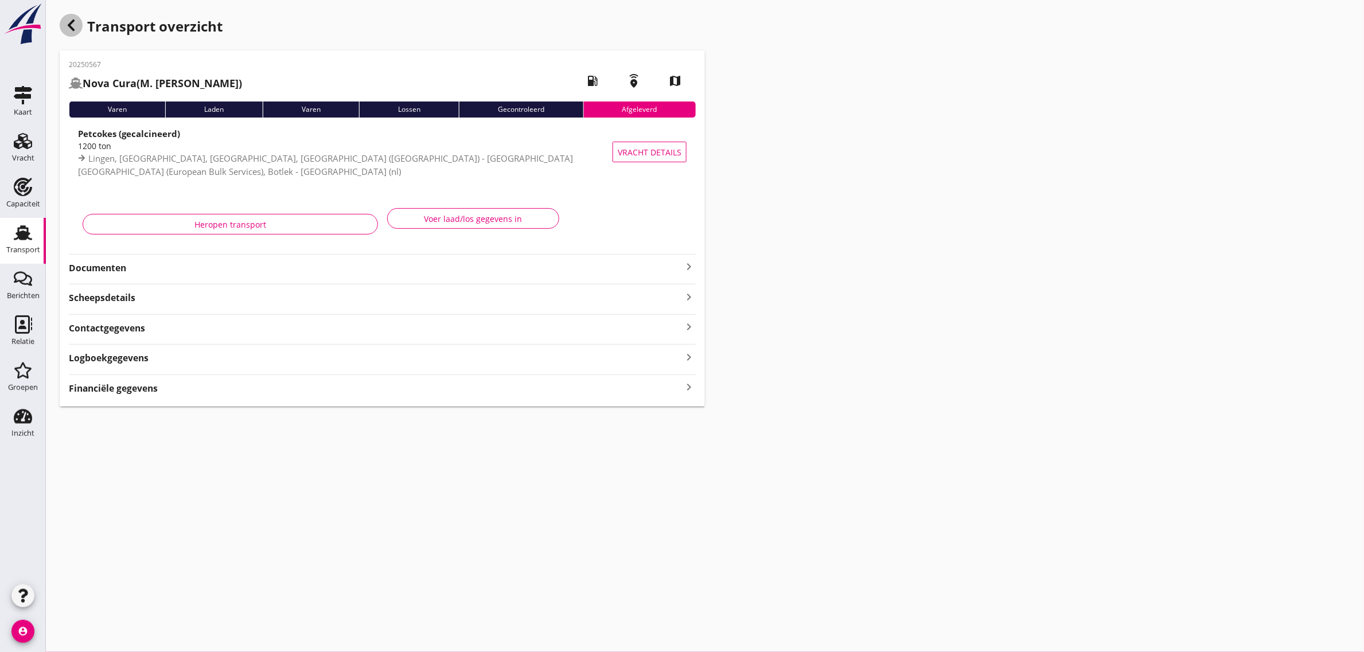
click at [68, 29] on icon "button" at bounding box center [71, 25] width 14 height 14
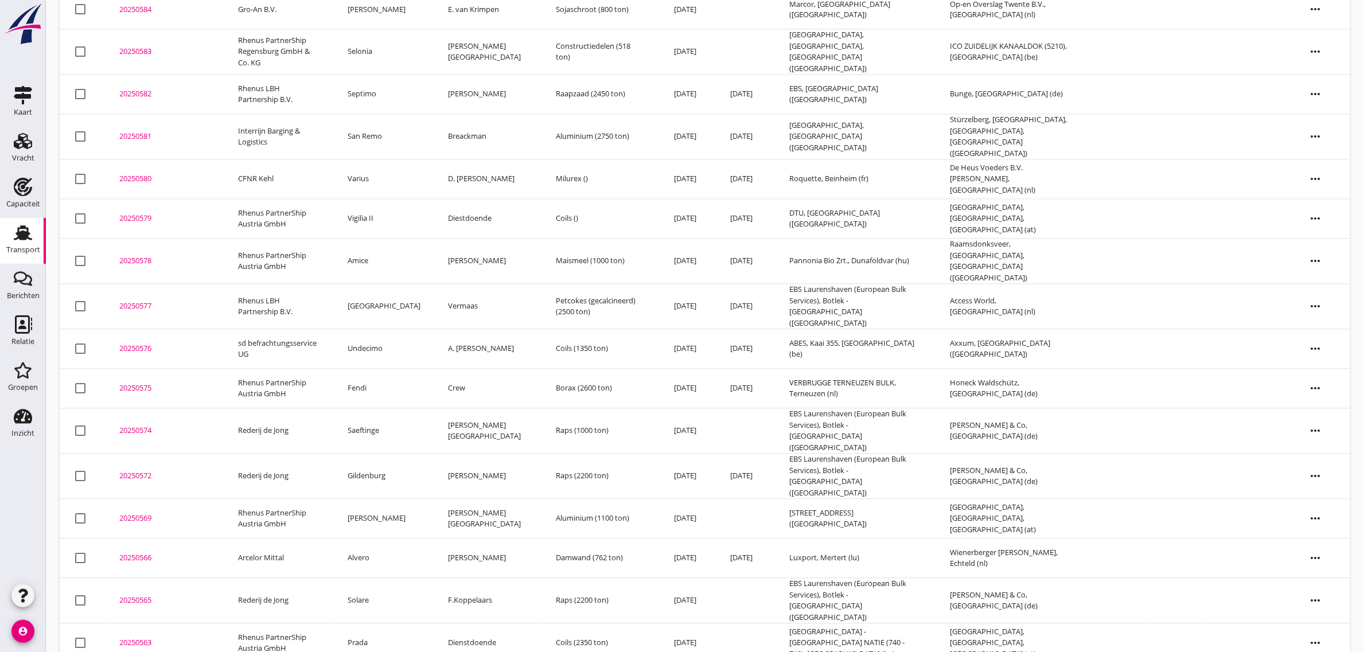
scroll to position [941, 0]
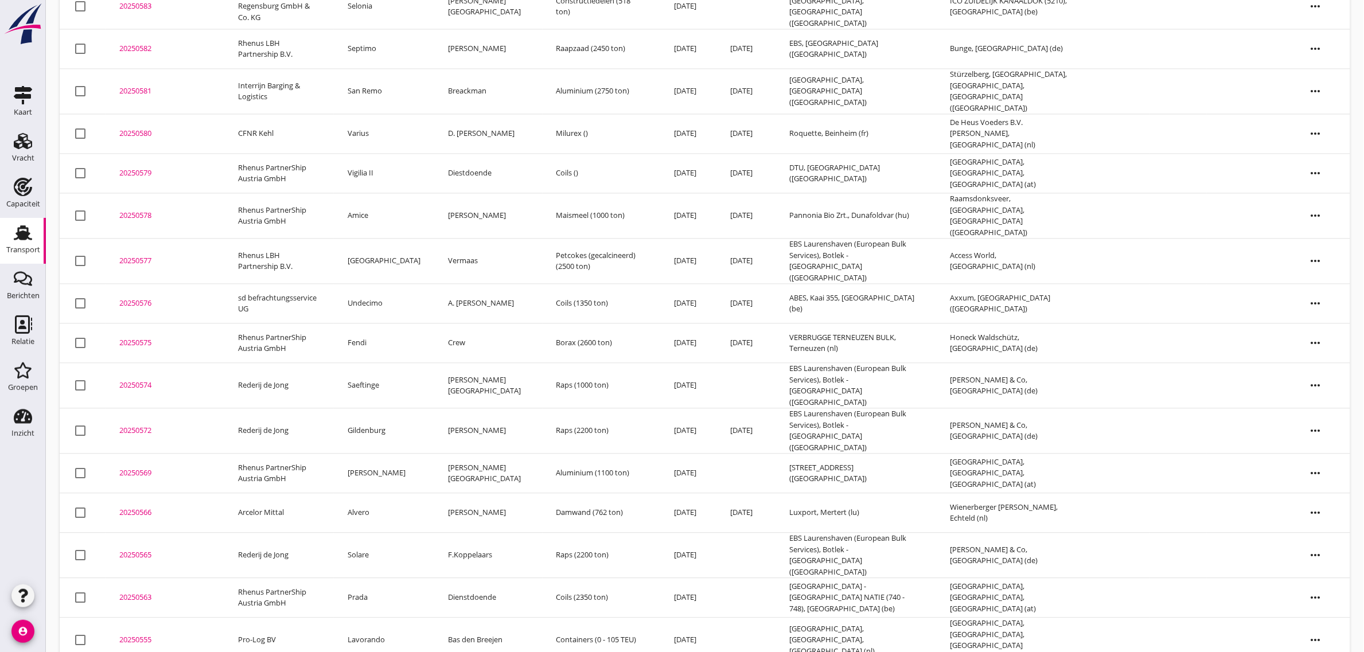
click at [379, 284] on td "Undecimo" at bounding box center [384, 304] width 100 height 40
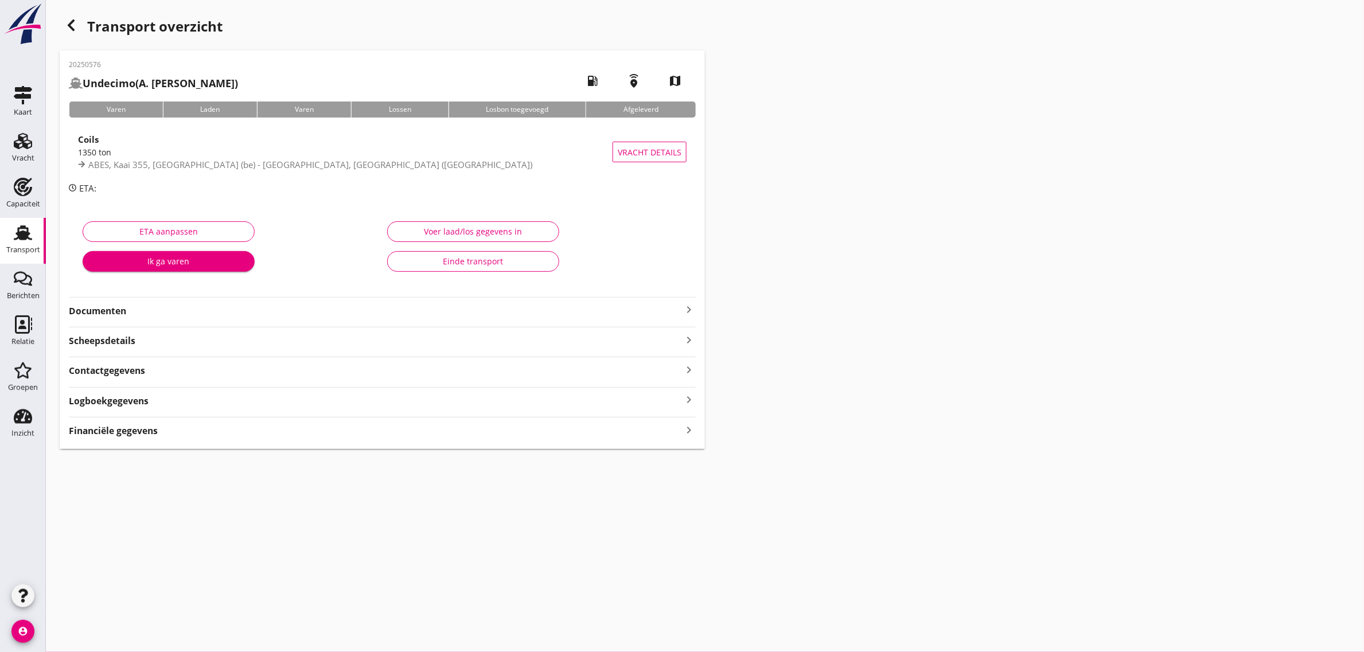
click at [457, 262] on div "Einde transport" at bounding box center [473, 261] width 153 height 12
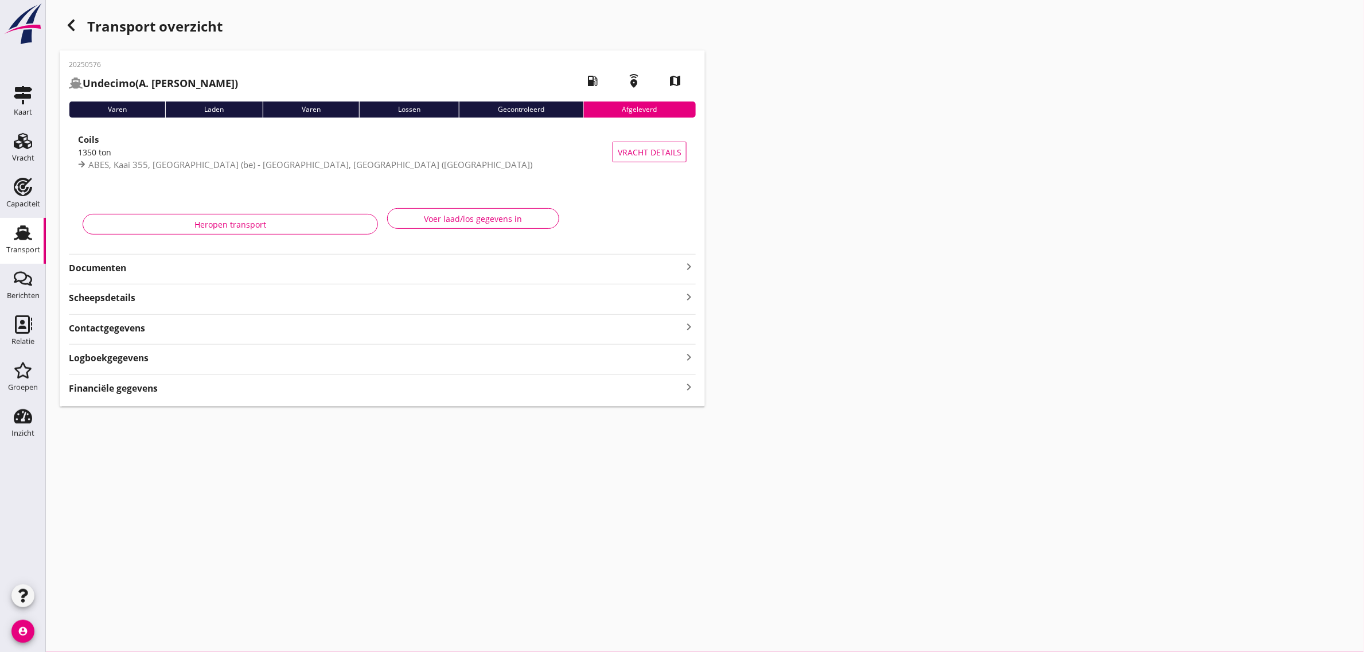
click at [75, 26] on icon "button" at bounding box center [71, 25] width 14 height 14
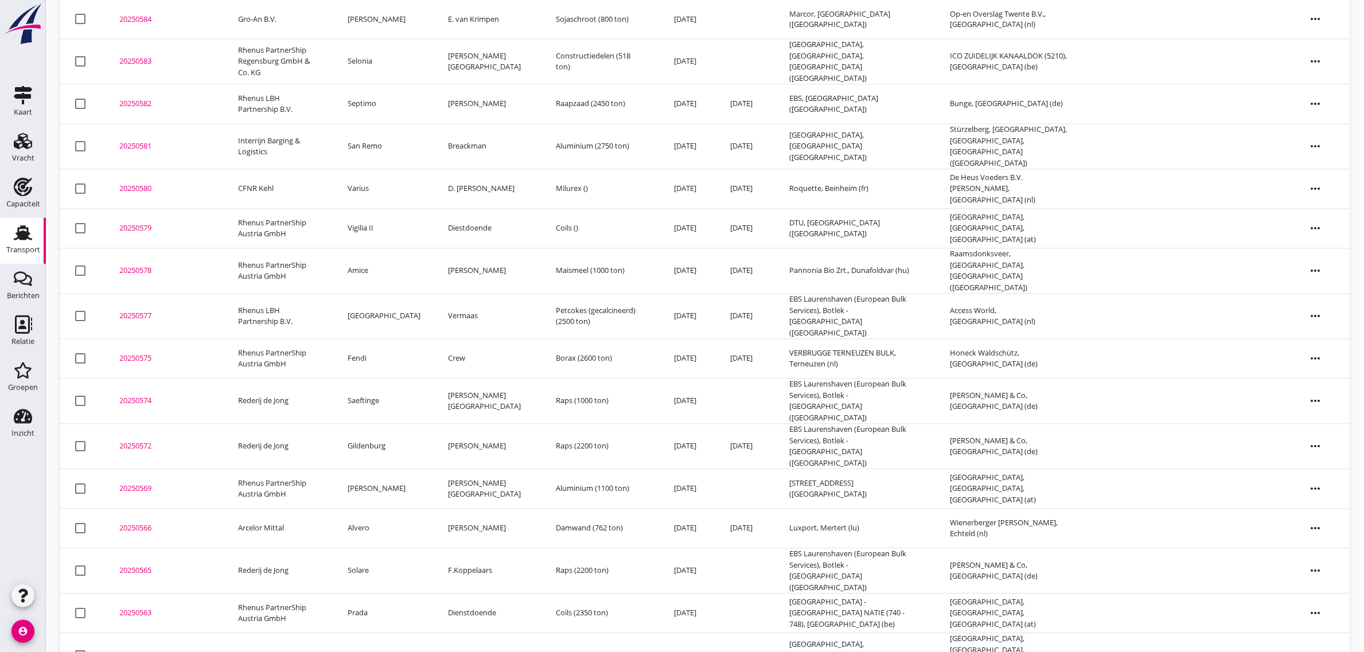
scroll to position [901, 0]
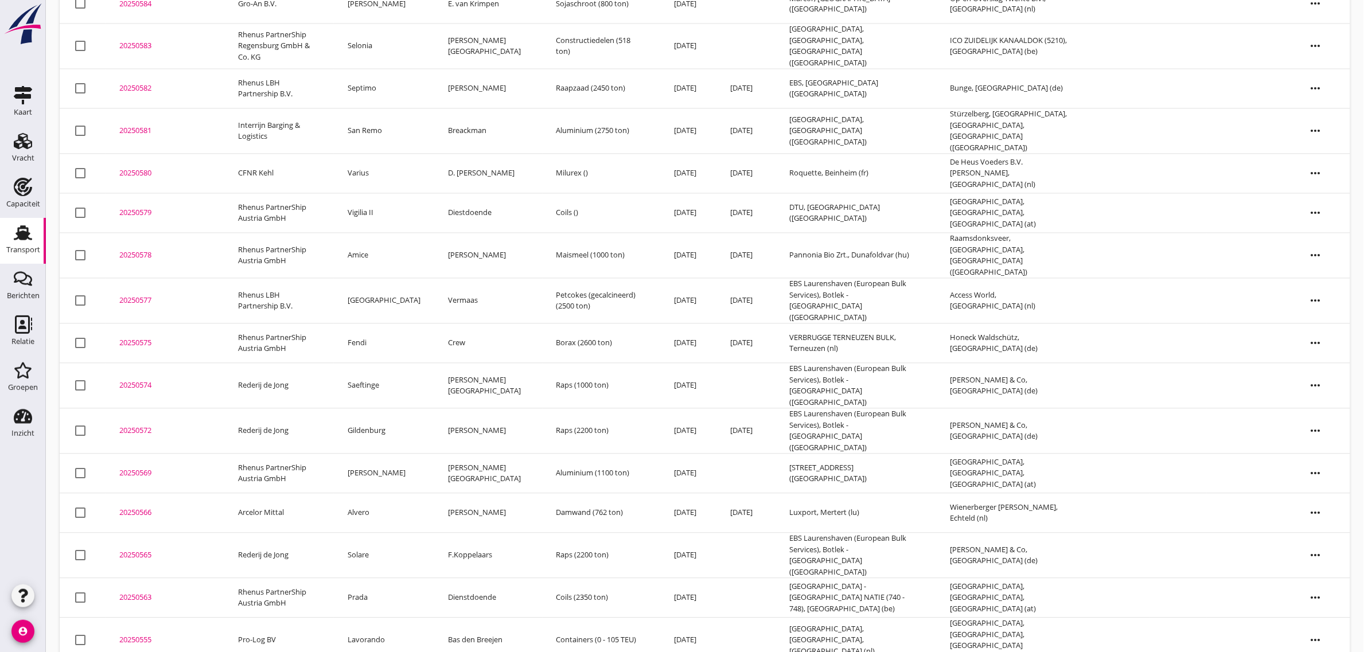
click at [377, 279] on td "[GEOGRAPHIC_DATA]" at bounding box center [384, 301] width 100 height 45
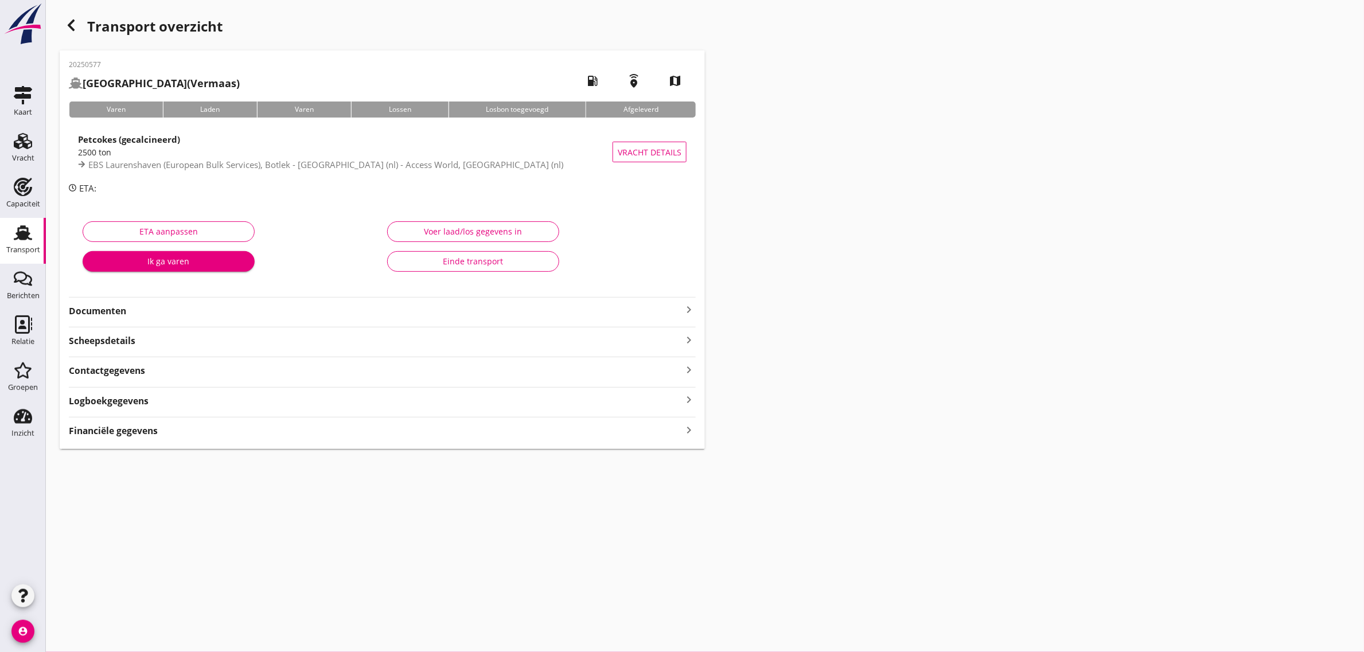
click at [424, 262] on div "Einde transport" at bounding box center [473, 261] width 153 height 12
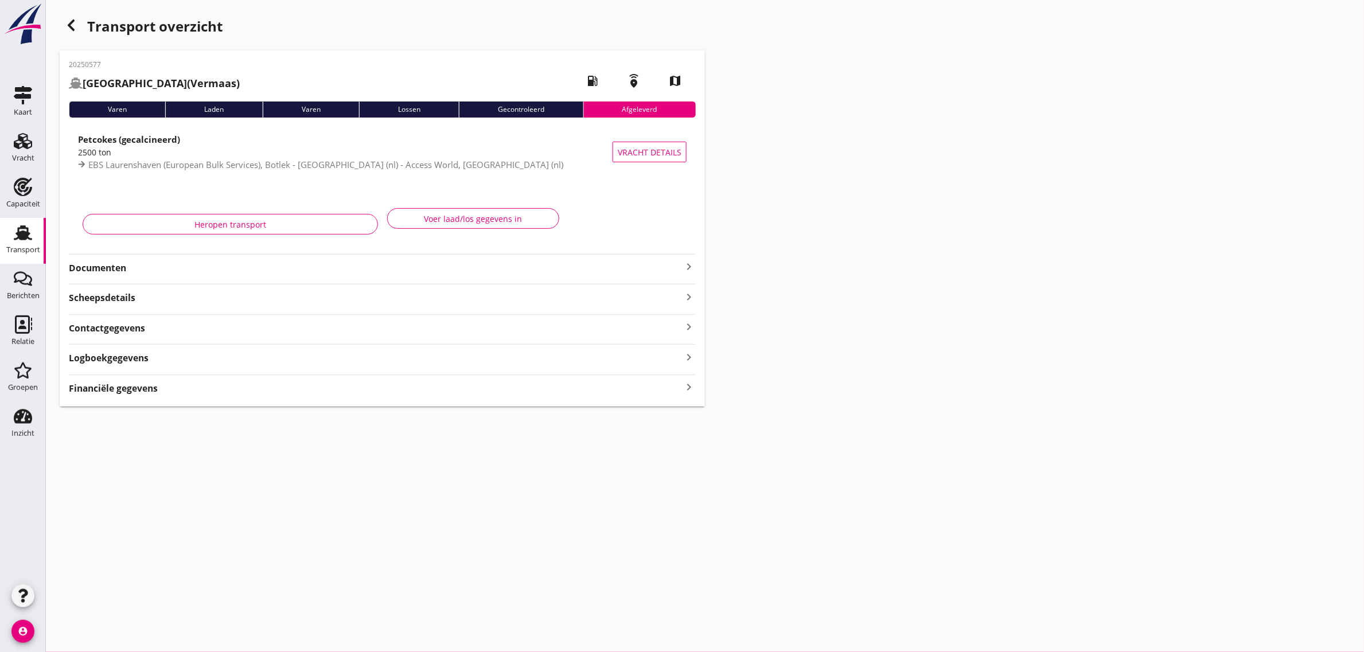
click at [69, 29] on icon "button" at bounding box center [71, 25] width 14 height 14
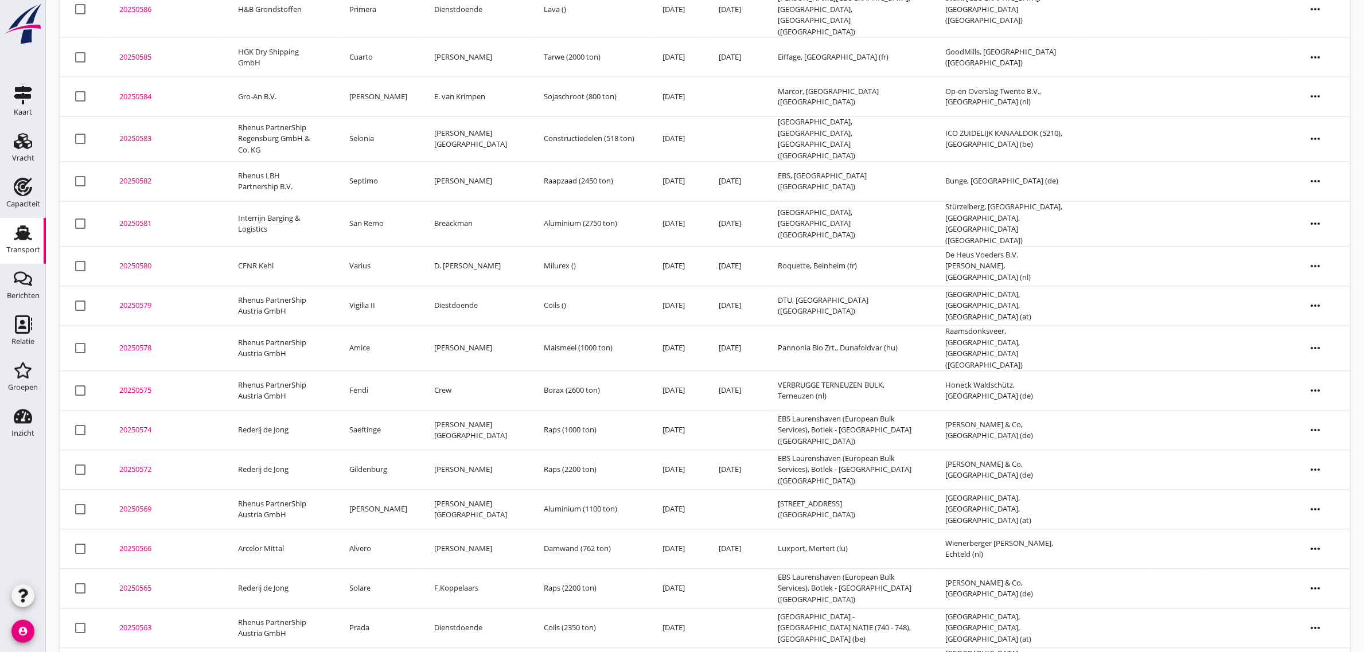
scroll to position [861, 0]
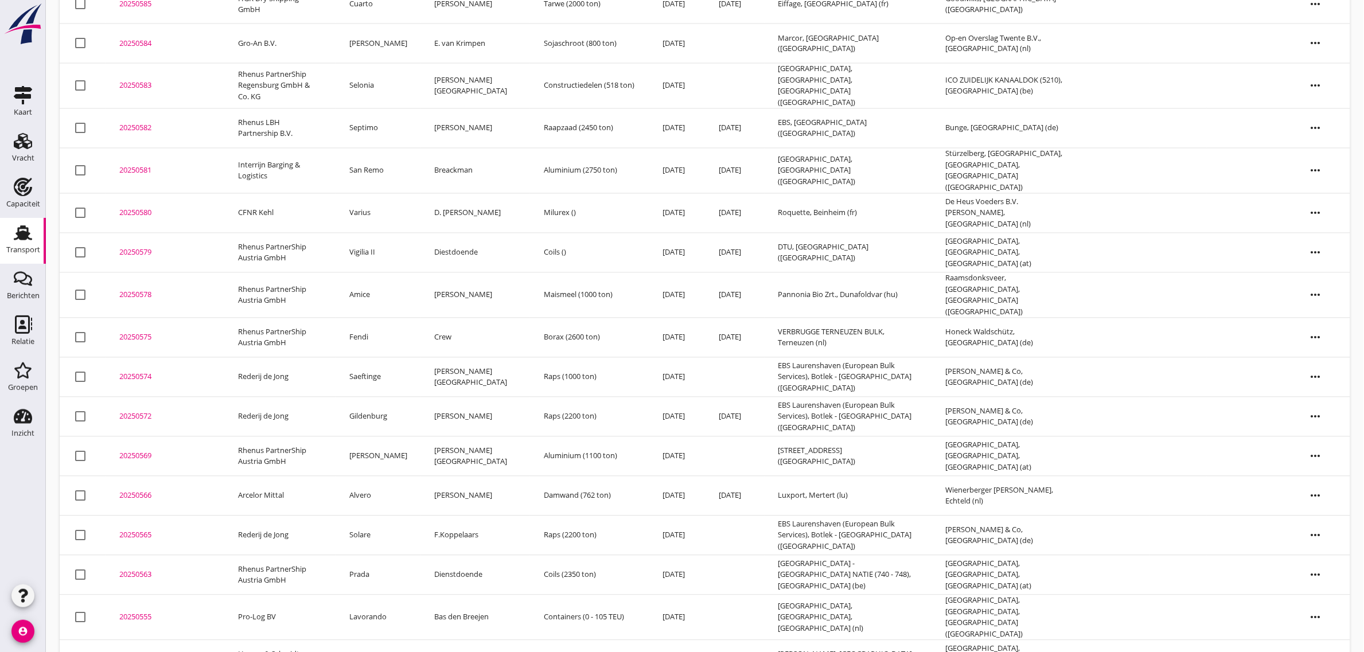
click at [373, 233] on td "Vigilia II" at bounding box center [378, 253] width 85 height 40
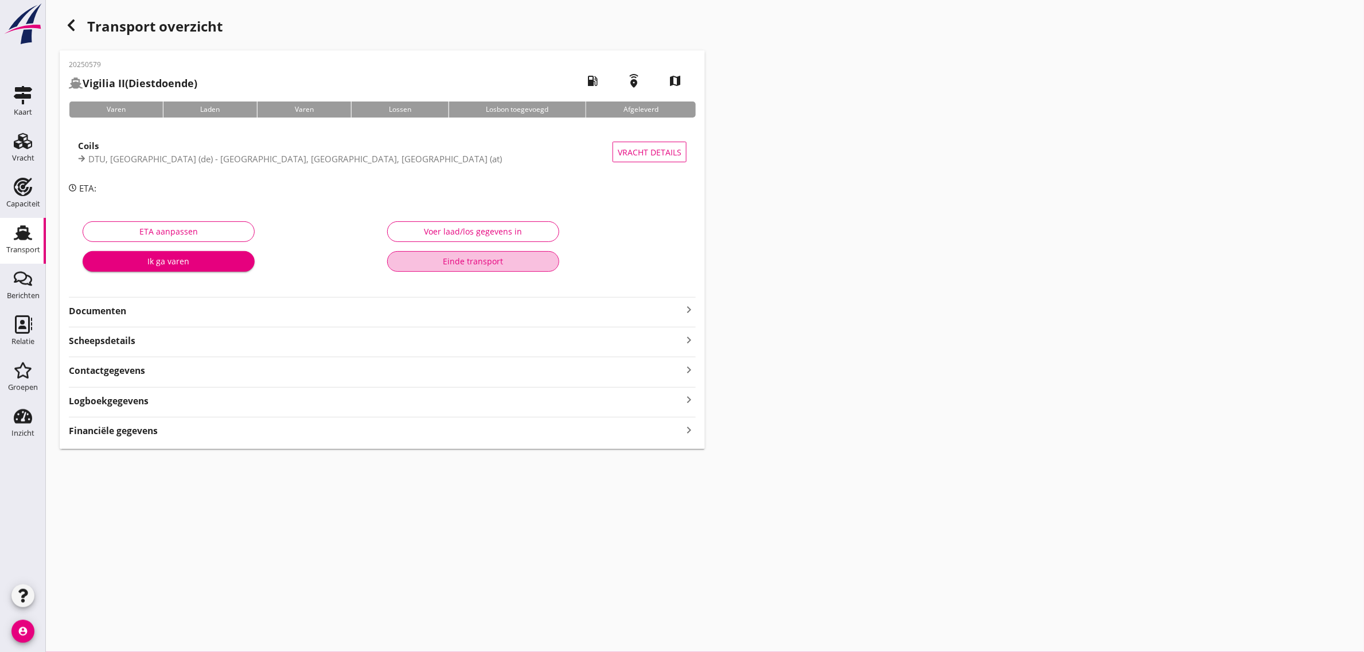
click at [411, 268] on button "Einde transport" at bounding box center [473, 261] width 172 height 21
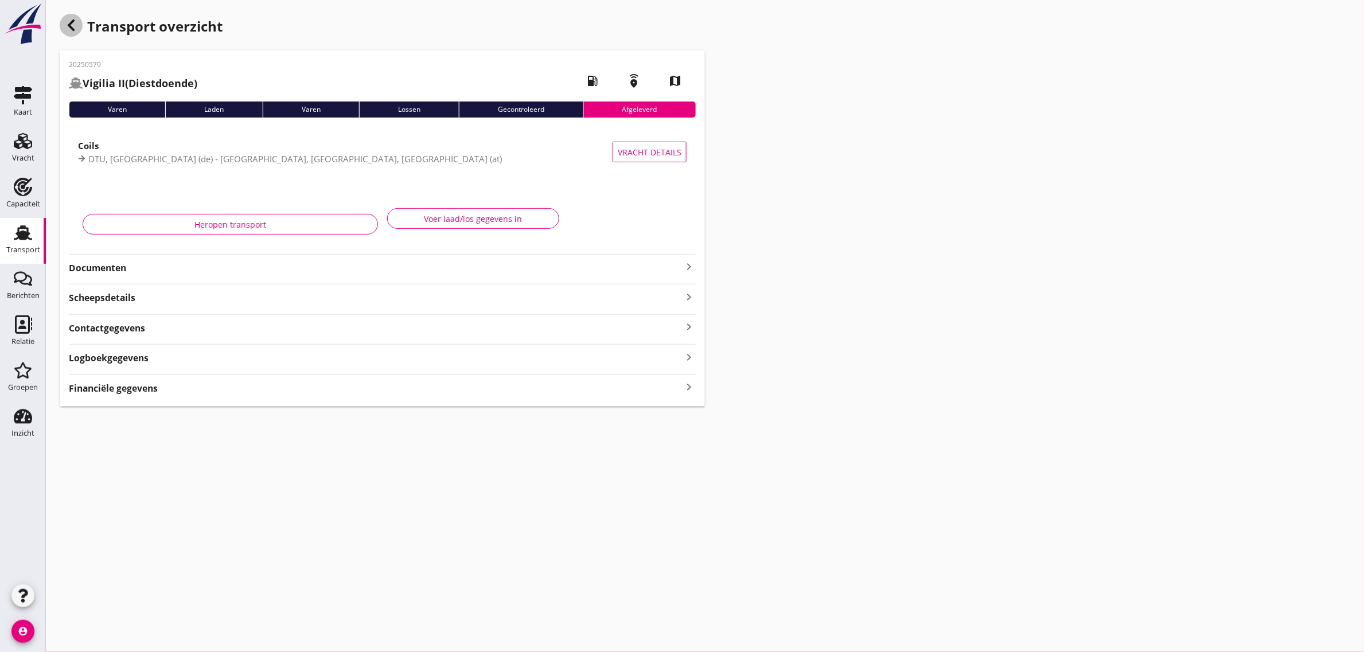
click at [67, 28] on icon "button" at bounding box center [71, 25] width 14 height 14
